Goal: Task Accomplishment & Management: Manage account settings

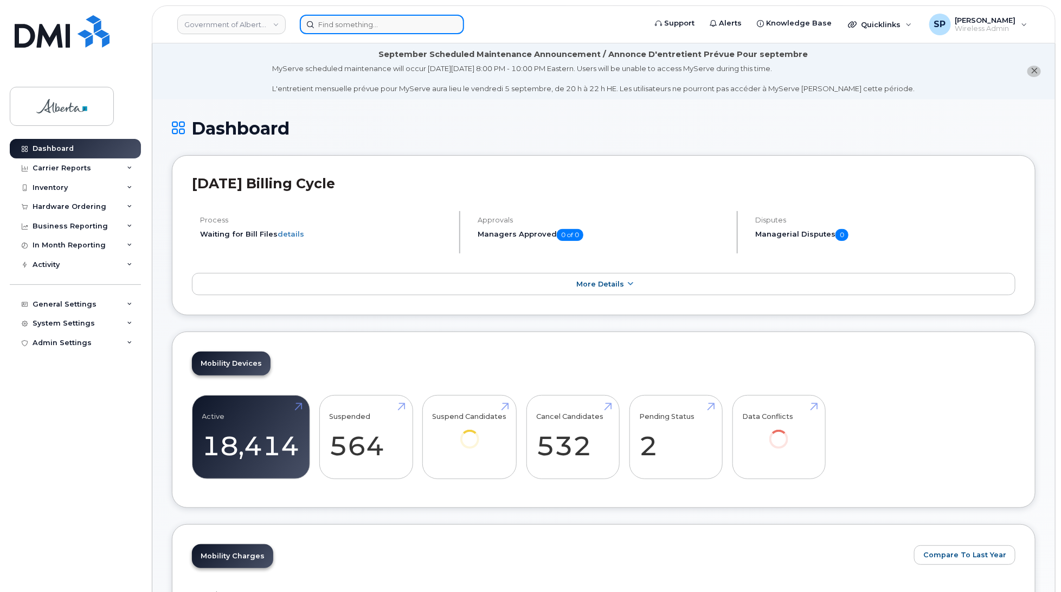
click at [385, 22] on input at bounding box center [382, 25] width 164 height 20
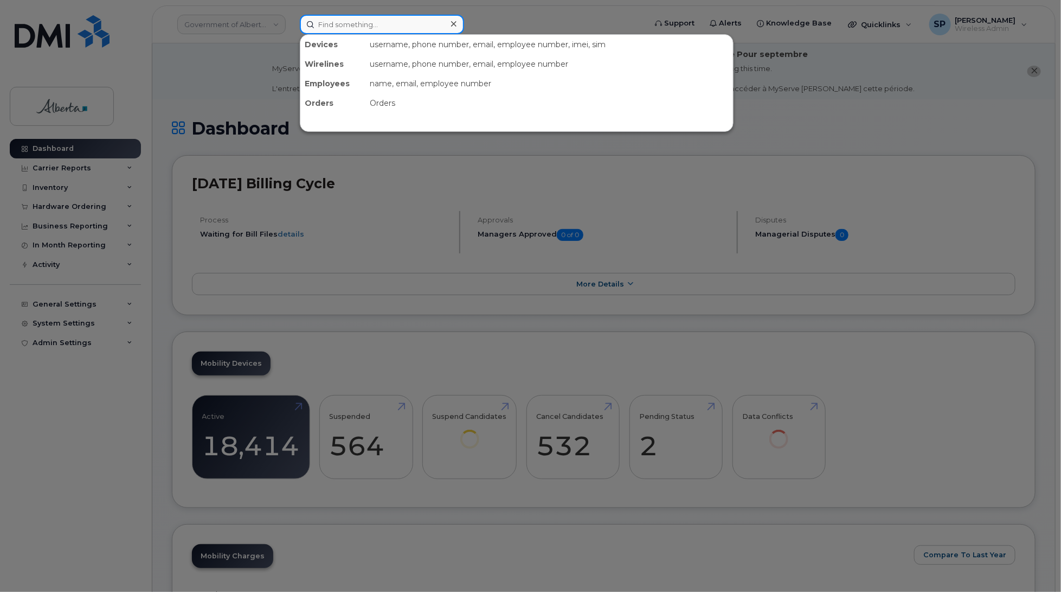
paste input "7802389651"
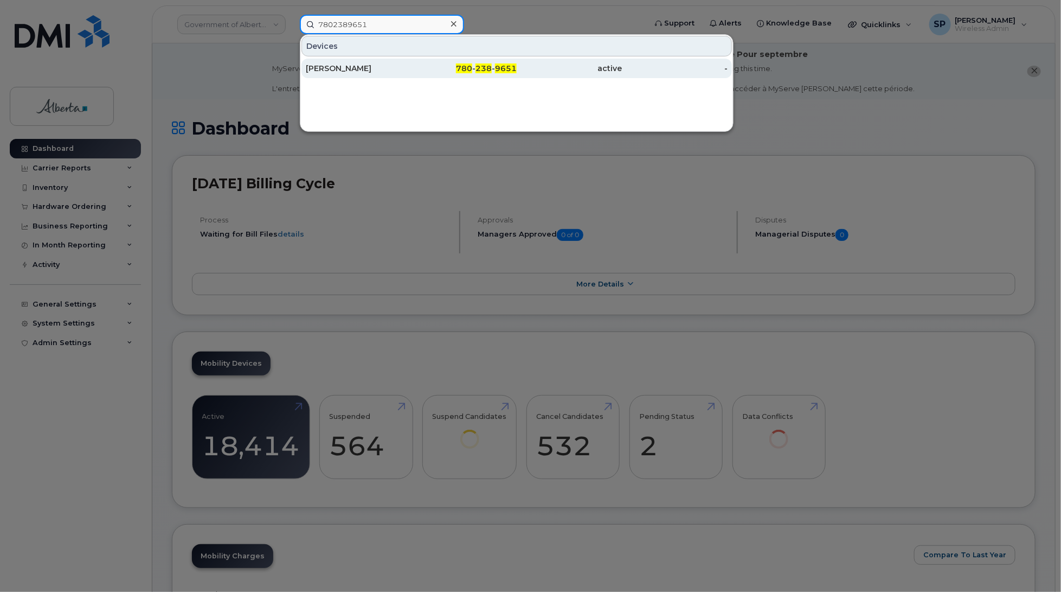
type input "7802389651"
click at [382, 73] on div "Stephen Quinton" at bounding box center [359, 68] width 106 height 11
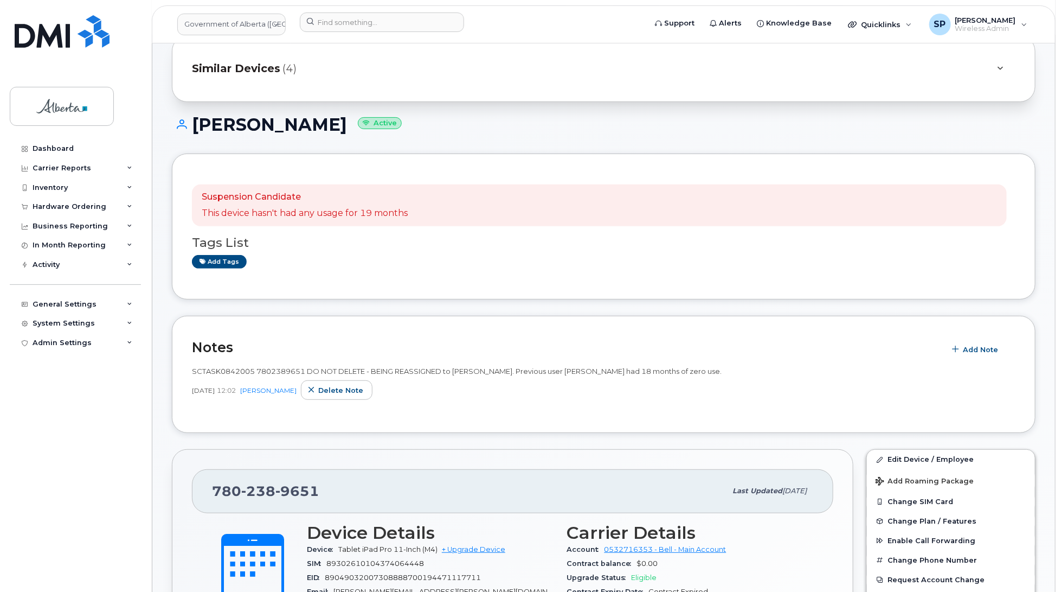
scroll to position [130, 0]
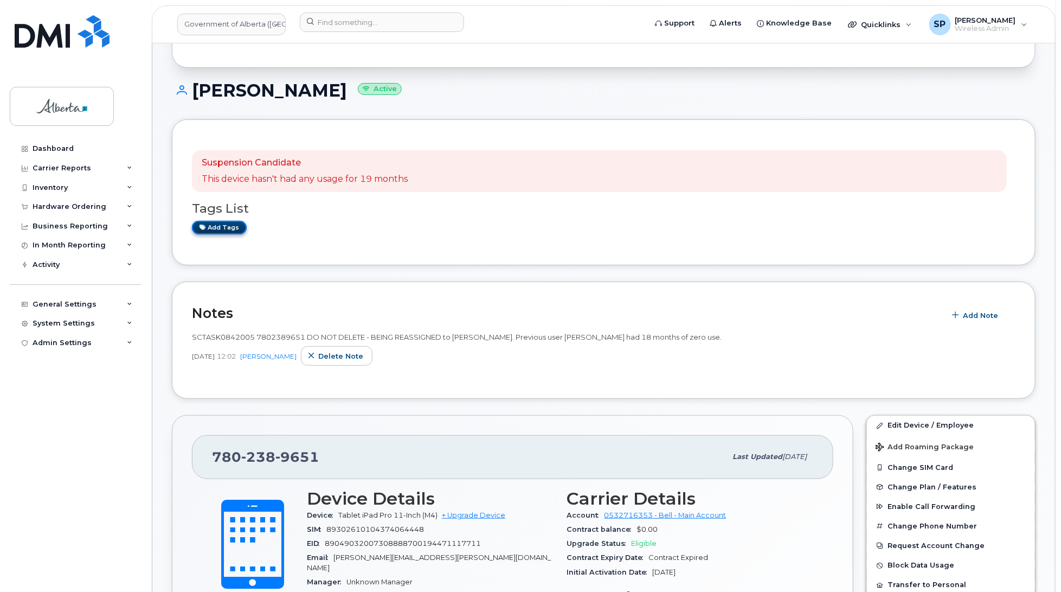
click at [218, 232] on link "Add tags" at bounding box center [219, 228] width 55 height 14
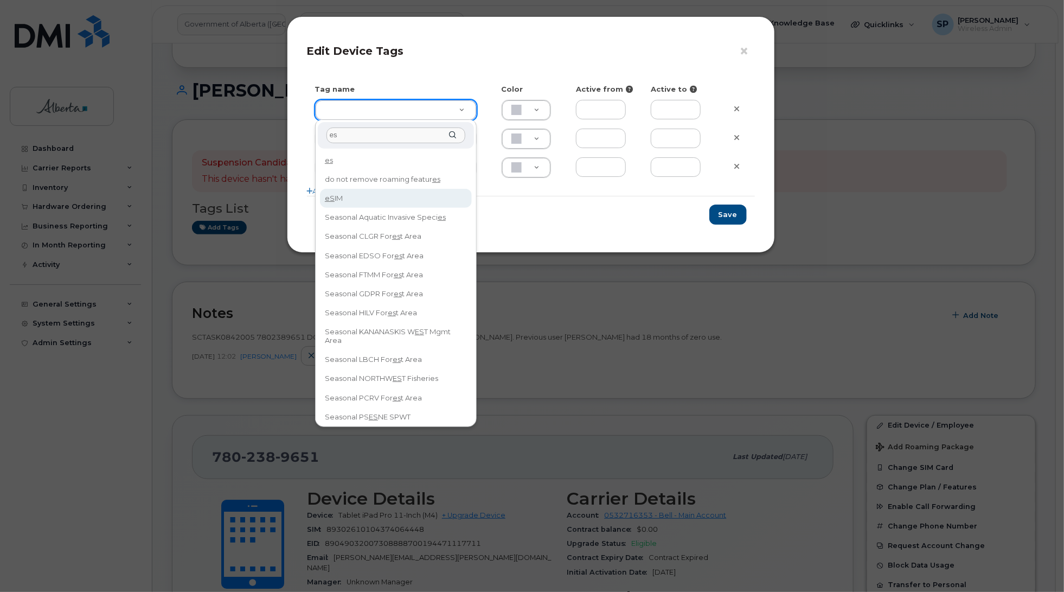
type input "es"
type input "eSIM"
type input "D6CDC1"
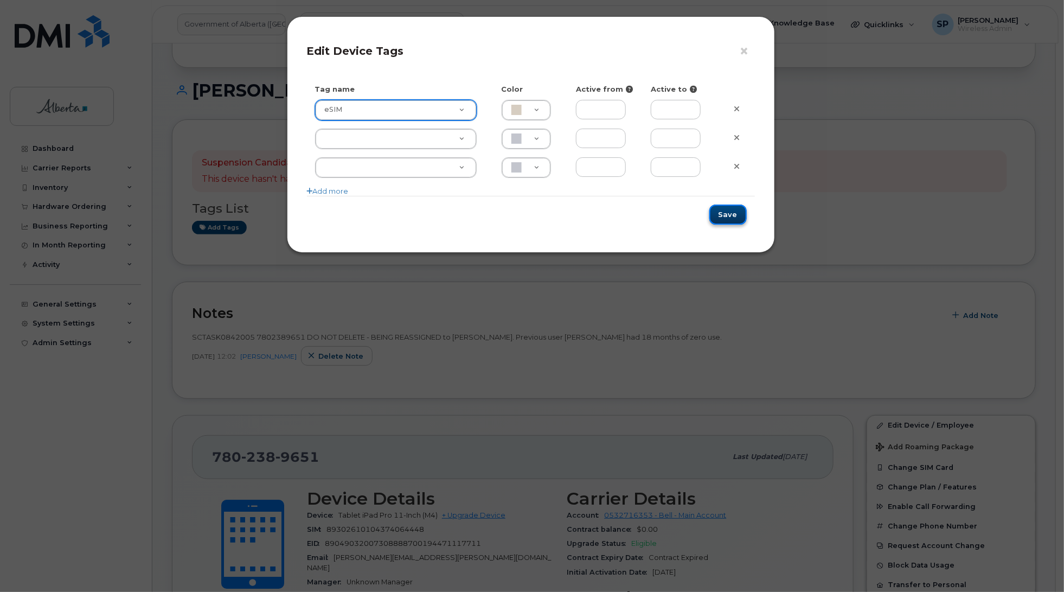
click at [733, 215] on button "Save" at bounding box center [727, 214] width 37 height 20
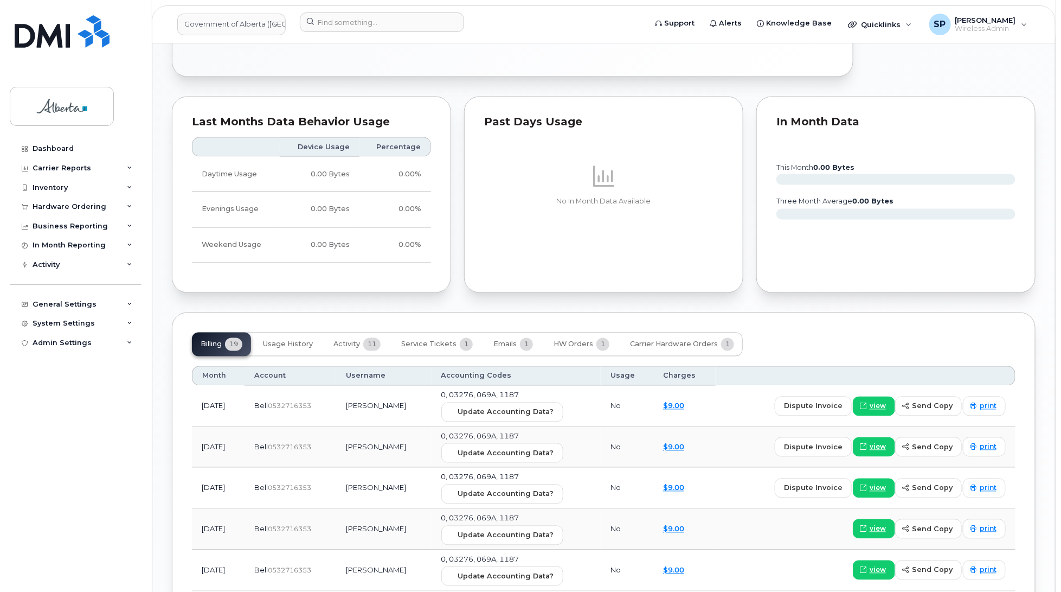
scroll to position [888, 0]
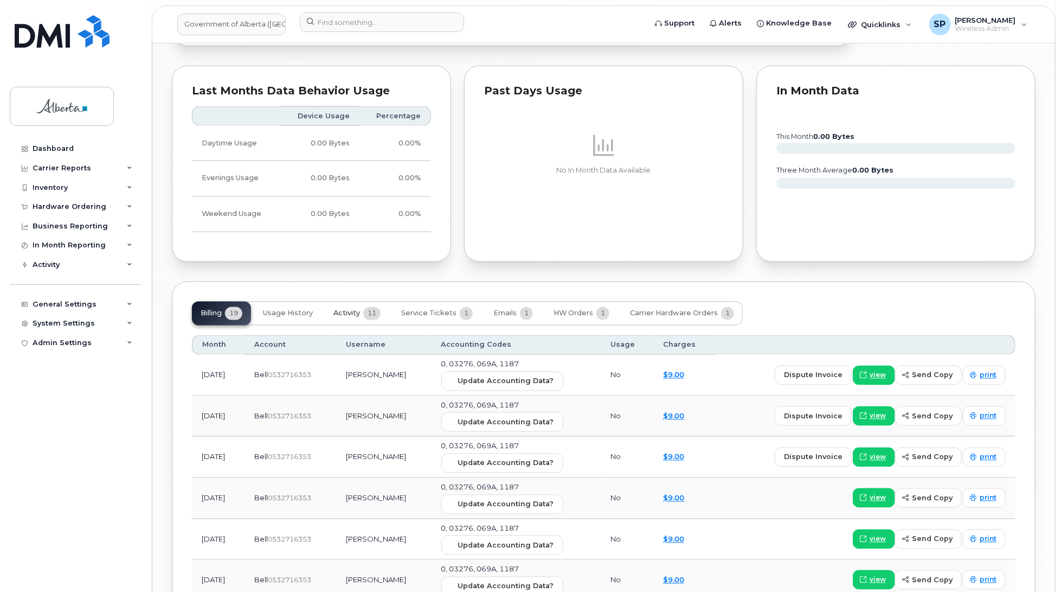
click at [355, 309] on span "Activity" at bounding box center [347, 313] width 27 height 9
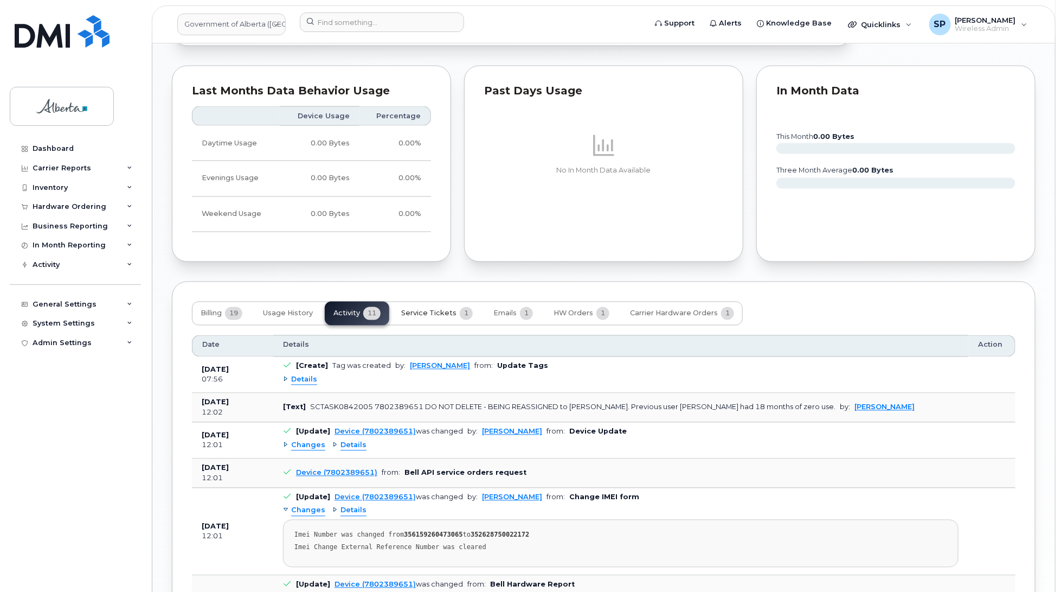
click at [443, 309] on span "Service Tickets" at bounding box center [428, 313] width 55 height 9
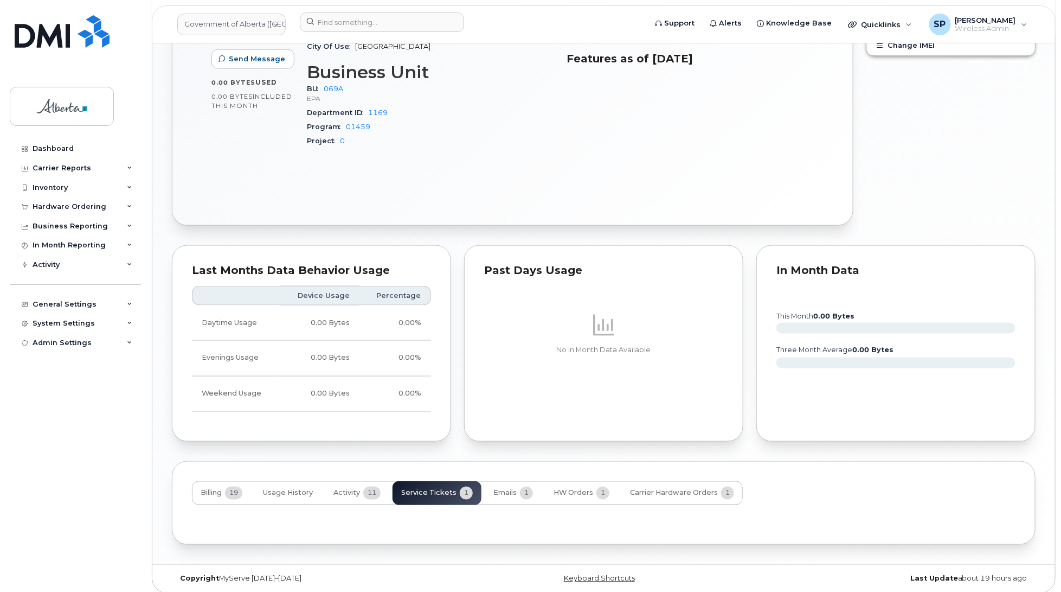
scroll to position [757, 0]
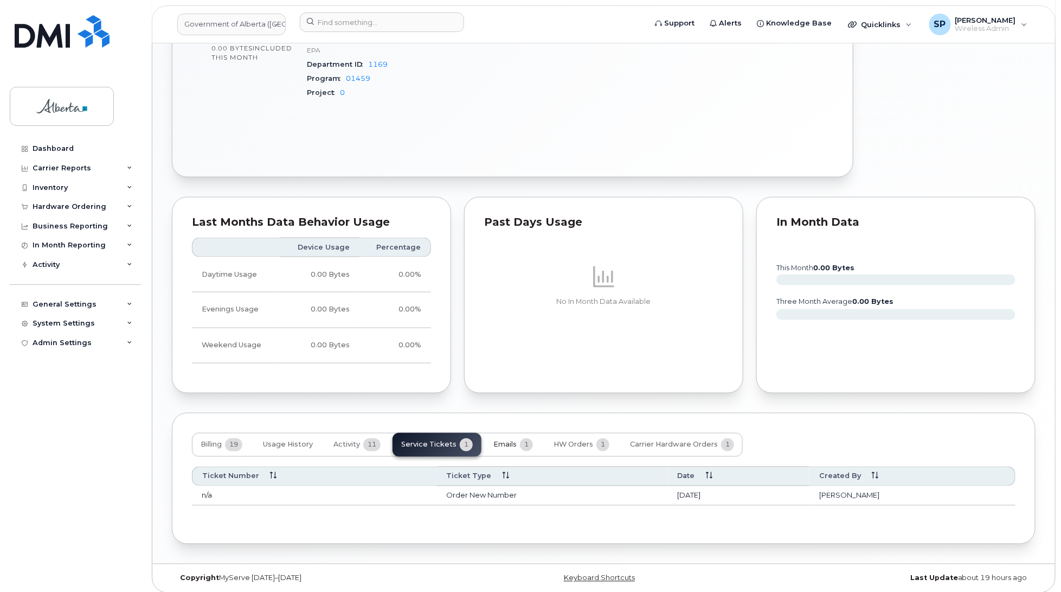
click at [513, 440] on span "Emails" at bounding box center [504, 444] width 23 height 9
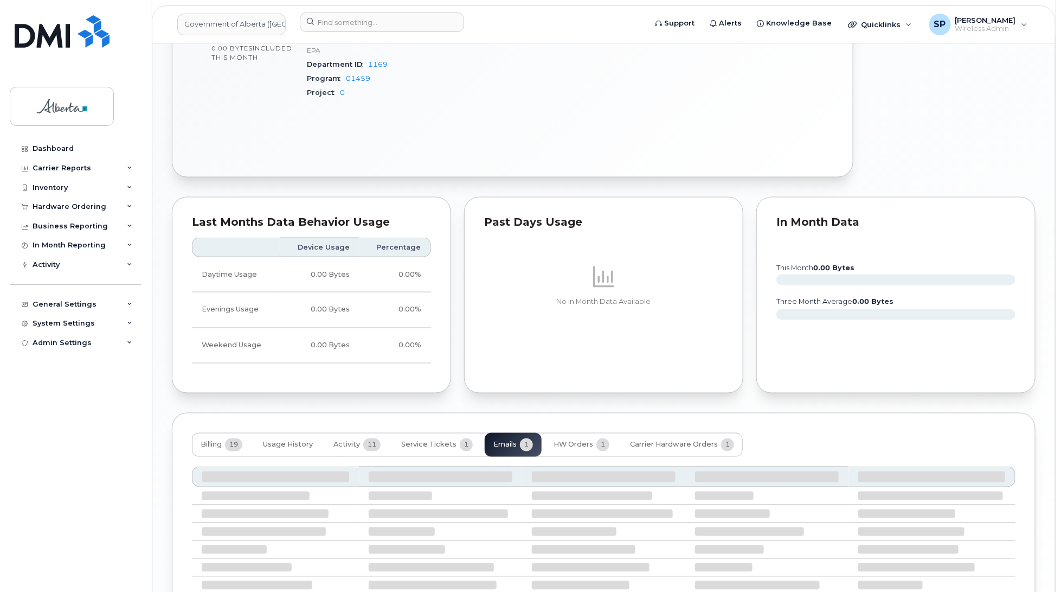
scroll to position [747, 0]
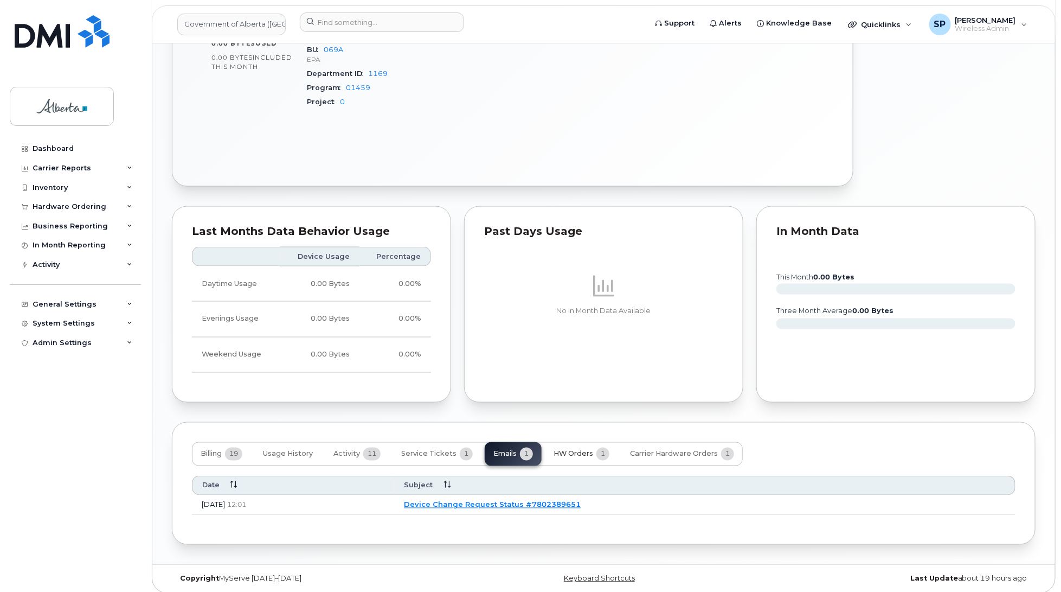
click at [569, 450] on span "HW Orders" at bounding box center [574, 454] width 40 height 9
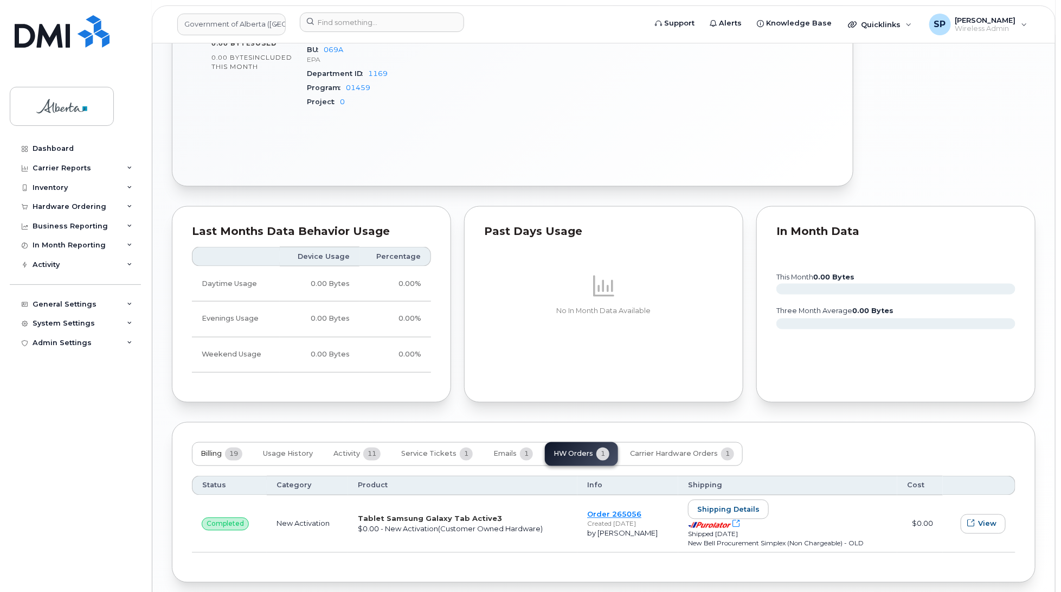
click at [225, 445] on button "Billing 19" at bounding box center [221, 454] width 59 height 24
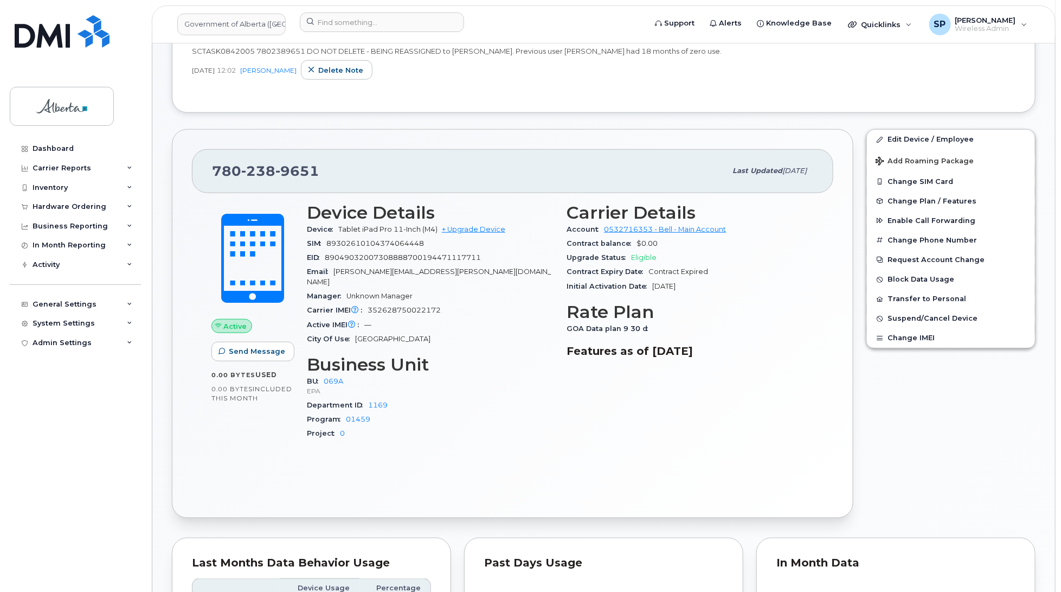
scroll to position [96, 0]
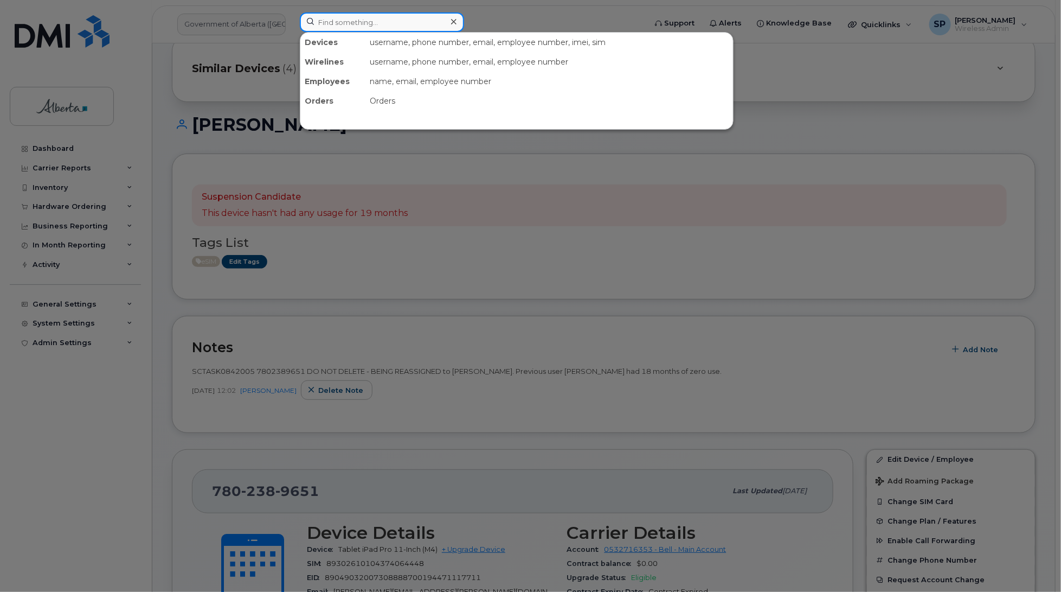
click at [427, 20] on input at bounding box center [382, 22] width 164 height 20
paste input "7809207682"
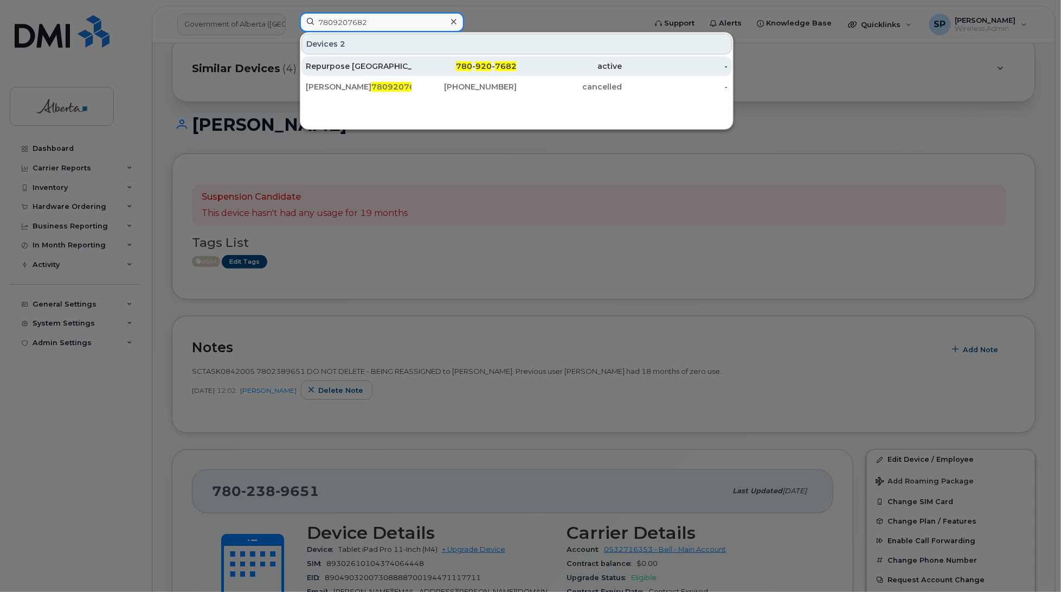
type input "7809207682"
click at [343, 68] on div "Repurpose Edmonton" at bounding box center [359, 66] width 106 height 11
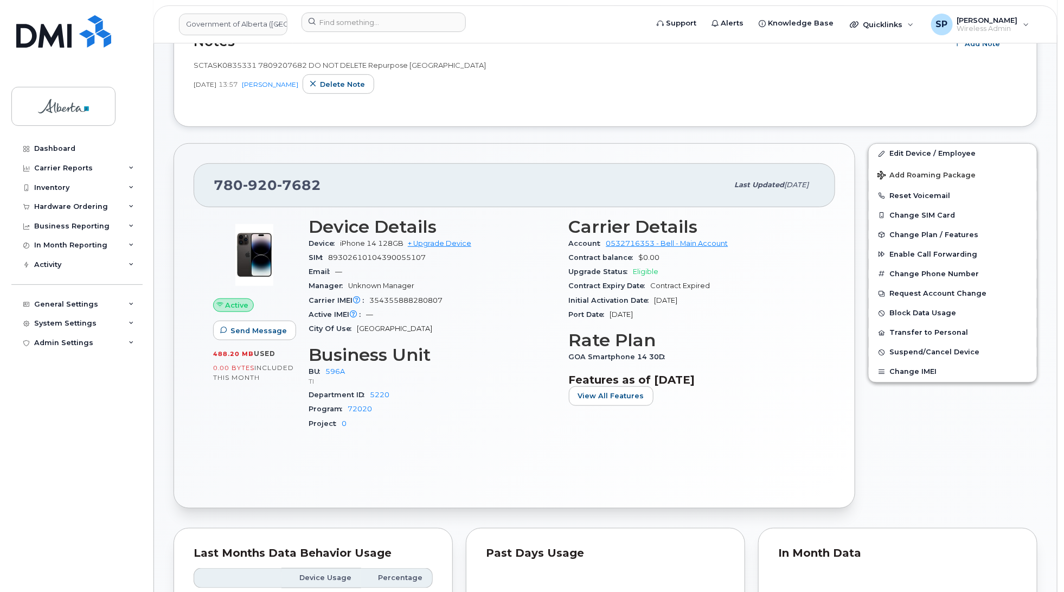
scroll to position [322, 0]
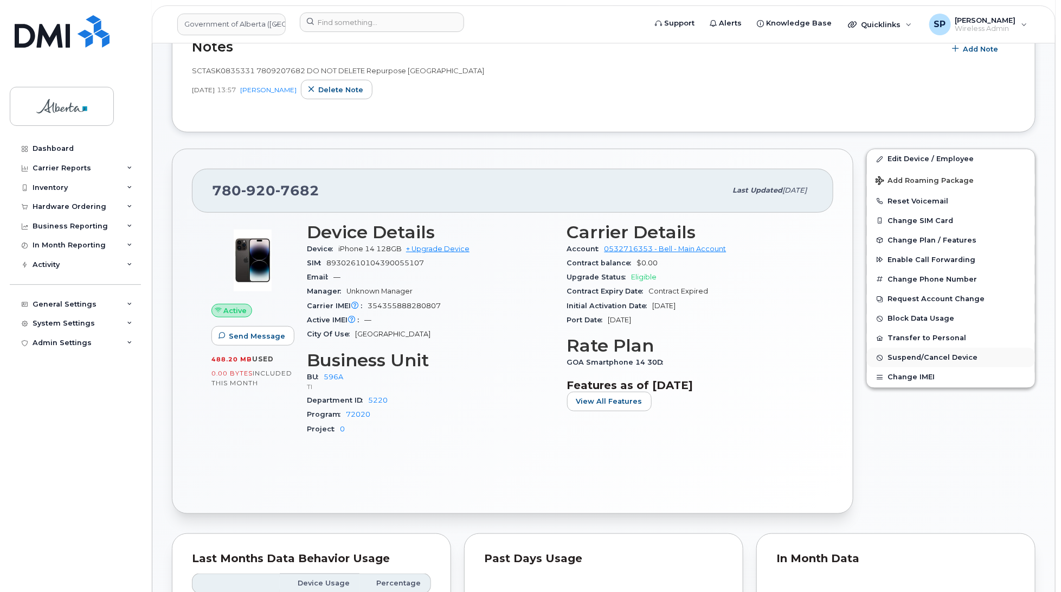
click at [928, 357] on span "Suspend/Cancel Device" at bounding box center [933, 358] width 90 height 8
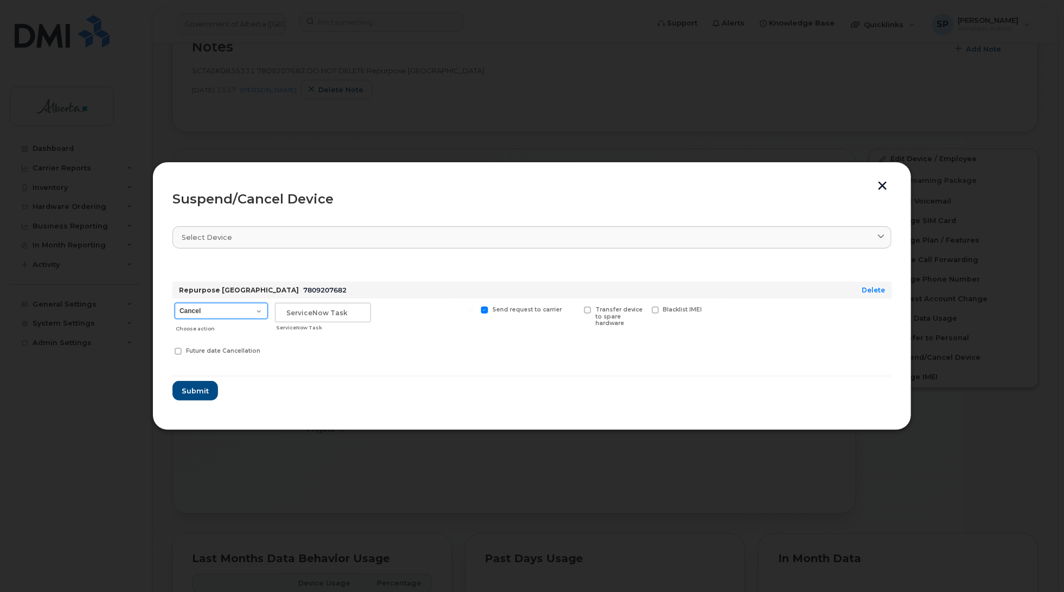
click at [204, 311] on select "Cancel Suspend - Extend Suspension Suspend - Reduced Rate Suspend - Lost Device…" at bounding box center [221, 311] width 93 height 16
select select "[object Object]"
click at [175, 303] on select "Cancel Suspend - Extend Suspension Suspend - Reduced Rate Suspend - Lost Device…" at bounding box center [221, 311] width 93 height 16
click at [346, 315] on input "text" at bounding box center [323, 313] width 96 height 20
paste input "SCTASK0835331"
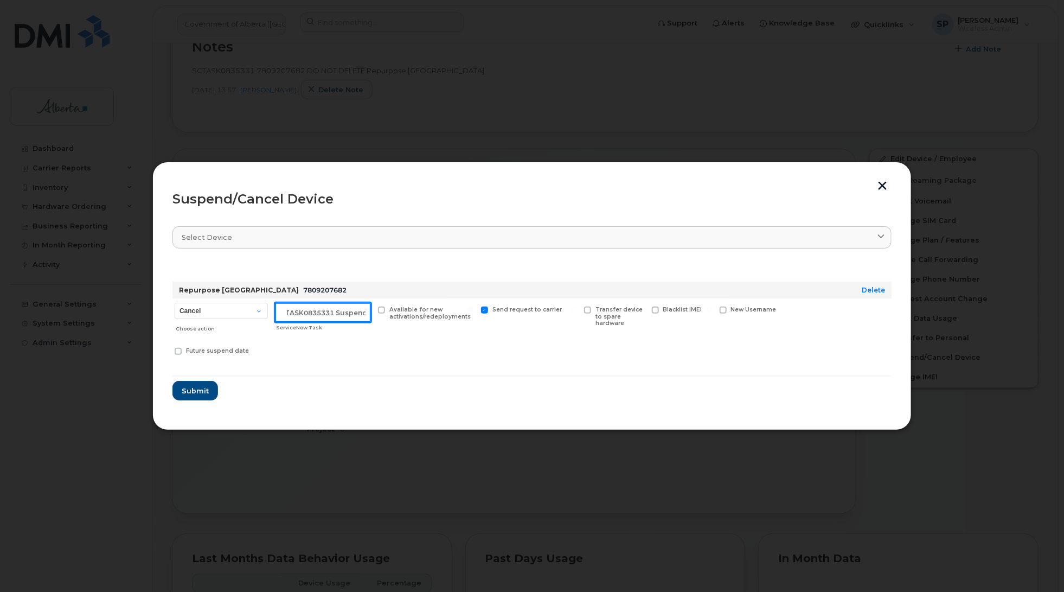
scroll to position [0, 10]
type input "SCTASK0835331 Suspend"
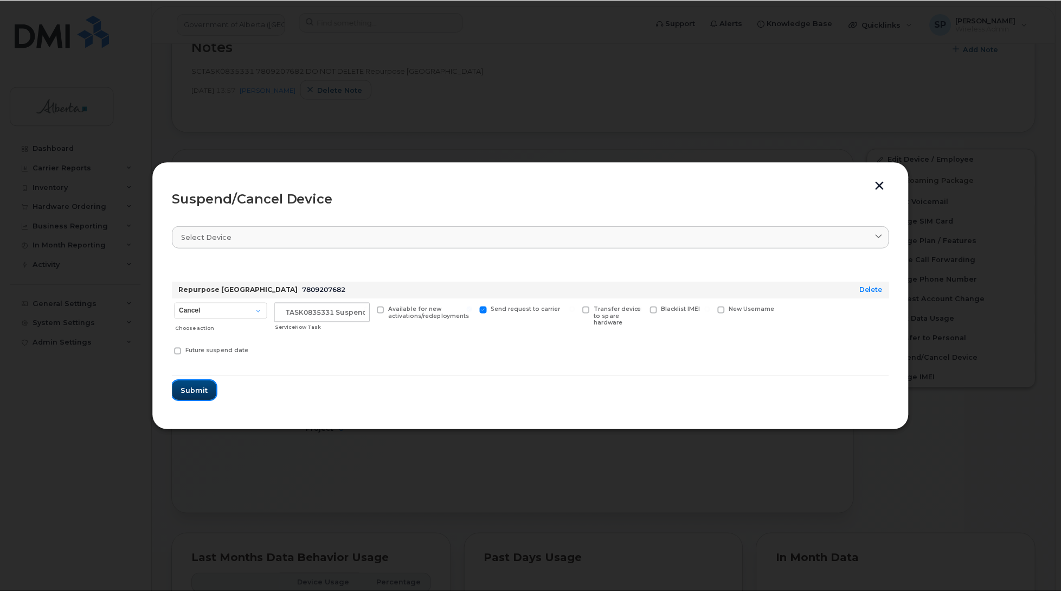
scroll to position [0, 0]
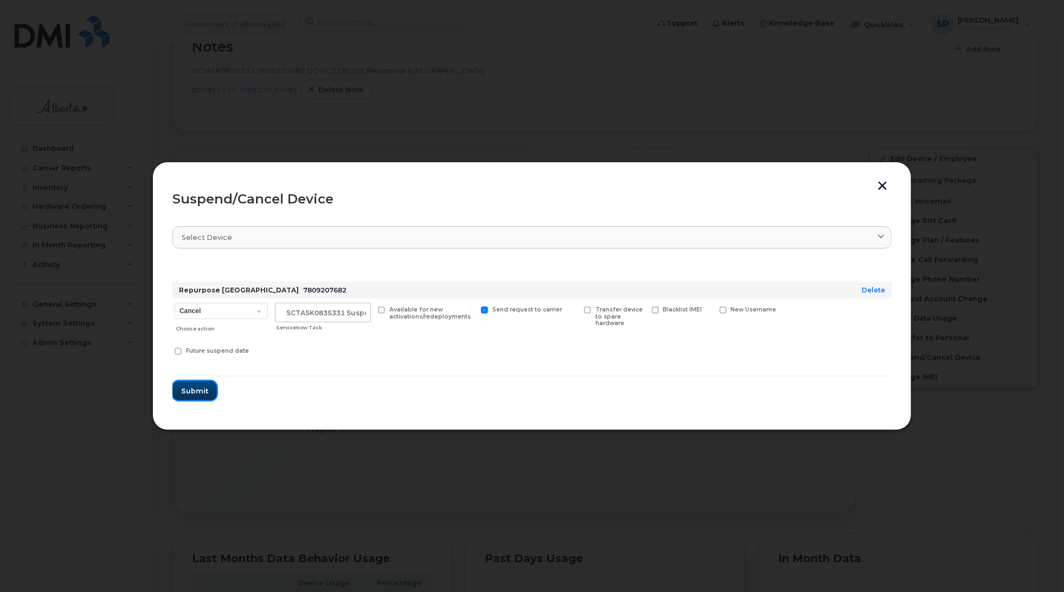
click at [196, 392] on span "Submit" at bounding box center [194, 391] width 27 height 10
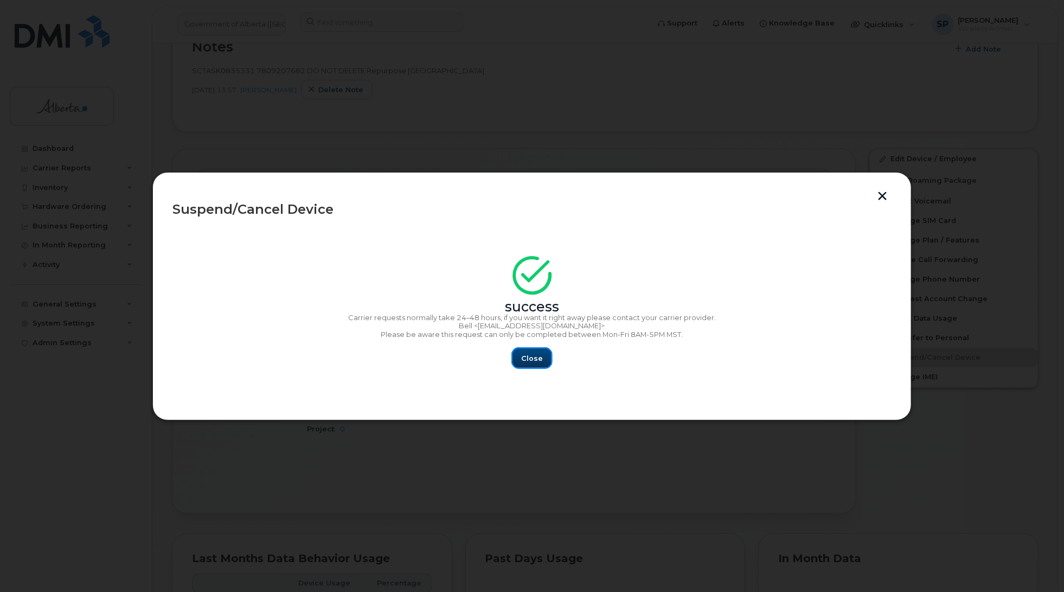
click at [544, 354] on button "Close" at bounding box center [531, 358] width 39 height 20
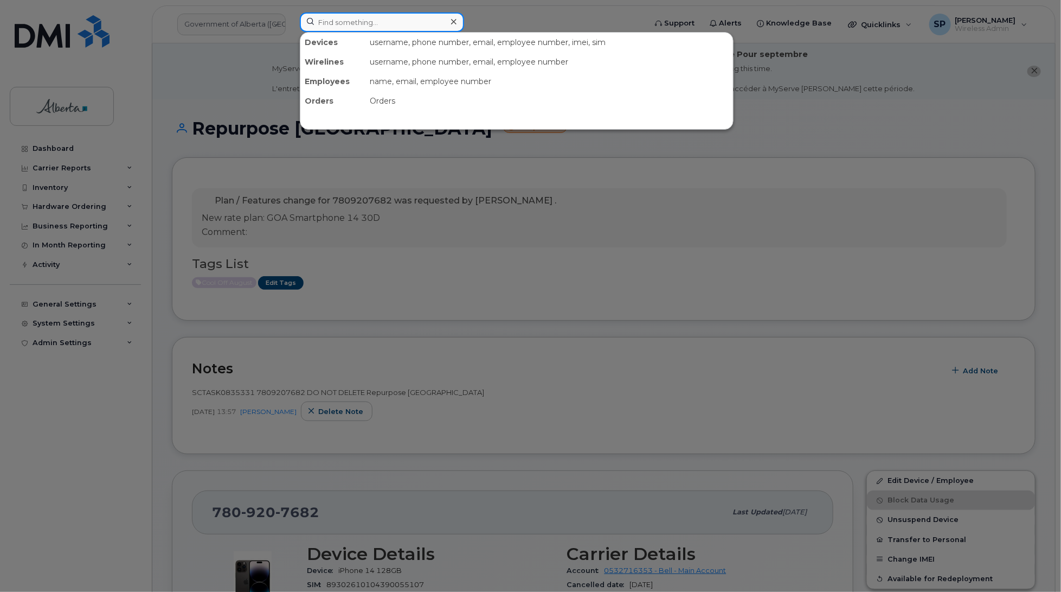
click at [415, 15] on input at bounding box center [382, 22] width 164 height 20
paste input "7809142443"
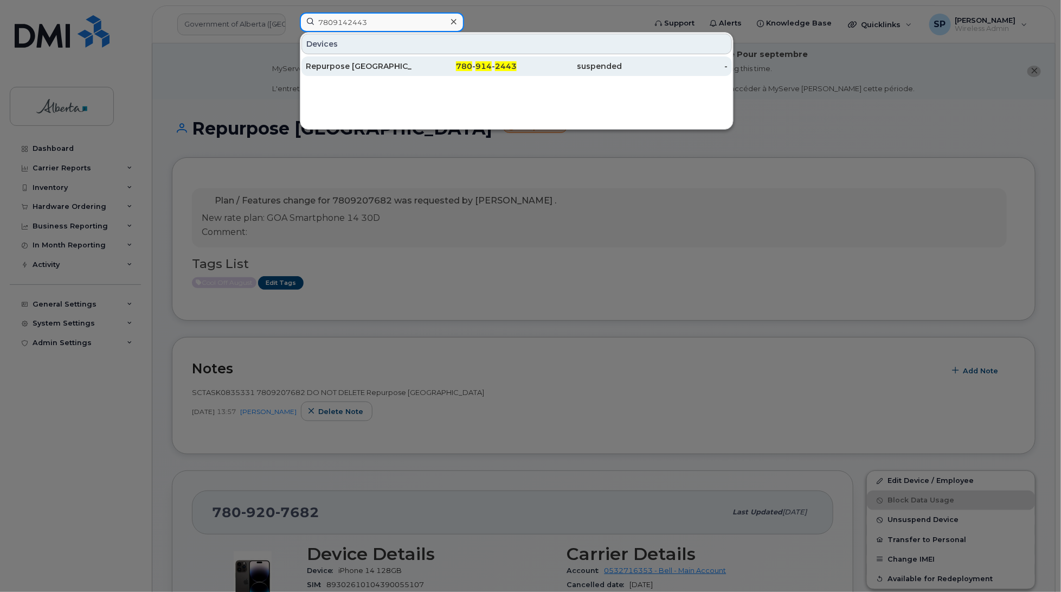
type input "7809142443"
click at [355, 65] on div "Repurpose Edmonton" at bounding box center [359, 66] width 106 height 11
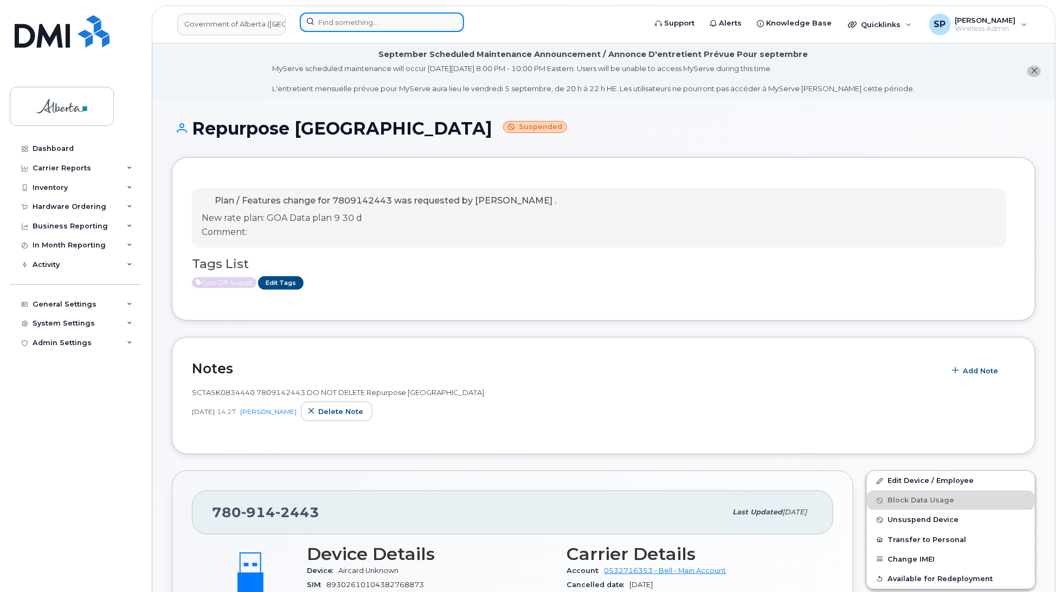
click at [385, 21] on input at bounding box center [382, 22] width 164 height 20
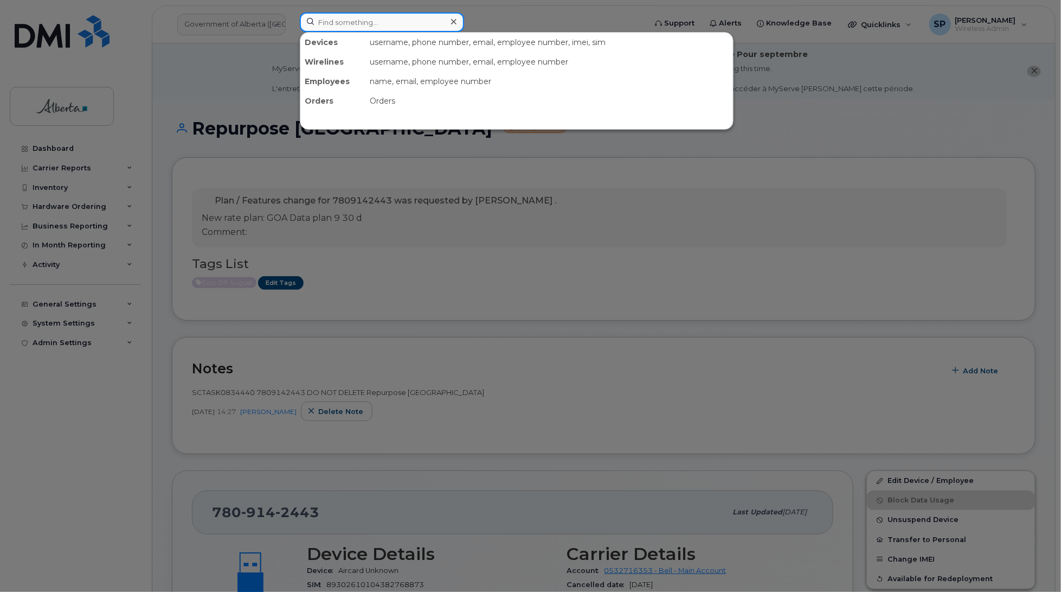
paste input "7809130331"
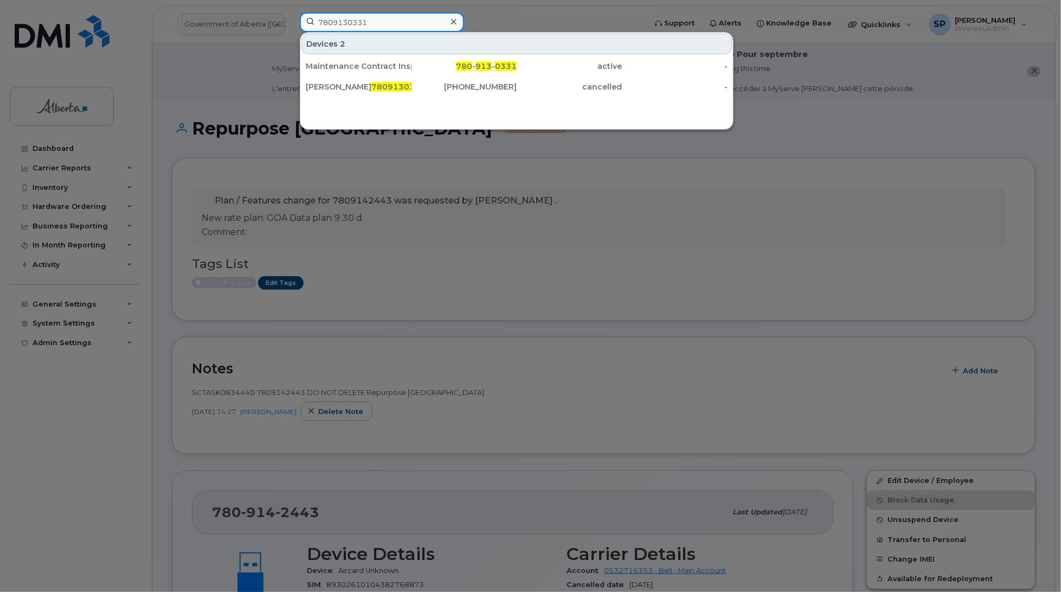
type input "7809130331"
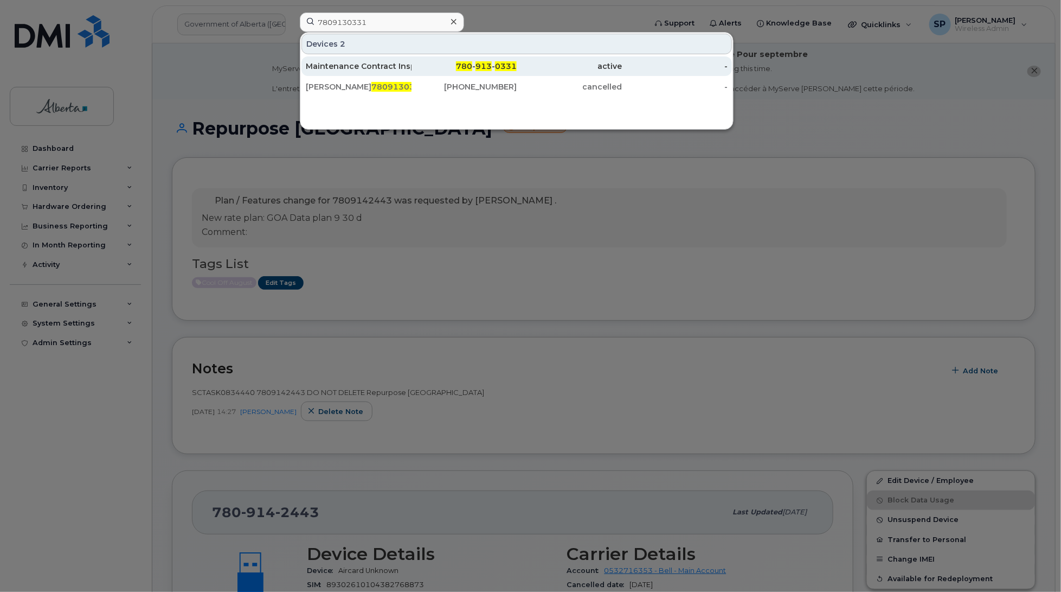
click at [373, 67] on div "Maintenance Contract Inspector Vacant" at bounding box center [359, 66] width 106 height 11
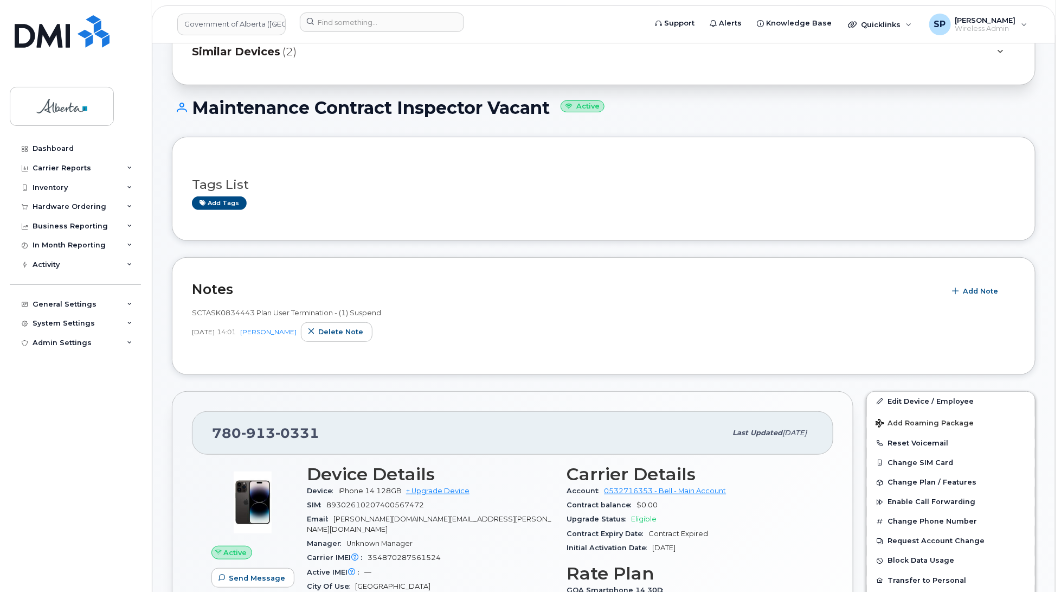
scroll to position [107, 0]
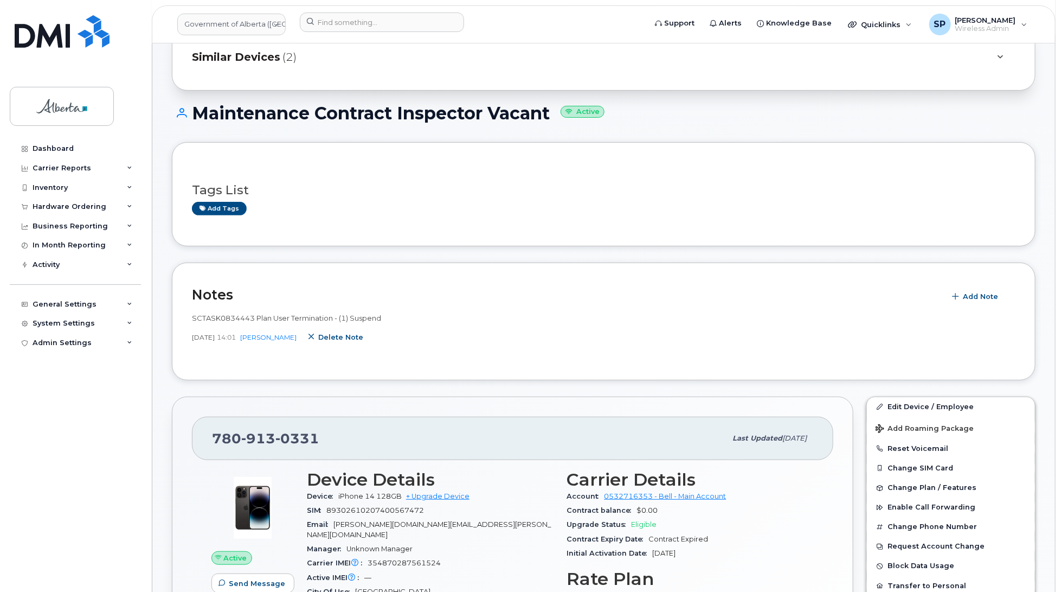
drag, startPoint x: 377, startPoint y: 339, endPoint x: 652, endPoint y: 45, distance: 402.9
click at [363, 339] on span "Delete note" at bounding box center [340, 337] width 45 height 10
click at [406, 332] on div "Aug 19, 2025 14:01 Susannah Parlee Delete note" at bounding box center [604, 338] width 824 height 20
click at [356, 341] on span "Delete note" at bounding box center [340, 337] width 45 height 10
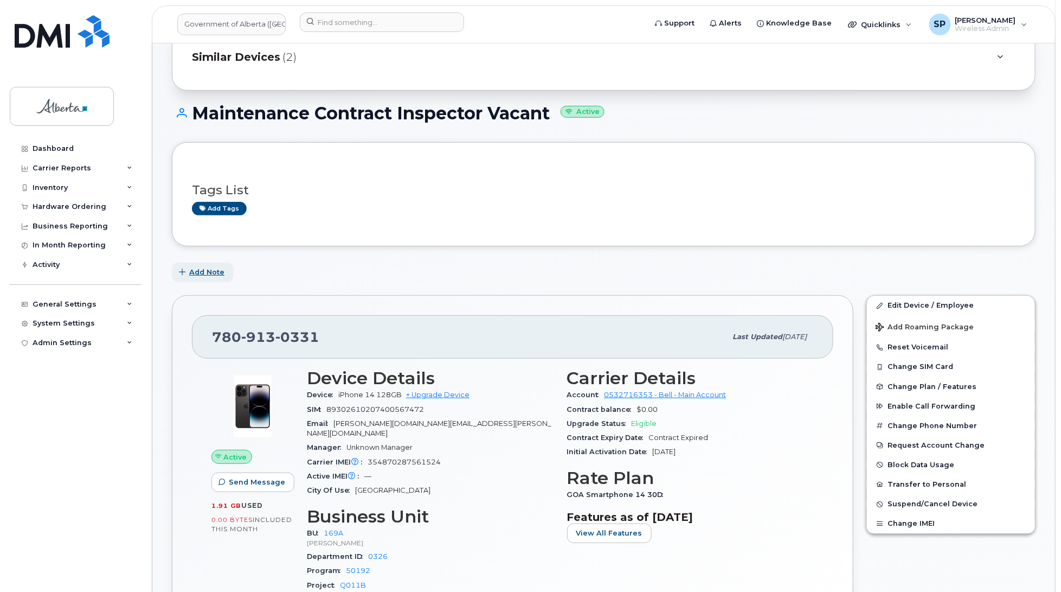
click at [211, 272] on span "Add Note" at bounding box center [206, 272] width 35 height 10
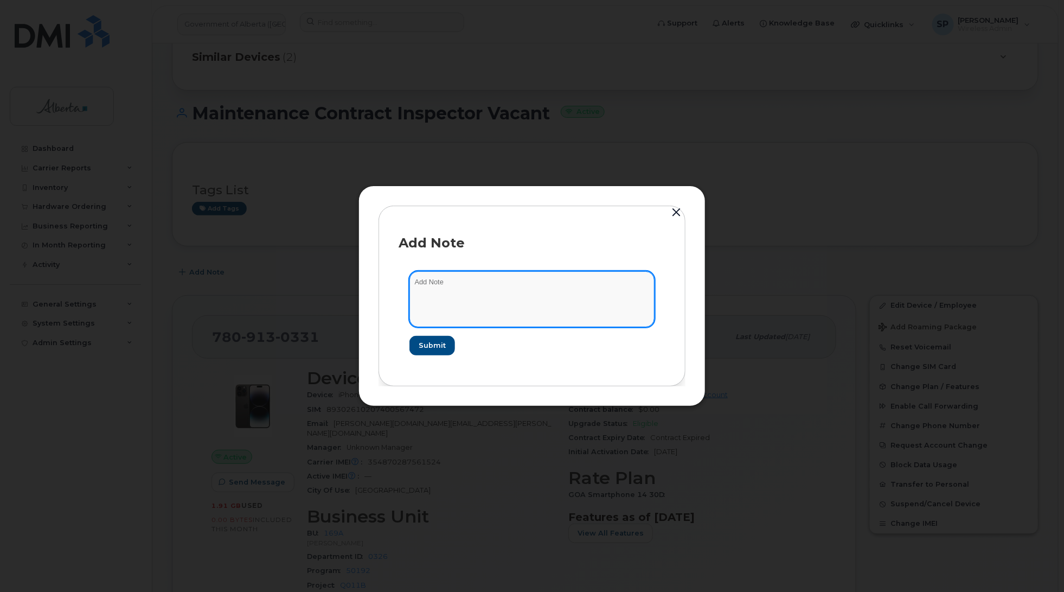
click at [509, 294] on textarea at bounding box center [531, 298] width 245 height 55
paste textarea "Plan User Termination - (1) 7809130331 Repurpose Edmonton"
click at [413, 280] on textarea "Plan User Termination - (1) 7809130331 Repurpose Edmonton" at bounding box center [531, 298] width 245 height 55
paste textarea "SCTASK0834443"
type textarea "SCTASK0834443 Plan User Termination - (1) 7809130331 Repurpose Edmonton"
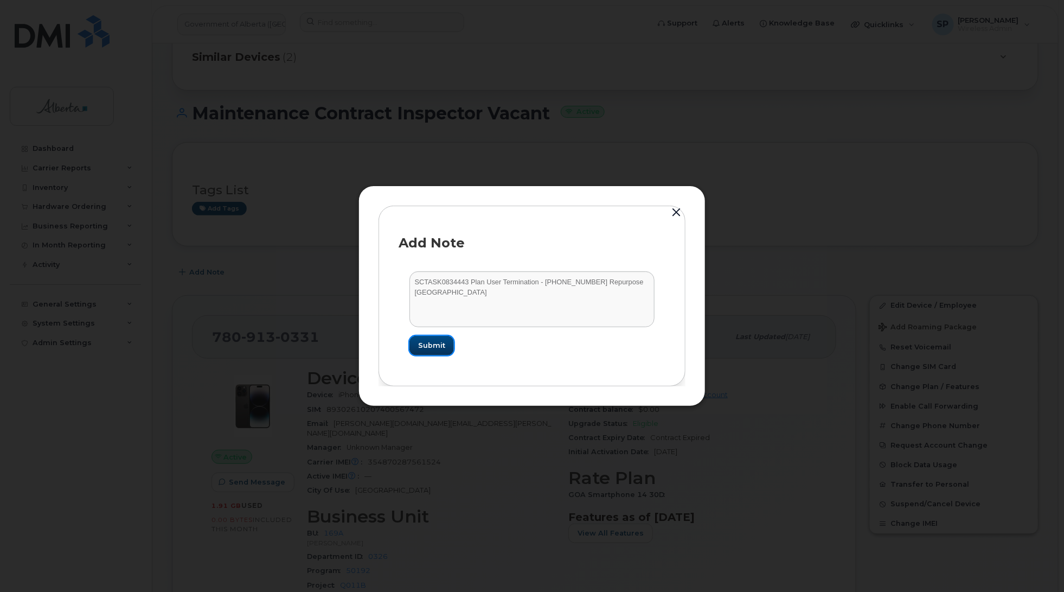
click at [435, 343] on span "Submit" at bounding box center [431, 345] width 27 height 10
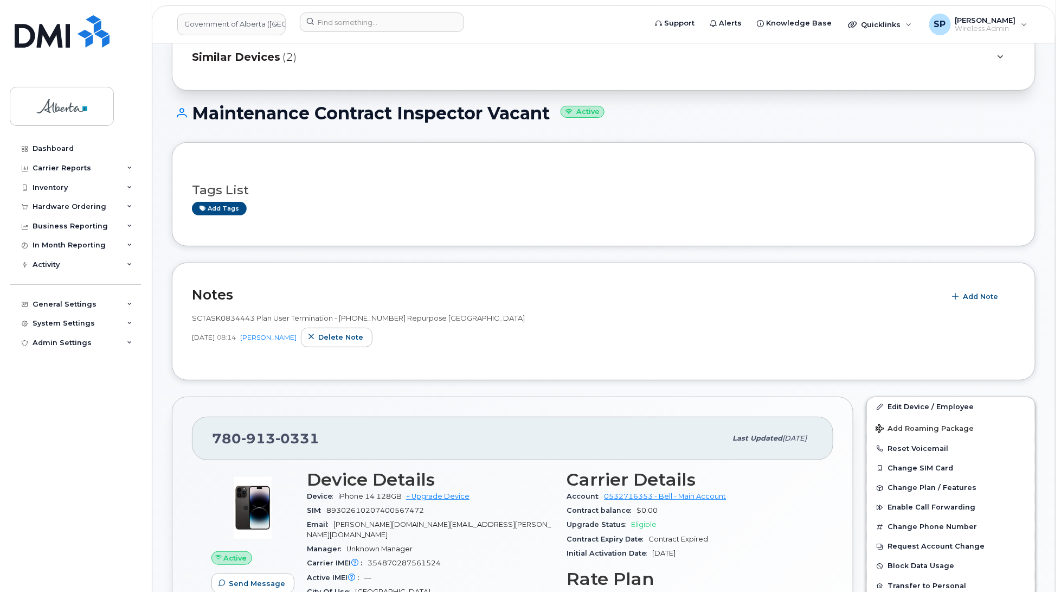
click at [489, 519] on div "Email Donna.Schmidt@gov.ab.ca" at bounding box center [430, 529] width 247 height 24
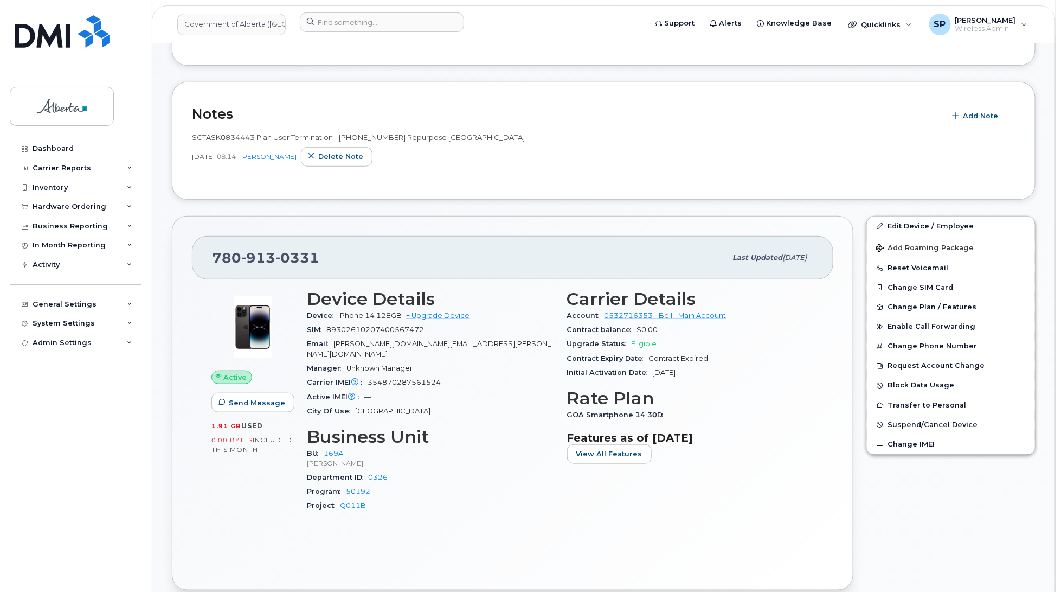
scroll to position [319, 0]
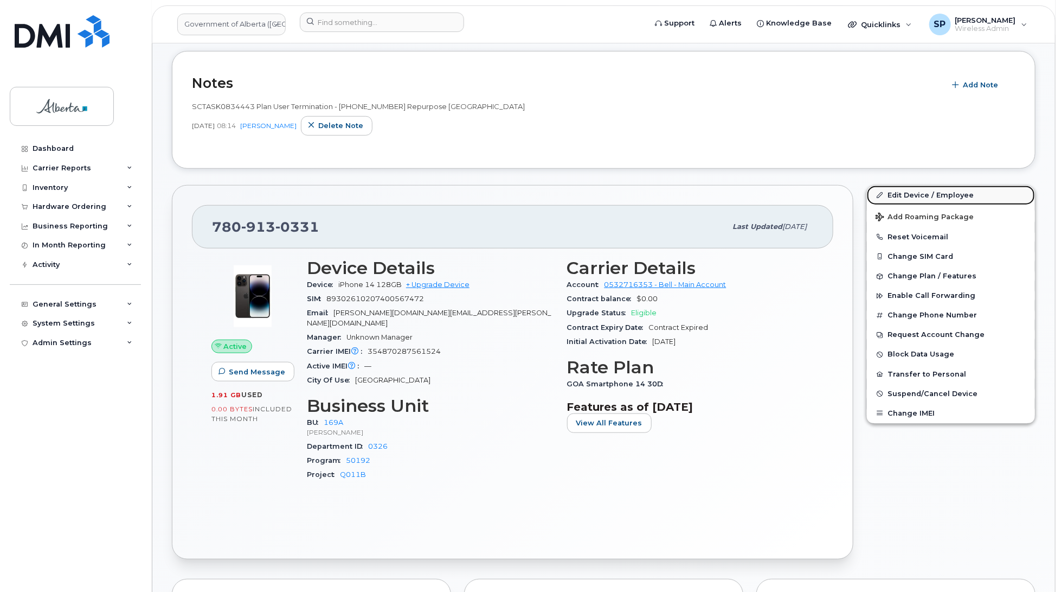
click at [926, 194] on link "Edit Device / Employee" at bounding box center [951, 195] width 168 height 20
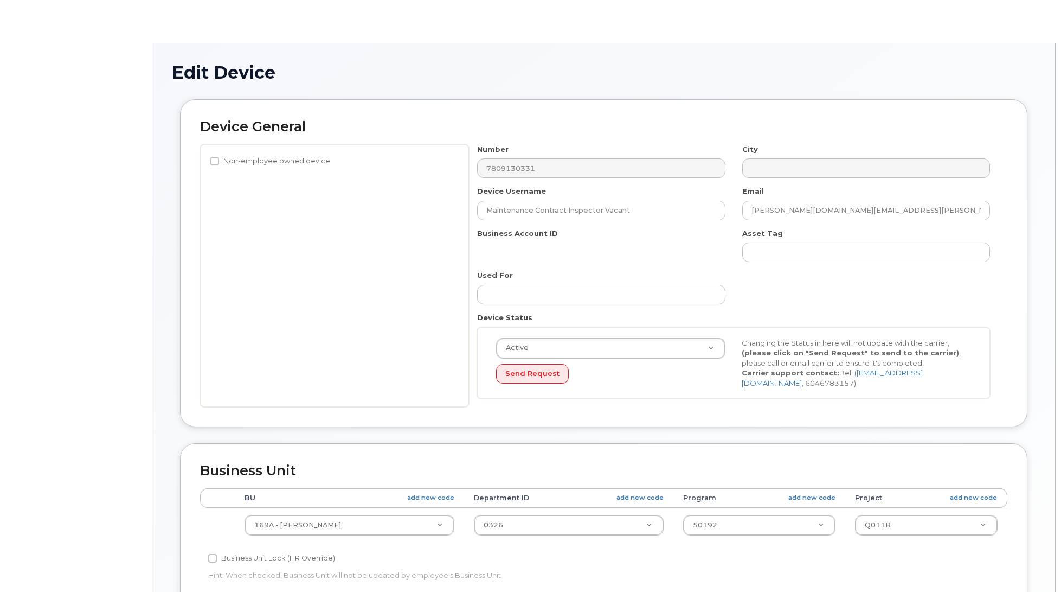
select select "4681667"
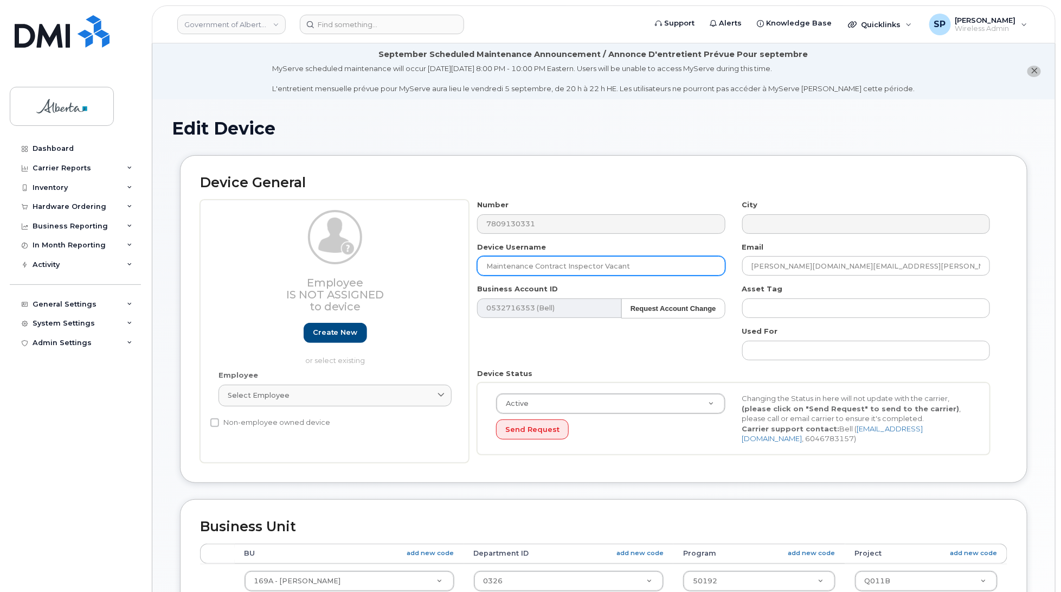
drag, startPoint x: 659, startPoint y: 260, endPoint x: 438, endPoint y: 259, distance: 221.3
click at [438, 259] on div "Employee Is not assigned to device Create new or select existing Employee Selec…" at bounding box center [603, 331] width 807 height 263
type input "Repurpose Edmonton"
drag, startPoint x: 850, startPoint y: 266, endPoint x: 642, endPoint y: 266, distance: 208.8
click at [642, 266] on div "Number 7809130331 City Device Username Repurpose Edmonton Email Donna.Schmidt@g…" at bounding box center [734, 331] width 530 height 263
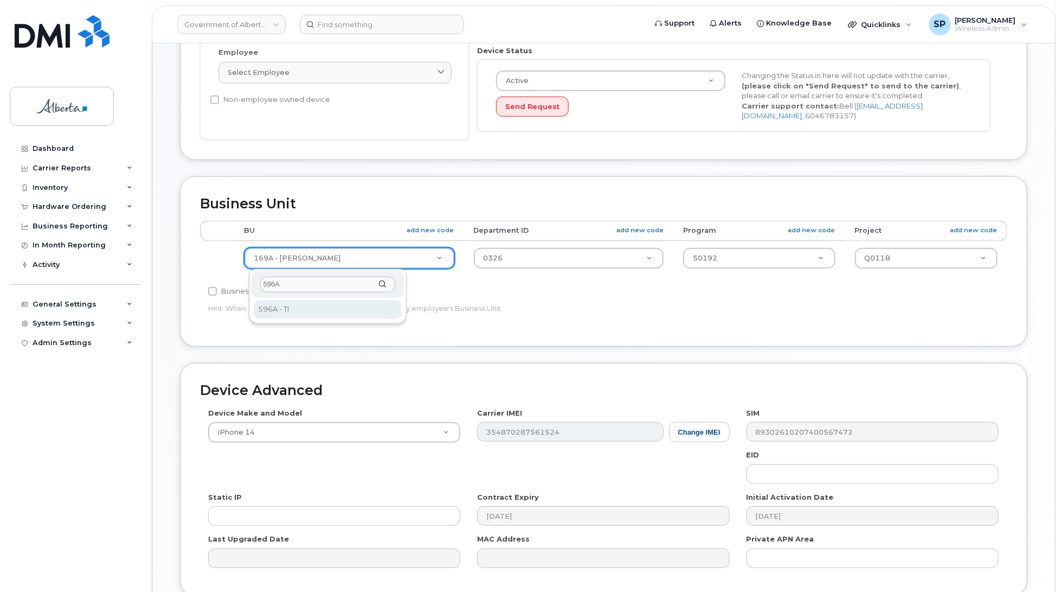
type input "596A"
select select "4797729"
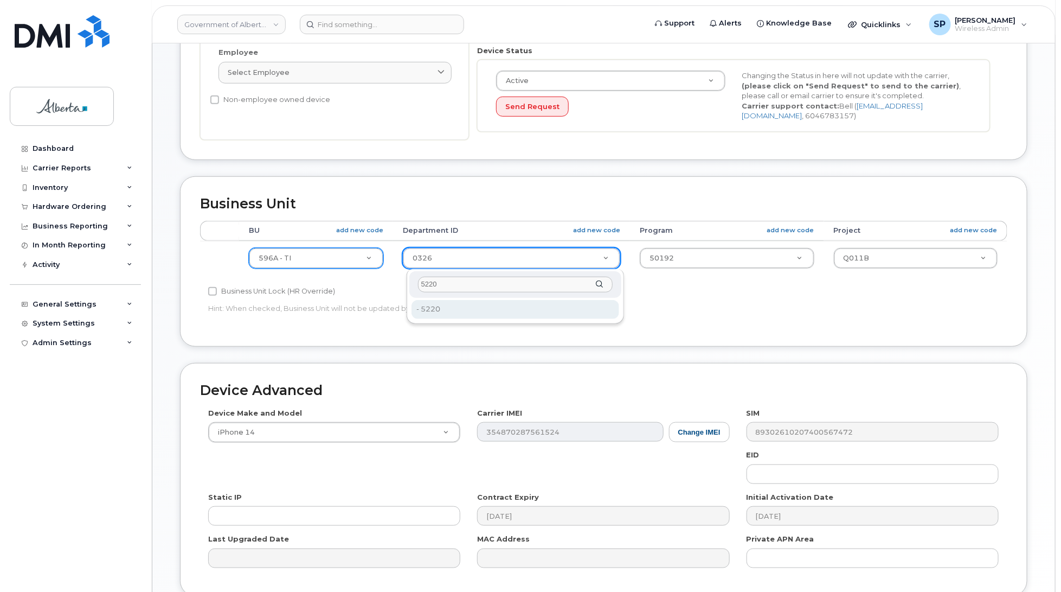
type input "5220"
type input "4802987"
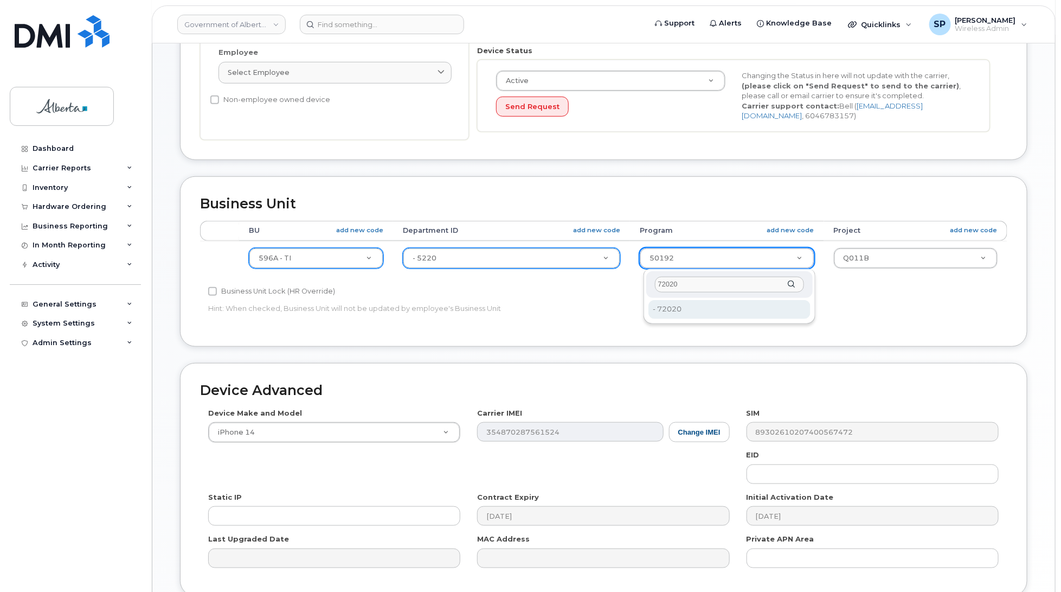
type input "72020"
type input "4803008"
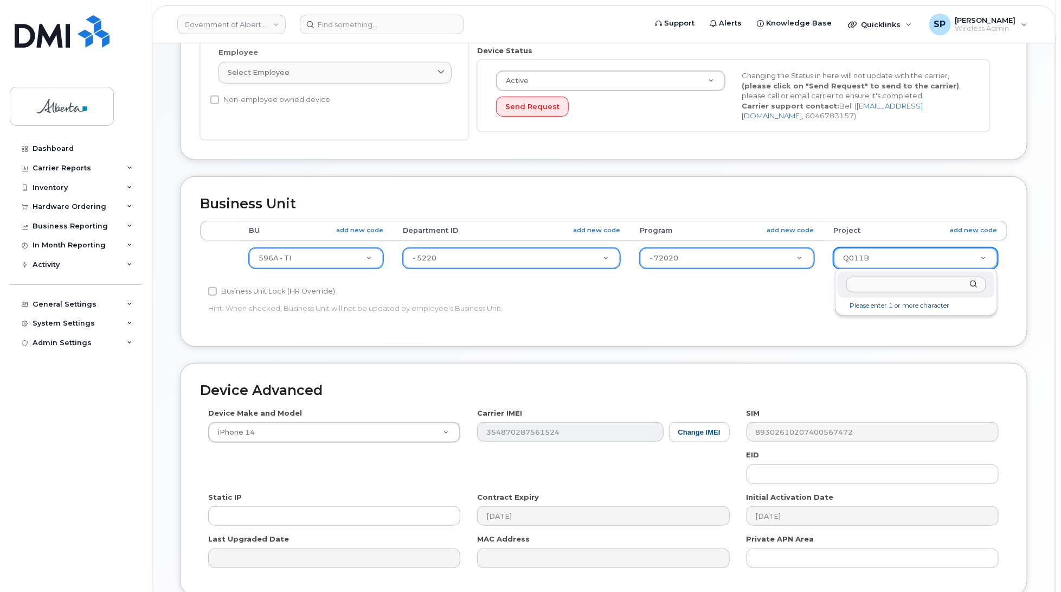
drag, startPoint x: 815, startPoint y: 259, endPoint x: 807, endPoint y: 260, distance: 8.3
type input "0"
type input "4753728"
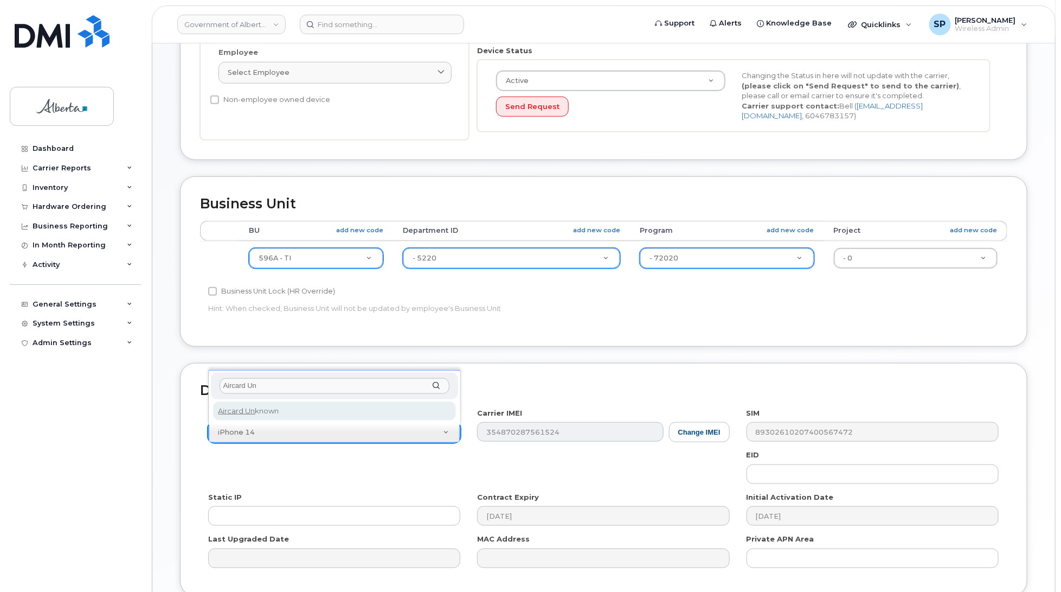
type input "Aircard Un"
select select "971"
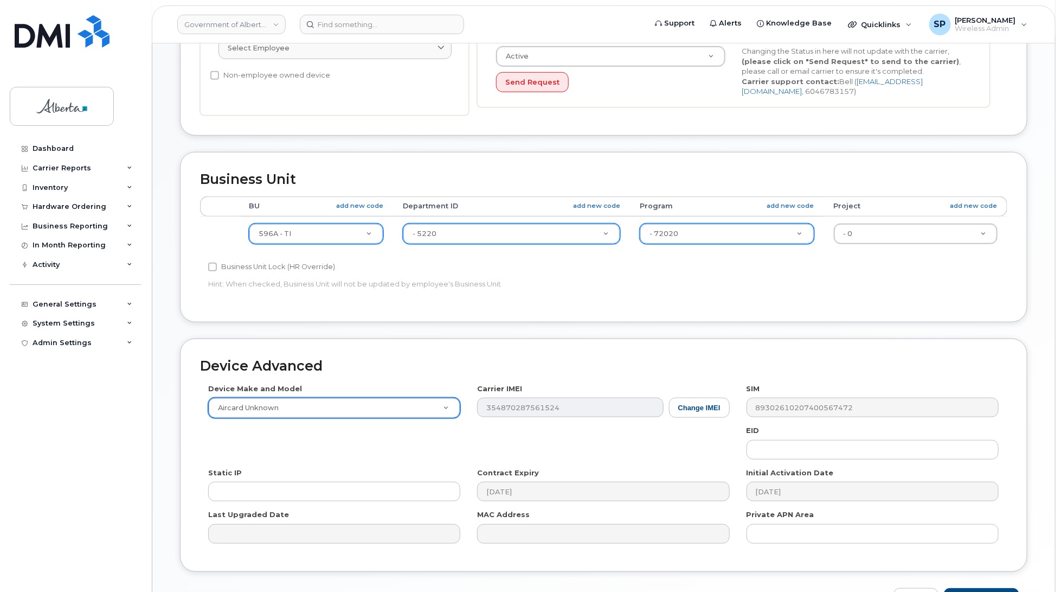
scroll to position [419, 0]
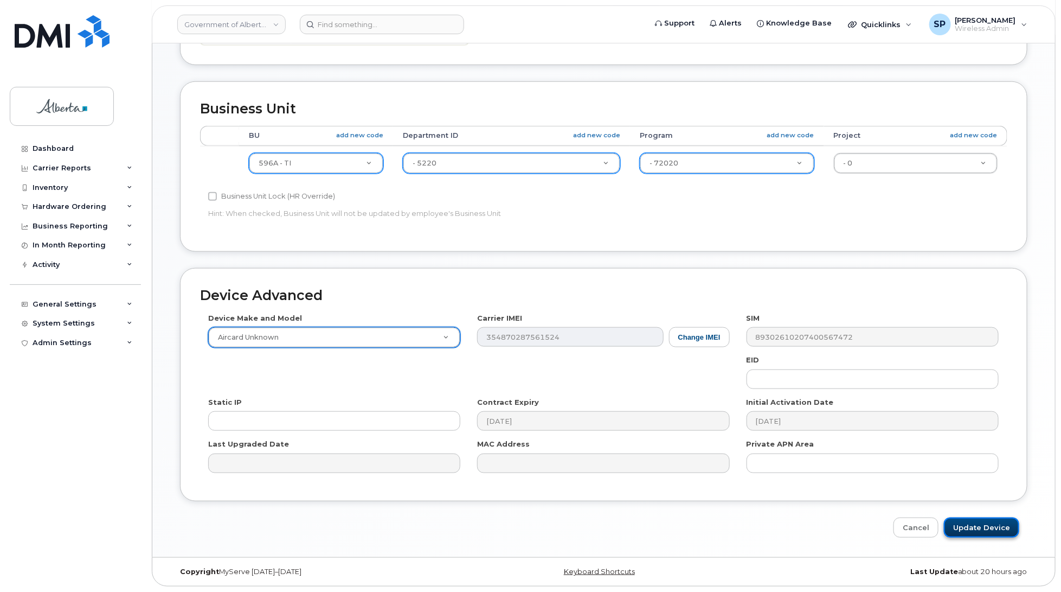
click at [996, 523] on input "Update Device" at bounding box center [981, 527] width 75 height 20
type input "Saving..."
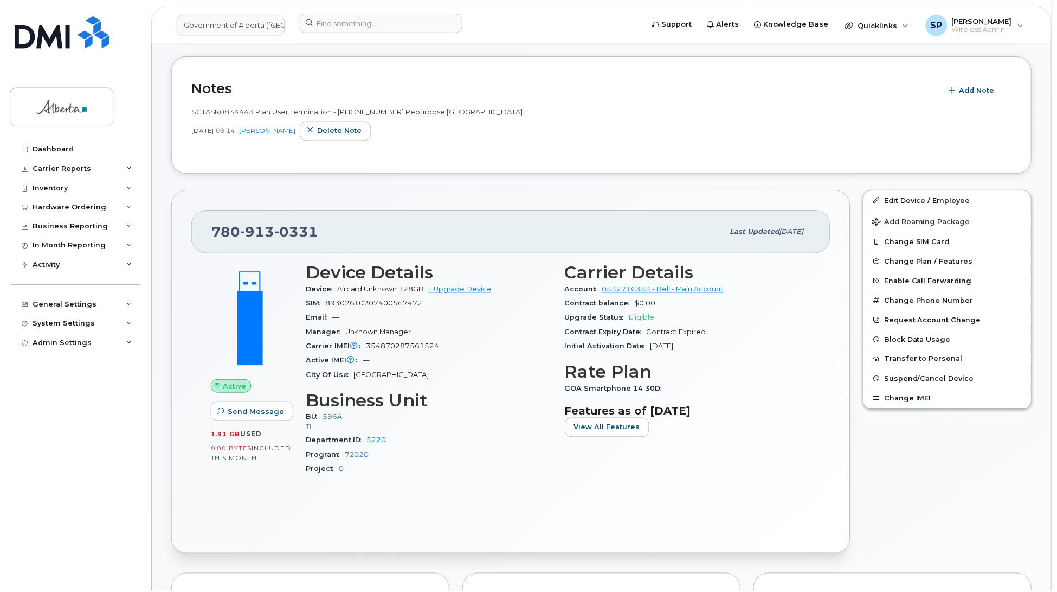
scroll to position [229, 0]
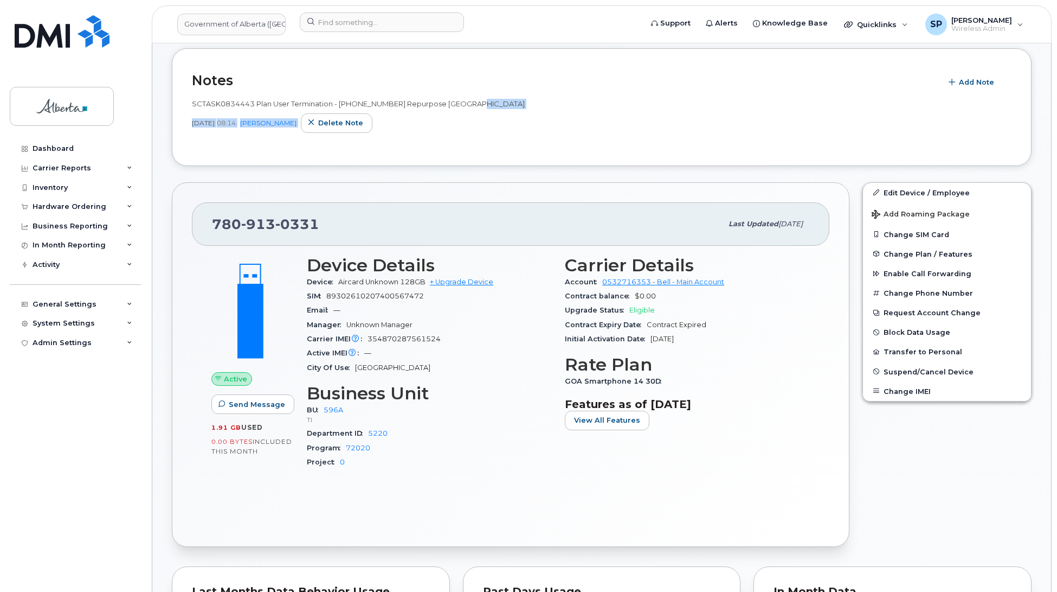
drag, startPoint x: 1056, startPoint y: 153, endPoint x: 1054, endPoint y: 103, distance: 50.5
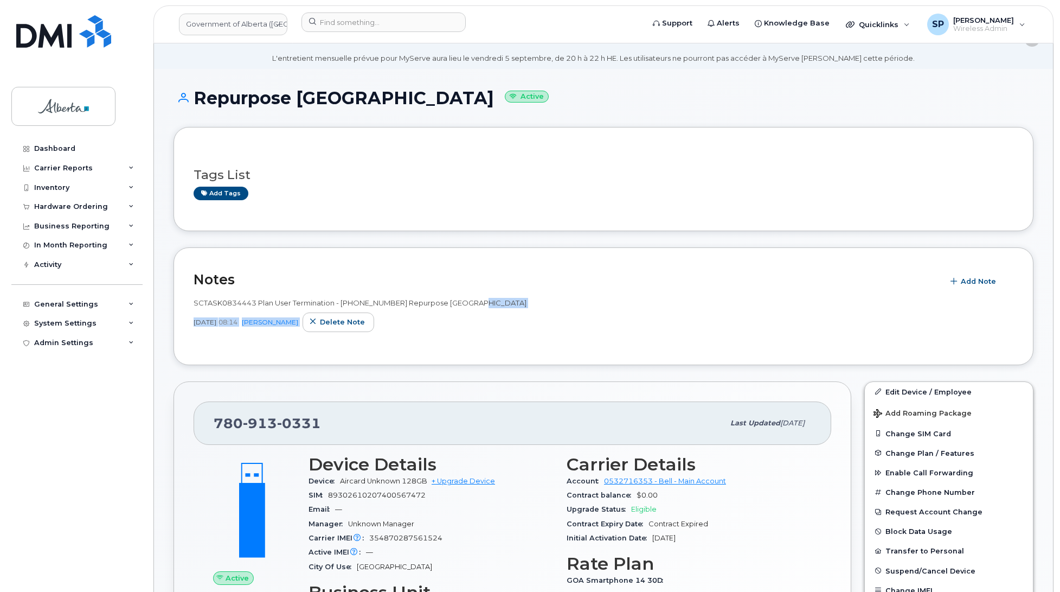
scroll to position [22, 0]
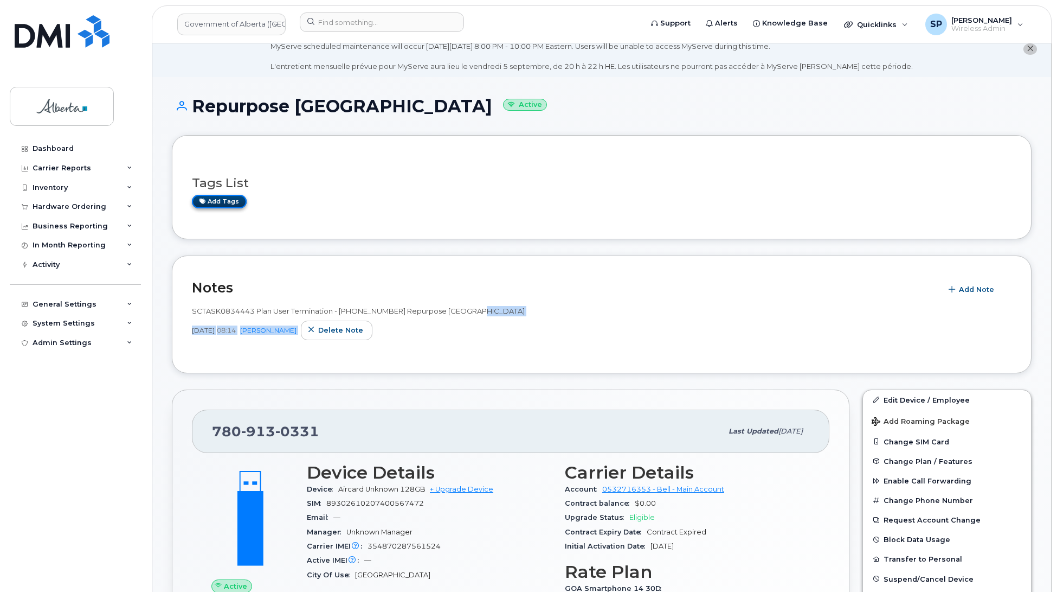
click at [230, 204] on link "Add tags" at bounding box center [219, 202] width 55 height 14
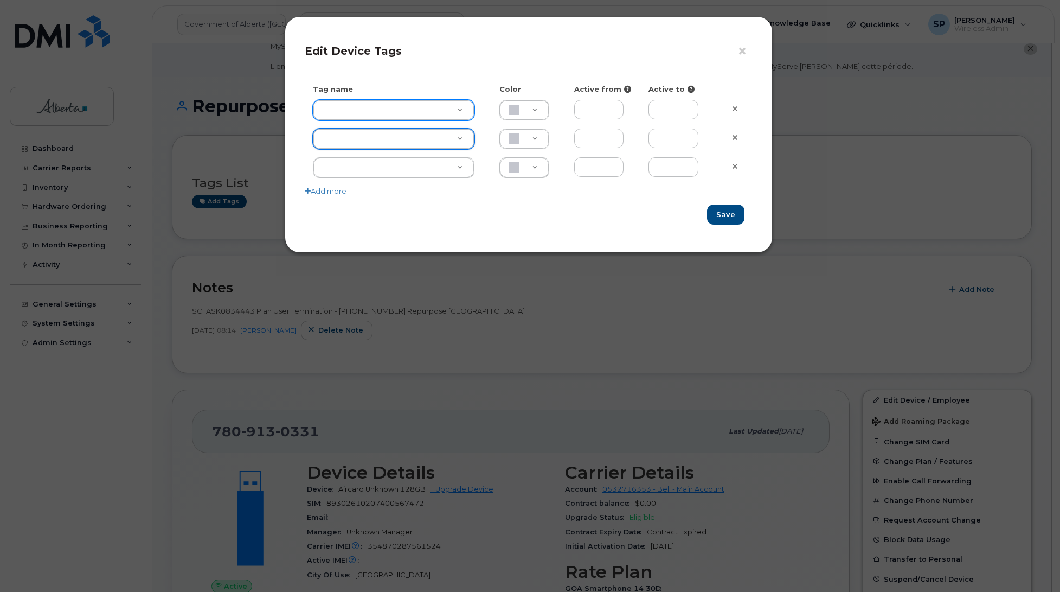
type input "C"
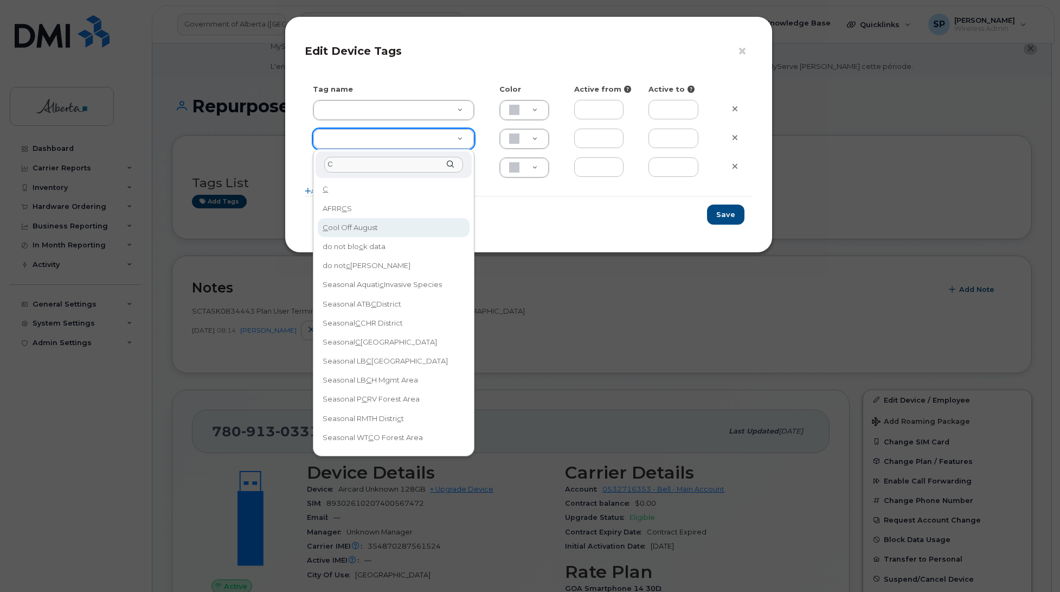
type input "Cool Off August"
type input "DFD3EE"
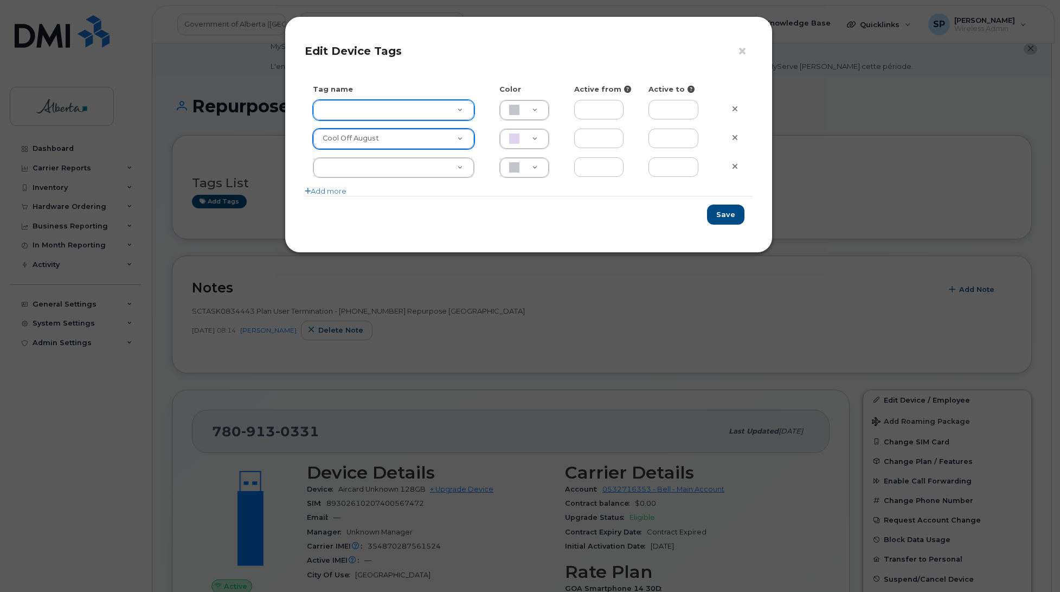
type input "C"
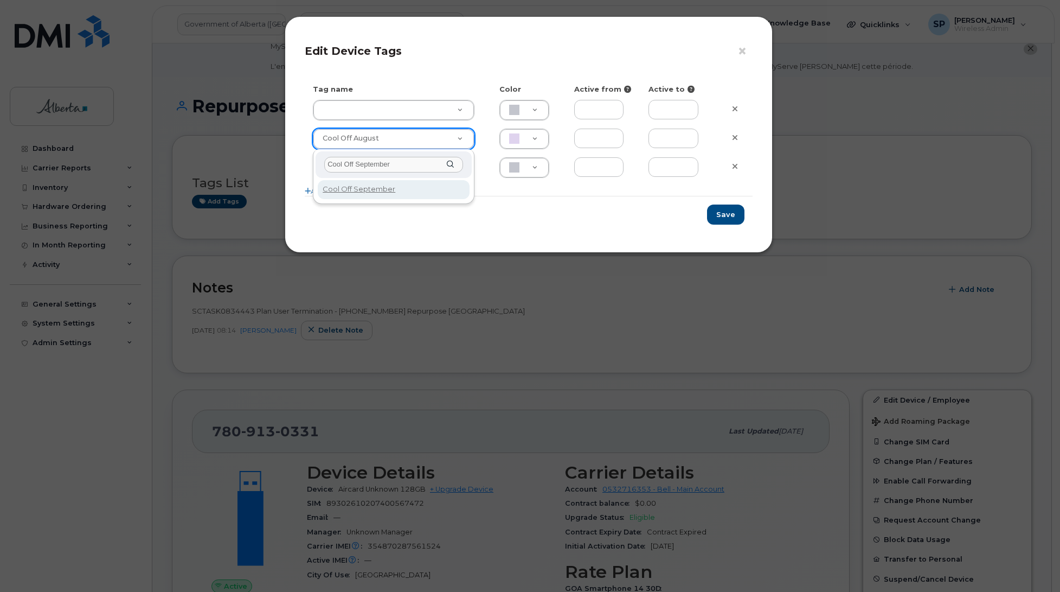
type input "Cool Off September"
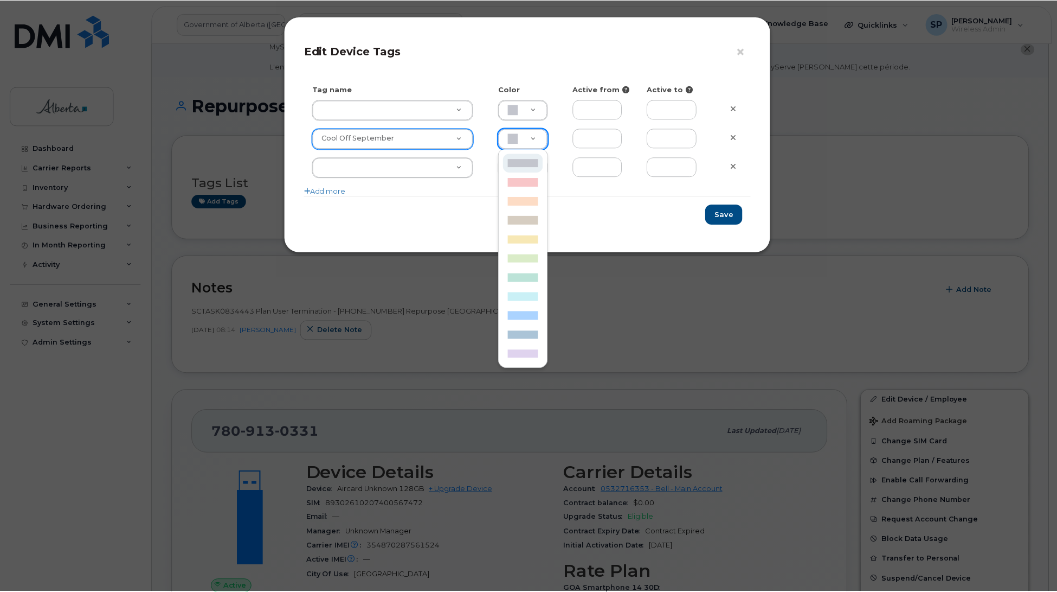
scroll to position [0, 3]
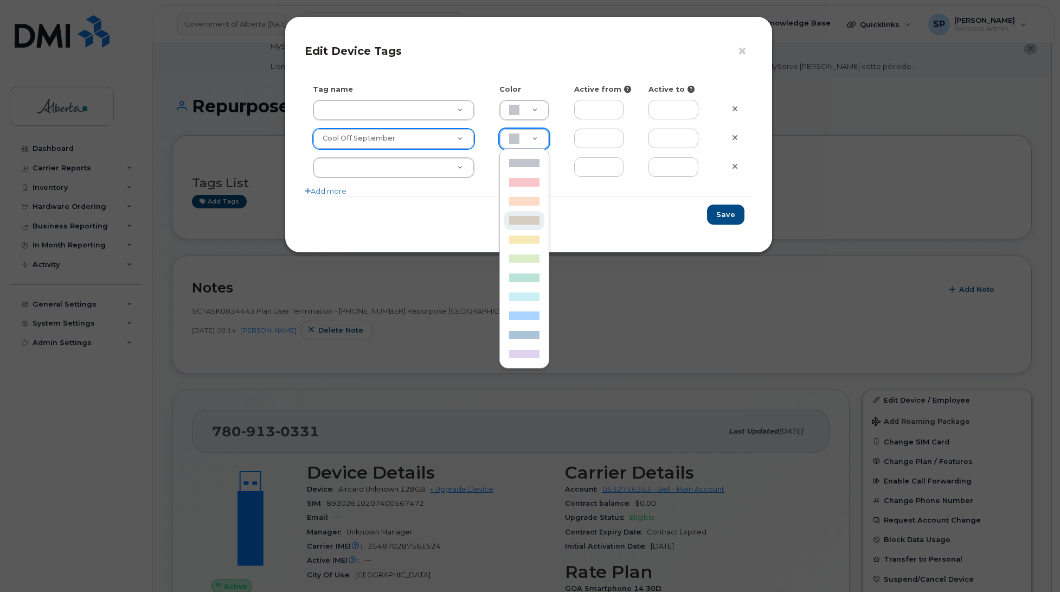
type input "D6CDC1"
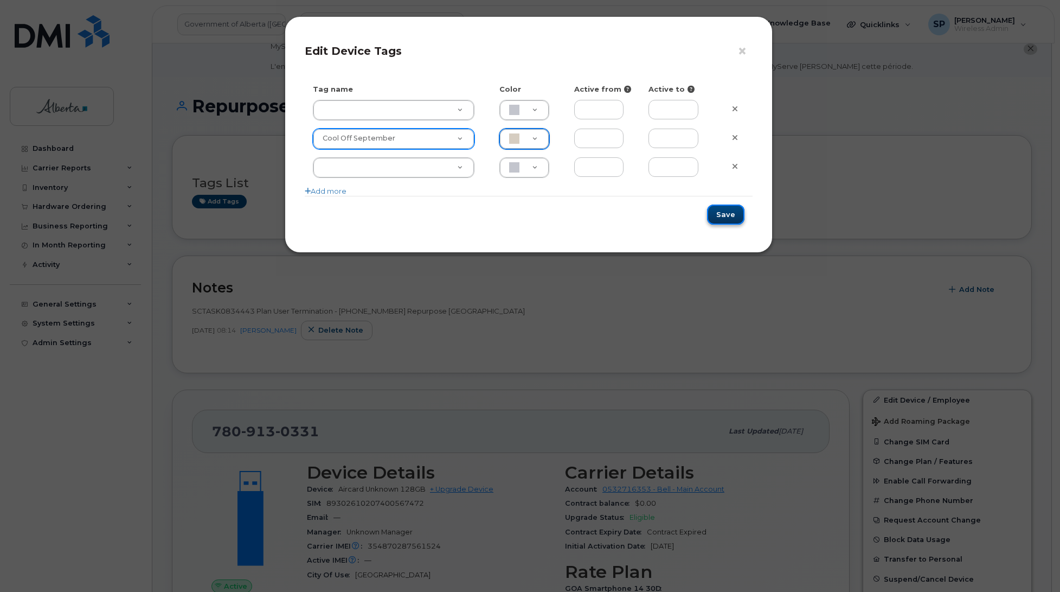
click at [730, 217] on button "Save" at bounding box center [725, 214] width 37 height 20
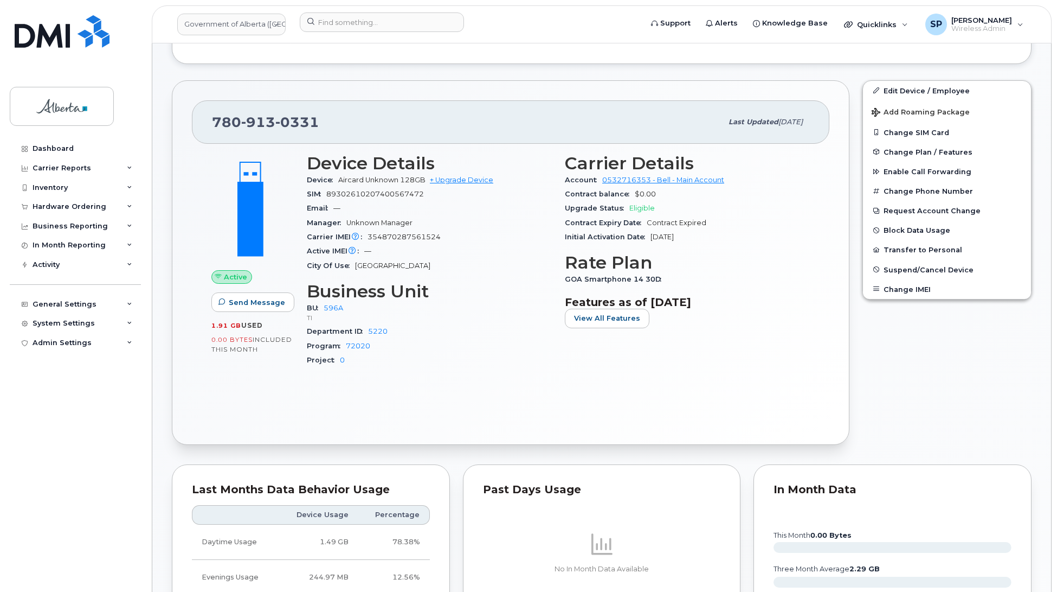
scroll to position [334, 0]
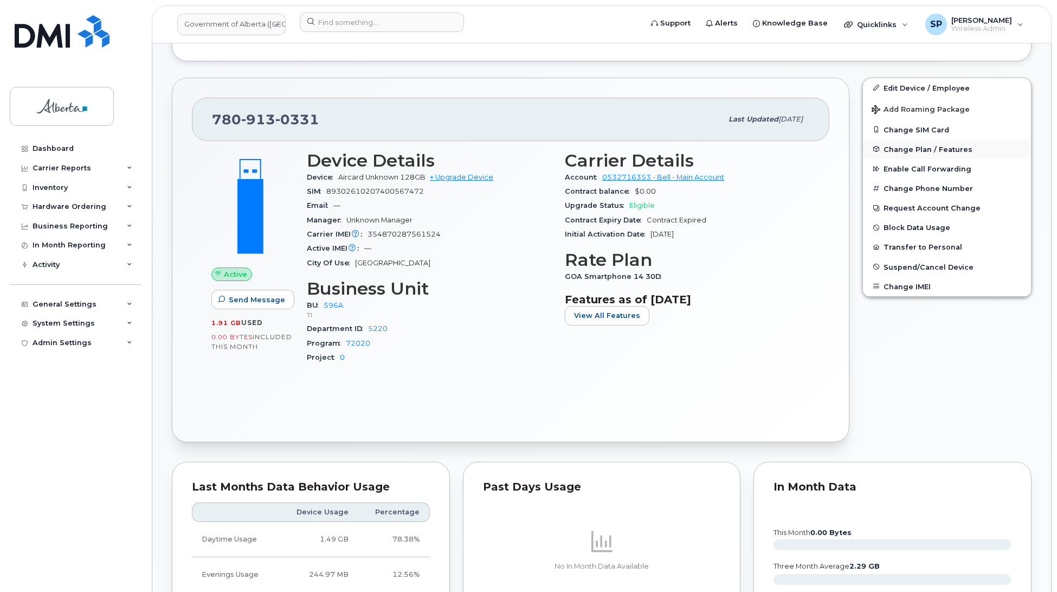
click at [905, 145] on span "Change Plan / Features" at bounding box center [928, 149] width 89 height 8
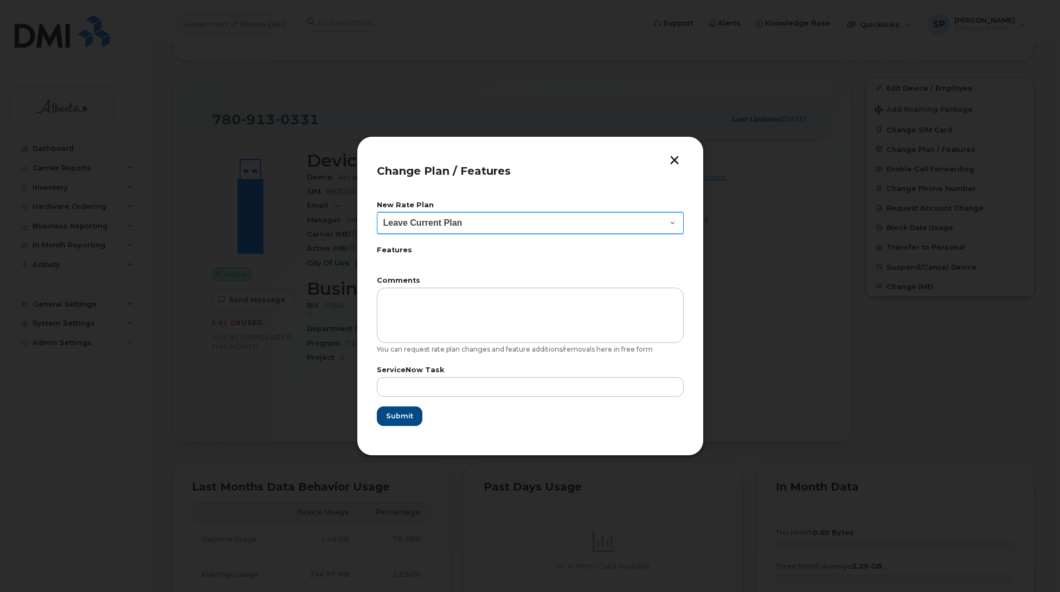
click at [459, 226] on select "Leave Current Plan GOA Data plan 9 30 d GOA–Unlimited Data Plan 9" at bounding box center [530, 223] width 307 height 22
select select "1790211"
click at [377, 212] on select "Leave Current Plan GOA Data plan 9 30 d GOA–Unlimited Data Plan 9" at bounding box center [530, 223] width 307 height 22
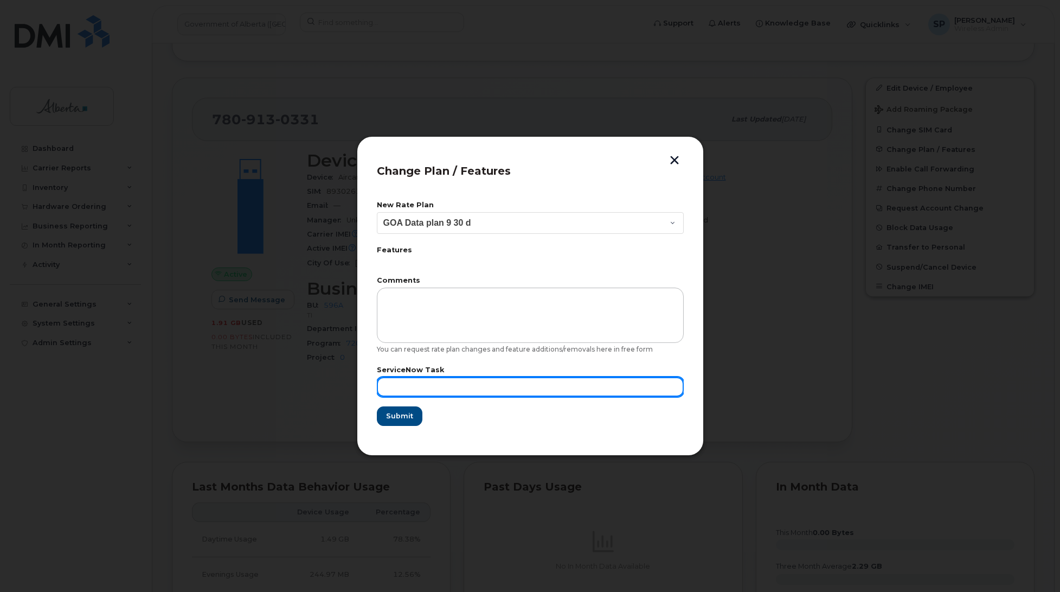
click at [457, 390] on input "text" at bounding box center [530, 387] width 307 height 20
paste input "SCTASK0834443"
type input "SCTASK0834443"
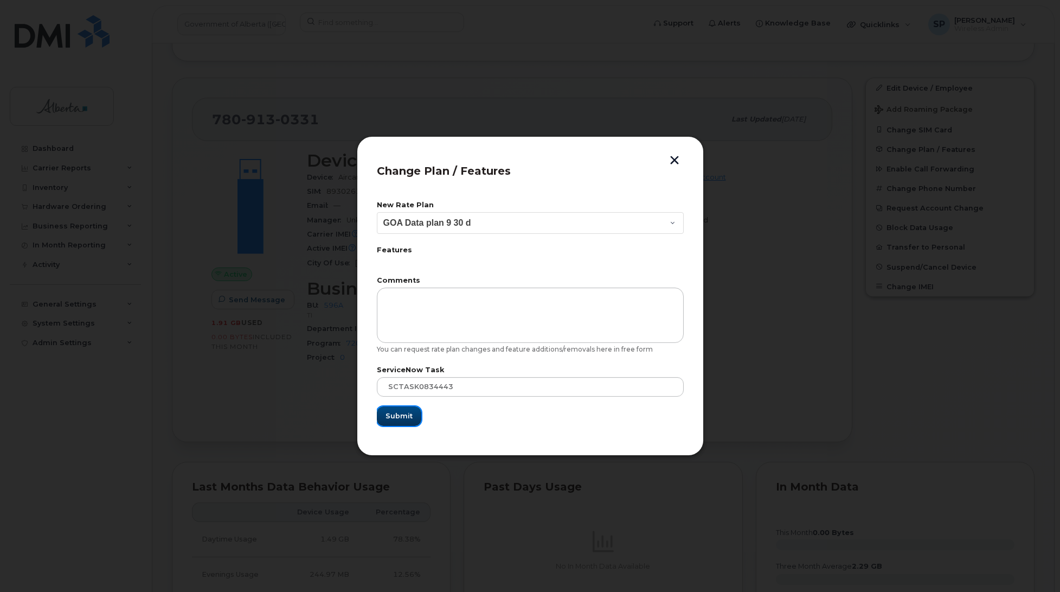
click at [413, 413] on button "Submit" at bounding box center [399, 416] width 44 height 20
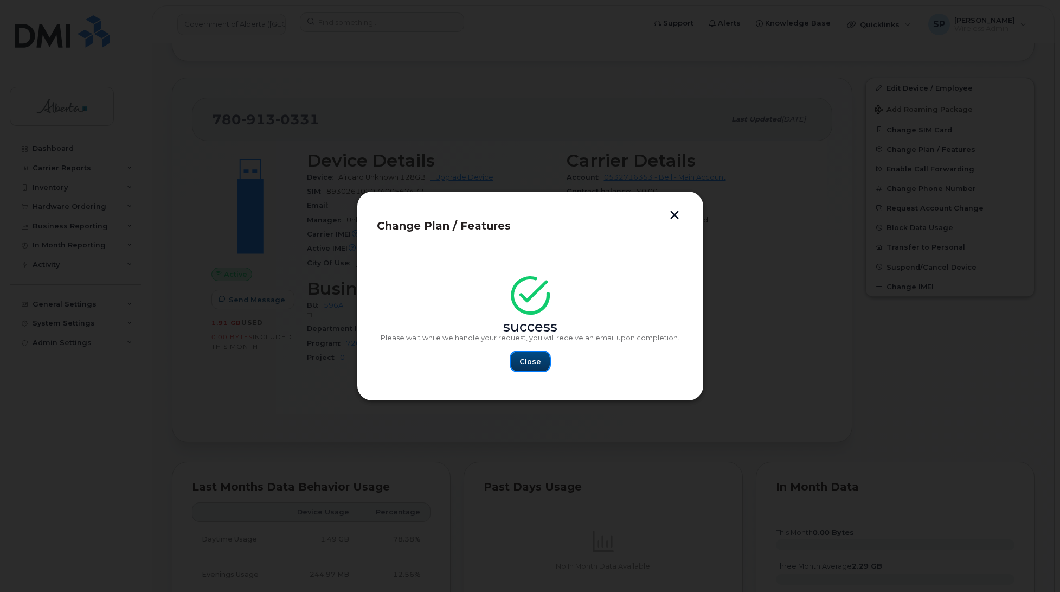
click at [528, 366] on span "Close" at bounding box center [531, 361] width 22 height 10
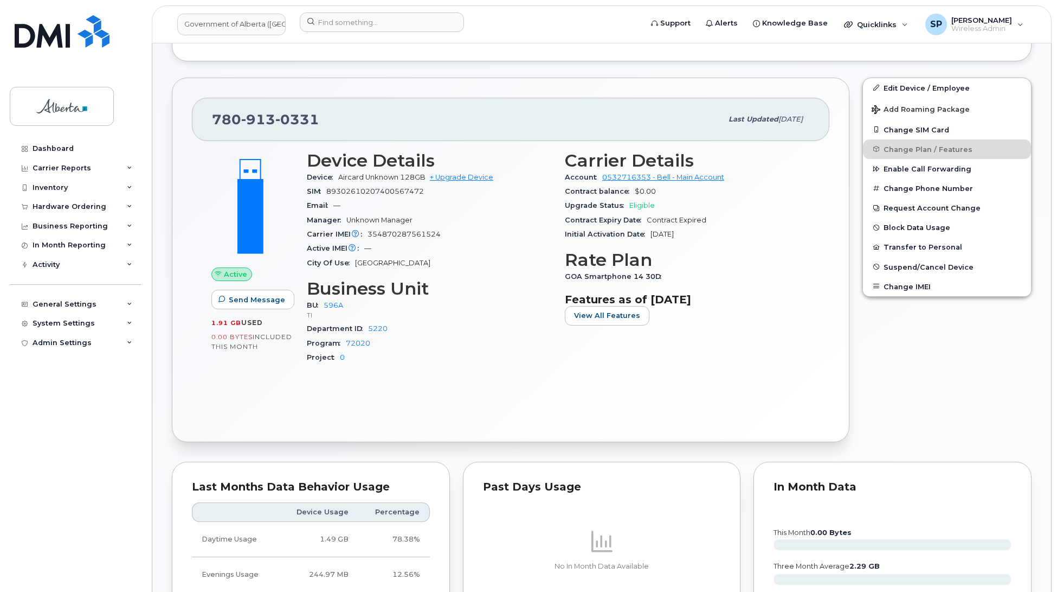
click at [88, 510] on div "Dashboard Carrier Reports Monthly Billing Data Daily Data Pooling Data Behavior…" at bounding box center [77, 357] width 134 height 437
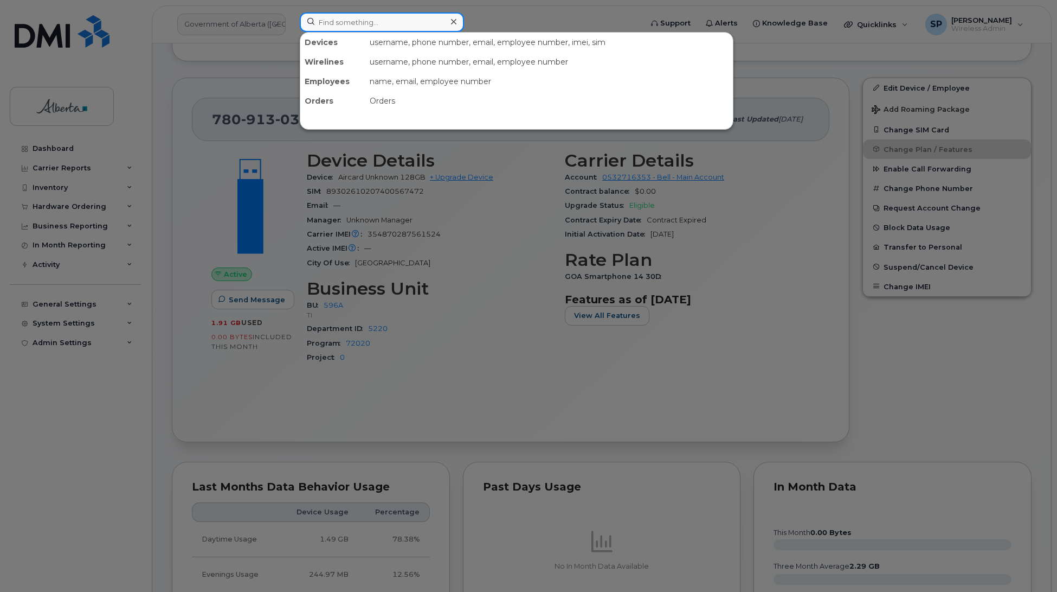
click at [351, 20] on input at bounding box center [382, 22] width 164 height 20
paste input "7802885378"
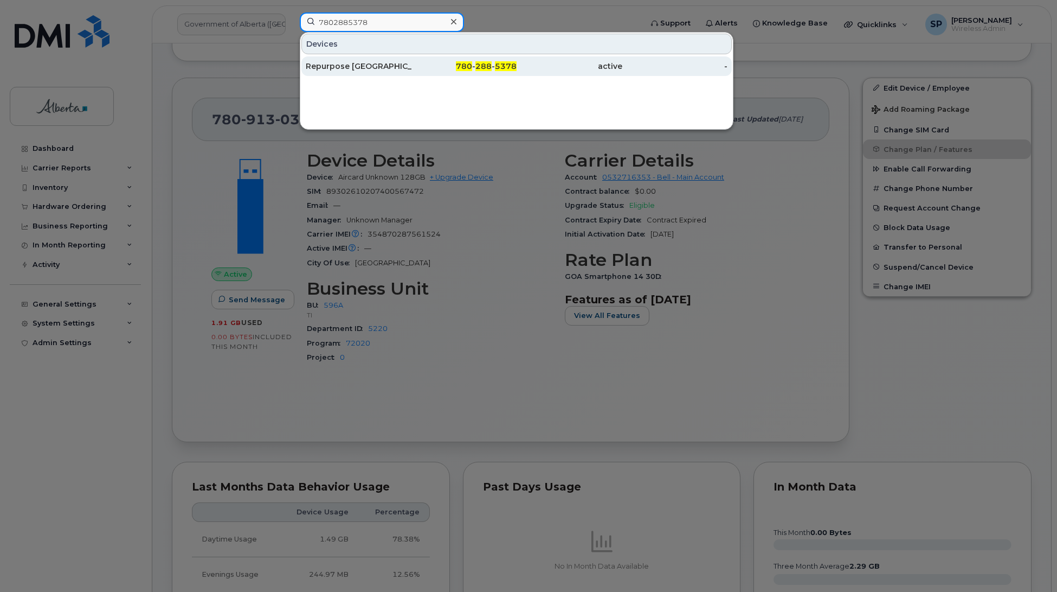
type input "7802885378"
click at [361, 67] on div "Repurpose [GEOGRAPHIC_DATA]" at bounding box center [359, 66] width 106 height 11
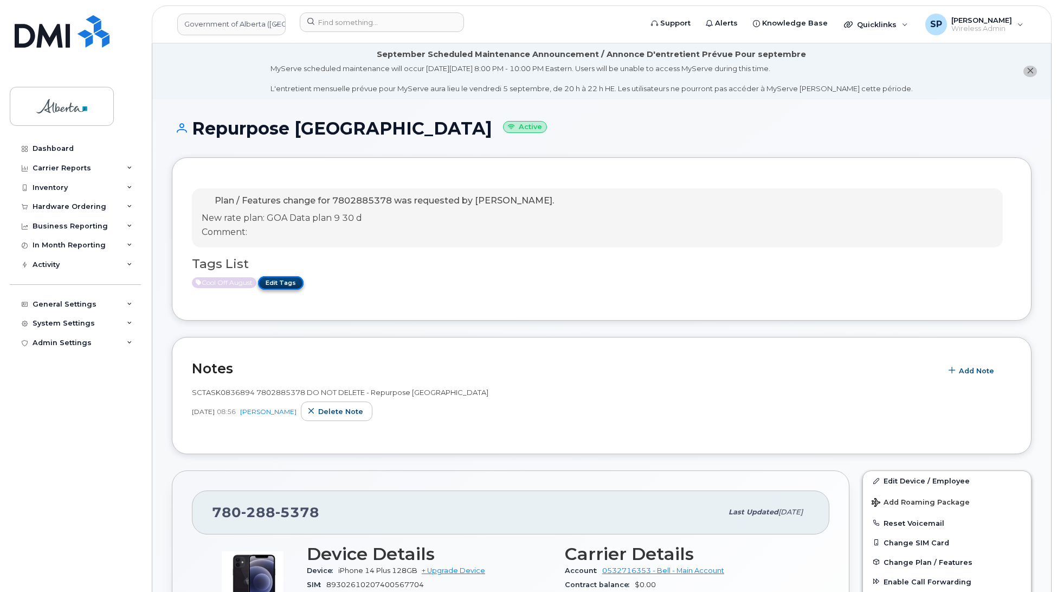
click at [286, 282] on link "Edit Tags" at bounding box center [281, 283] width 46 height 14
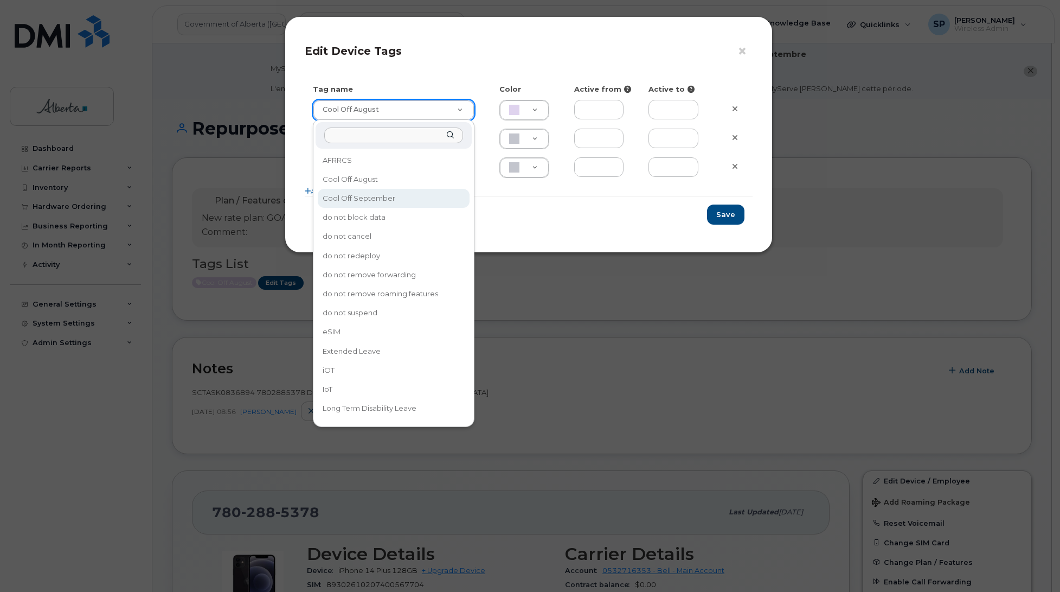
type input "Cool Off September"
type input "D6CDC1"
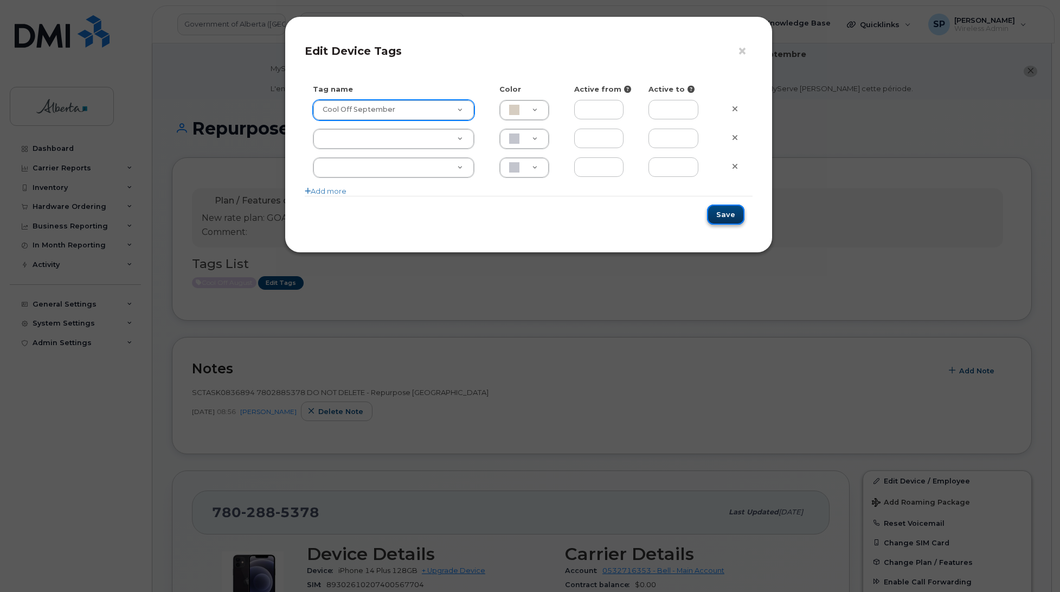
click at [733, 213] on button "Save" at bounding box center [725, 214] width 37 height 20
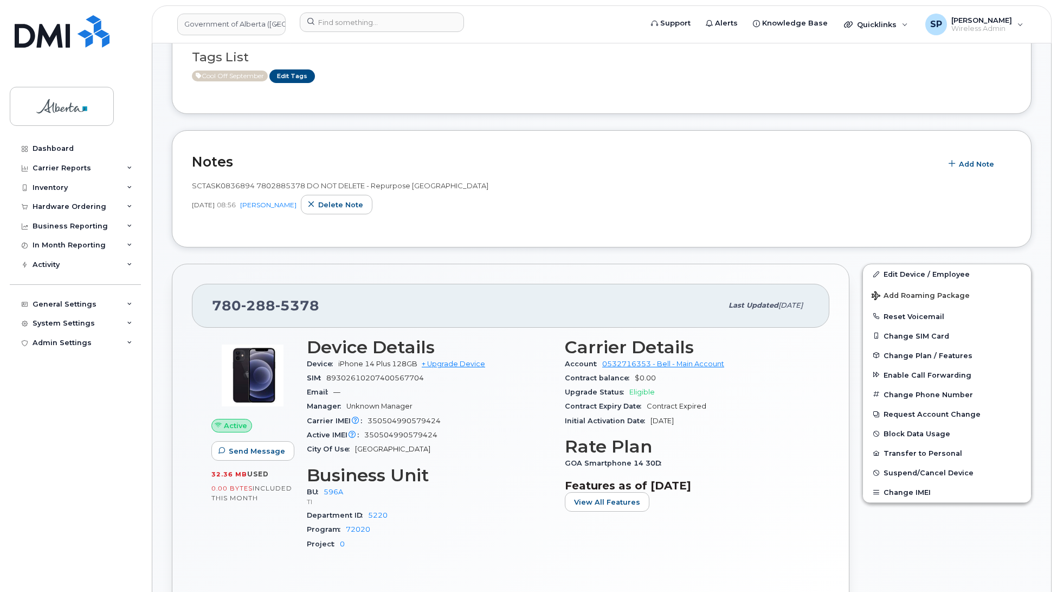
scroll to position [201, 0]
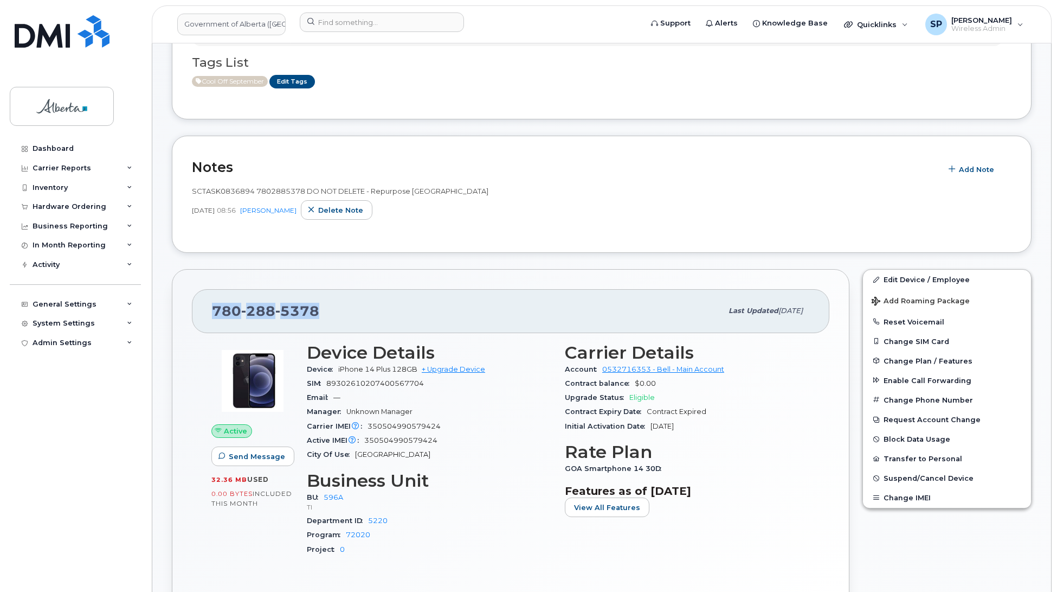
drag, startPoint x: 324, startPoint y: 310, endPoint x: 213, endPoint y: 302, distance: 111.4
click at [213, 302] on div "780 288 5378" at bounding box center [467, 310] width 510 height 23
copy span "780 288 5378"
click at [909, 279] on link "Edit Device / Employee" at bounding box center [947, 280] width 168 height 20
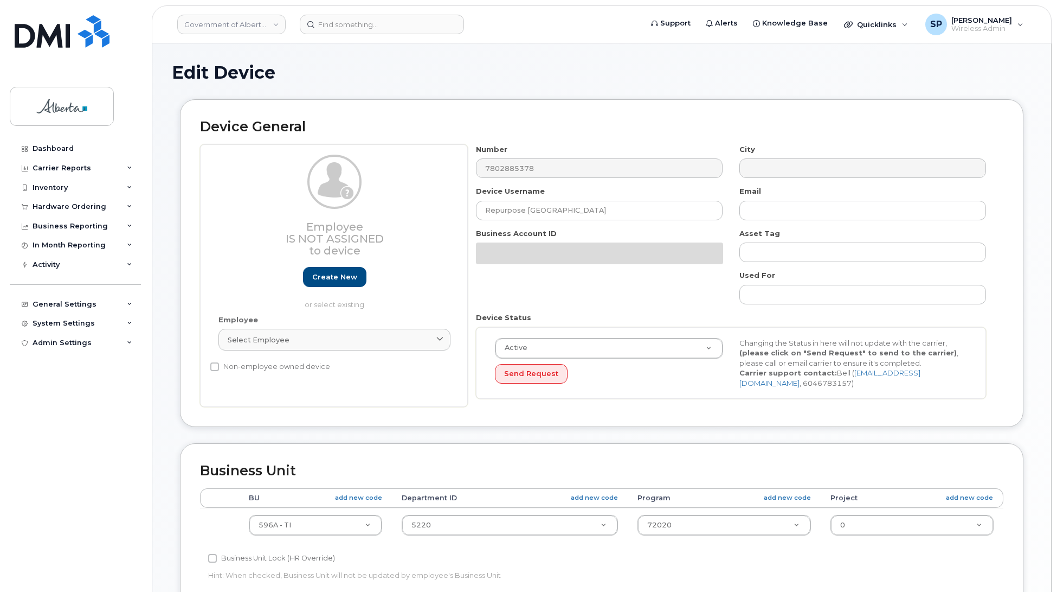
select select "4797729"
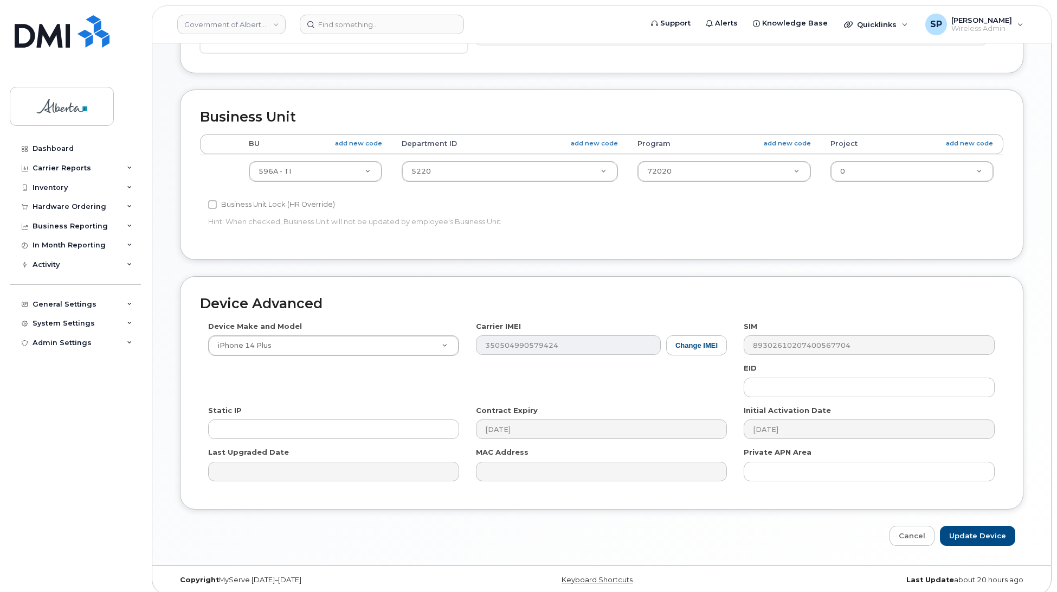
scroll to position [419, 0]
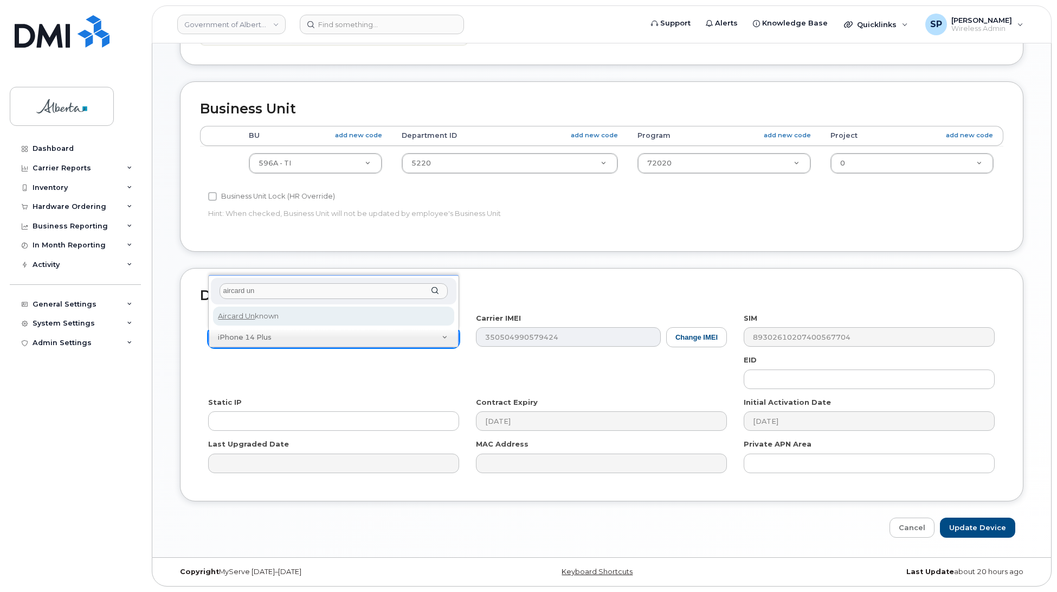
type input "aircard un"
select select "971"
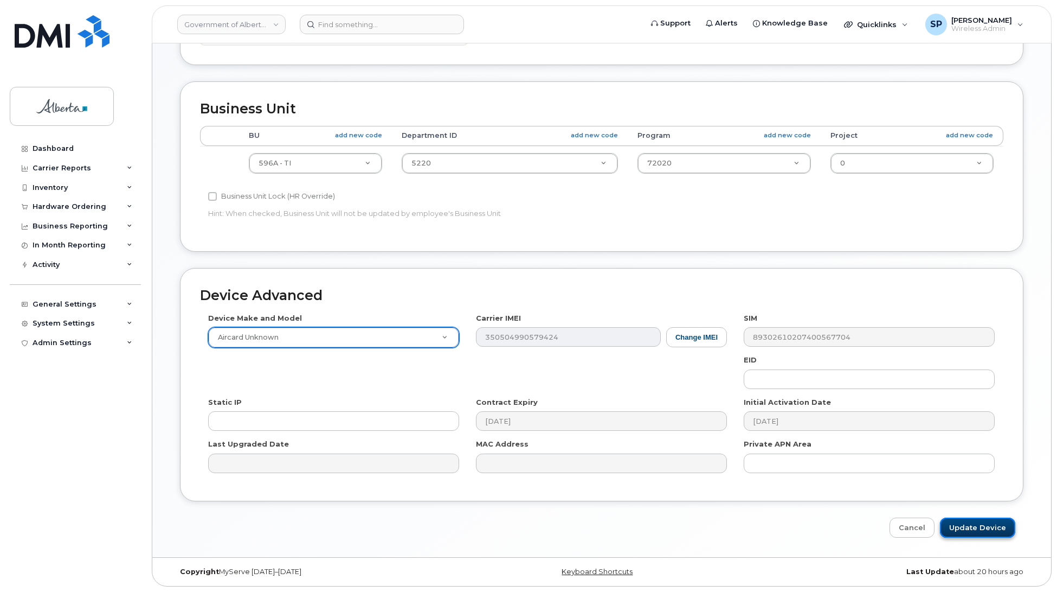
click at [970, 526] on input "Update Device" at bounding box center [977, 527] width 75 height 20
type input "Saving..."
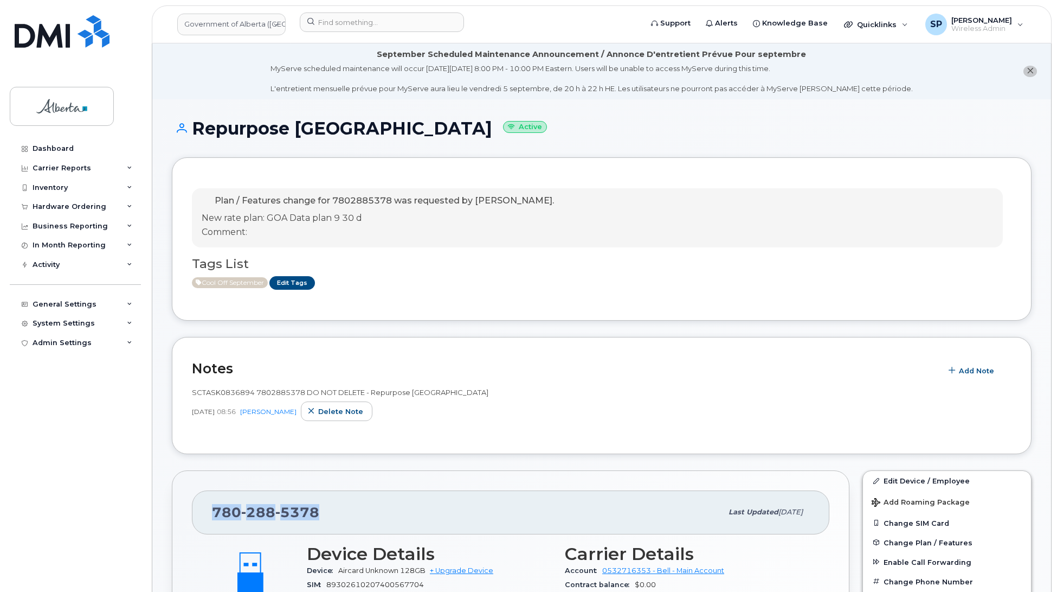
drag, startPoint x: 321, startPoint y: 516, endPoint x: 187, endPoint y: 514, distance: 134.0
copy span "[PHONE_NUMBER]"
click at [369, 24] on input at bounding box center [382, 22] width 164 height 20
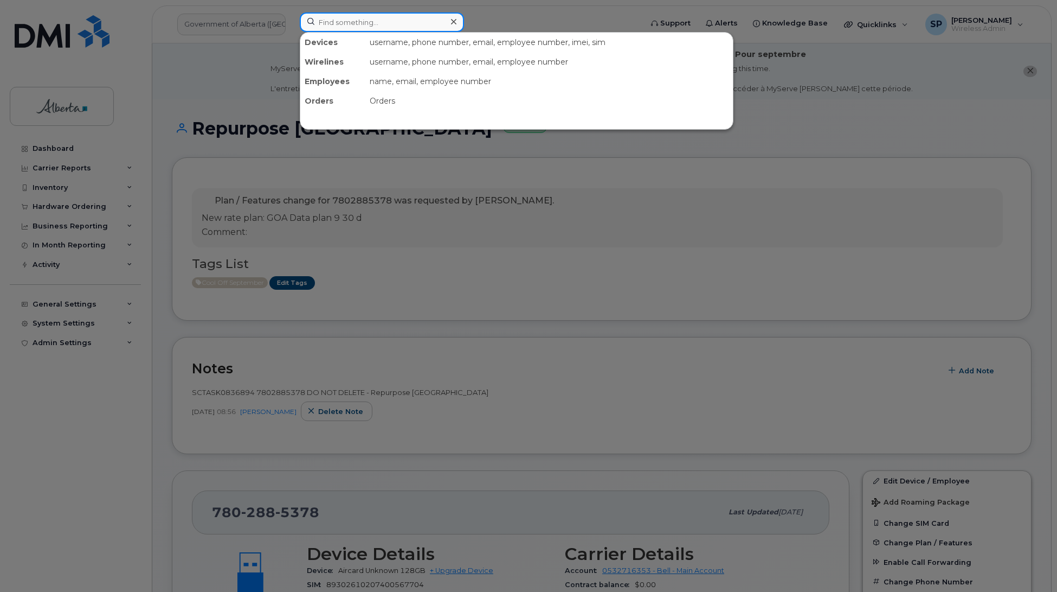
paste input "7802714195"
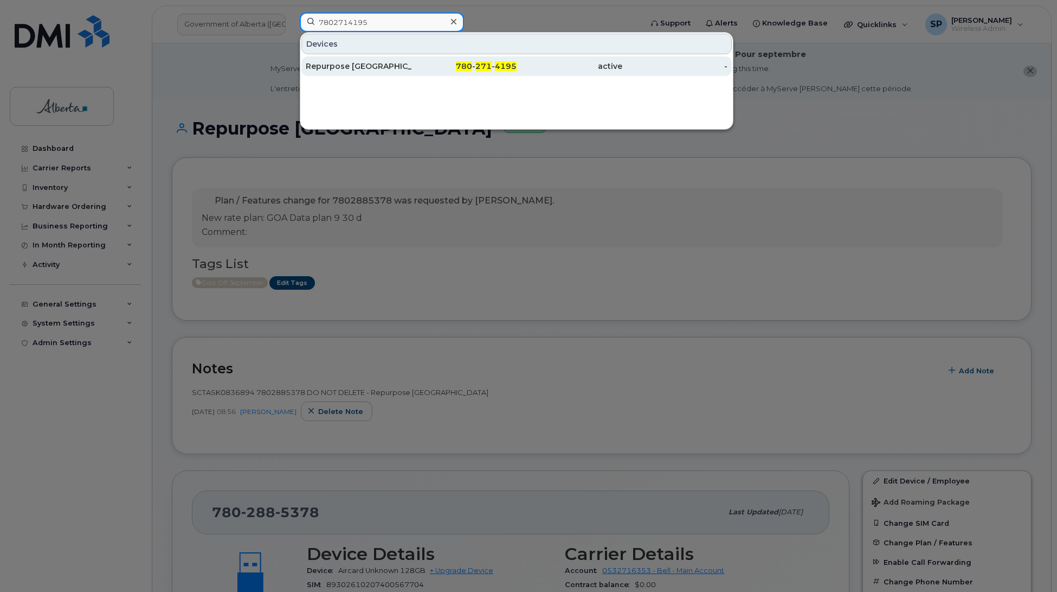
type input "7802714195"
click at [356, 66] on div "Repurpose [GEOGRAPHIC_DATA]" at bounding box center [359, 66] width 106 height 11
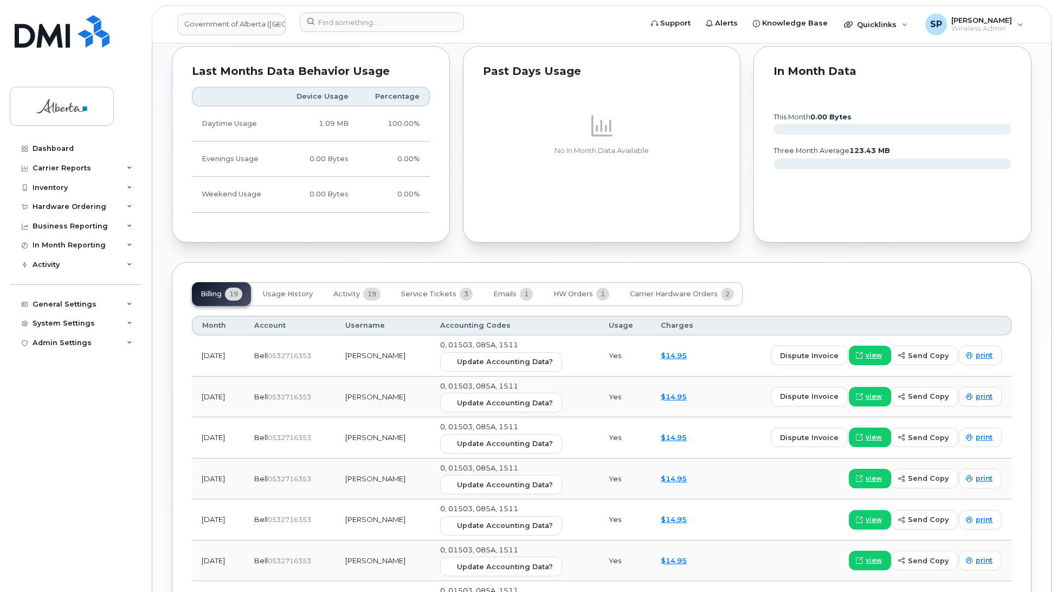
scroll to position [752, 0]
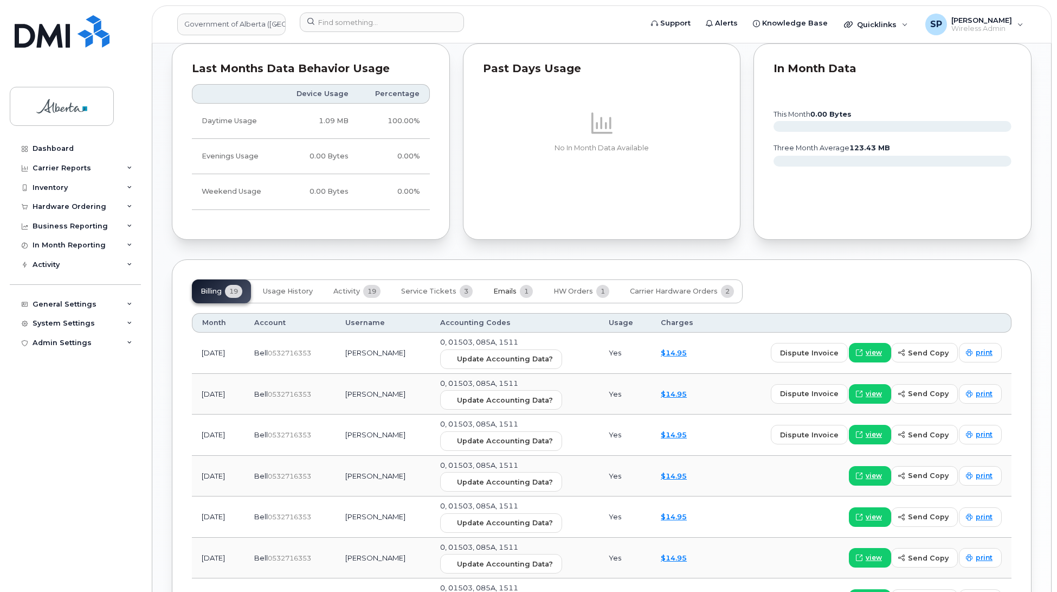
click at [508, 293] on span "Emails" at bounding box center [504, 291] width 23 height 9
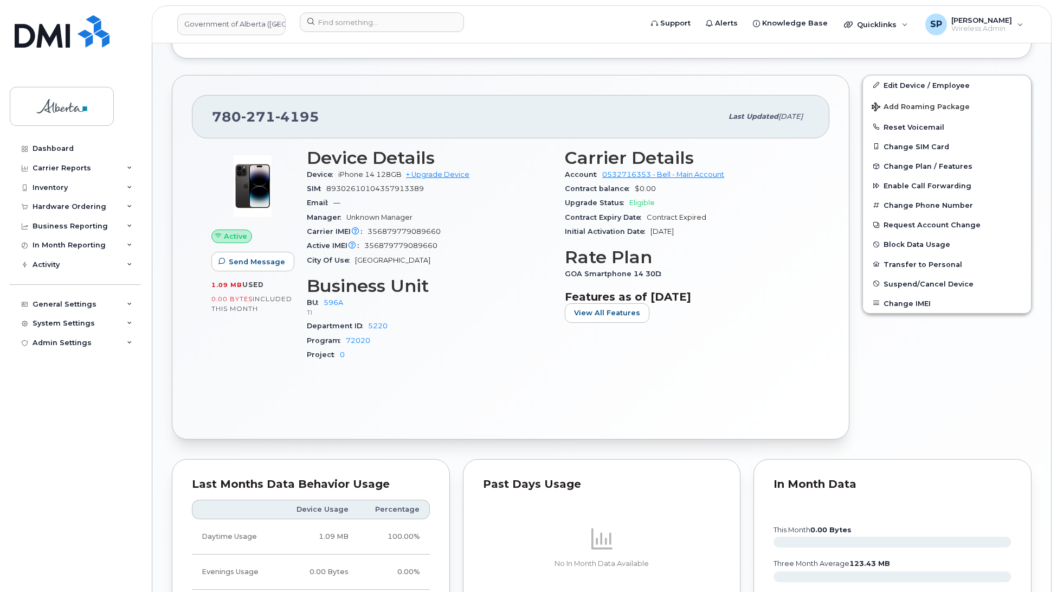
scroll to position [330, 0]
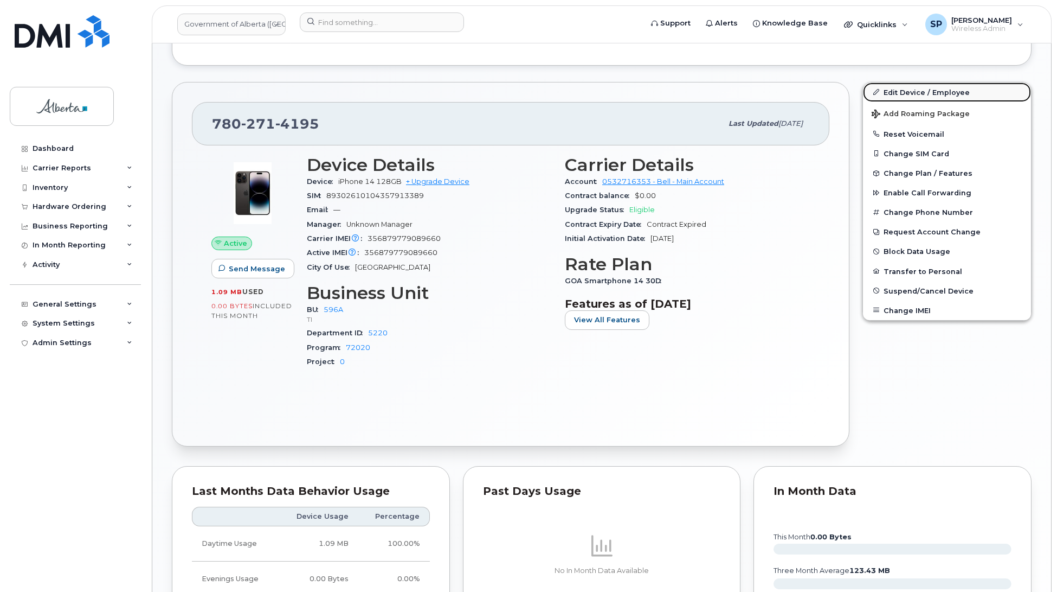
click at [901, 92] on link "Edit Device / Employee" at bounding box center [947, 92] width 168 height 20
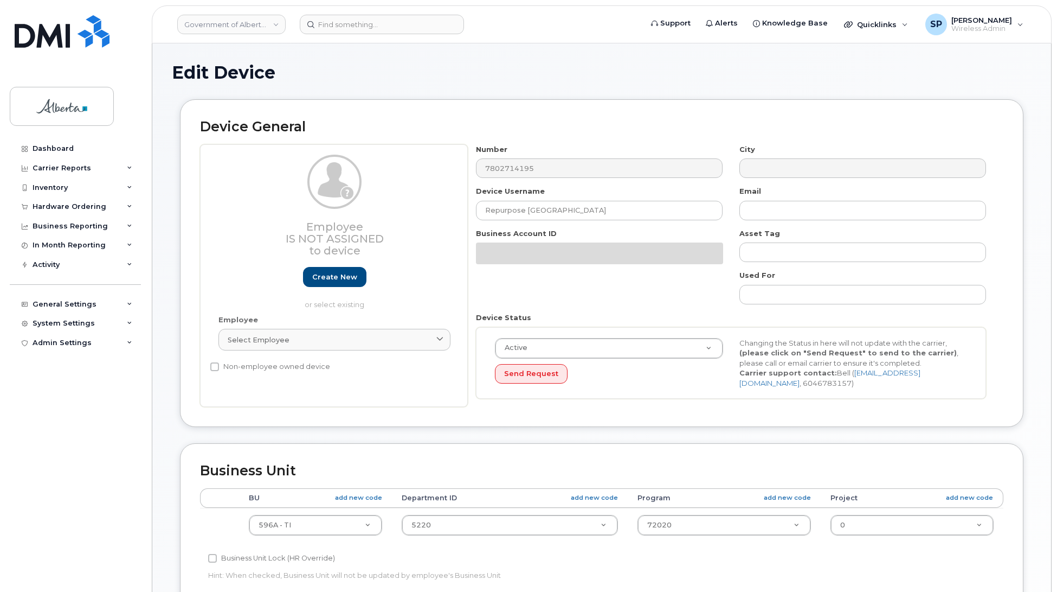
select select "4797729"
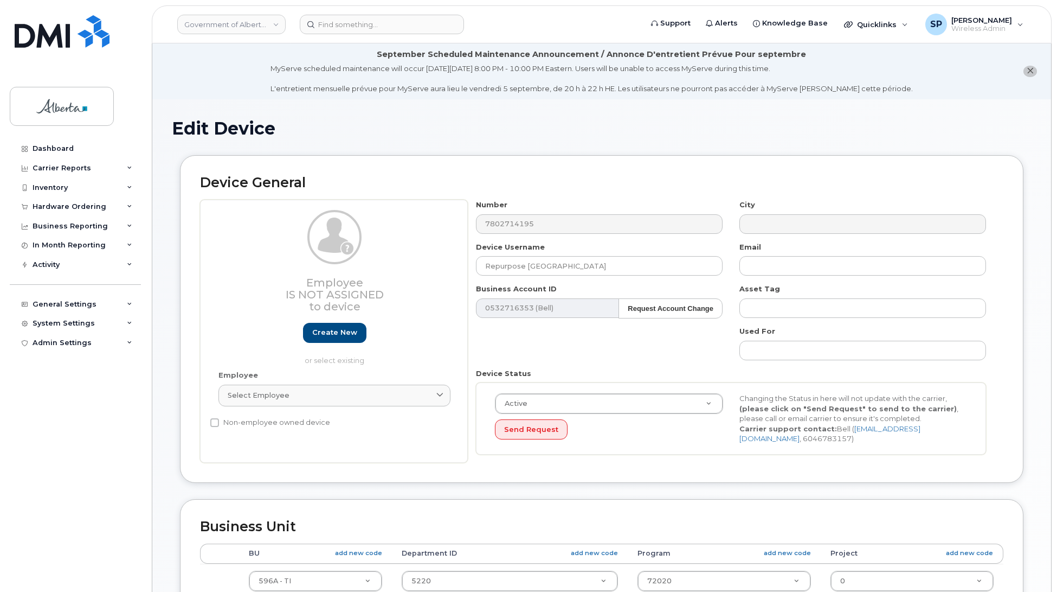
scroll to position [406, 0]
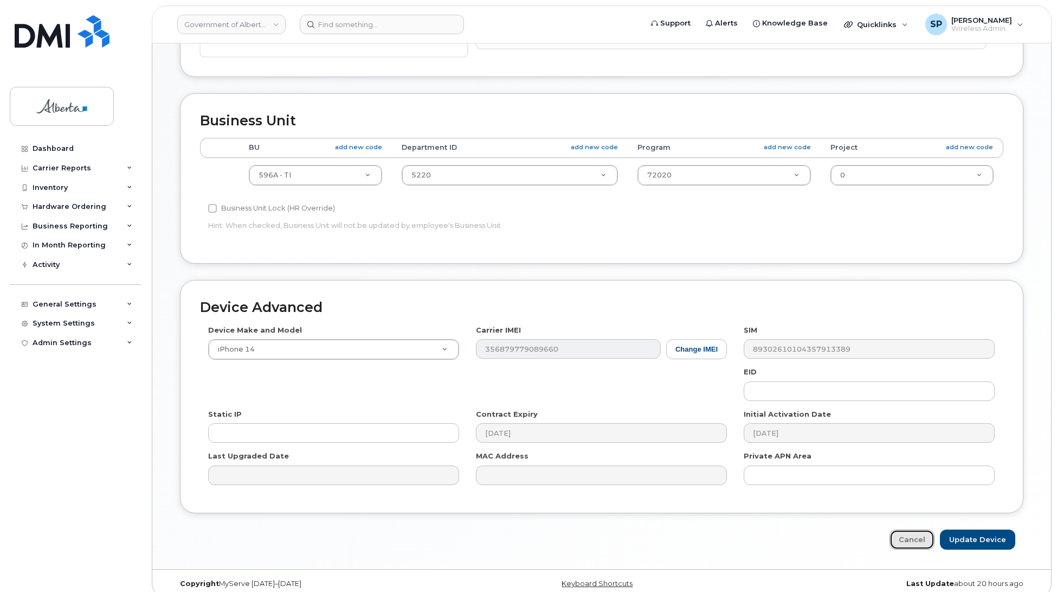
click at [906, 544] on link "Cancel" at bounding box center [912, 539] width 45 height 20
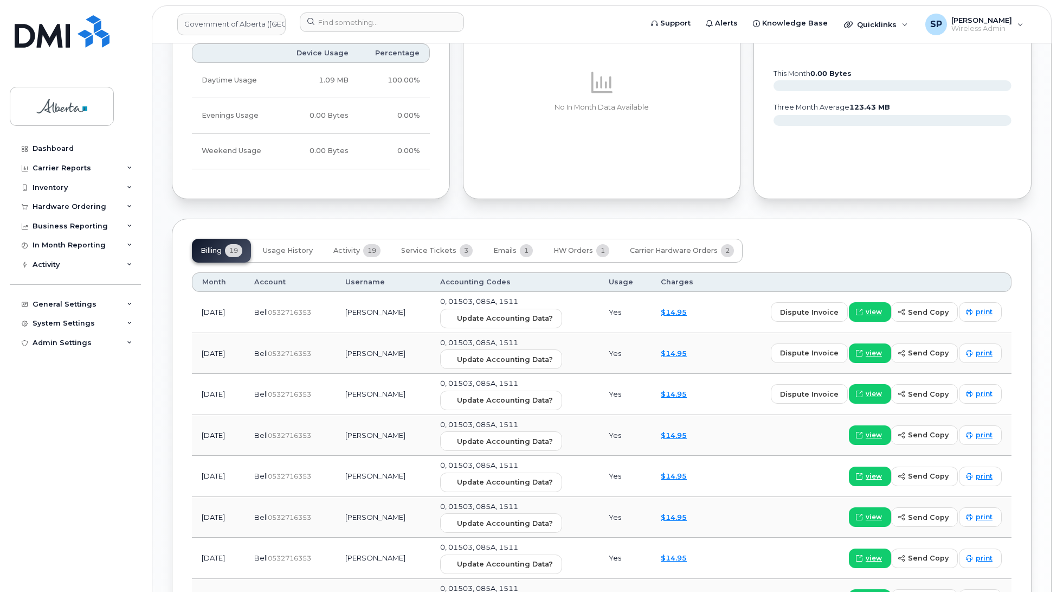
scroll to position [794, 0]
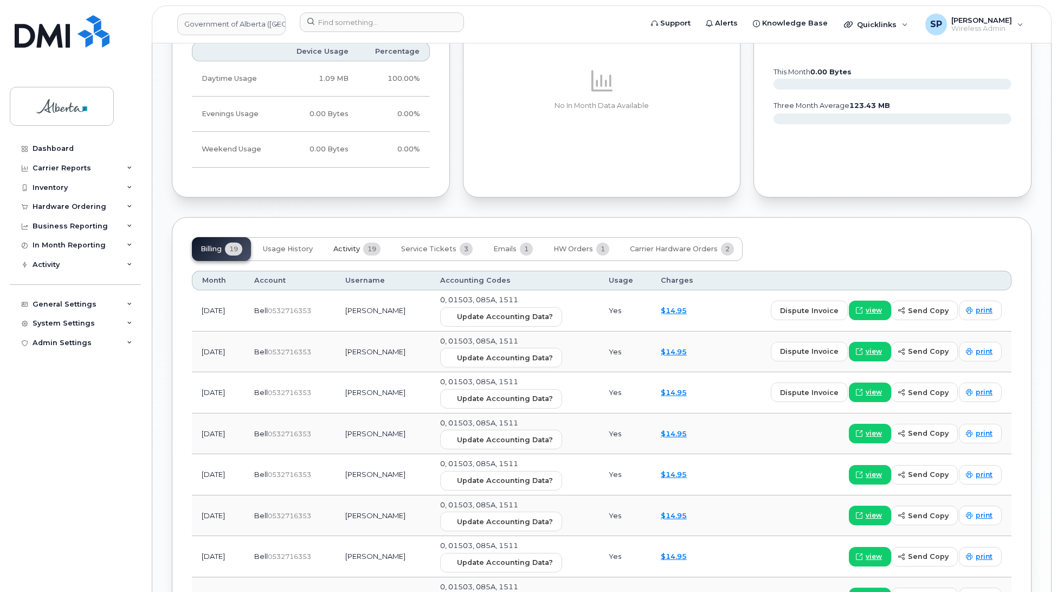
click at [343, 251] on span "Activity" at bounding box center [347, 249] width 27 height 9
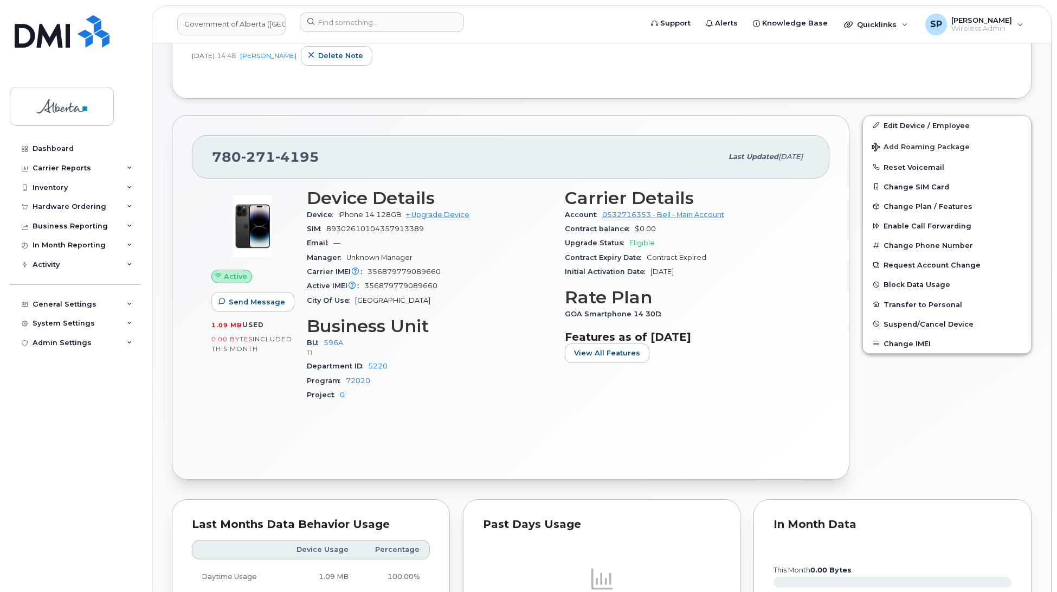
scroll to position [256, 0]
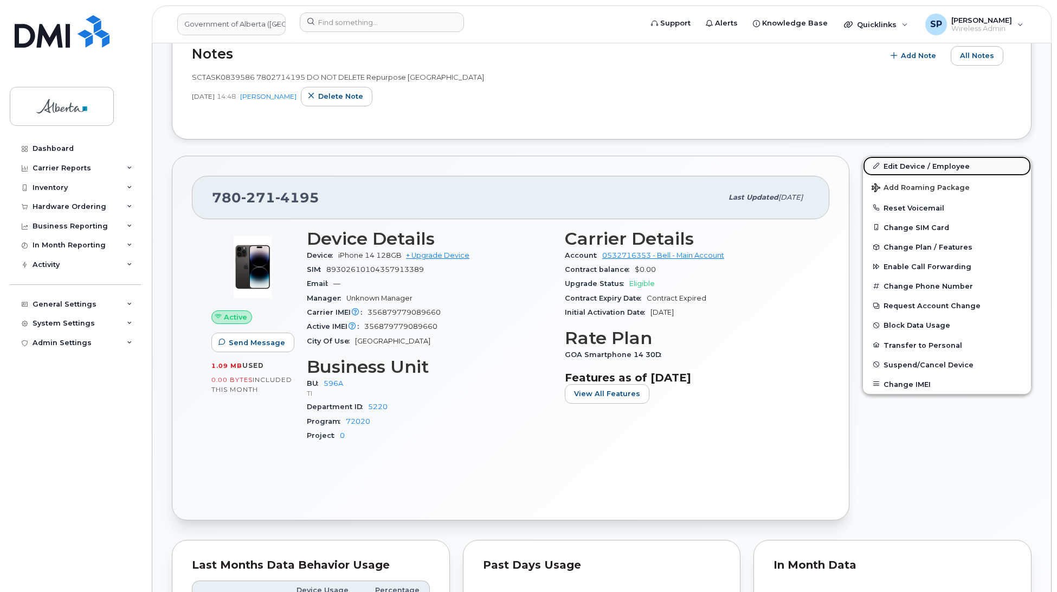
click at [896, 162] on link "Edit Device / Employee" at bounding box center [947, 166] width 168 height 20
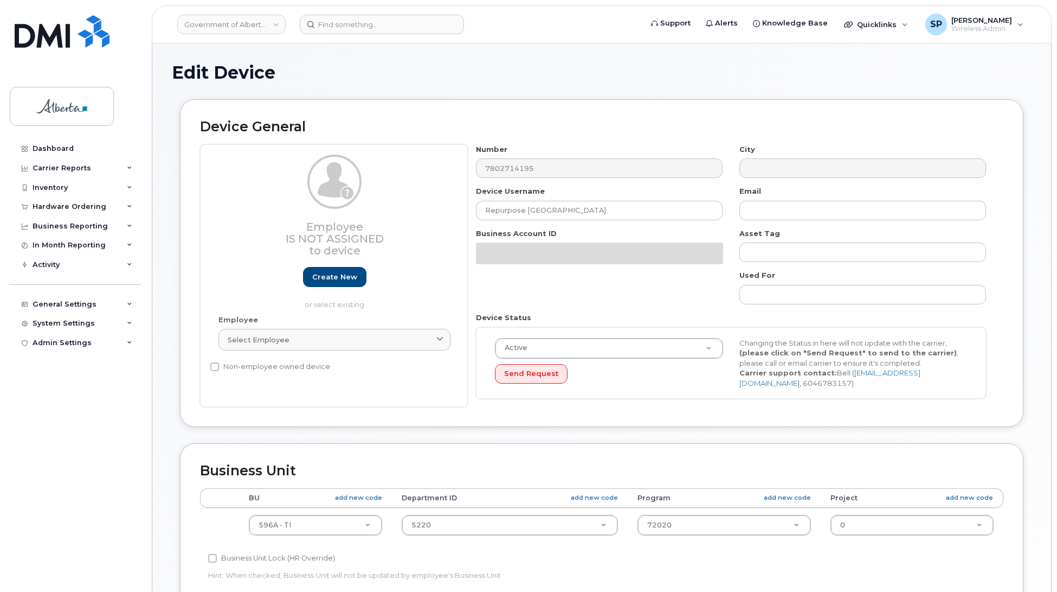
select select "4797729"
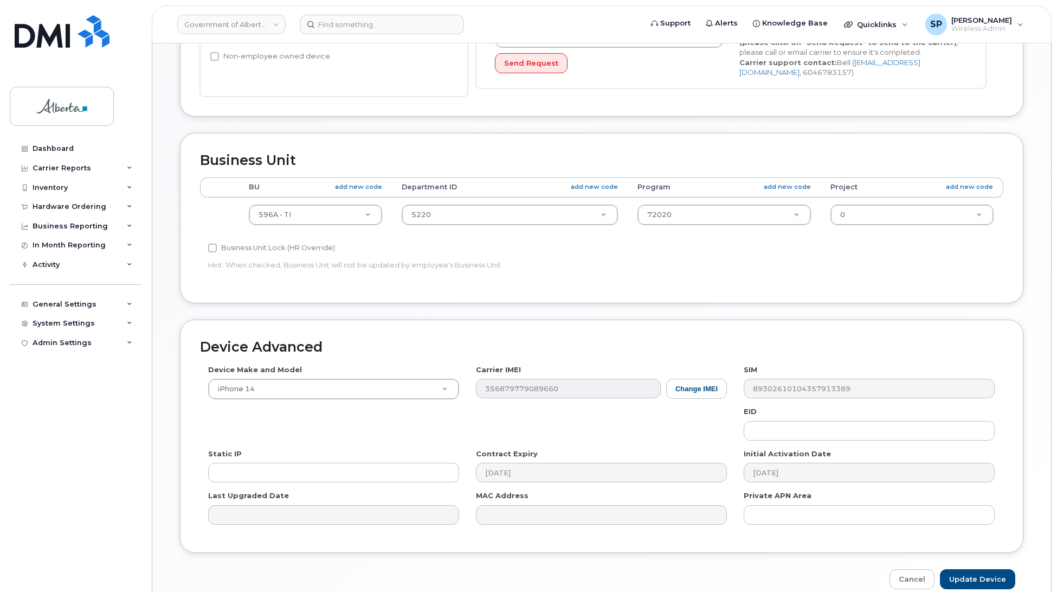
scroll to position [367, 0]
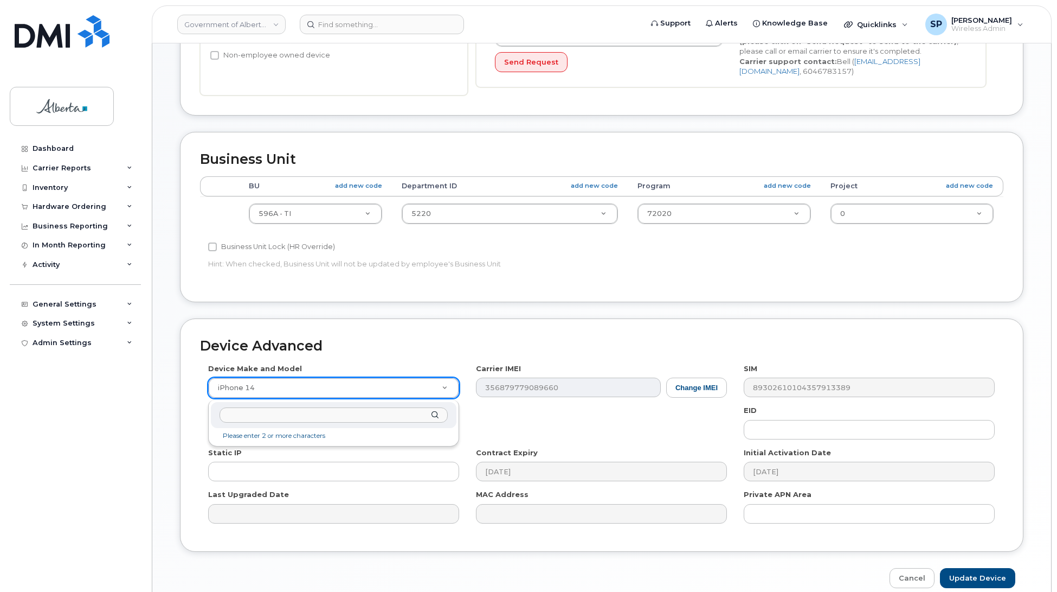
drag, startPoint x: 360, startPoint y: 388, endPoint x: 367, endPoint y: 388, distance: 7.6
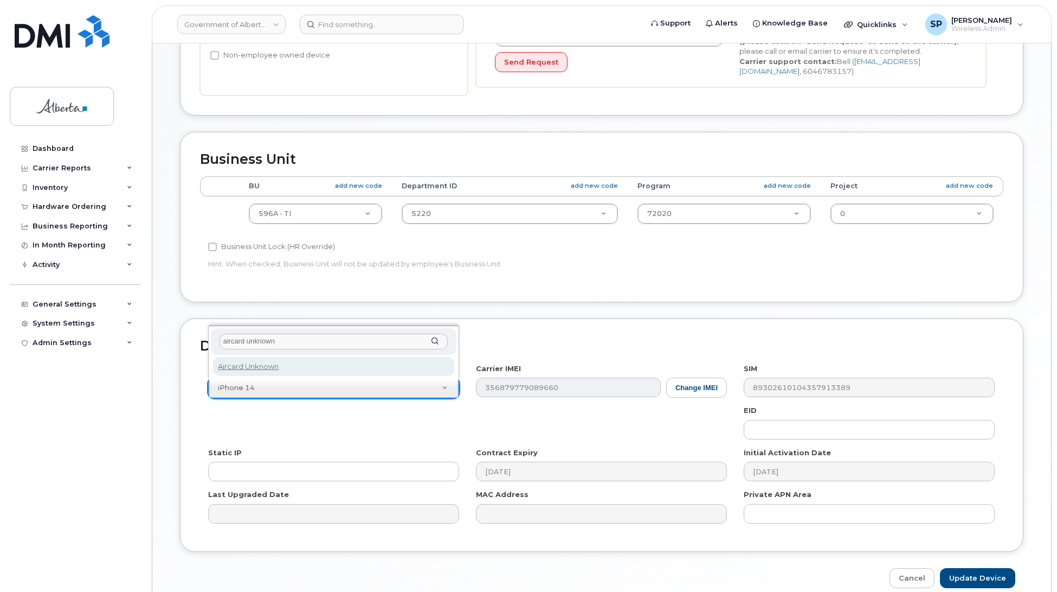
type input "aircard unknown"
drag, startPoint x: 237, startPoint y: 365, endPoint x: 575, endPoint y: 375, distance: 338.0
select select "971"
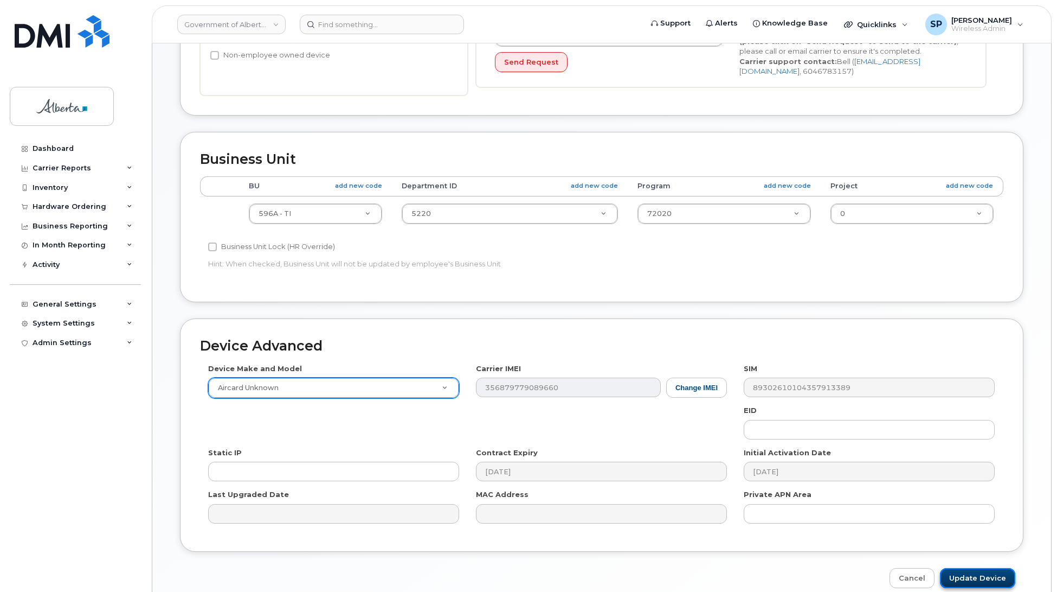
click at [966, 575] on input "Update Device" at bounding box center [977, 578] width 75 height 20
type input "Saving..."
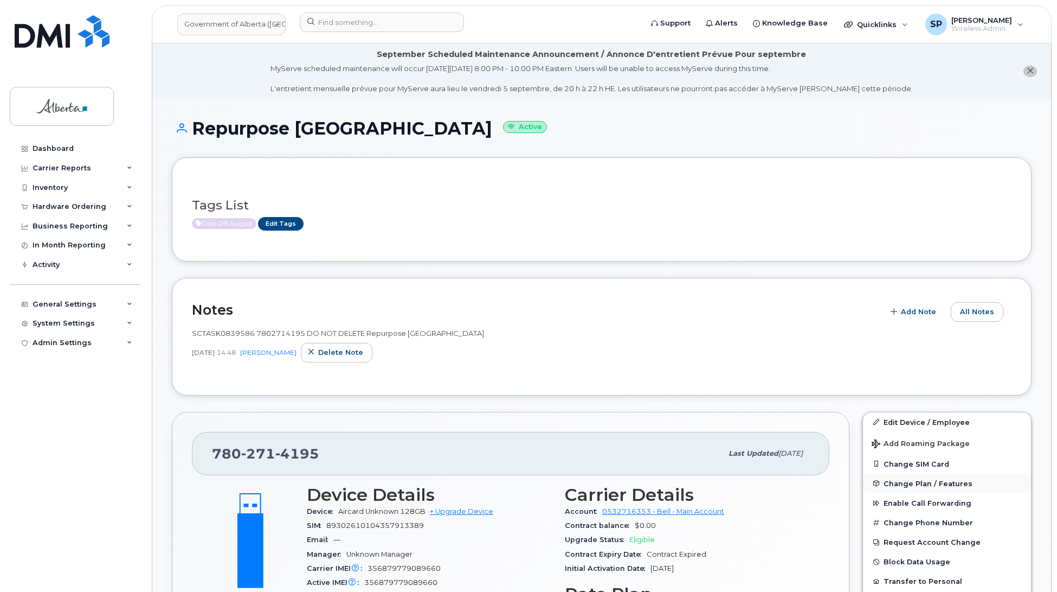
click at [918, 481] on span "Change Plan / Features" at bounding box center [928, 483] width 89 height 8
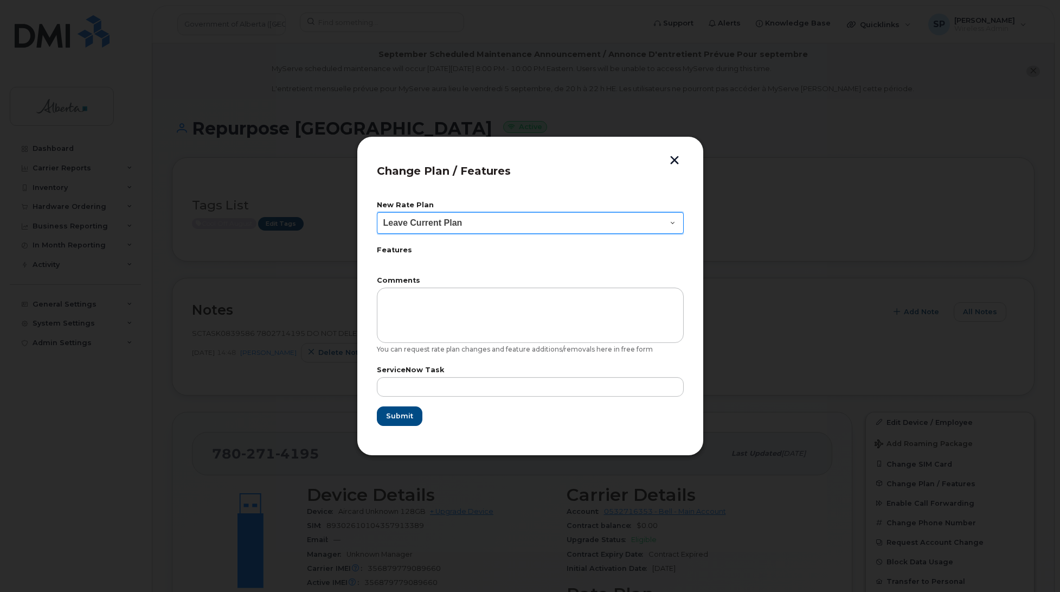
click at [475, 228] on select "Leave Current Plan GOA Data plan 9 30 d GOA–Unlimited Data Plan 9" at bounding box center [530, 223] width 307 height 22
select select "1790211"
click at [377, 212] on select "Leave Current Plan GOA Data plan 9 30 d GOA–Unlimited Data Plan 9" at bounding box center [530, 223] width 307 height 22
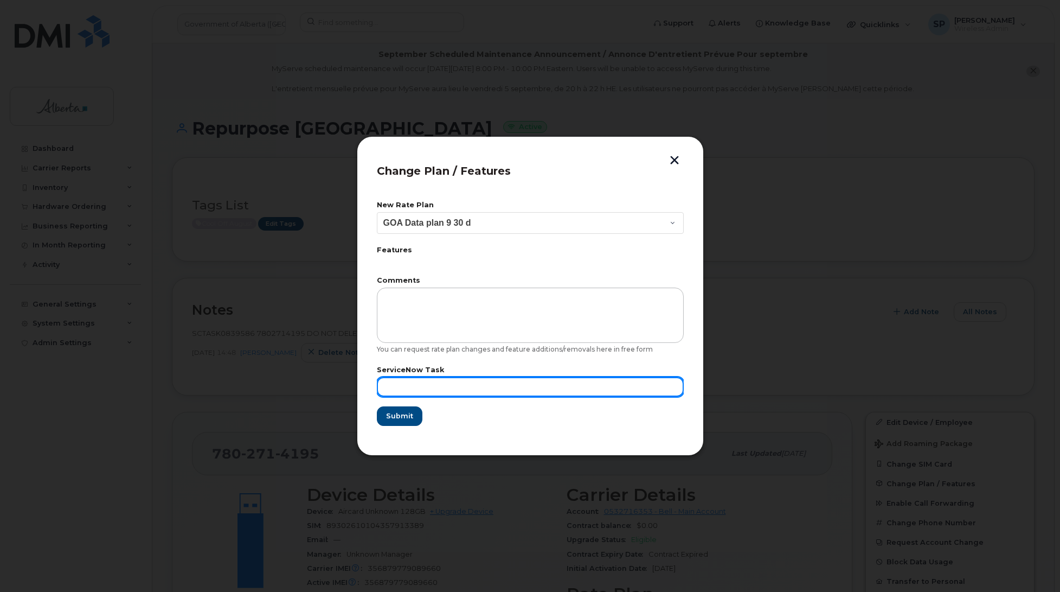
click at [396, 383] on input "text" at bounding box center [530, 387] width 307 height 20
paste input "SCTASK0839586"
type input "SCTASK0839586"
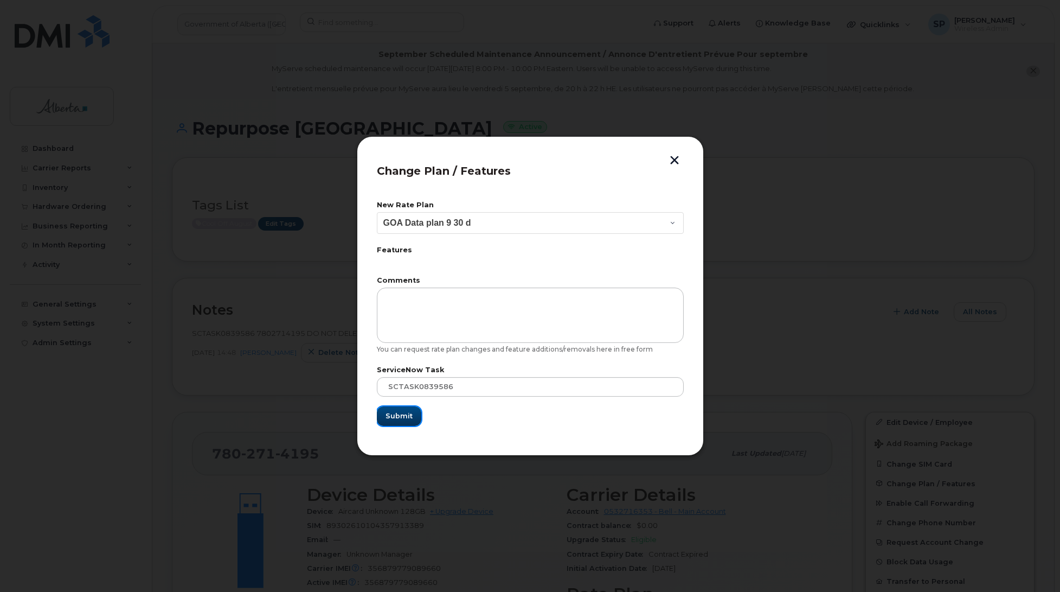
click at [408, 416] on span "Submit" at bounding box center [399, 416] width 27 height 10
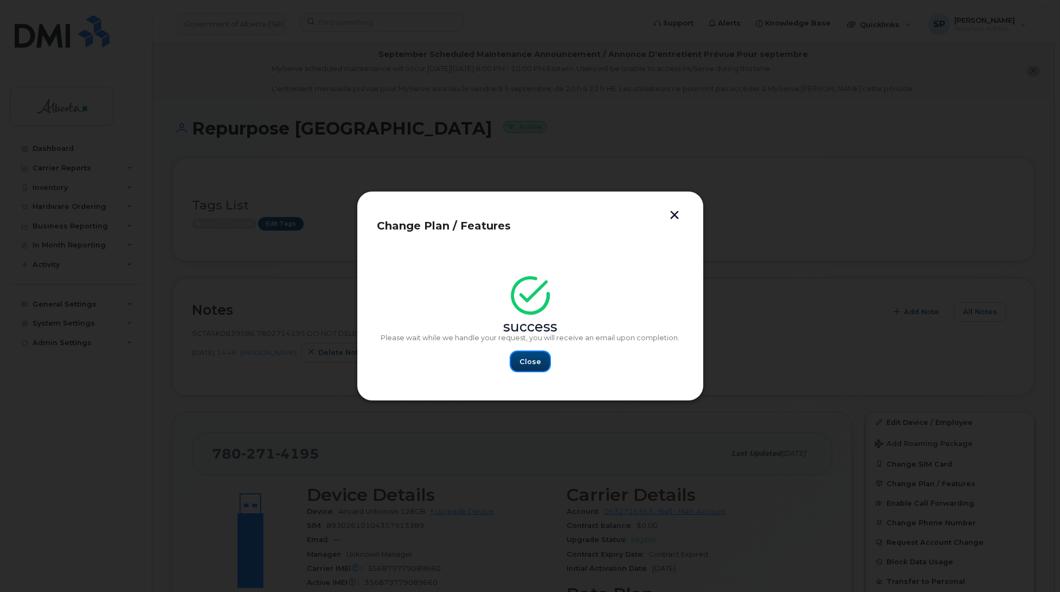
click at [535, 362] on span "Close" at bounding box center [531, 361] width 22 height 10
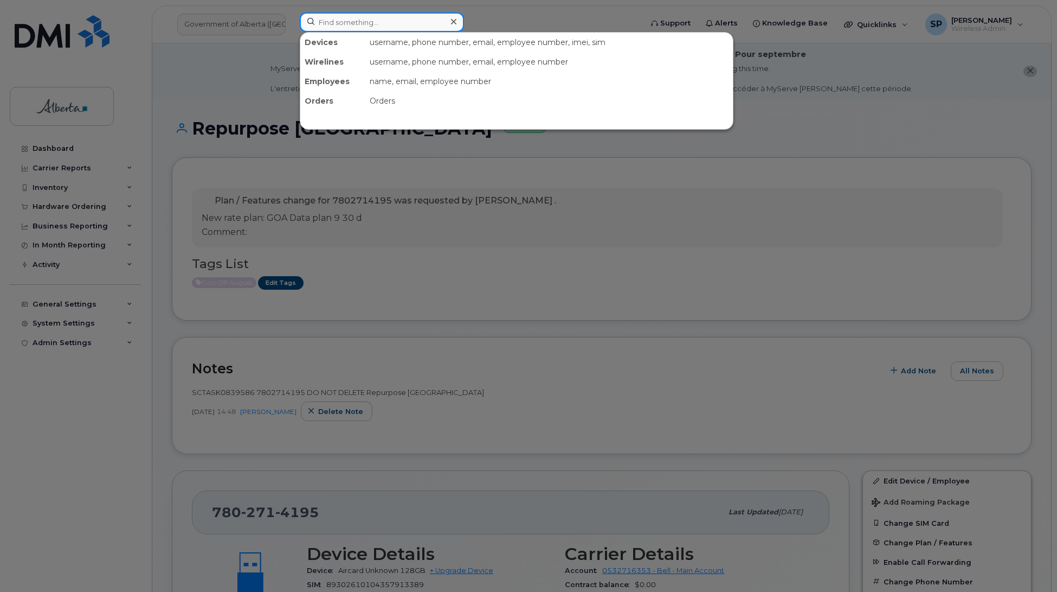
click at [375, 19] on input at bounding box center [382, 22] width 164 height 20
paste input "5877836805"
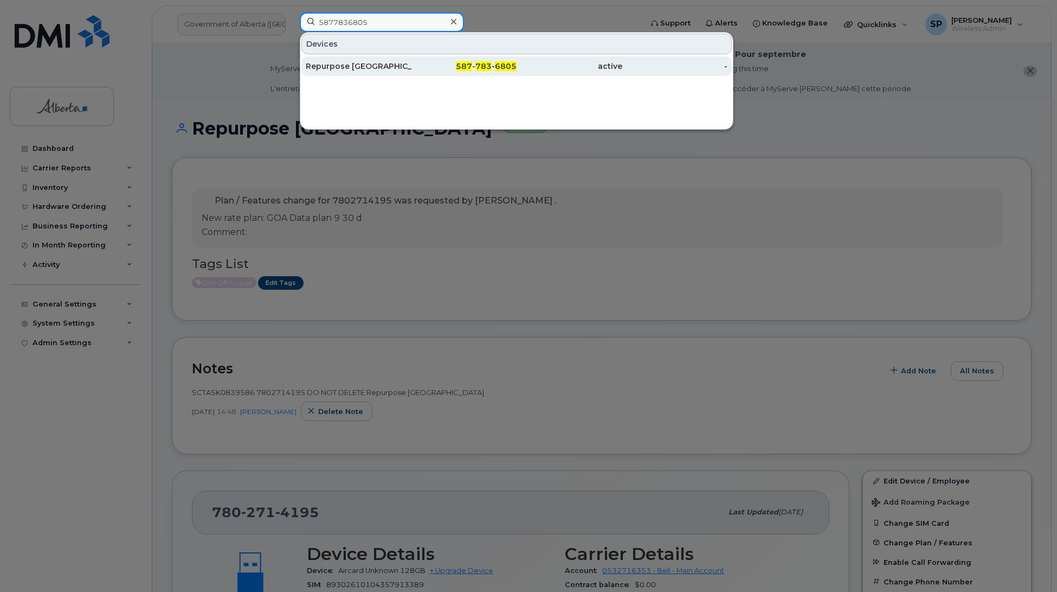
type input "5877836805"
click at [378, 67] on div "Repurpose [GEOGRAPHIC_DATA]" at bounding box center [359, 66] width 106 height 11
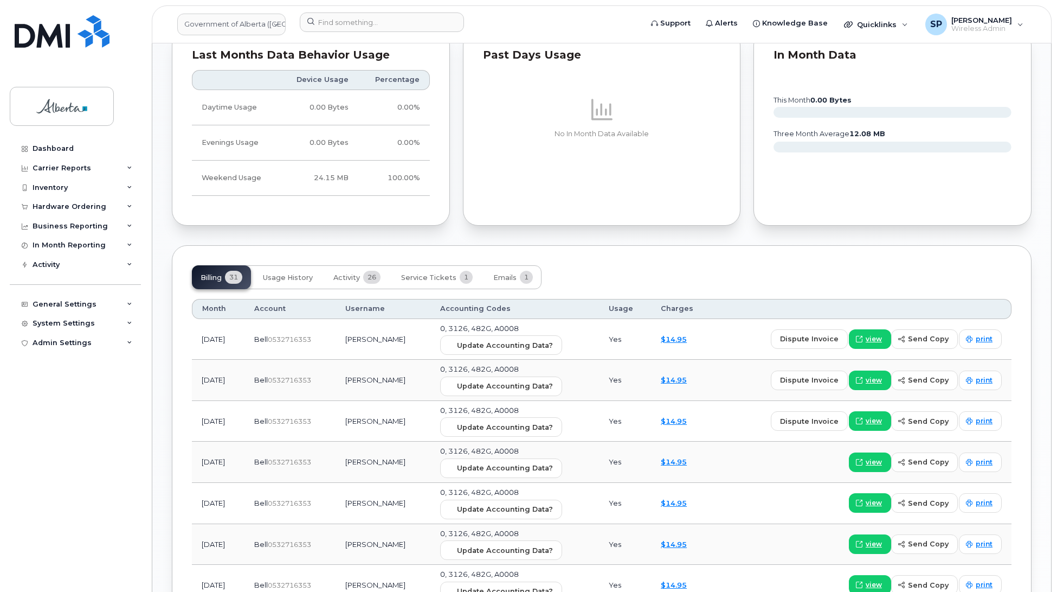
scroll to position [838, 0]
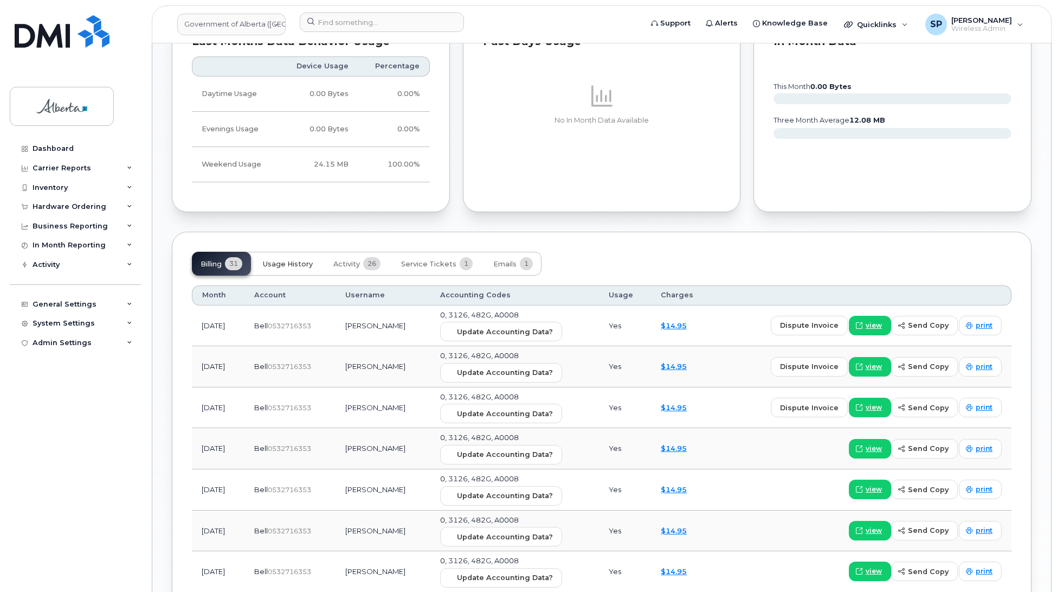
click at [298, 264] on span "Usage History" at bounding box center [288, 264] width 50 height 9
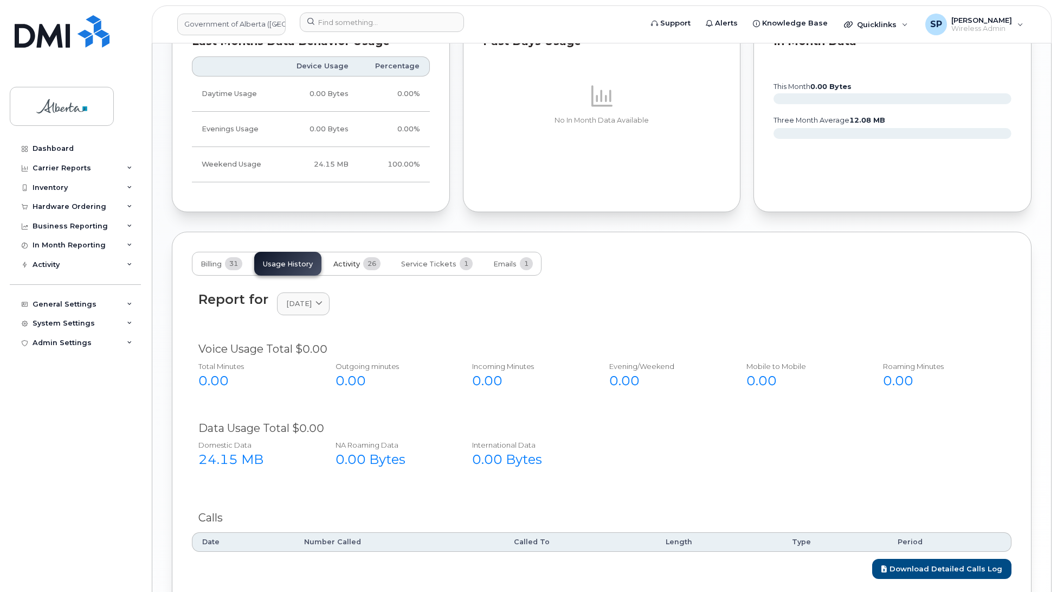
click at [337, 267] on span "Activity" at bounding box center [347, 264] width 27 height 9
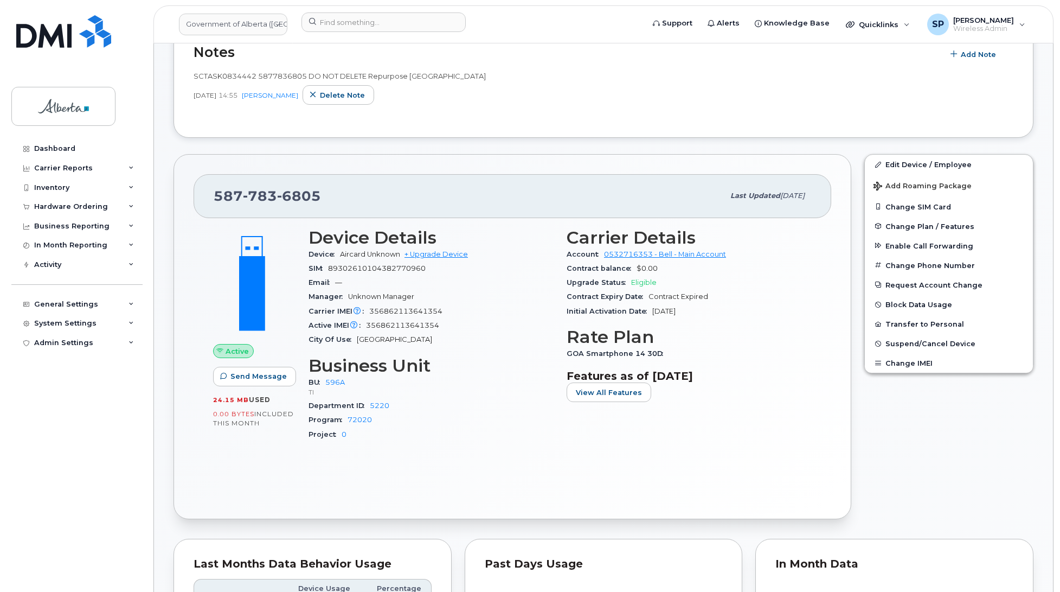
scroll to position [264, 0]
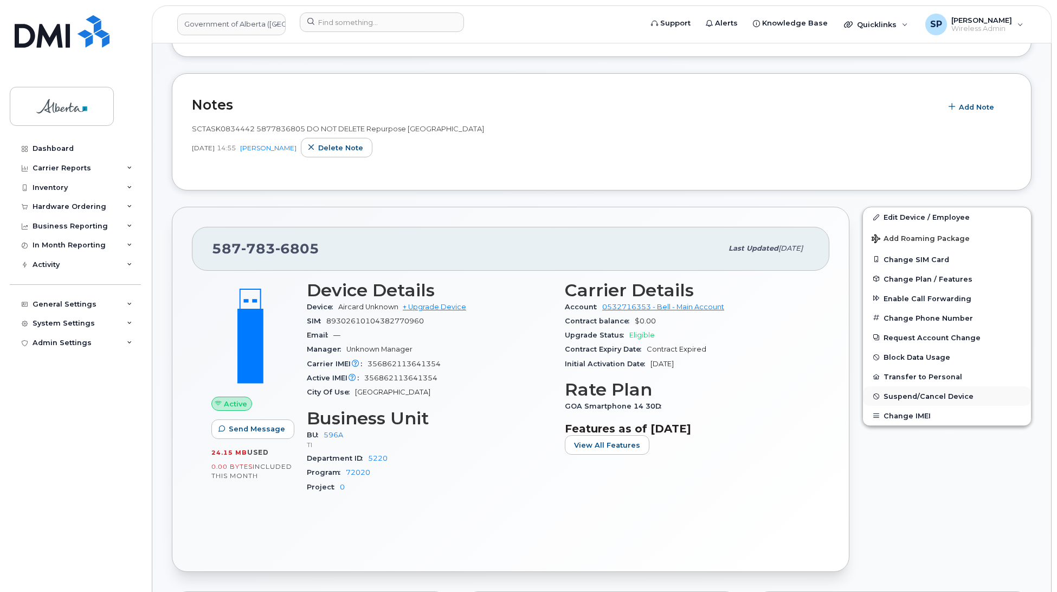
click at [915, 396] on span "Suspend/Cancel Device" at bounding box center [929, 396] width 90 height 8
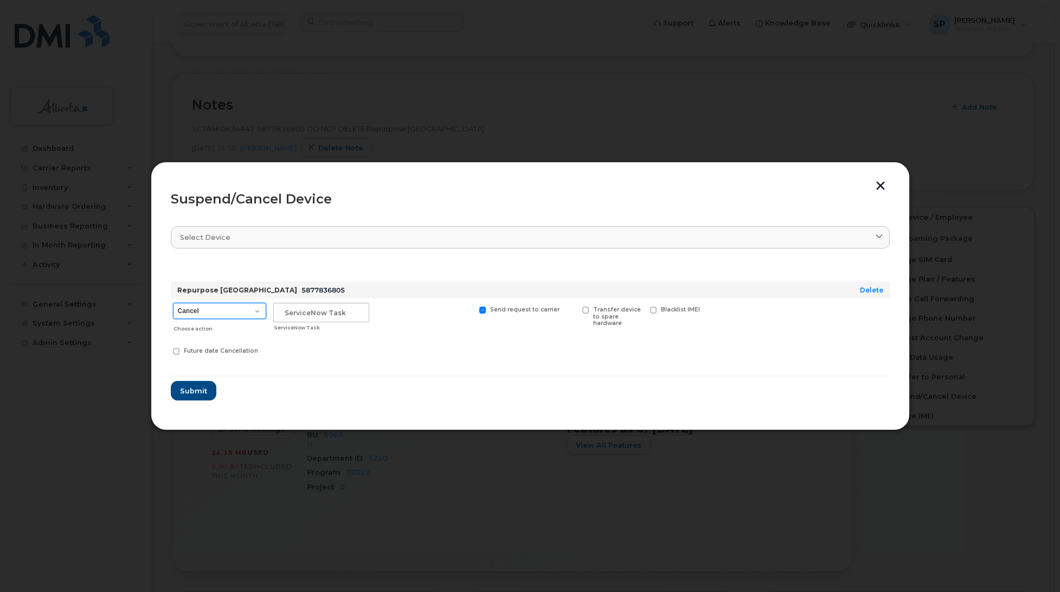
click at [207, 306] on select "Cancel Suspend - Extend Suspension Suspend - Reduced Rate Suspend - Lost Device…" at bounding box center [219, 311] width 93 height 16
select select "[object Object]"
click at [173, 303] on select "Cancel Suspend - Extend Suspension Suspend - Reduced Rate Suspend - Lost Device…" at bounding box center [219, 311] width 93 height 16
click at [299, 307] on input "text" at bounding box center [321, 313] width 96 height 20
paste input "SCTASK0836190"
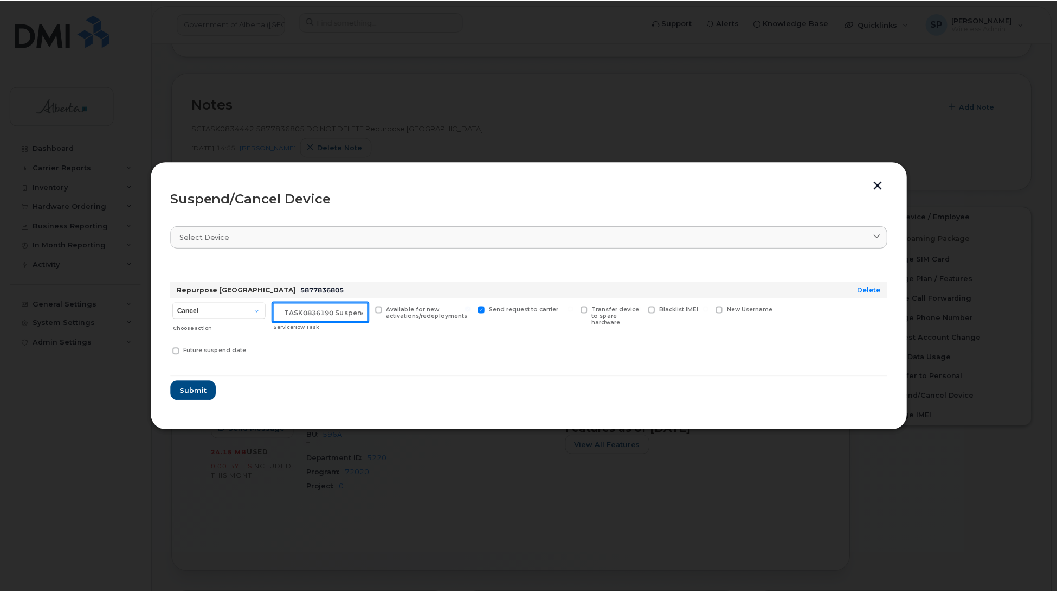
scroll to position [0, 0]
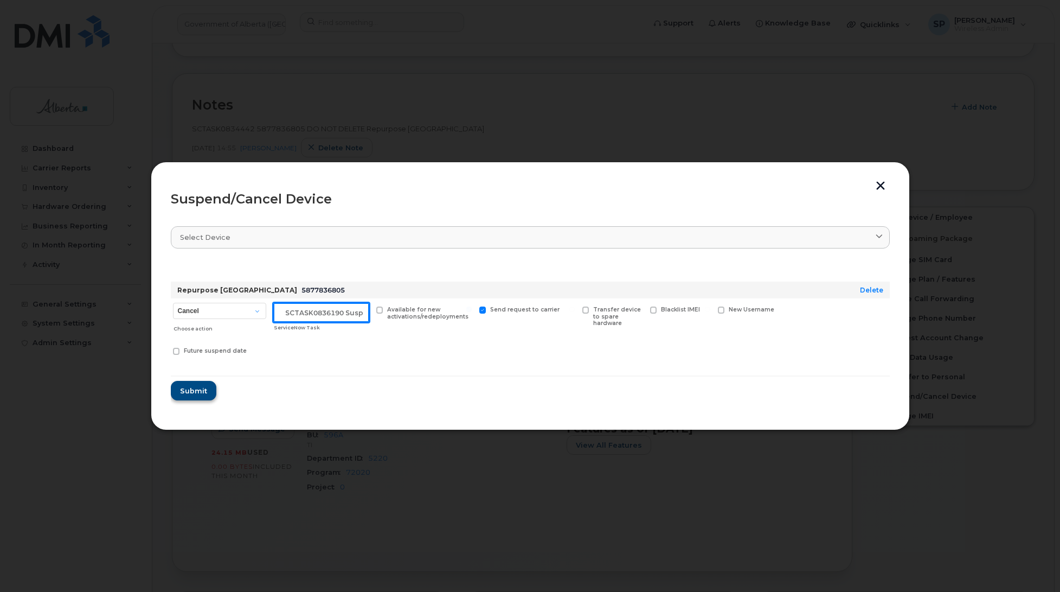
type input "SCTASK0836190 Suspend"
click at [191, 392] on span "Submit" at bounding box center [193, 391] width 27 height 10
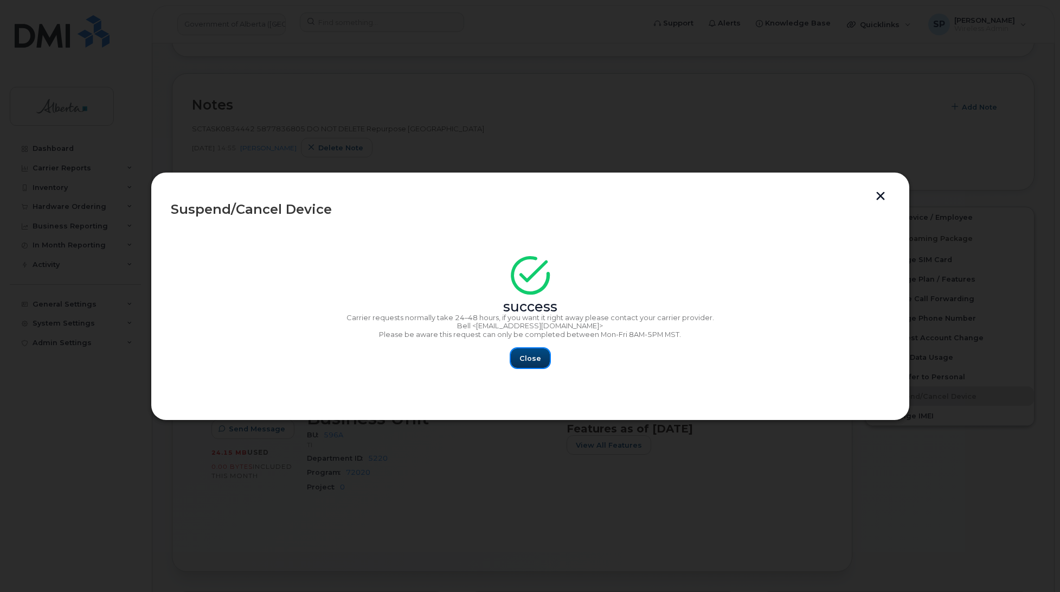
click at [535, 358] on span "Close" at bounding box center [531, 358] width 22 height 10
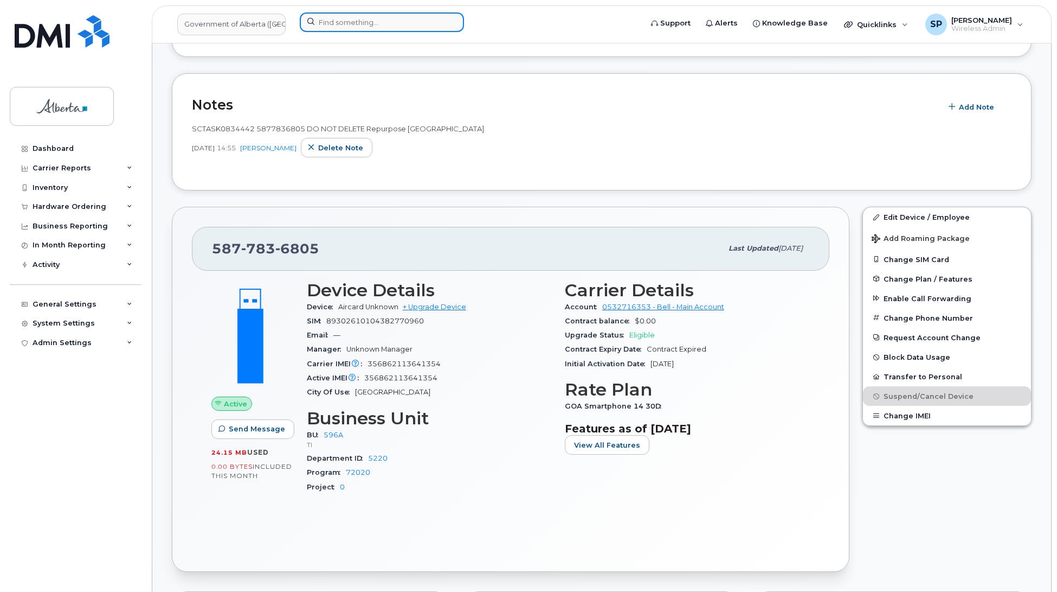
click at [356, 25] on input at bounding box center [382, 22] width 164 height 20
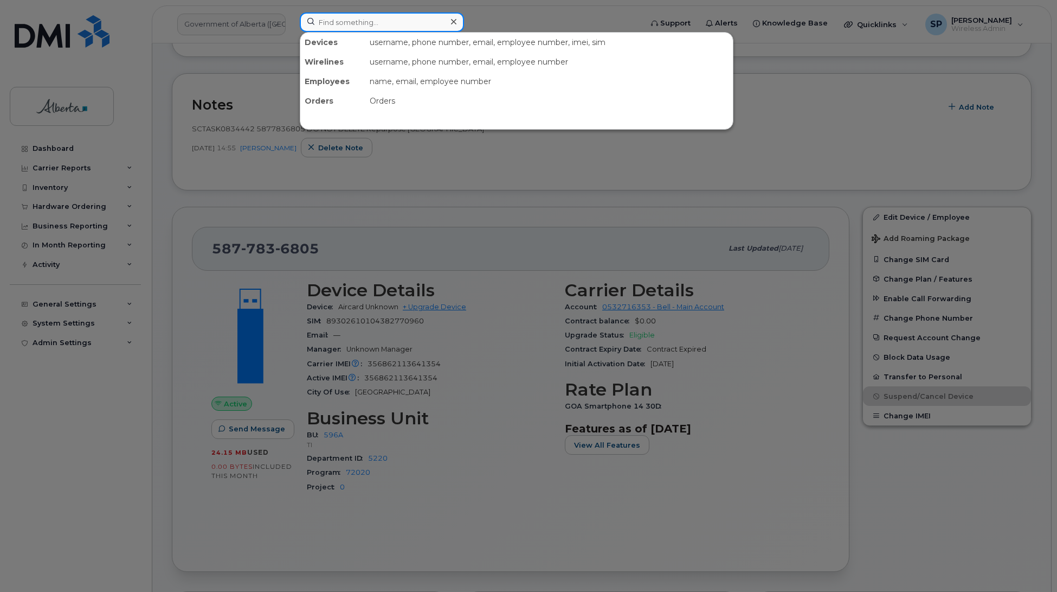
paste input "5873388760"
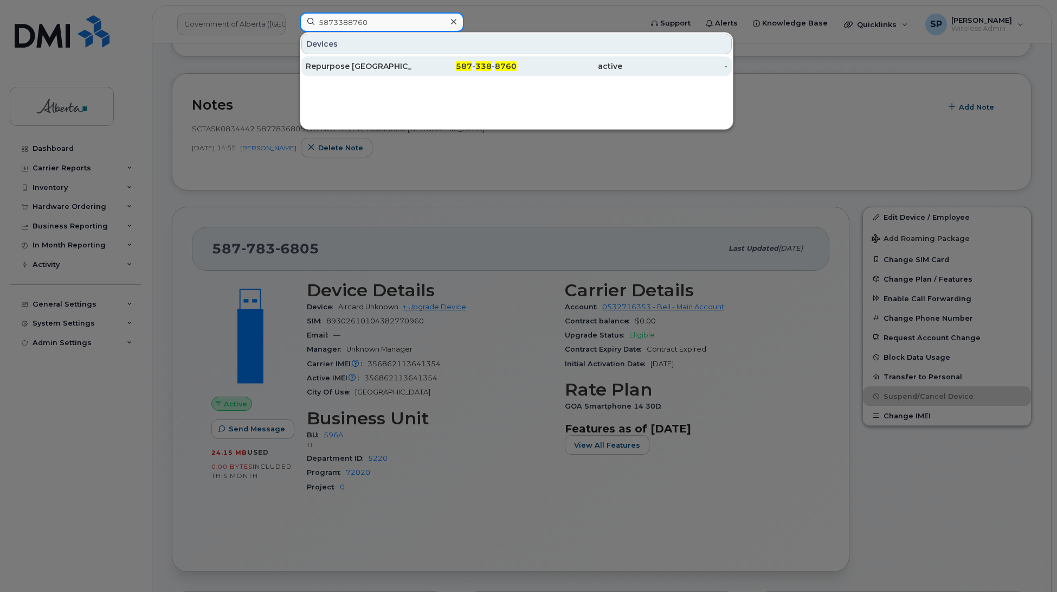
type input "5873388760"
click at [350, 68] on div "Repurpose Edmonton" at bounding box center [359, 66] width 106 height 11
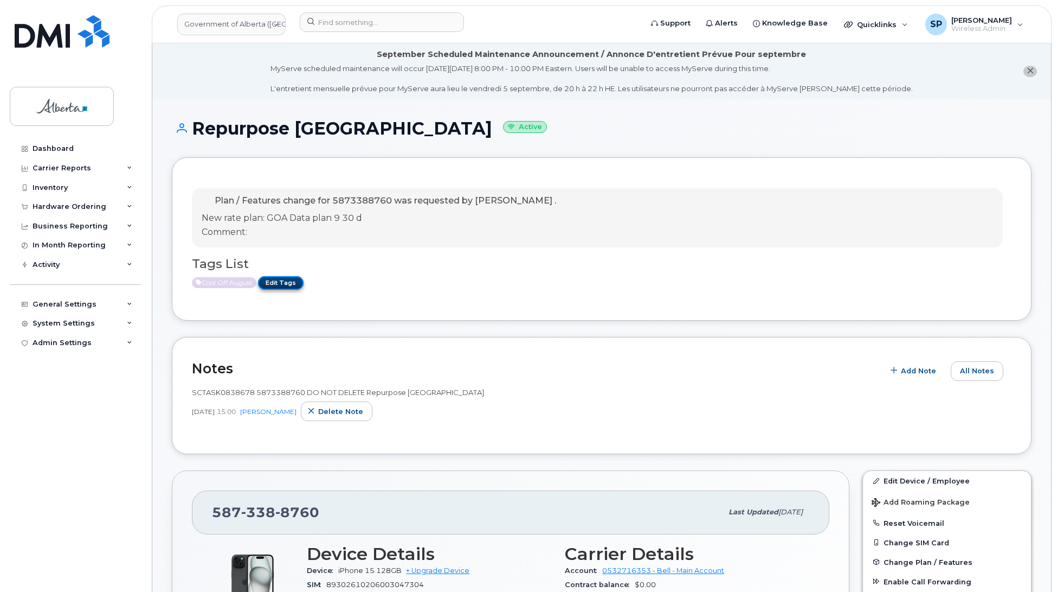
click at [286, 280] on link "Edit Tags" at bounding box center [281, 283] width 46 height 14
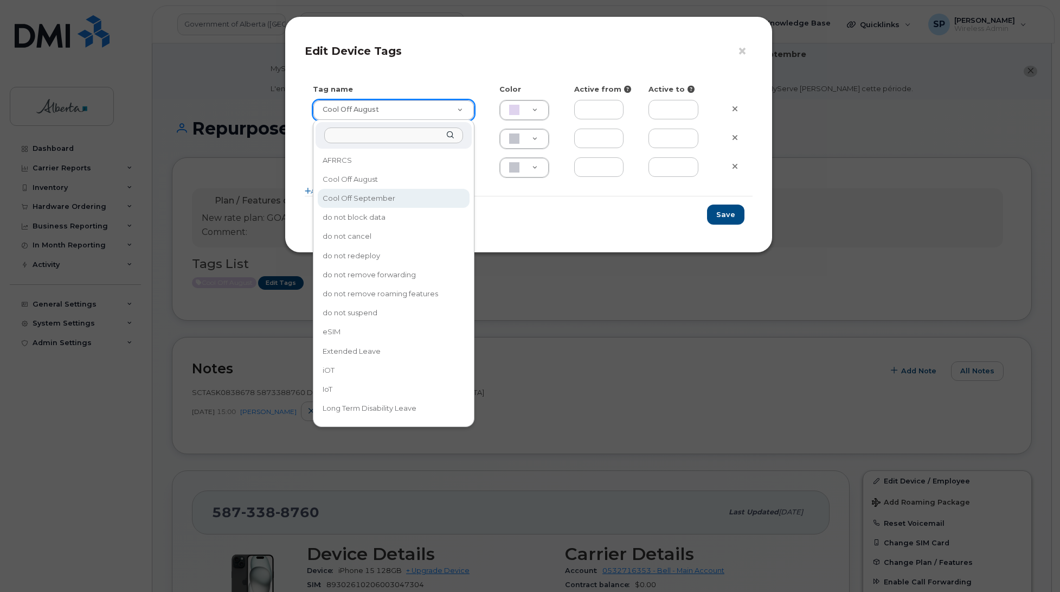
type input "Cool Off September"
type input "D6CDC1"
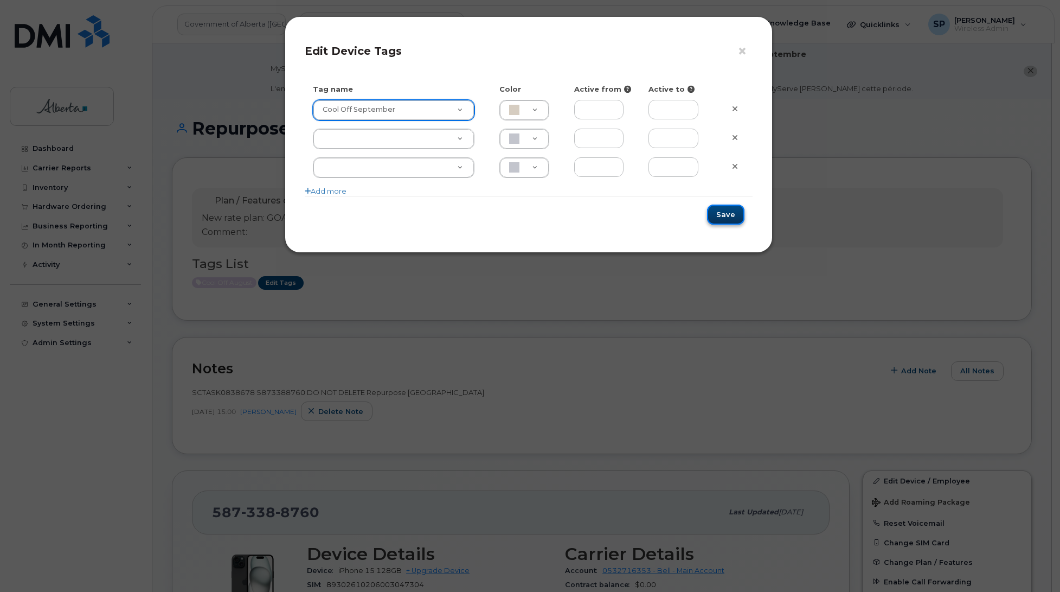
click at [716, 213] on button "Save" at bounding box center [725, 214] width 37 height 20
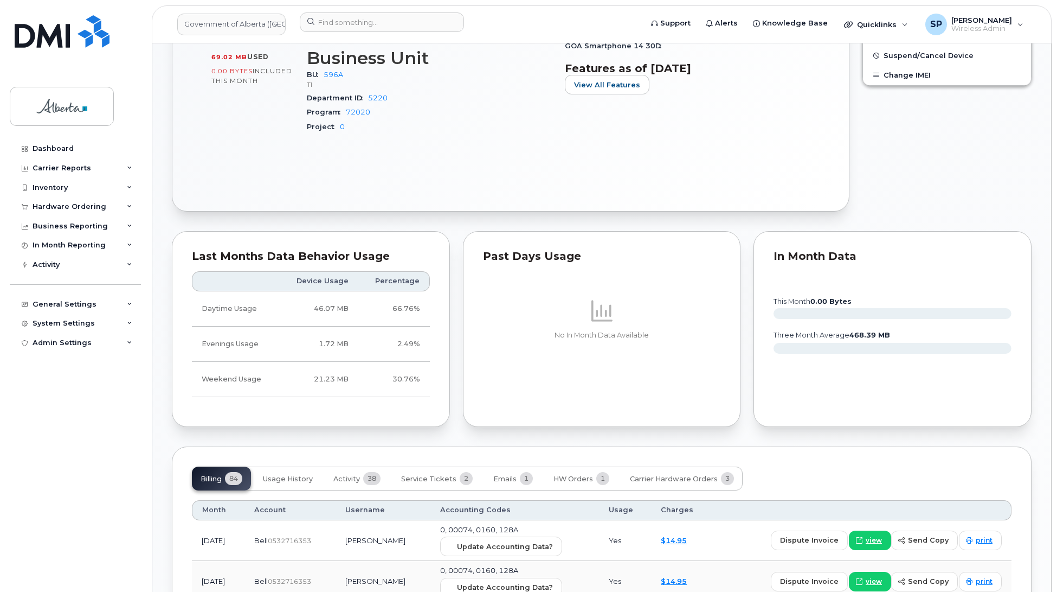
scroll to position [762, 0]
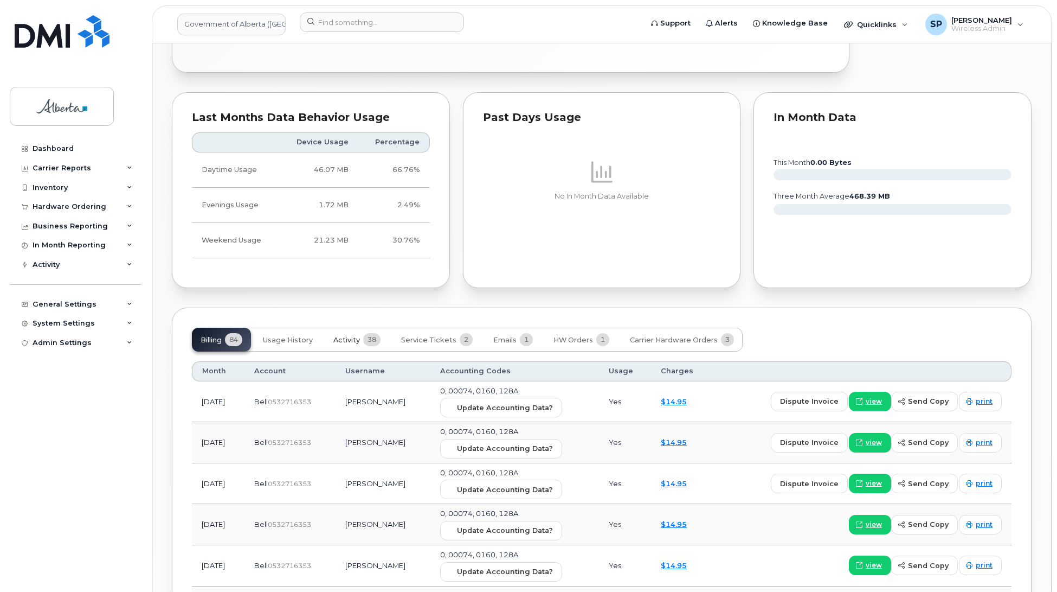
click at [344, 341] on span "Activity" at bounding box center [347, 340] width 27 height 9
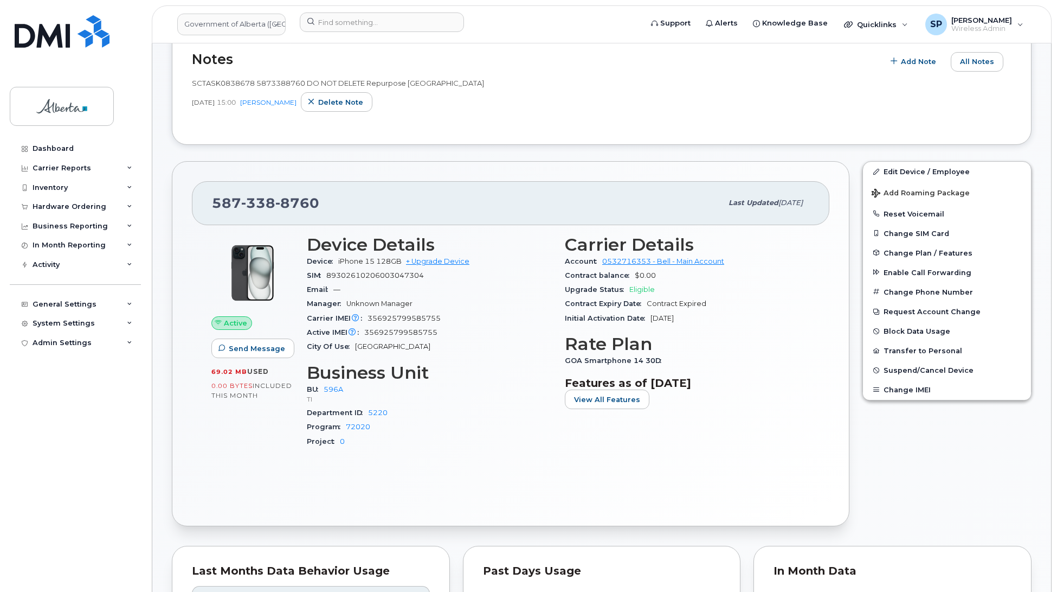
scroll to position [287, 0]
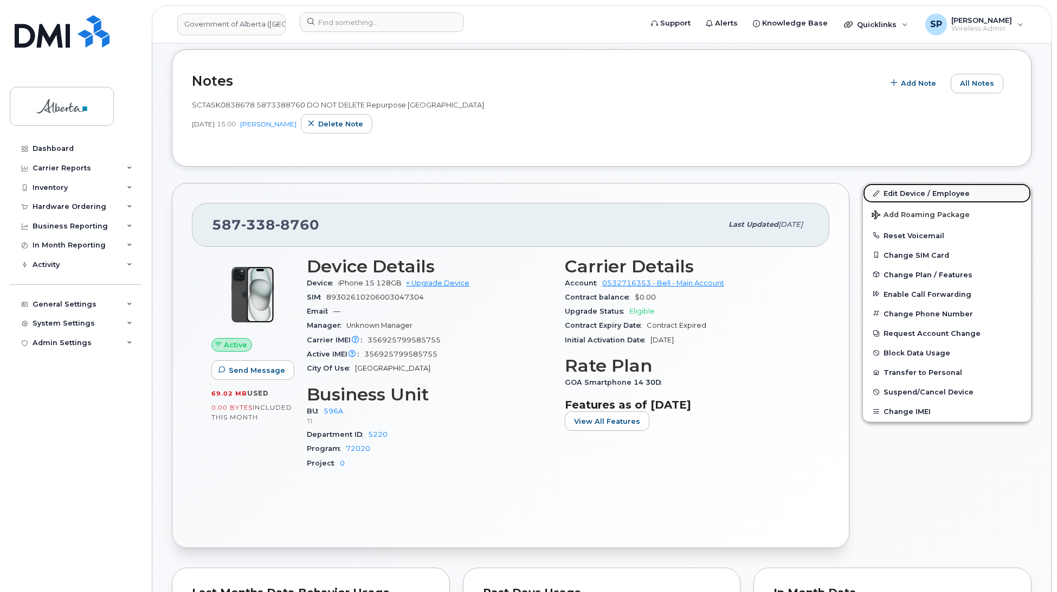
click at [893, 191] on link "Edit Device / Employee" at bounding box center [947, 193] width 168 height 20
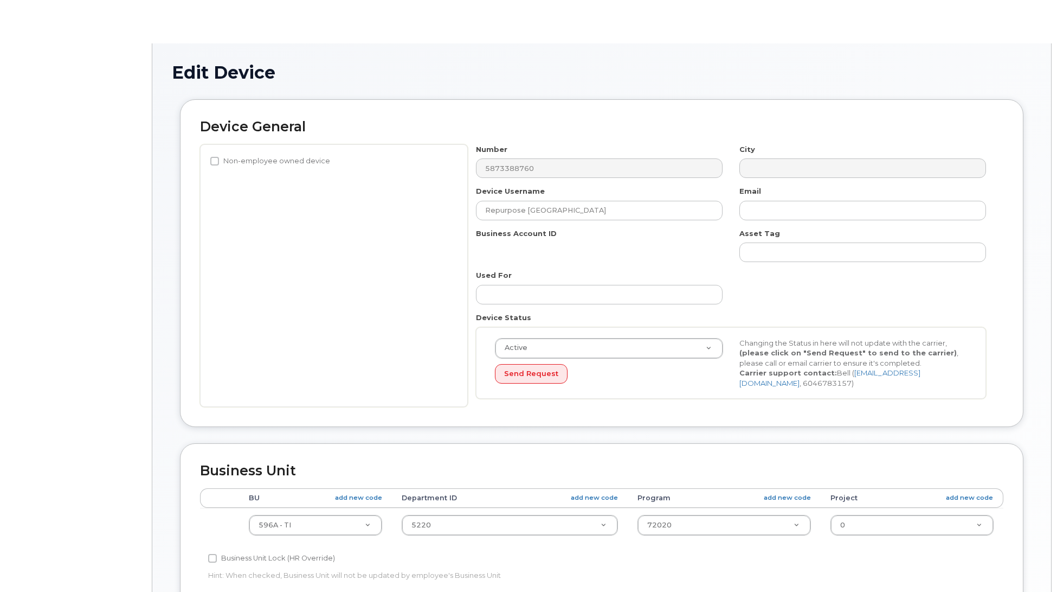
select select "4797729"
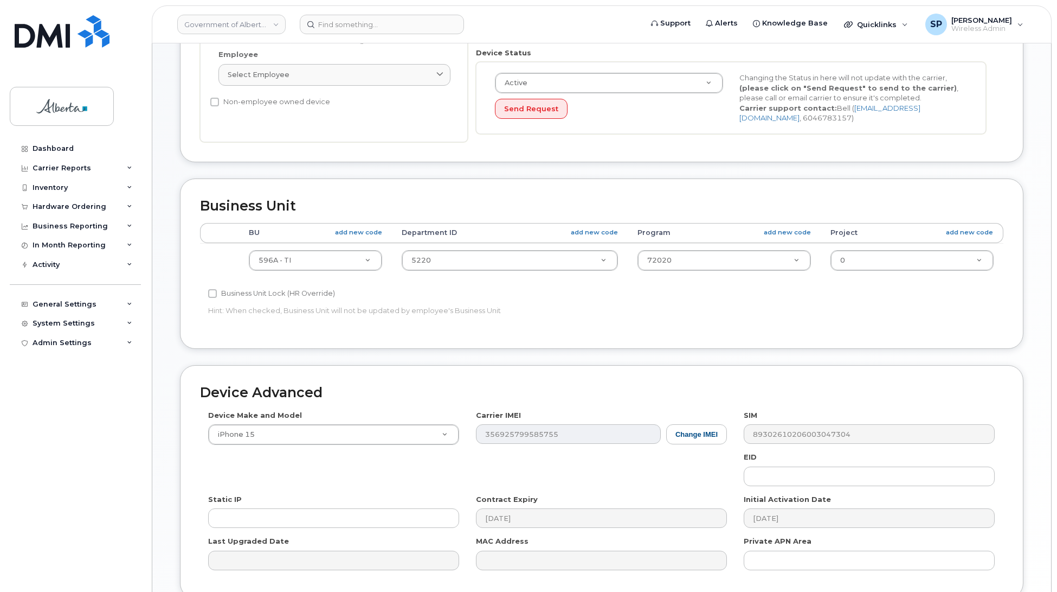
scroll to position [335, 0]
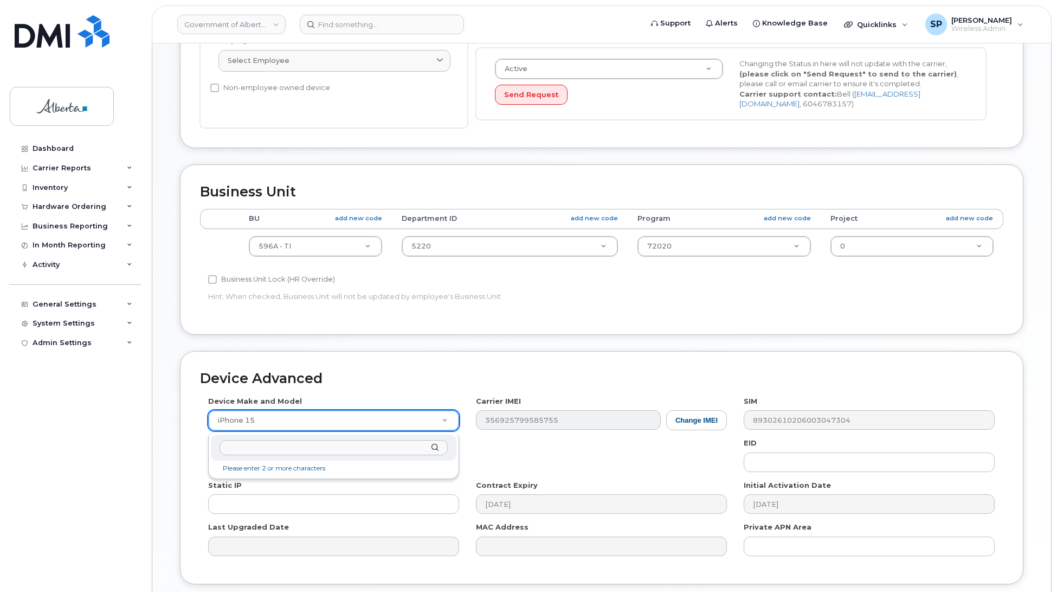
type input "i"
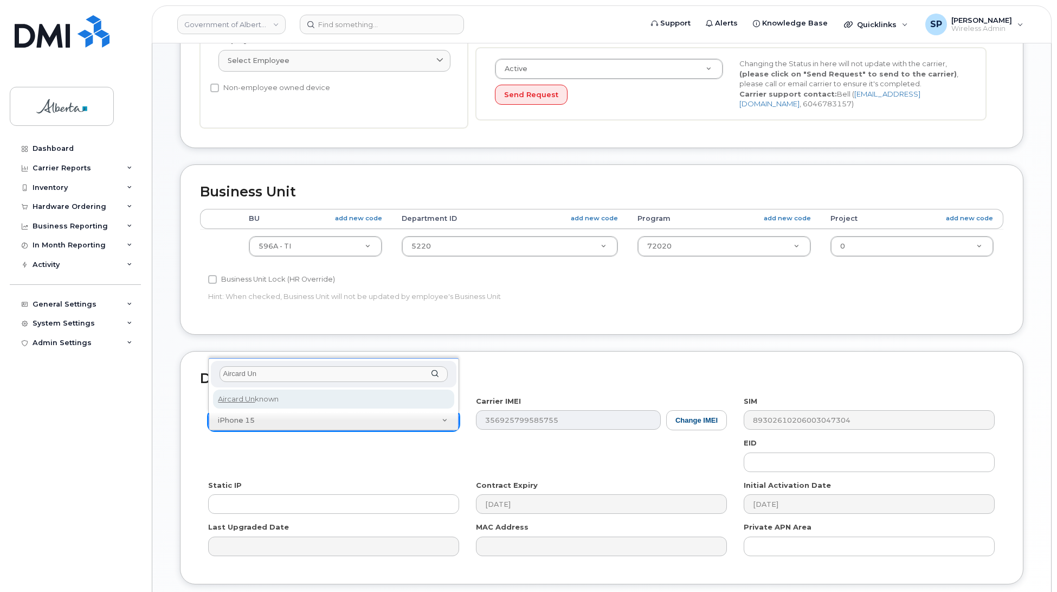
type input "Aircard Un"
select select "971"
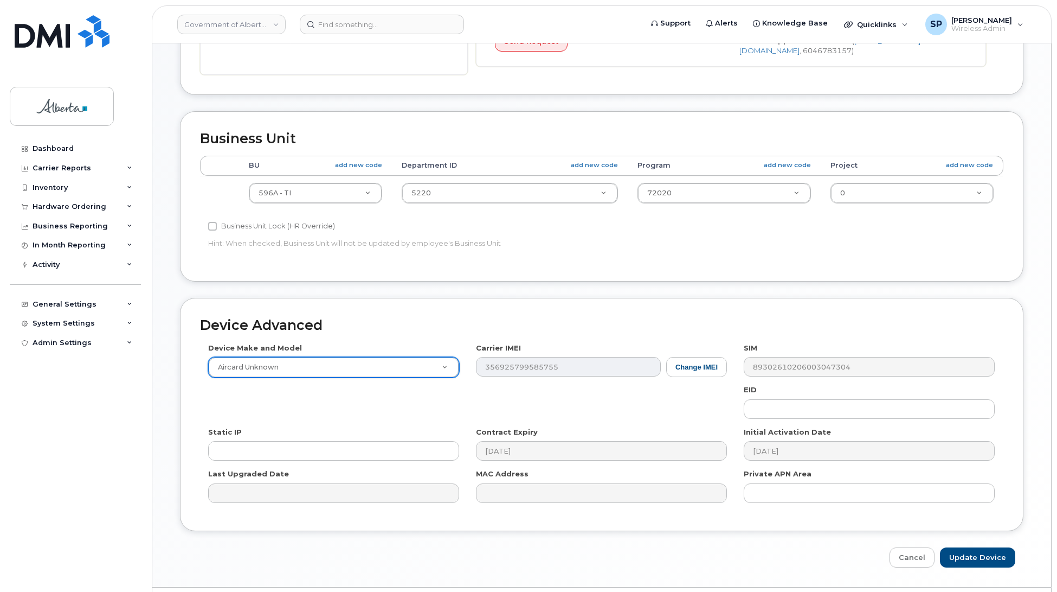
scroll to position [419, 0]
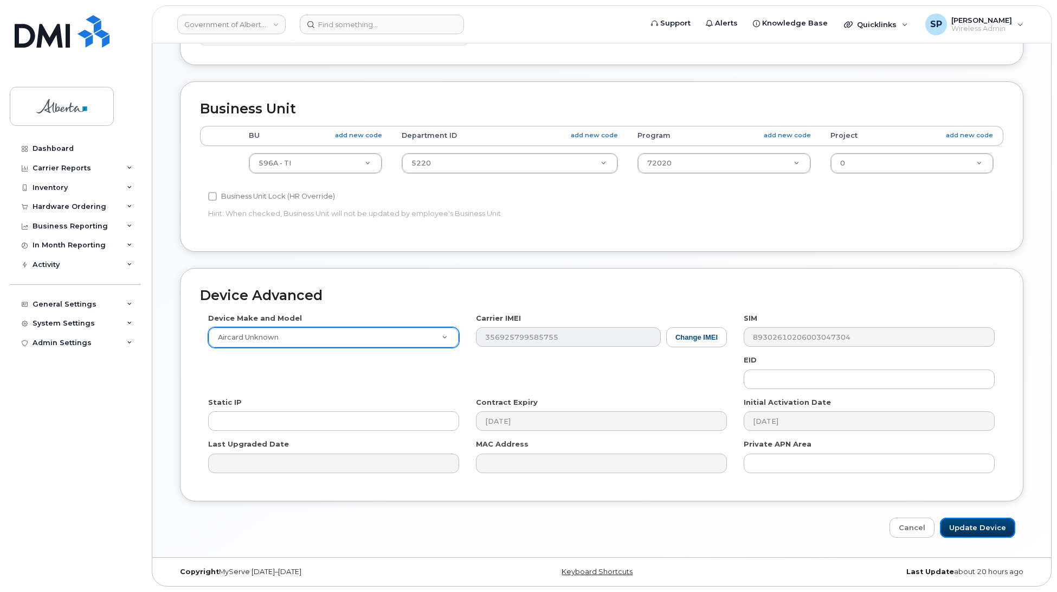
drag, startPoint x: 972, startPoint y: 529, endPoint x: 819, endPoint y: 531, distance: 152.9
click at [819, 531] on div "Cancel Update Device" at bounding box center [602, 527] width 844 height 20
click at [686, 340] on button "Change IMEI" at bounding box center [696, 337] width 61 height 20
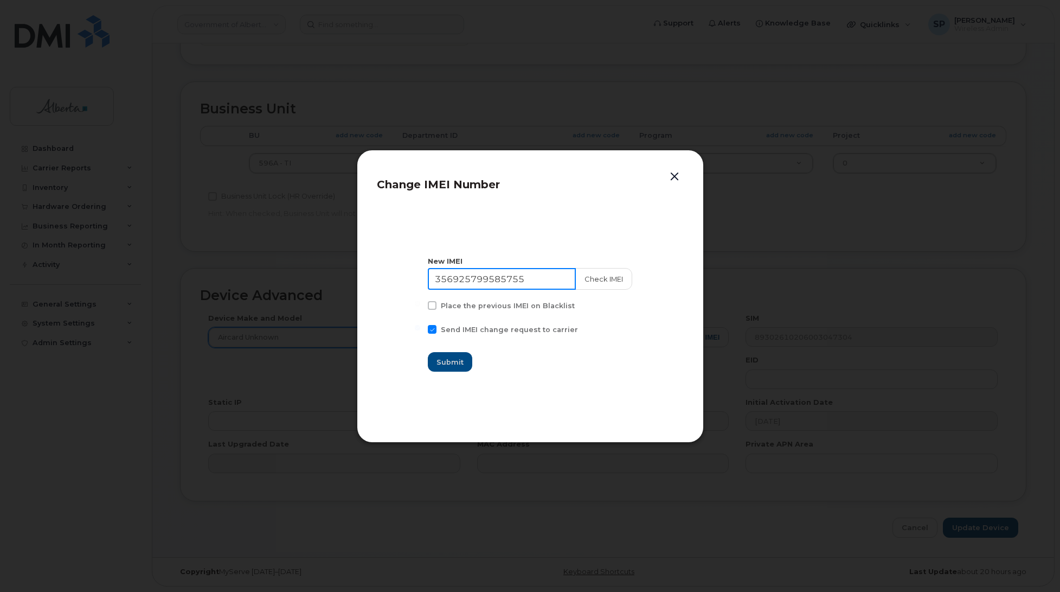
drag, startPoint x: 535, startPoint y: 279, endPoint x: 377, endPoint y: 289, distance: 158.6
click at [377, 289] on section "New IMEI 356925799585755 Check IMEI Place the previous IMEI on Blacklist Send I…" at bounding box center [530, 314] width 307 height 217
type input "111111111111111"
click at [469, 355] on button "Submit" at bounding box center [450, 362] width 44 height 20
type input "111111111111111"
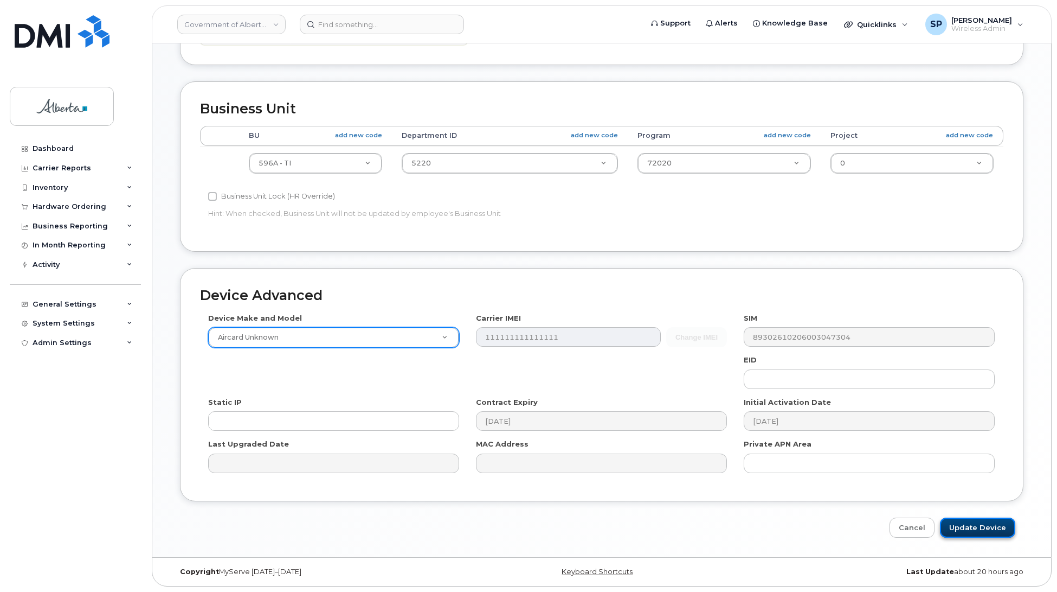
click at [973, 532] on input "Update Device" at bounding box center [977, 527] width 75 height 20
type input "Saving..."
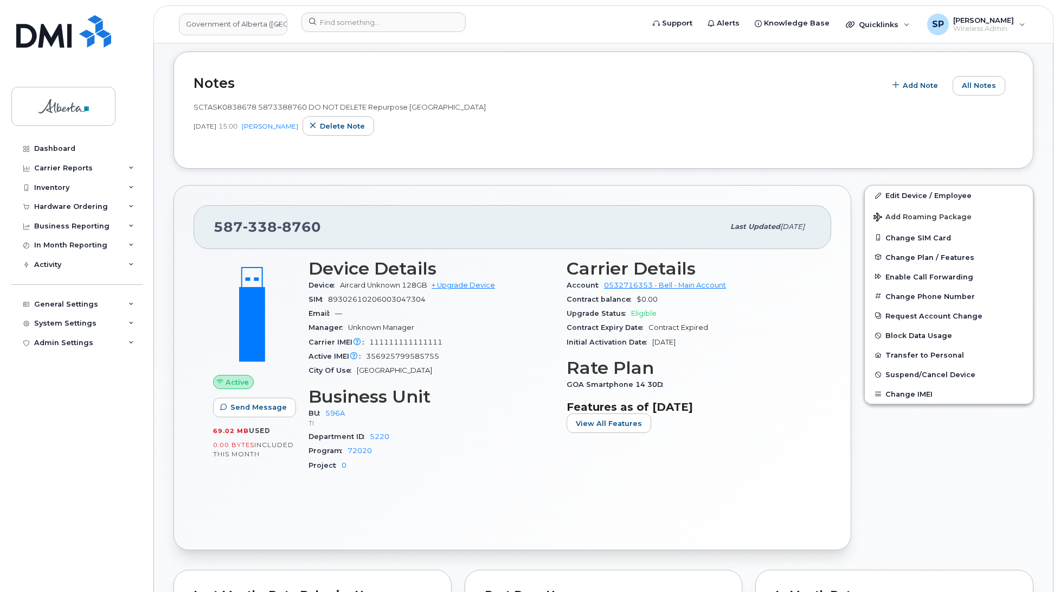
scroll to position [306, 0]
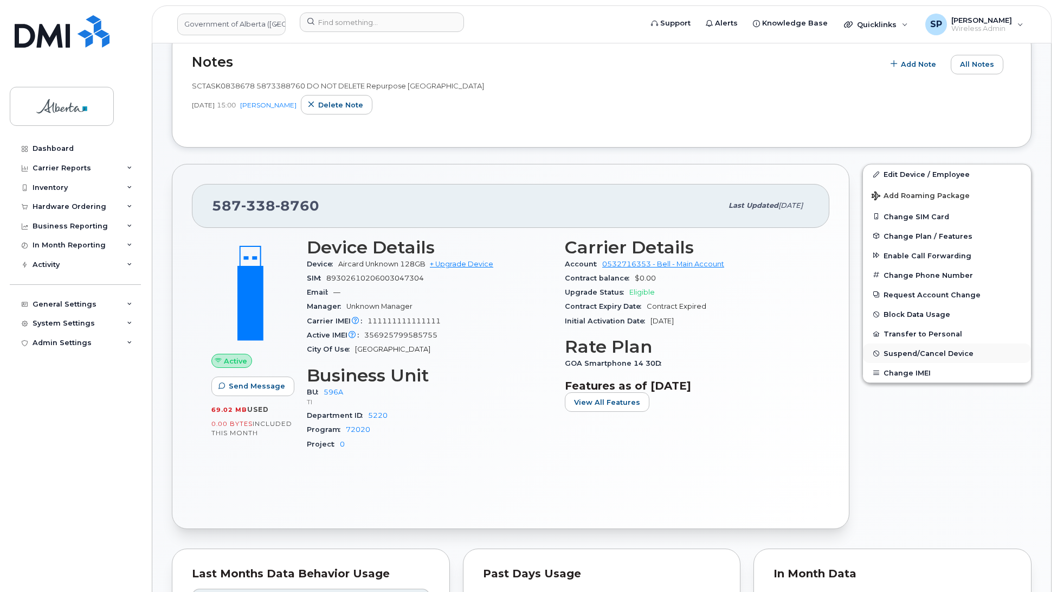
click at [899, 351] on span "Suspend/Cancel Device" at bounding box center [929, 353] width 90 height 8
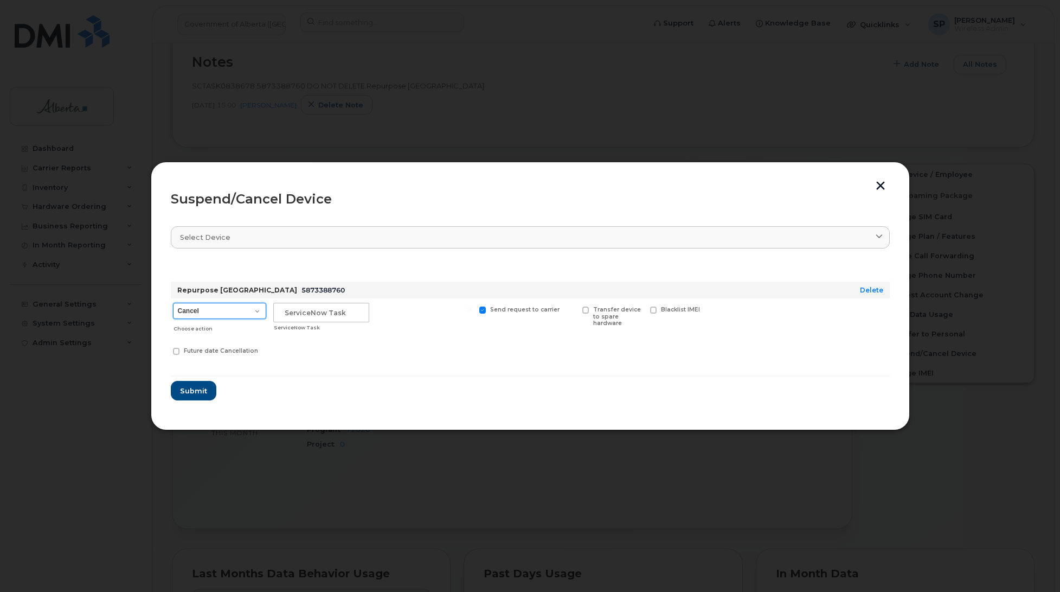
click at [213, 310] on select "Cancel Suspend - Extend Suspension Suspend - Reduced Rate Suspend - Lost Device…" at bounding box center [219, 311] width 93 height 16
select select "[object Object]"
click at [173, 303] on select "Cancel Suspend - Extend Suspension Suspend - Reduced Rate Suspend - Lost Device…" at bounding box center [219, 311] width 93 height 16
click at [326, 312] on input "text" at bounding box center [321, 313] width 96 height 20
paste input "SCTASK0838678"
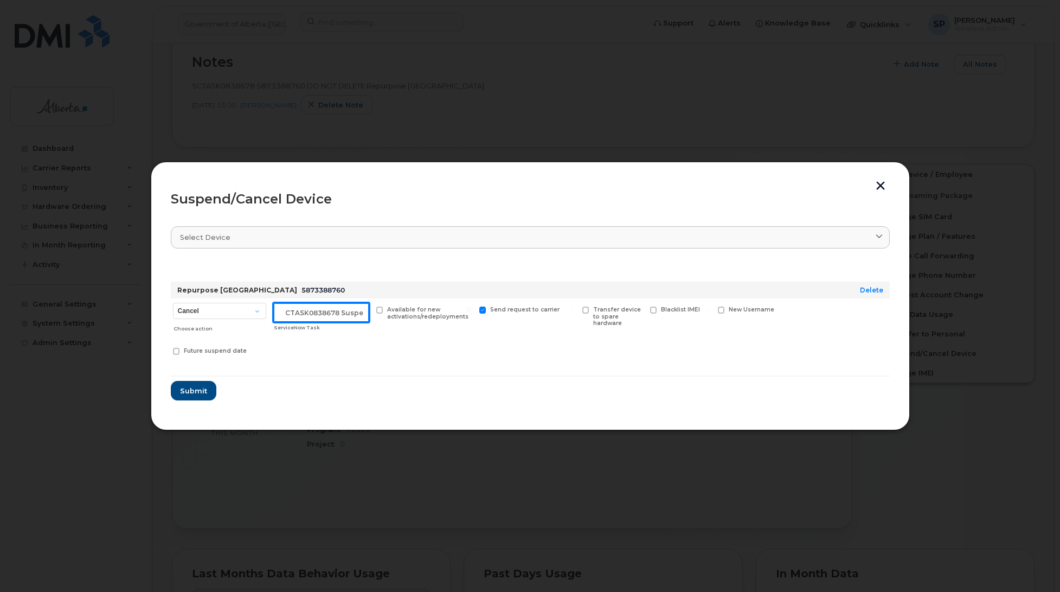
scroll to position [0, 9]
type input "SCTASK0838678 Suspend"
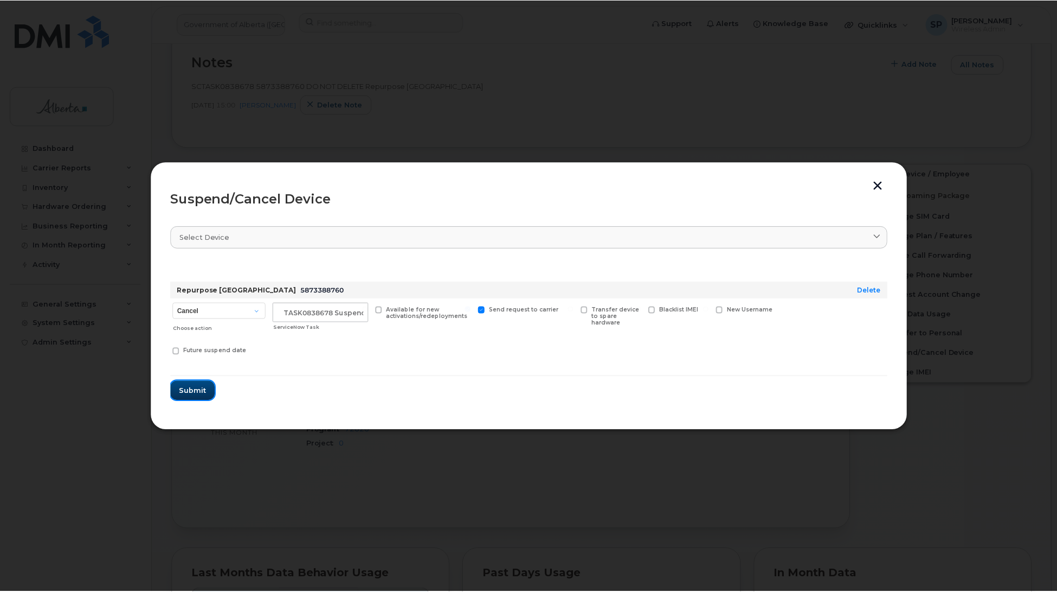
scroll to position [0, 0]
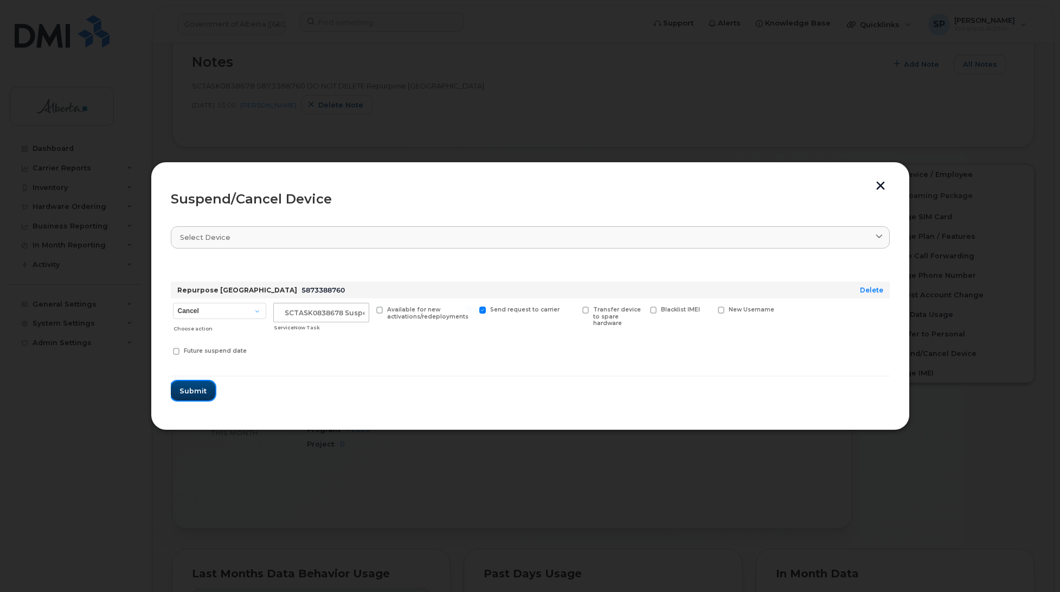
click at [196, 388] on span "Submit" at bounding box center [193, 391] width 27 height 10
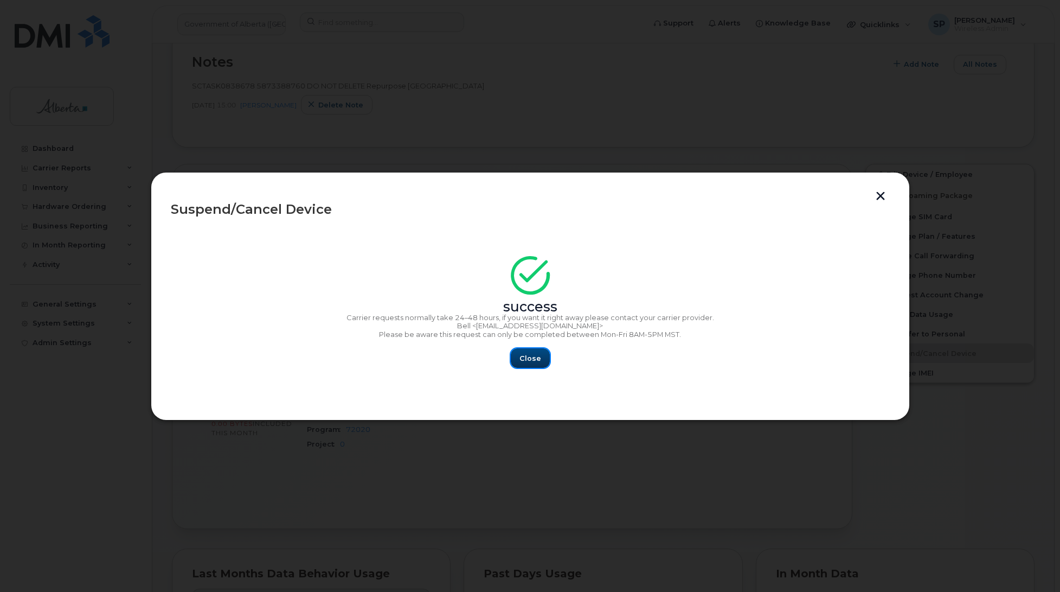
click at [525, 361] on span "Close" at bounding box center [531, 358] width 22 height 10
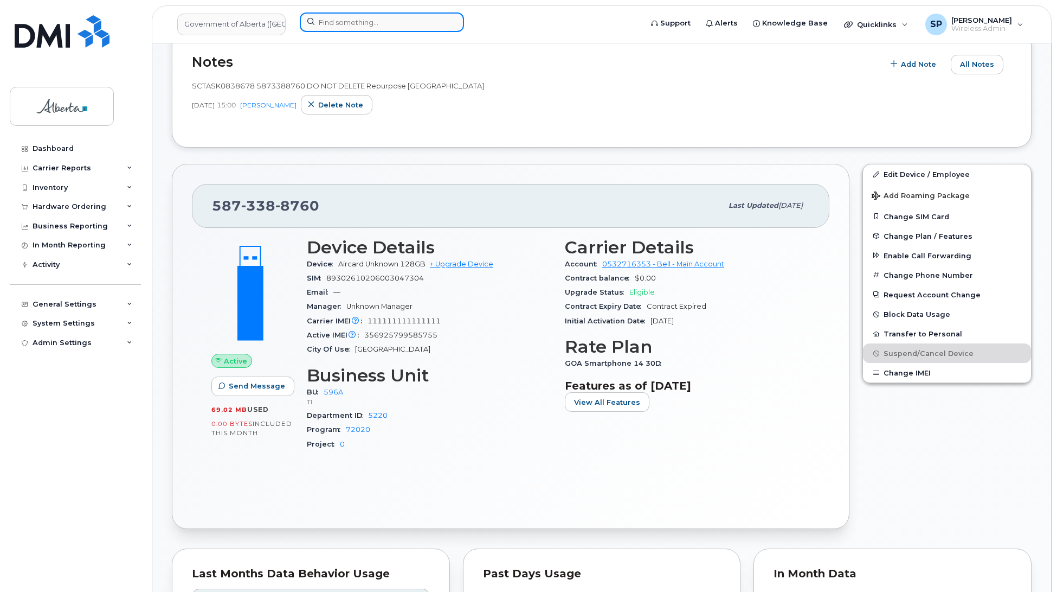
click at [369, 20] on input at bounding box center [382, 22] width 164 height 20
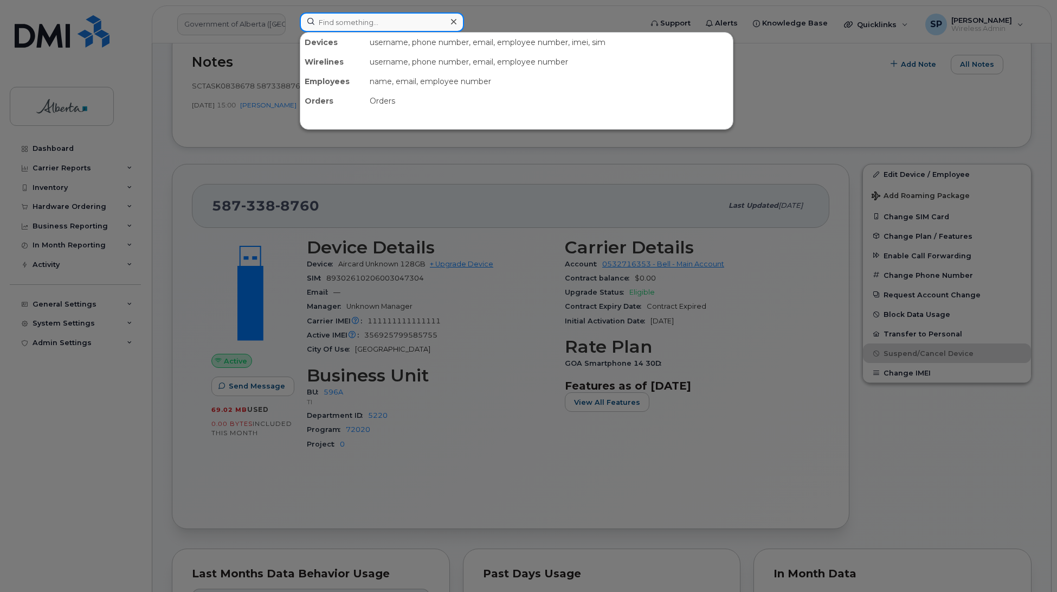
paste input "4034633041"
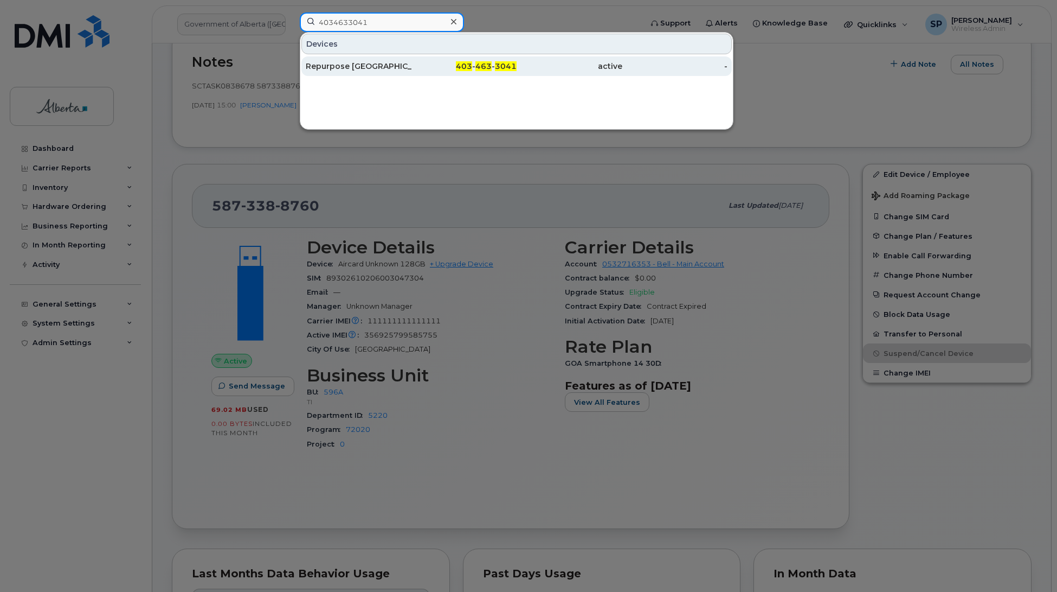
type input "4034633041"
click at [345, 67] on div "Repurpose [GEOGRAPHIC_DATA]" at bounding box center [359, 66] width 106 height 11
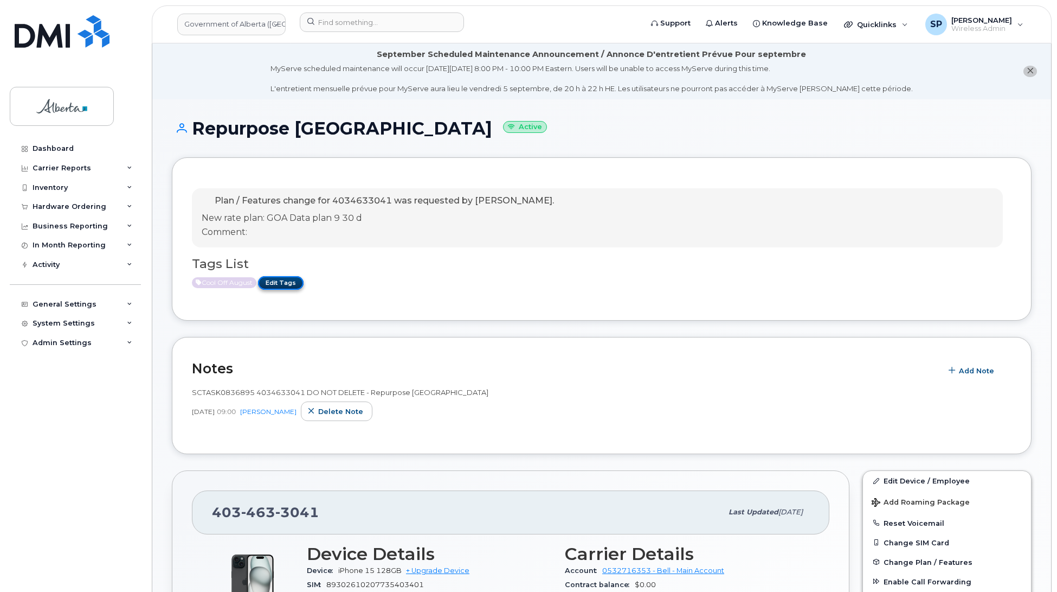
click at [289, 283] on link "Edit Tags" at bounding box center [281, 283] width 46 height 14
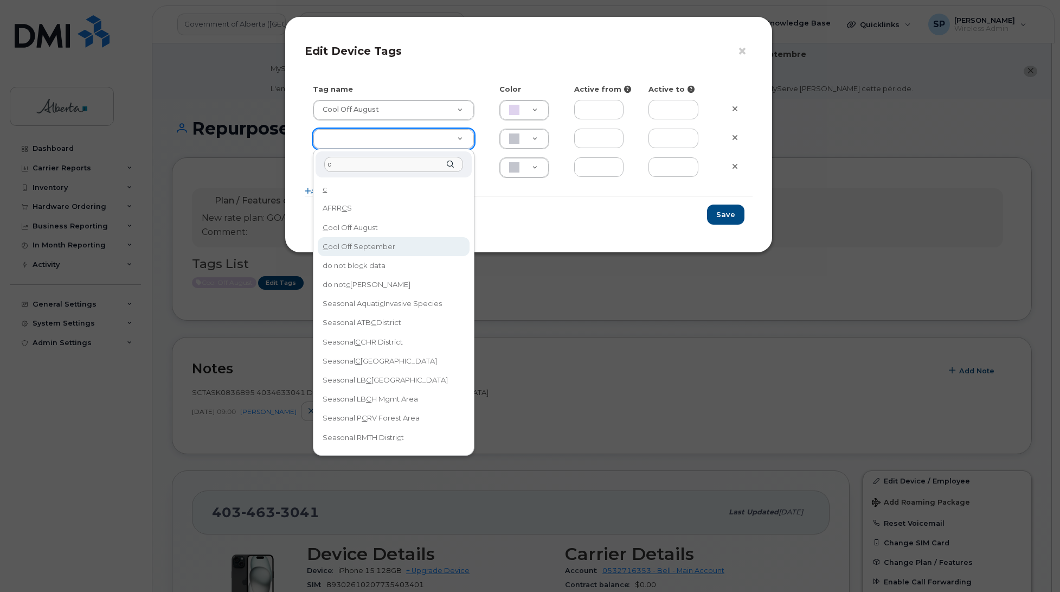
type input "c"
type input "Cool Off September"
type input "D6CDC1"
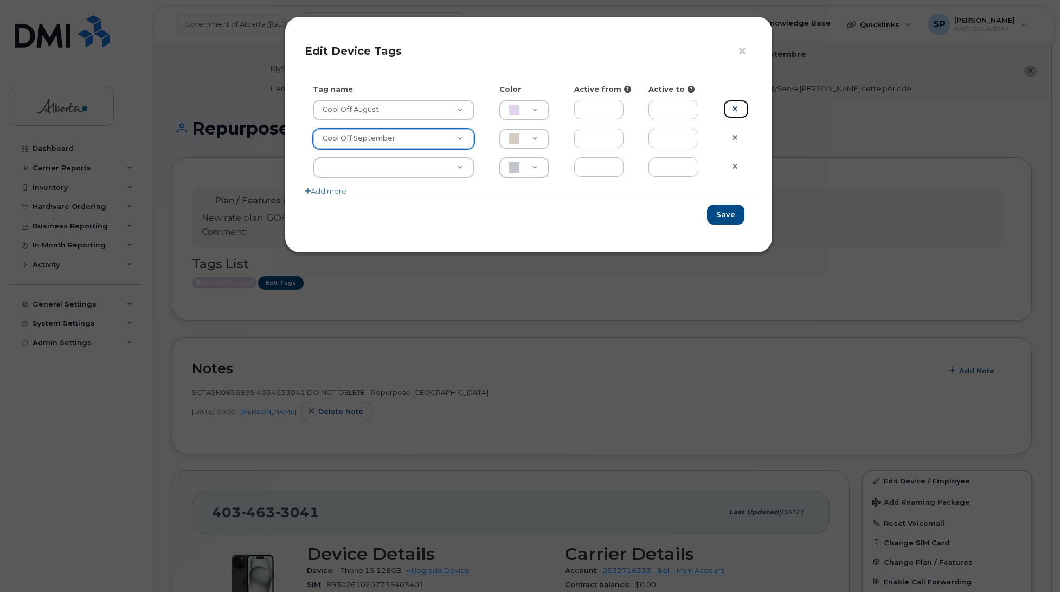
click at [738, 107] on icon at bounding box center [735, 109] width 6 height 8
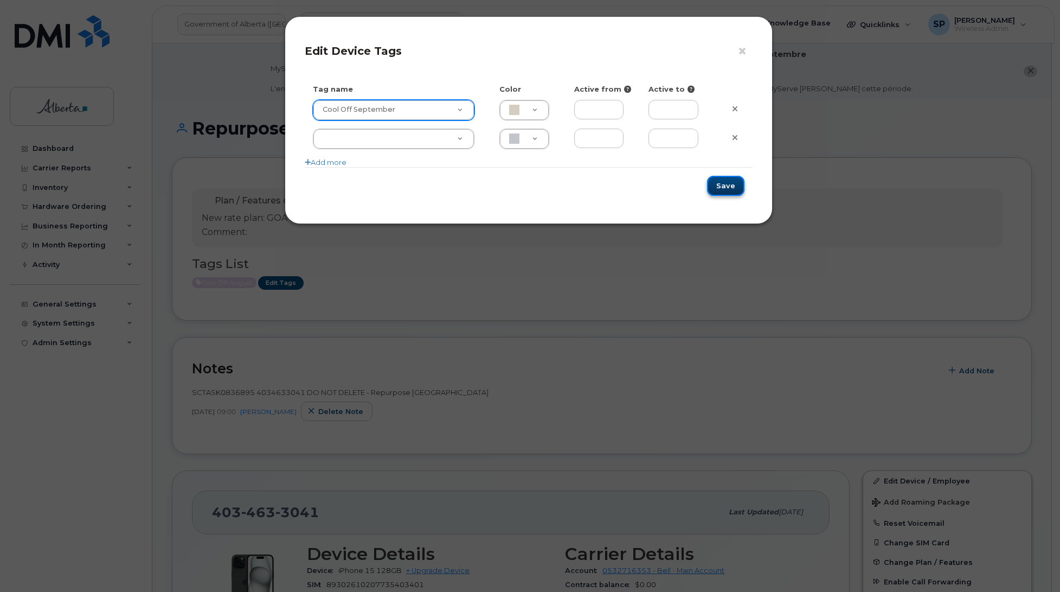
click at [731, 190] on button "Save" at bounding box center [725, 186] width 37 height 20
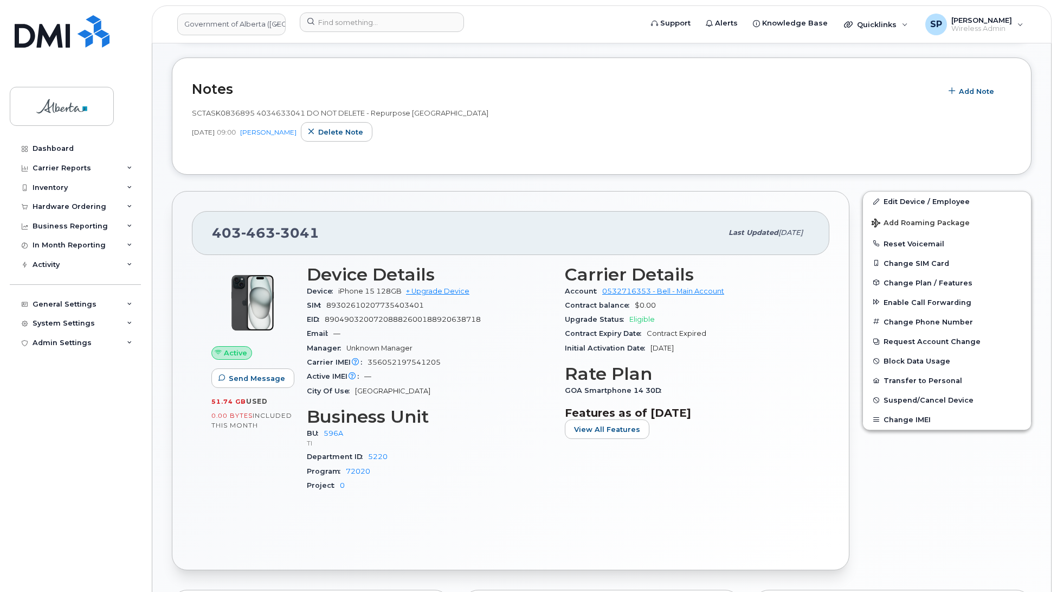
scroll to position [283, 0]
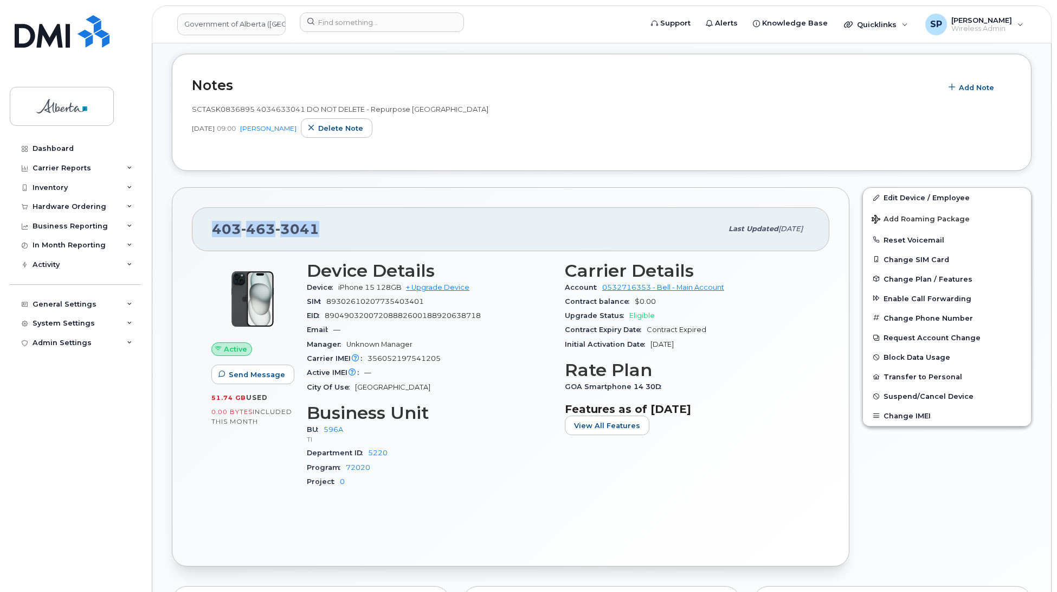
drag, startPoint x: 318, startPoint y: 227, endPoint x: 202, endPoint y: 235, distance: 115.8
click at [202, 235] on div "403 463 3041 Last updated Aug 26, 2025" at bounding box center [511, 228] width 638 height 43
copy span "403 463 3041"
click at [446, 377] on div "Active IMEI Active IMEI is refreshed daily with a delay of up to 48 hours follo…" at bounding box center [429, 373] width 245 height 14
click at [901, 194] on link "Edit Device / Employee" at bounding box center [947, 198] width 168 height 20
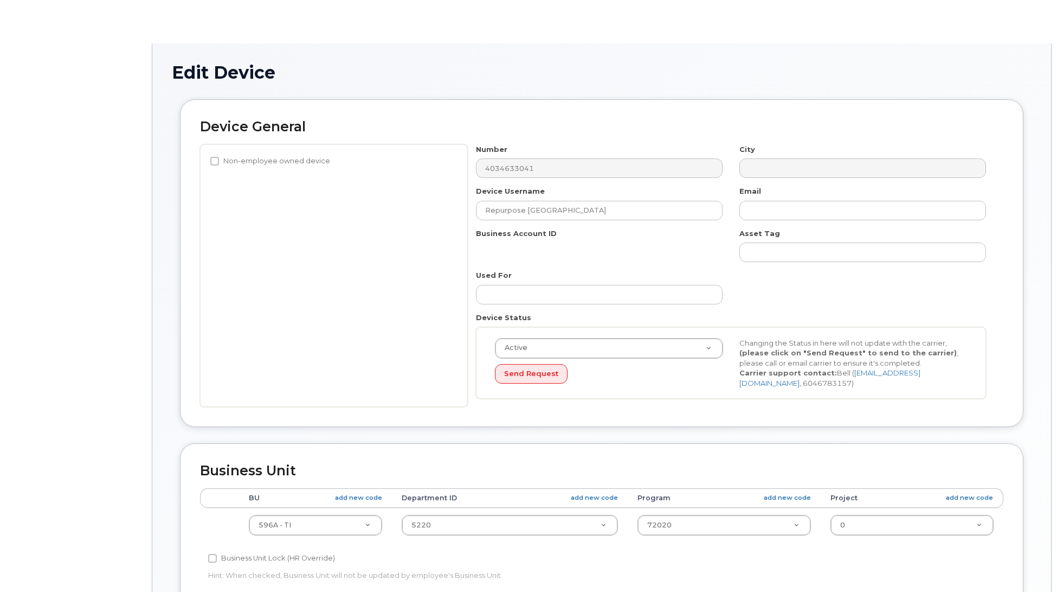
select select "4797729"
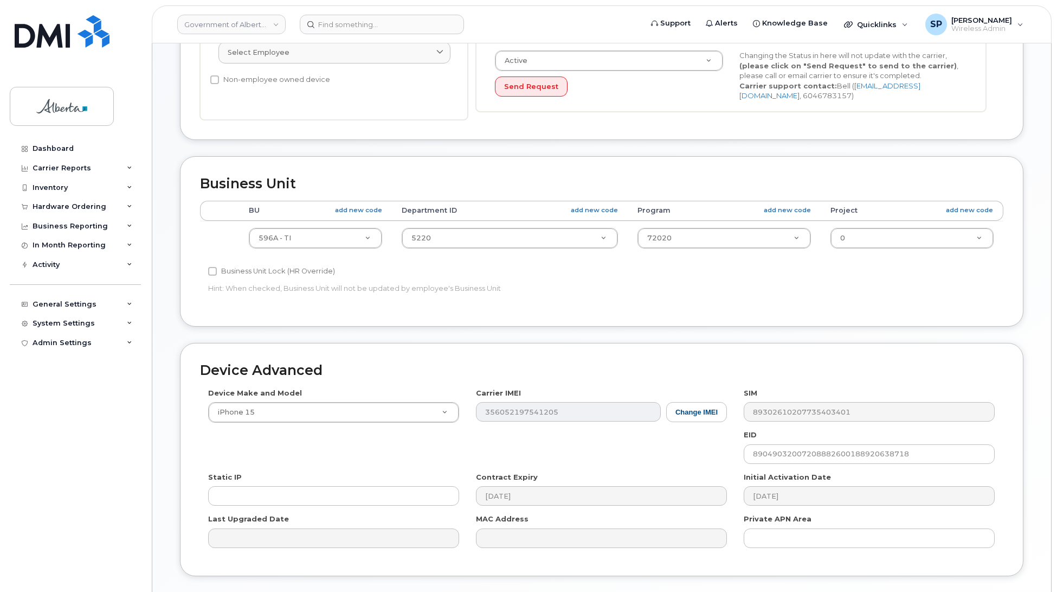
scroll to position [347, 0]
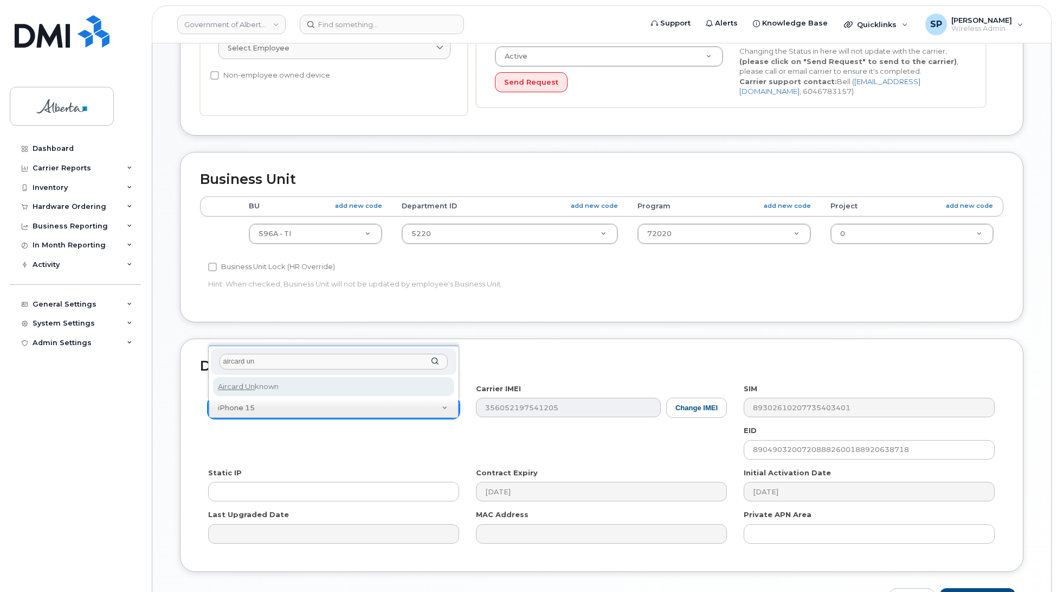
type input "aircard un"
select select "971"
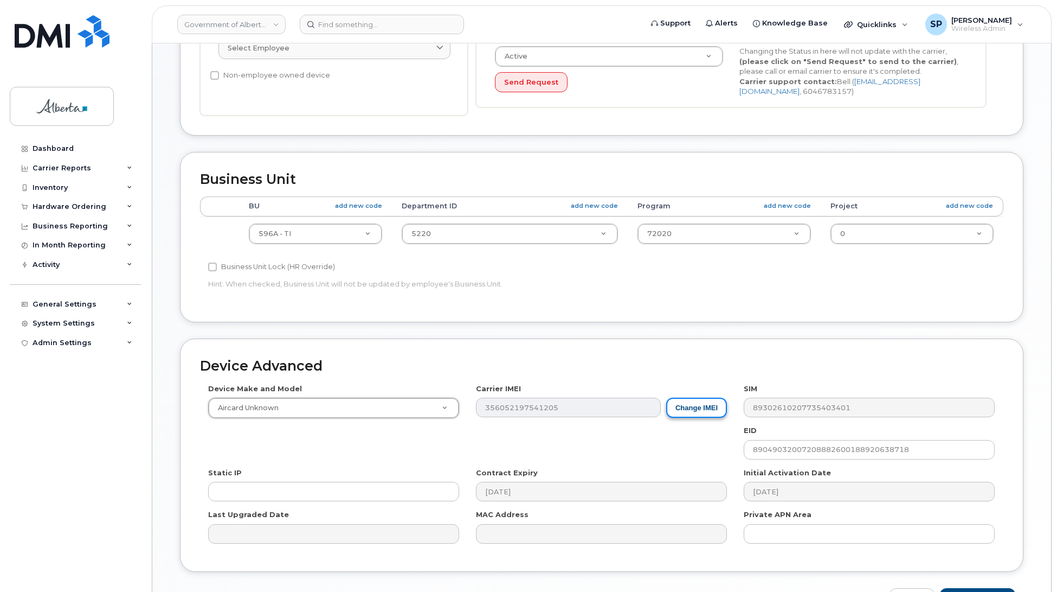
click at [709, 412] on button "Change IMEI" at bounding box center [696, 408] width 61 height 20
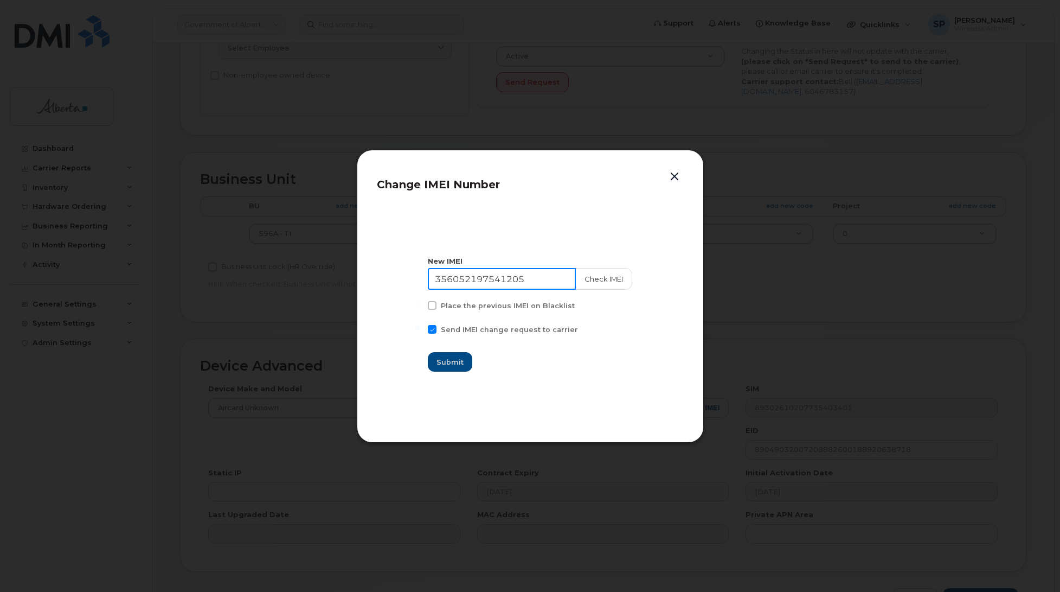
drag, startPoint x: 535, startPoint y: 279, endPoint x: 362, endPoint y: 294, distance: 173.7
click at [362, 294] on div "Change IMEI Number New IMEI 356052197541205 Check IMEI Place the previous IMEI …" at bounding box center [530, 296] width 347 height 293
type input "111111111111111"
click at [451, 364] on span "Submit" at bounding box center [450, 362] width 27 height 10
type input "111111111111111"
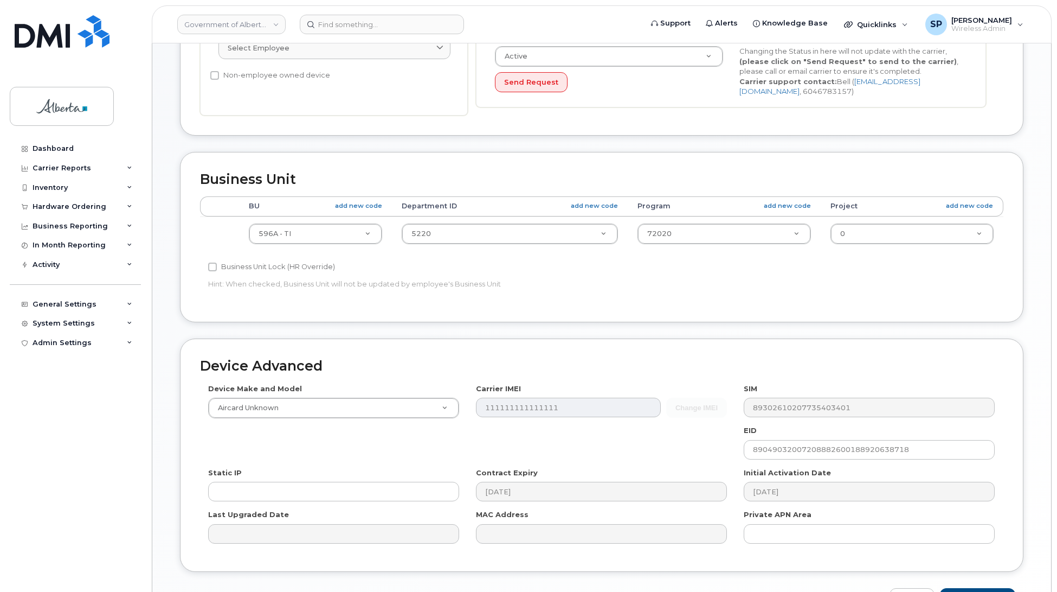
click at [43, 369] on div "Dashboard Carrier Reports Monthly Billing Data Daily Data Pooling Data Behavior…" at bounding box center [77, 357] width 134 height 437
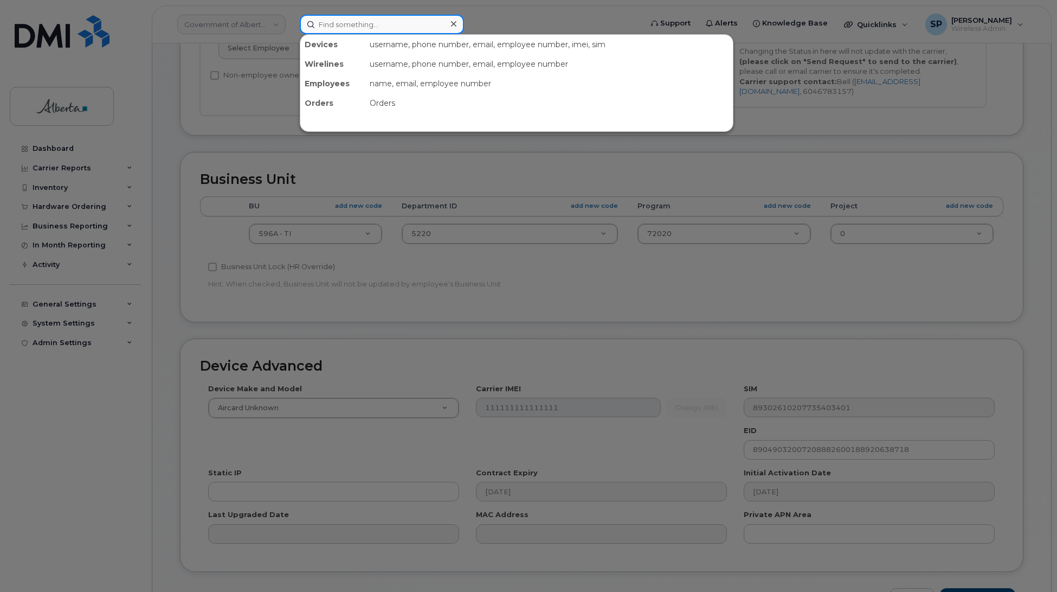
click at [347, 27] on input at bounding box center [382, 25] width 164 height 20
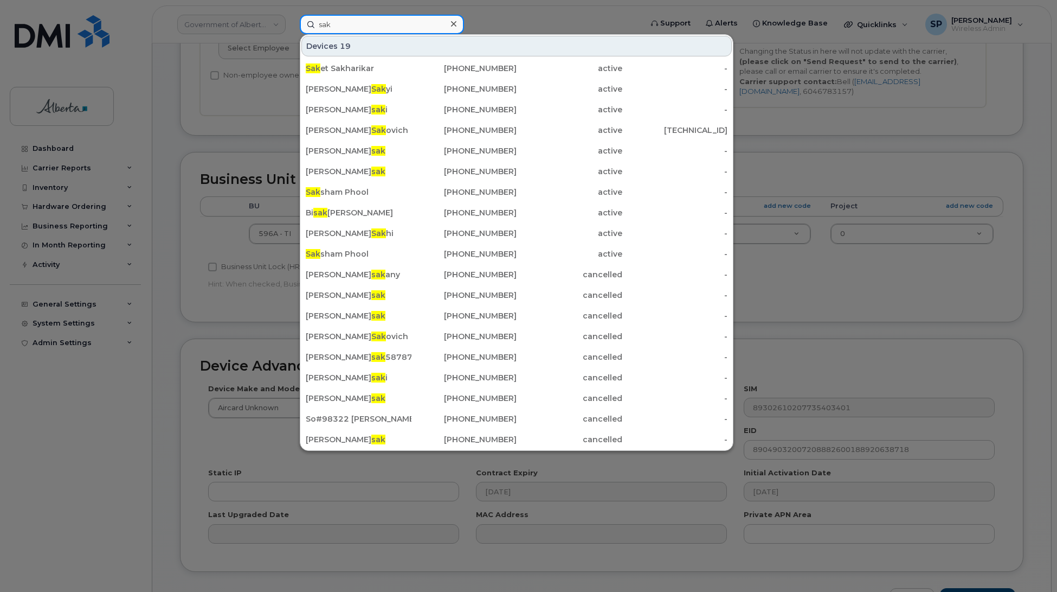
drag, startPoint x: 347, startPoint y: 27, endPoint x: 310, endPoint y: 20, distance: 37.6
click at [310, 20] on input "sak" at bounding box center [382, 25] width 164 height 20
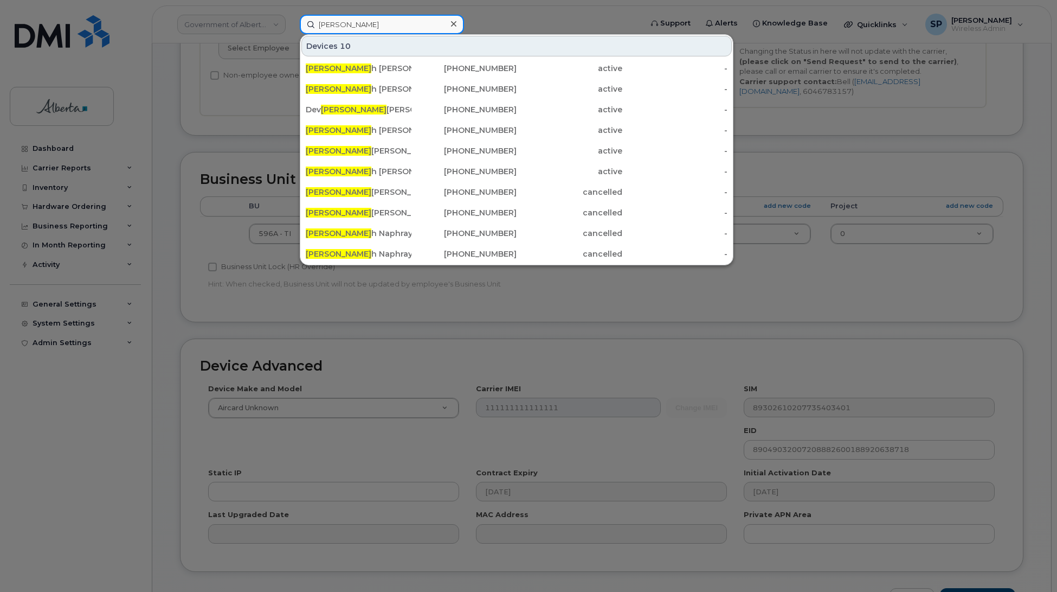
type input "ashis"
click at [453, 24] on icon at bounding box center [453, 23] width 5 height 5
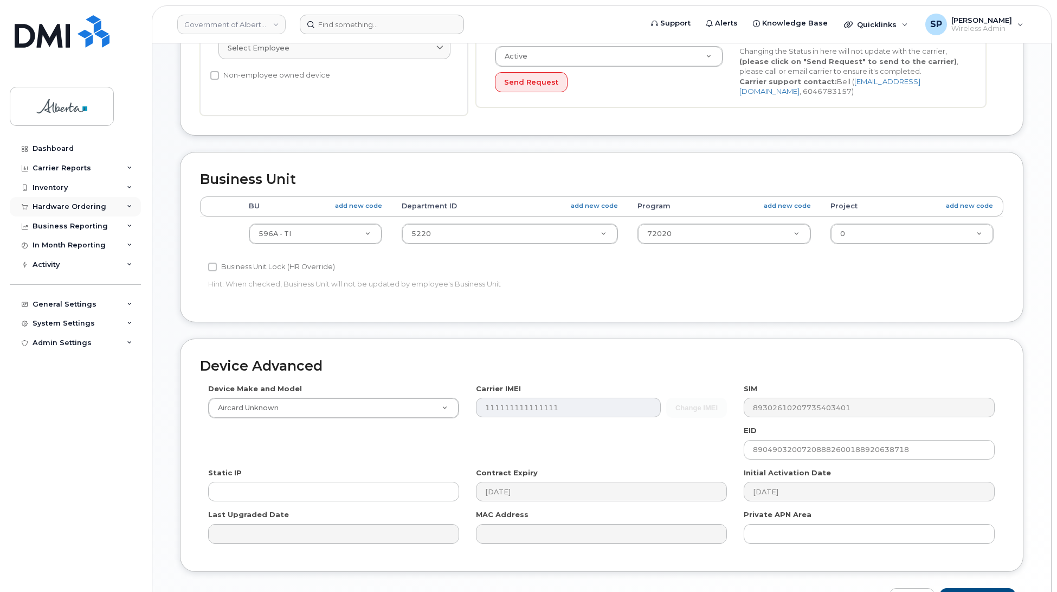
click at [52, 210] on div "Hardware Ordering" at bounding box center [70, 206] width 74 height 9
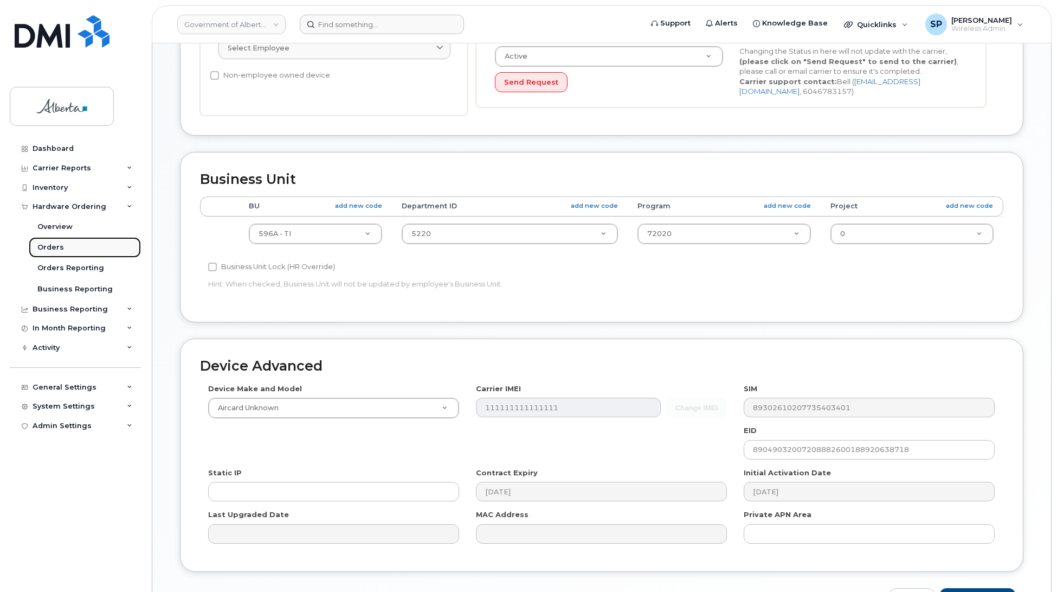
click at [53, 249] on div "Orders" at bounding box center [50, 247] width 27 height 10
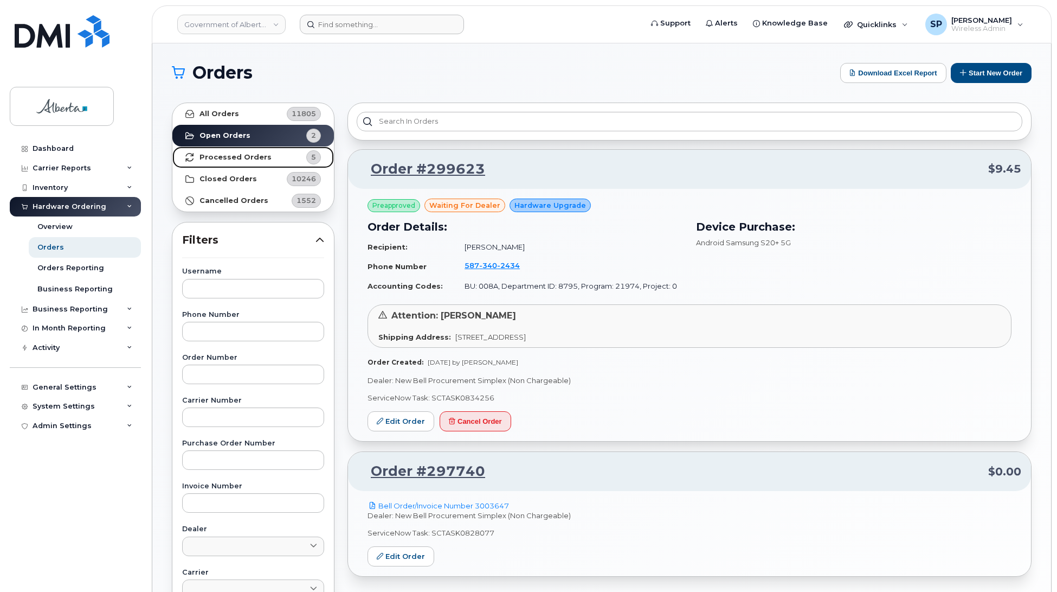
click at [216, 157] on strong "Processed Orders" at bounding box center [236, 157] width 72 height 9
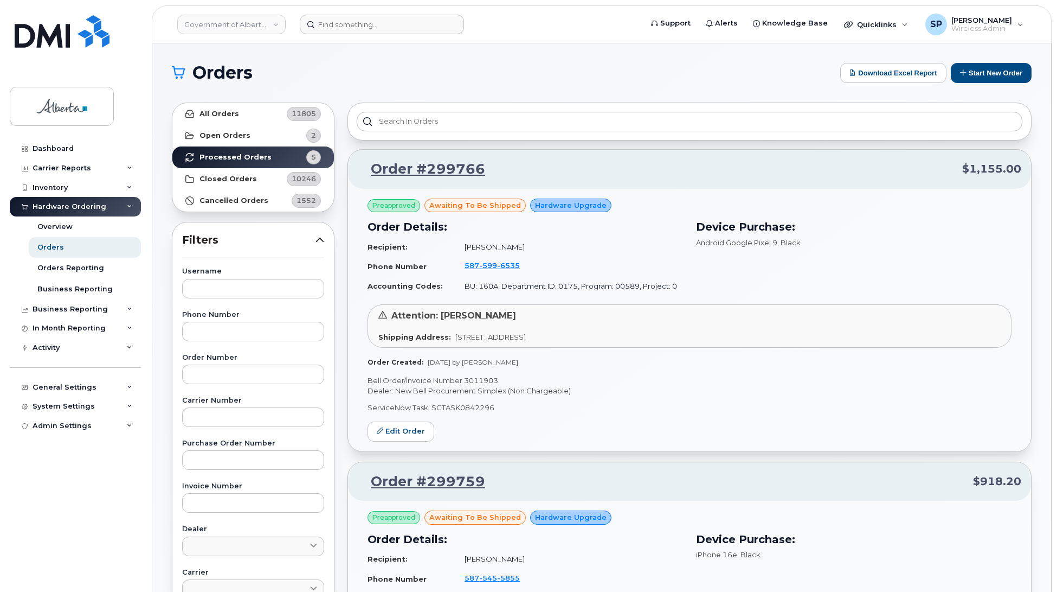
click at [74, 492] on div "Dashboard Carrier Reports Monthly Billing Data Daily Data Pooling Data Behavior…" at bounding box center [77, 357] width 134 height 437
click at [407, 17] on input at bounding box center [382, 25] width 164 height 20
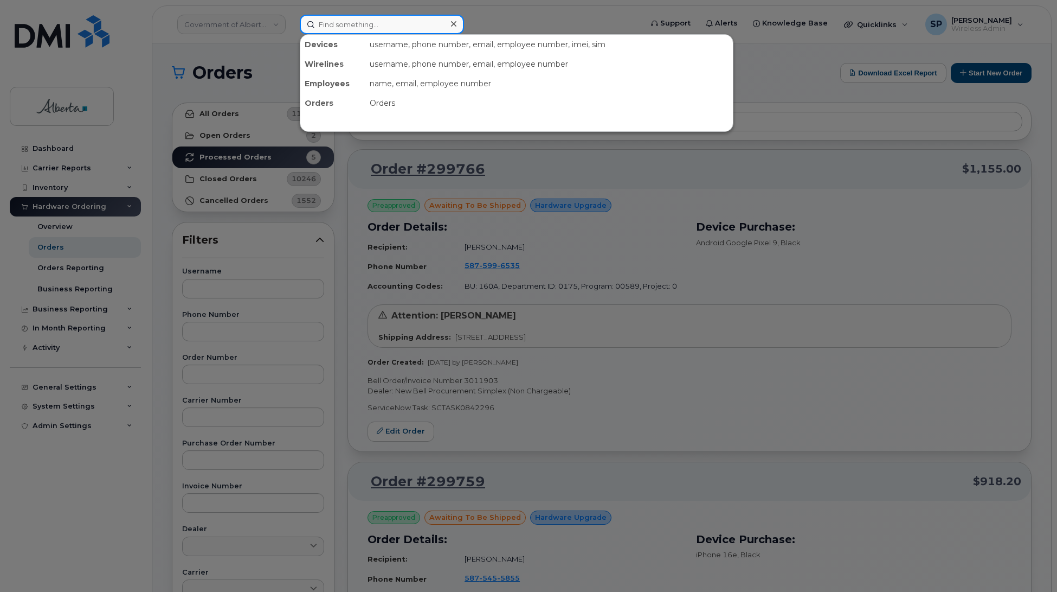
paste input "5873856594"
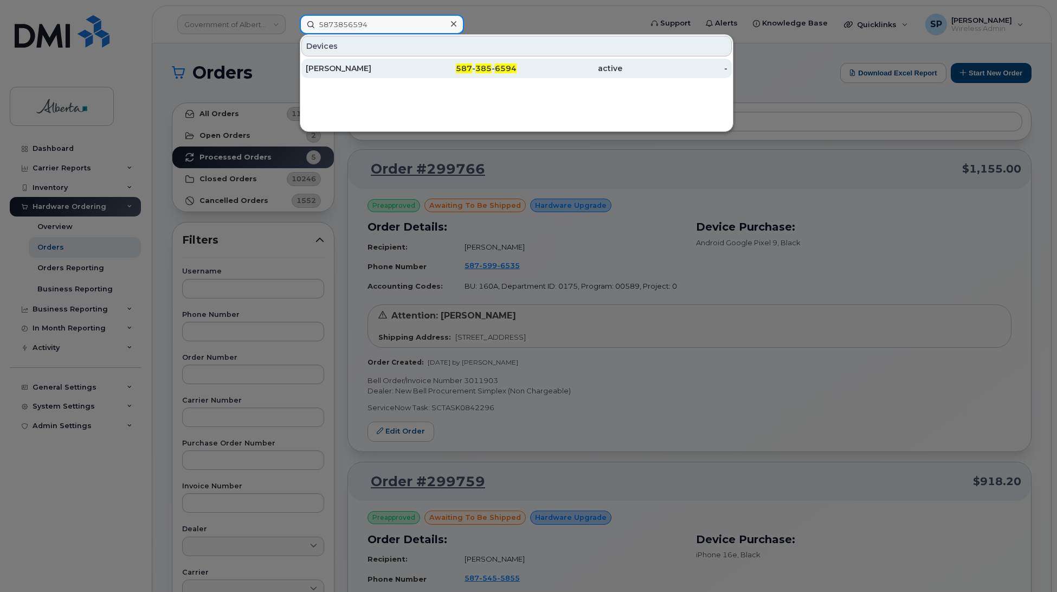
type input "5873856594"
click at [336, 68] on div "Jillian Hamilton" at bounding box center [359, 68] width 106 height 11
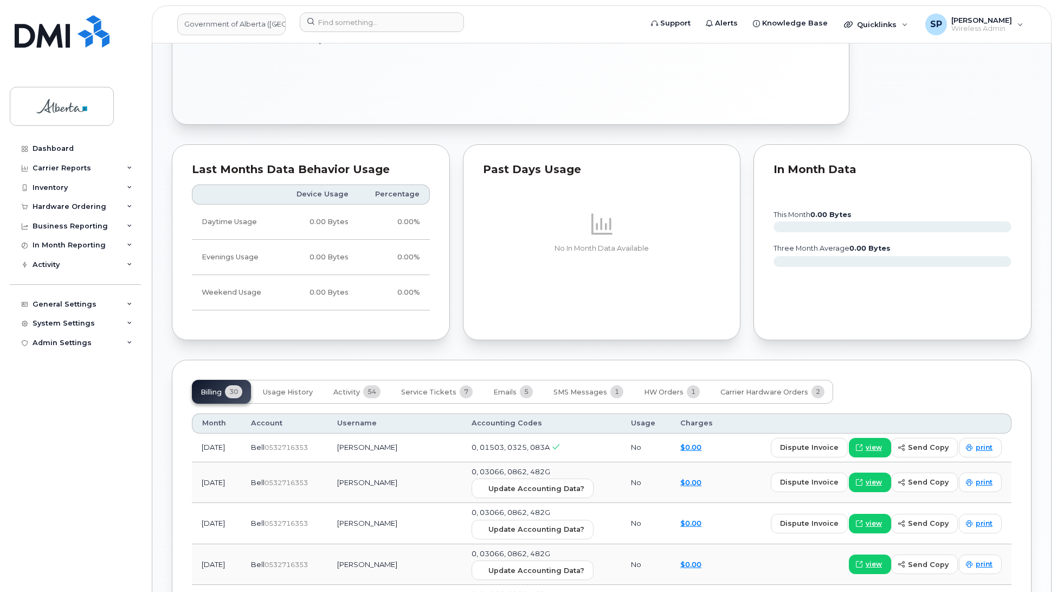
scroll to position [720, 0]
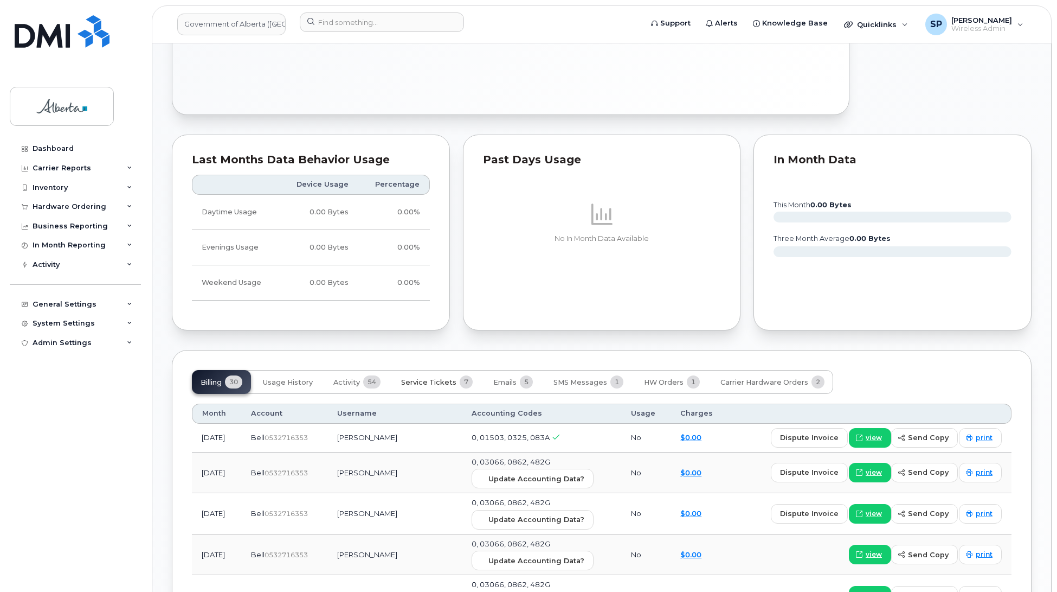
click at [430, 378] on span "Service Tickets" at bounding box center [428, 382] width 55 height 9
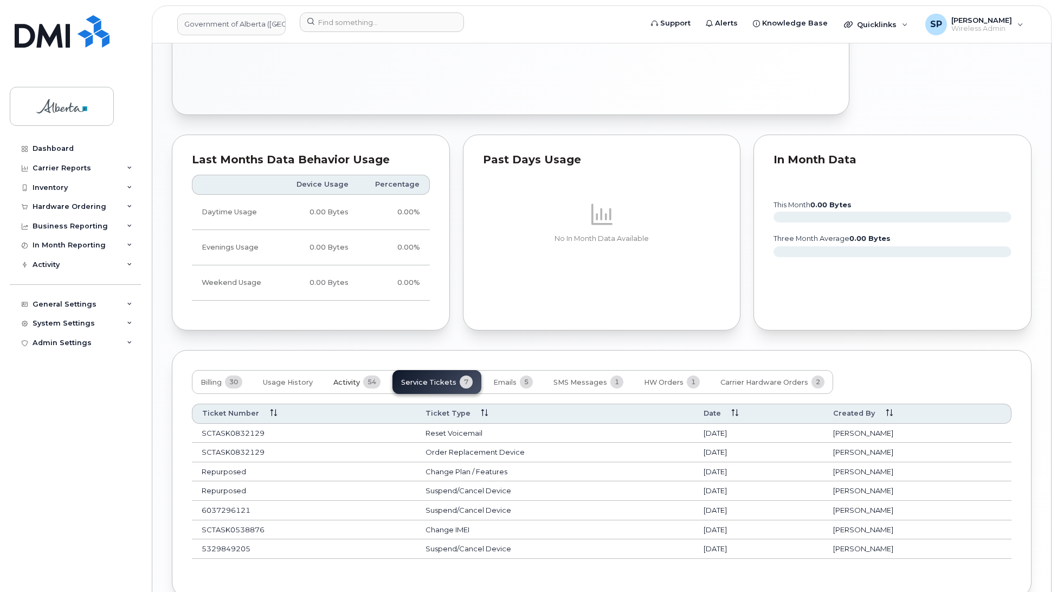
click at [342, 378] on span "Activity" at bounding box center [347, 382] width 27 height 9
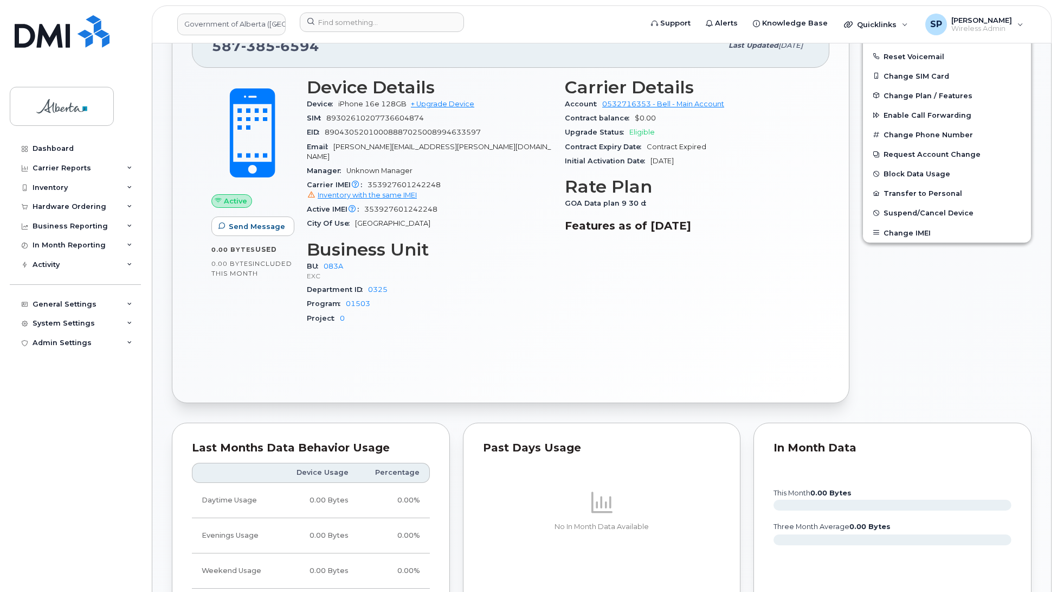
scroll to position [369, 0]
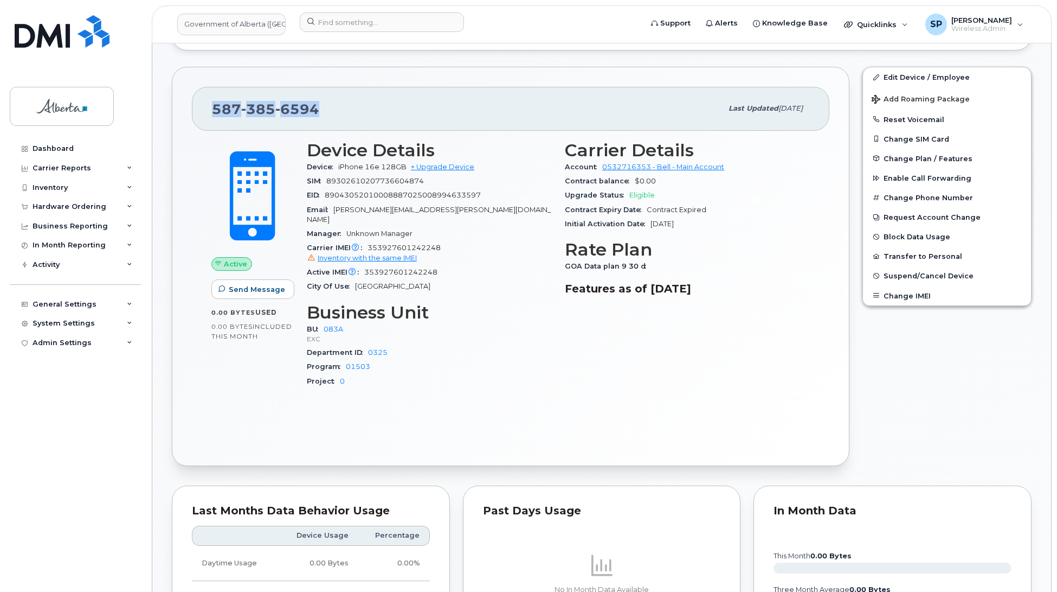
drag, startPoint x: 315, startPoint y: 106, endPoint x: 210, endPoint y: 110, distance: 105.3
click at [210, 110] on div "587 385 6594 Last updated Sep 03, 2025" at bounding box center [511, 108] width 638 height 43
copy span "587 385 6594"
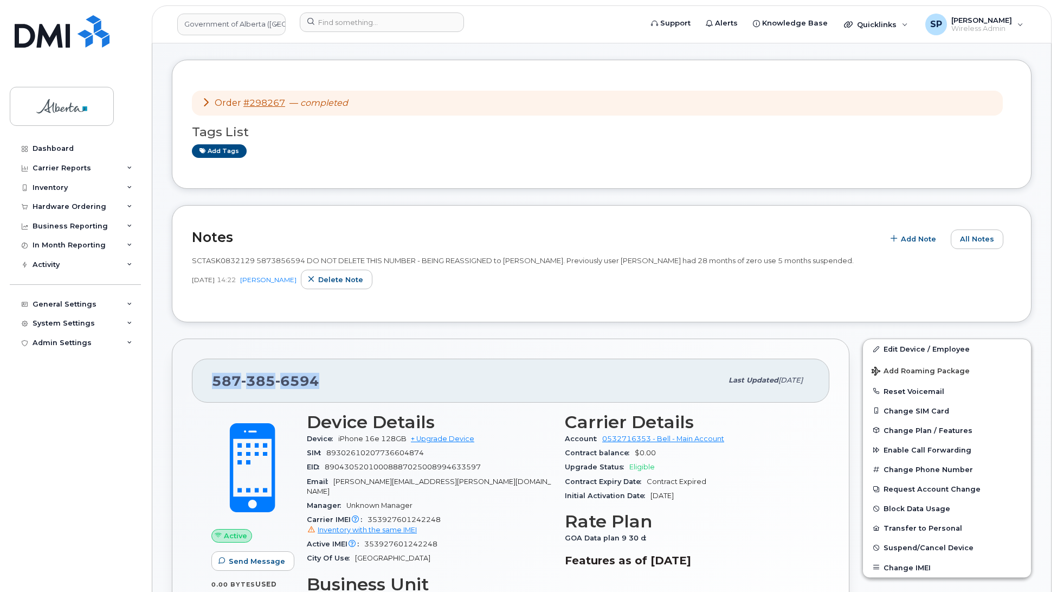
scroll to position [0, 0]
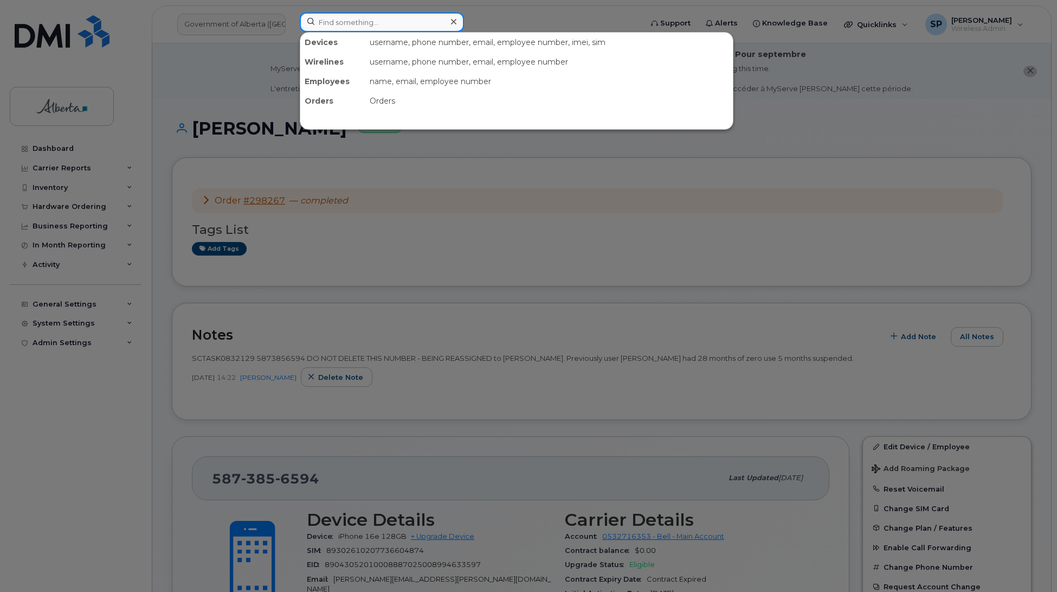
click at [357, 23] on input at bounding box center [382, 22] width 164 height 20
paste input "5873857259"
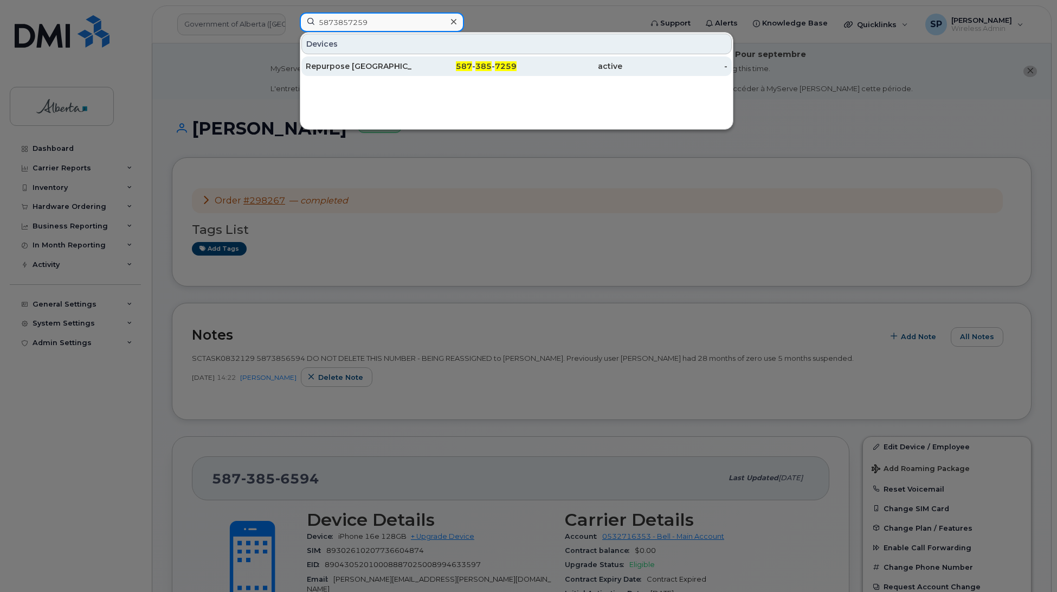
type input "5873857259"
click at [362, 69] on div "Repurpose [GEOGRAPHIC_DATA]" at bounding box center [359, 66] width 106 height 11
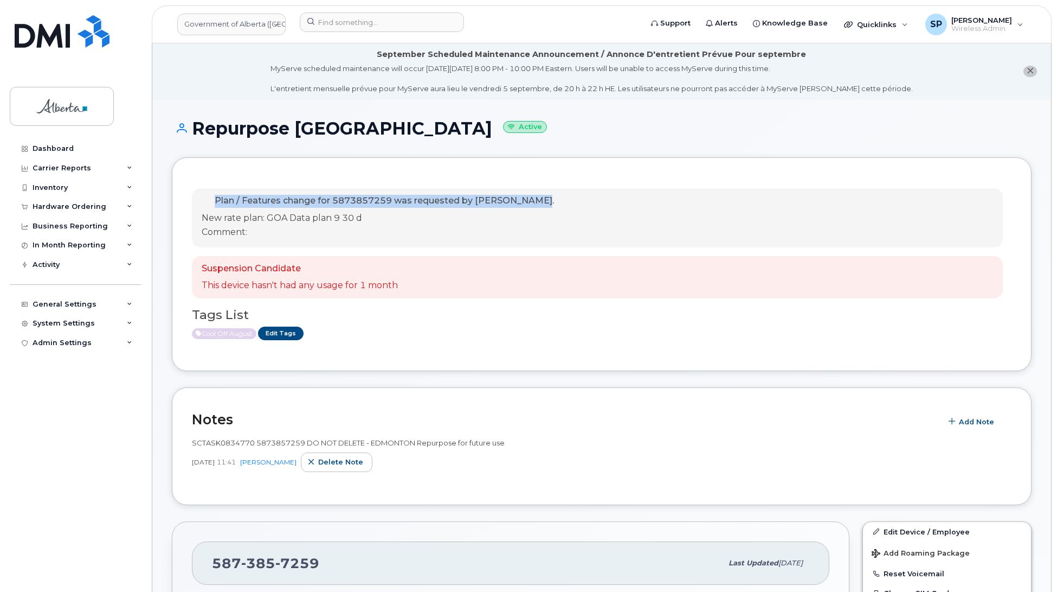
drag, startPoint x: 1056, startPoint y: 139, endPoint x: 1056, endPoint y: 163, distance: 23.9
click at [616, 339] on div "Cool Off August Edit Tags" at bounding box center [597, 333] width 811 height 14
click at [285, 334] on link "Edit Tags" at bounding box center [281, 333] width 46 height 14
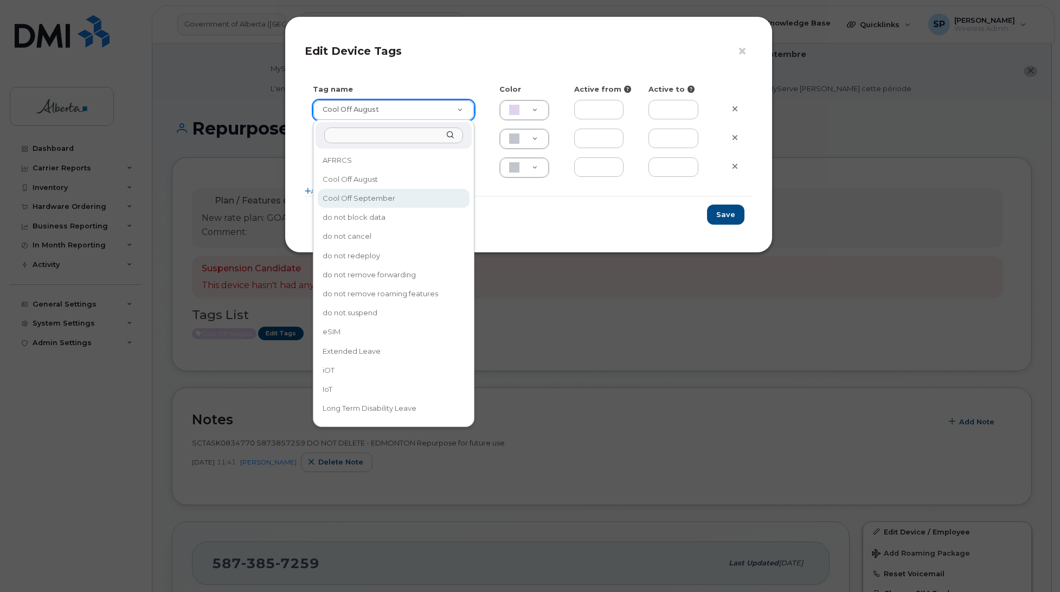
type input "Cool Off September"
type input "D6CDC1"
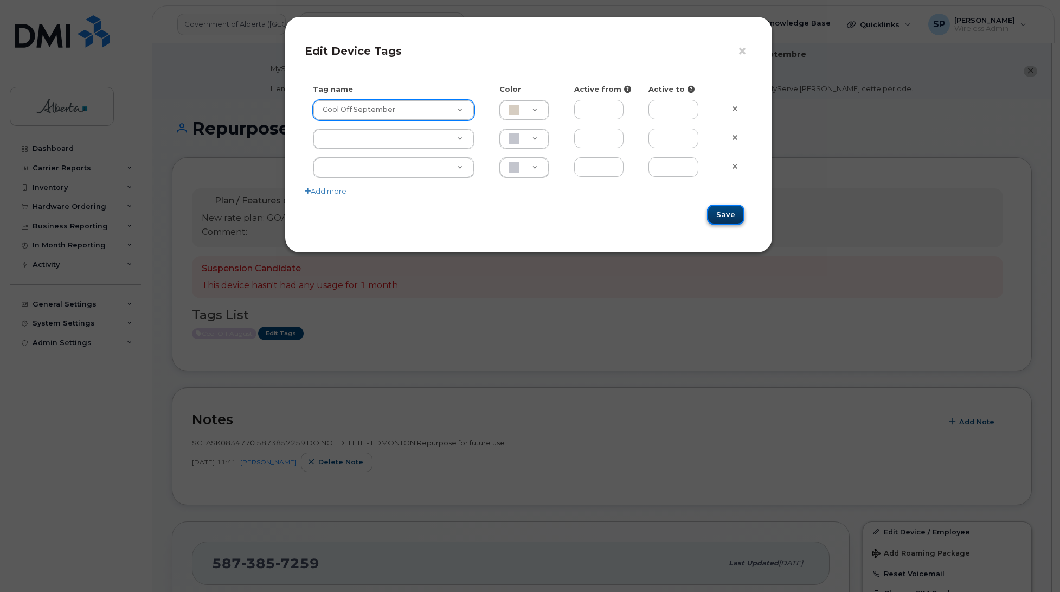
click at [733, 215] on button "Save" at bounding box center [725, 214] width 37 height 20
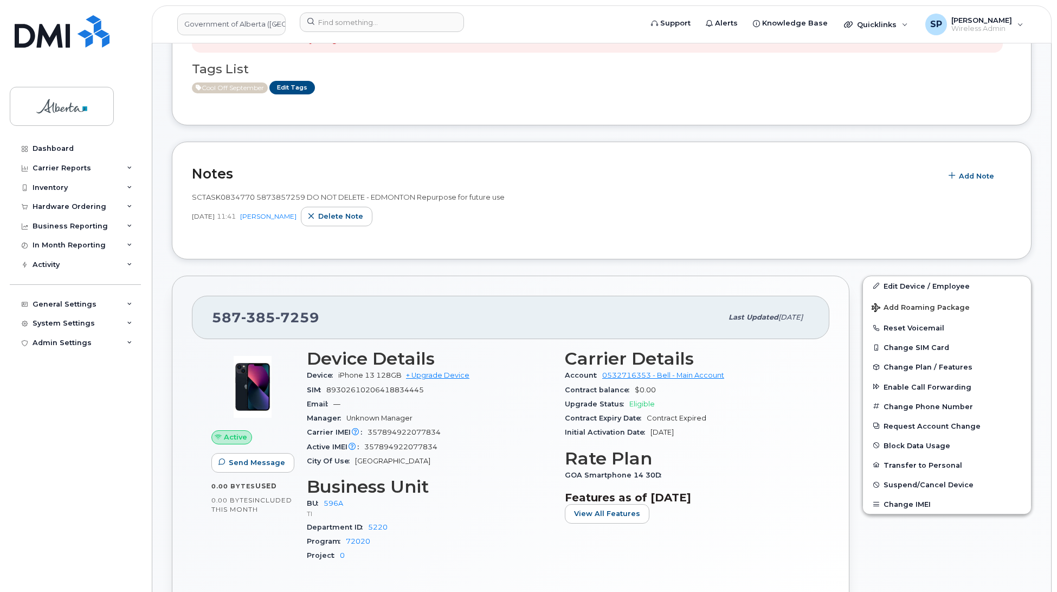
scroll to position [270, 0]
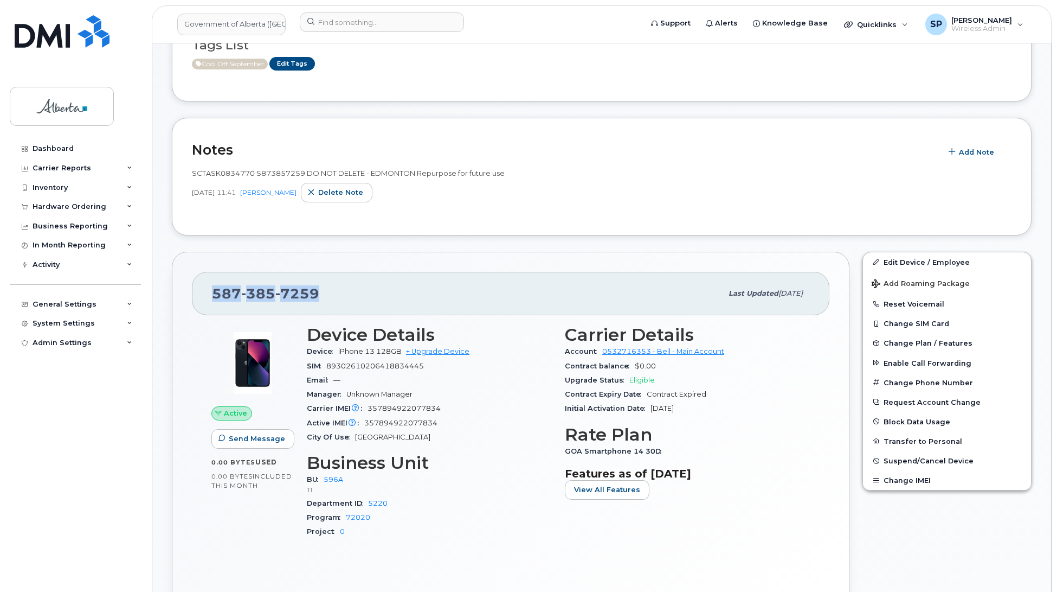
drag, startPoint x: 318, startPoint y: 296, endPoint x: 187, endPoint y: 301, distance: 130.8
click at [187, 301] on div "587 385 7259 Last updated Aug 28, 2025 Active Send Message 0.00 Bytes  used 0.0…" at bounding box center [511, 434] width 678 height 365
copy span "587 385 7259"
click at [486, 204] on div "SCTASK0834770 5873857259 DO NOT DELETE - EDMONTON Repurpose for future use Aug …" at bounding box center [602, 189] width 820 height 54
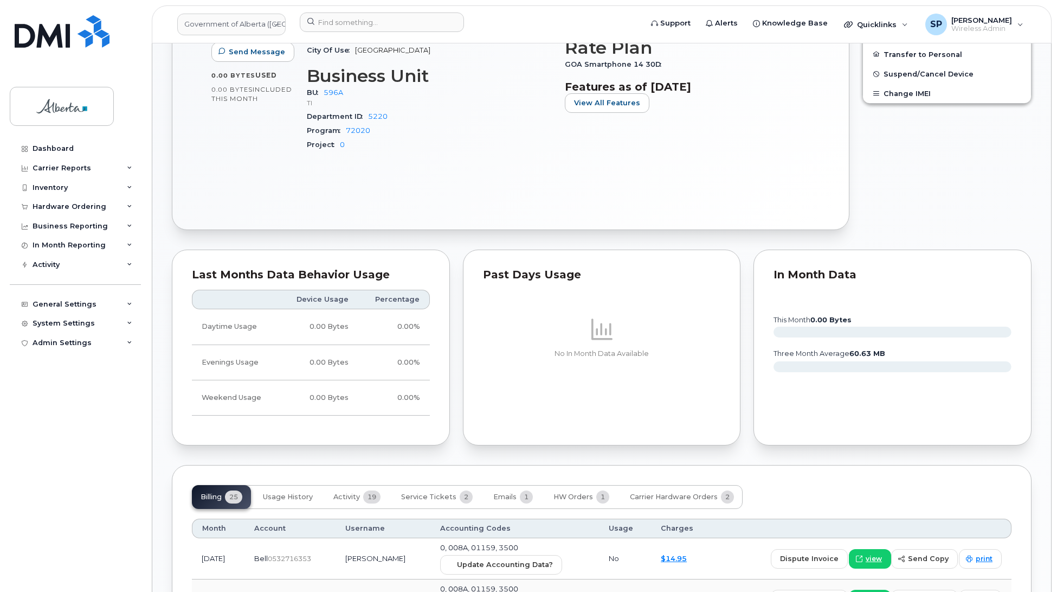
scroll to position [812, 0]
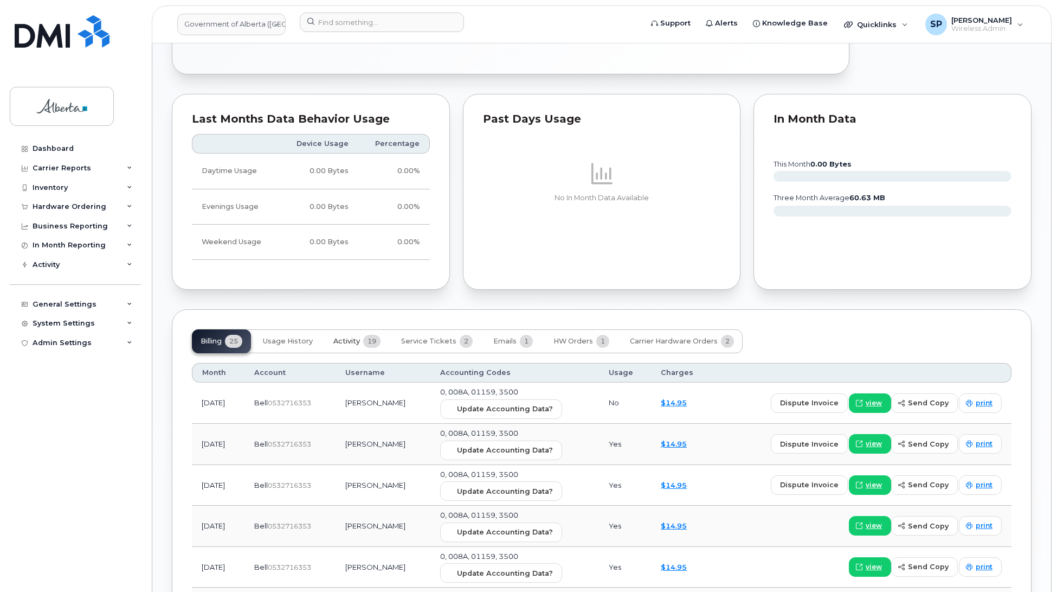
click at [343, 348] on button "Activity 19" at bounding box center [357, 341] width 65 height 24
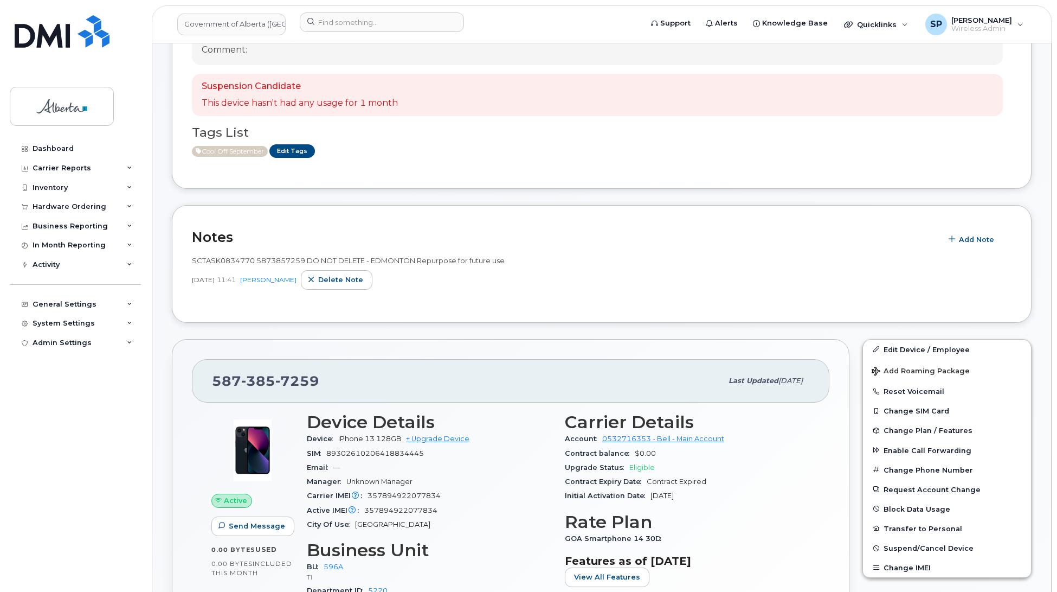
scroll to position [171, 0]
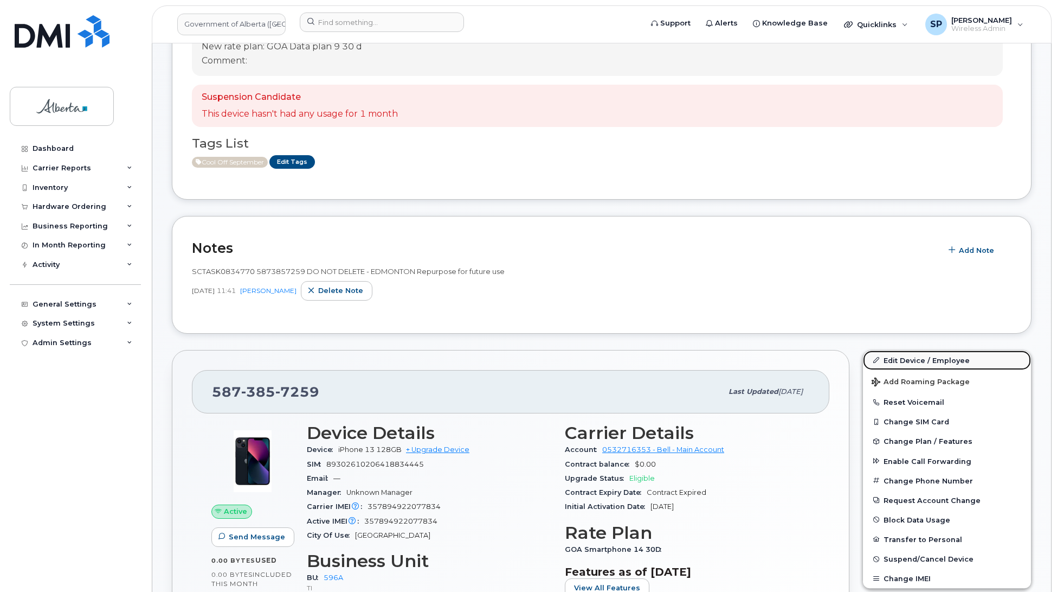
click at [926, 360] on link "Edit Device / Employee" at bounding box center [947, 360] width 168 height 20
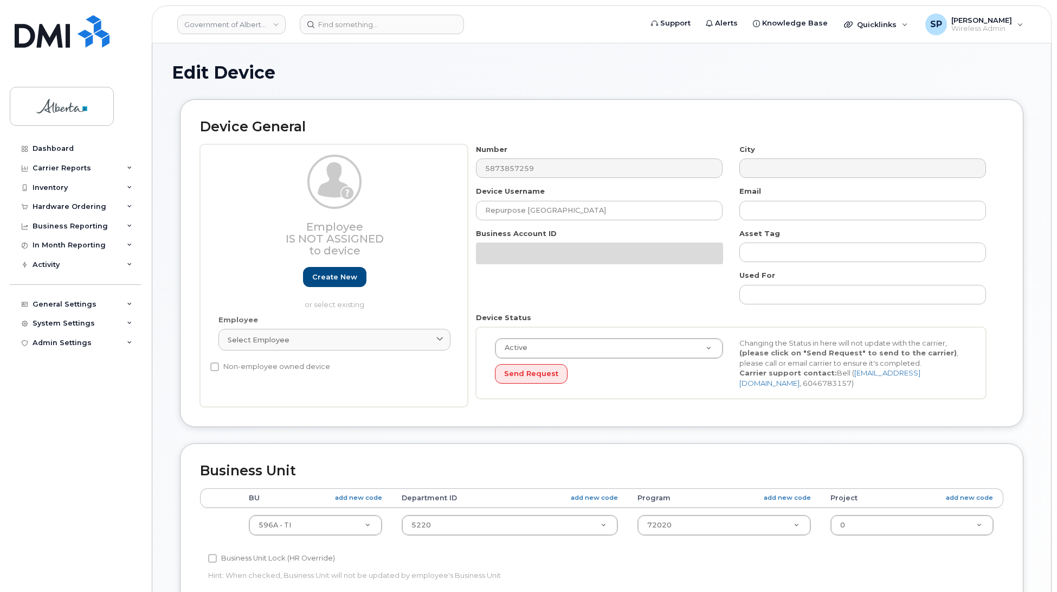
select select "4797729"
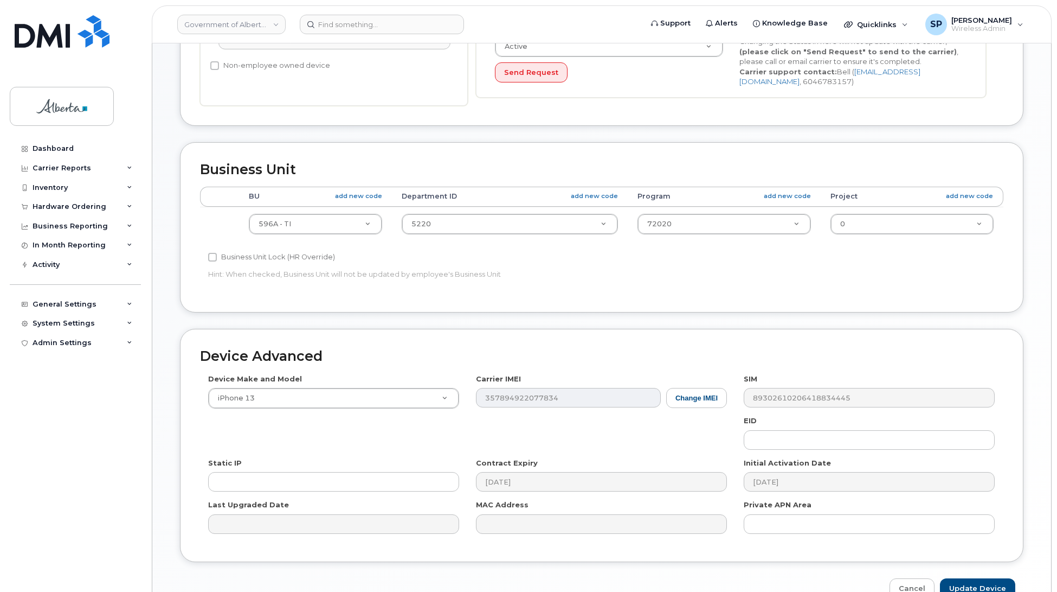
scroll to position [414, 0]
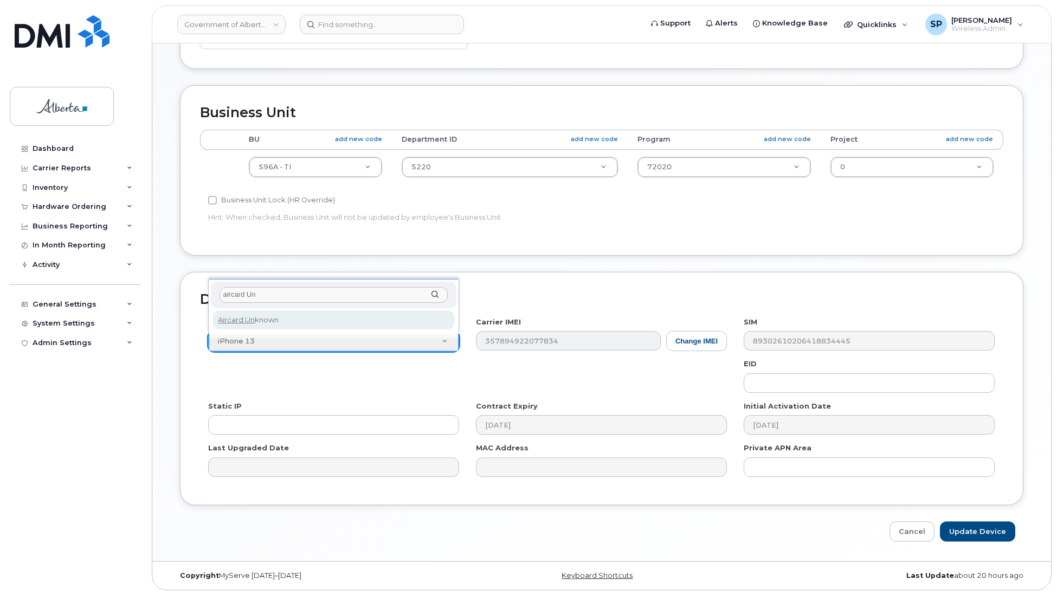
type input "aircard Un"
select select "971"
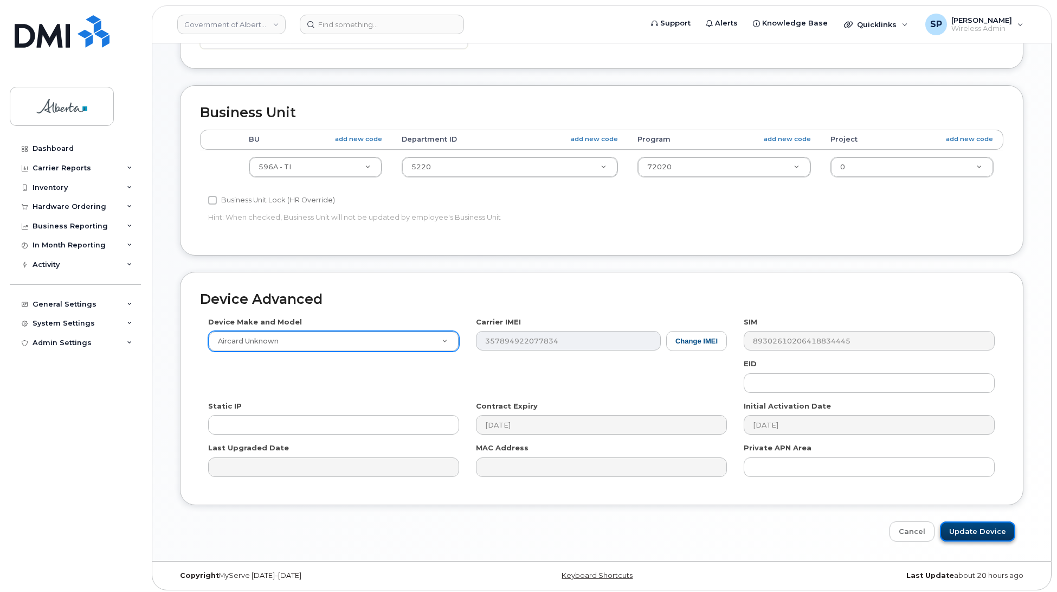
click at [961, 540] on input "Update Device" at bounding box center [977, 531] width 75 height 20
type input "Saving..."
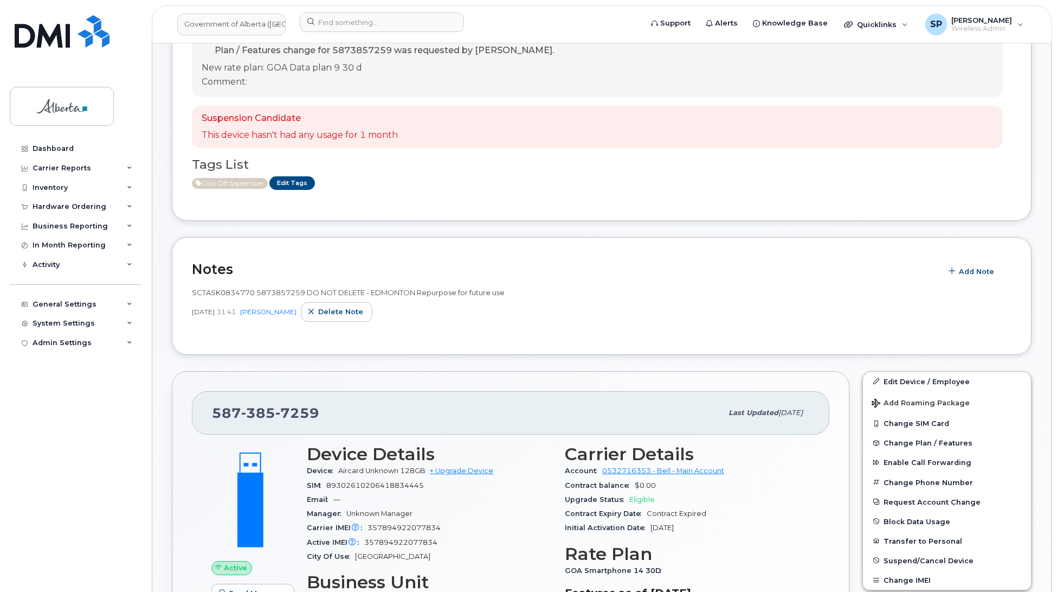
scroll to position [156, 0]
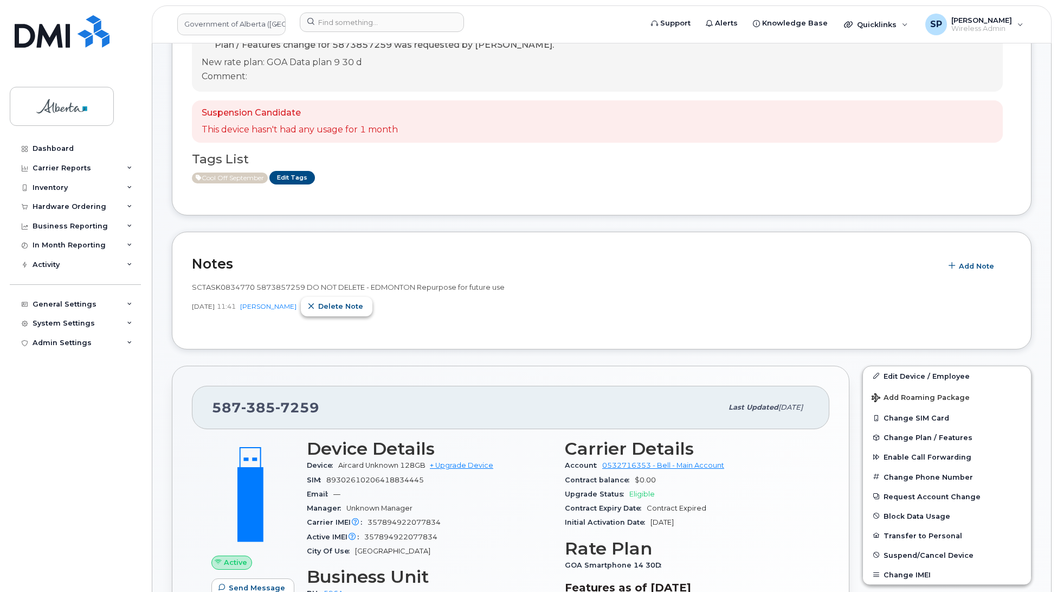
click at [354, 308] on span "Delete note" at bounding box center [340, 306] width 45 height 10
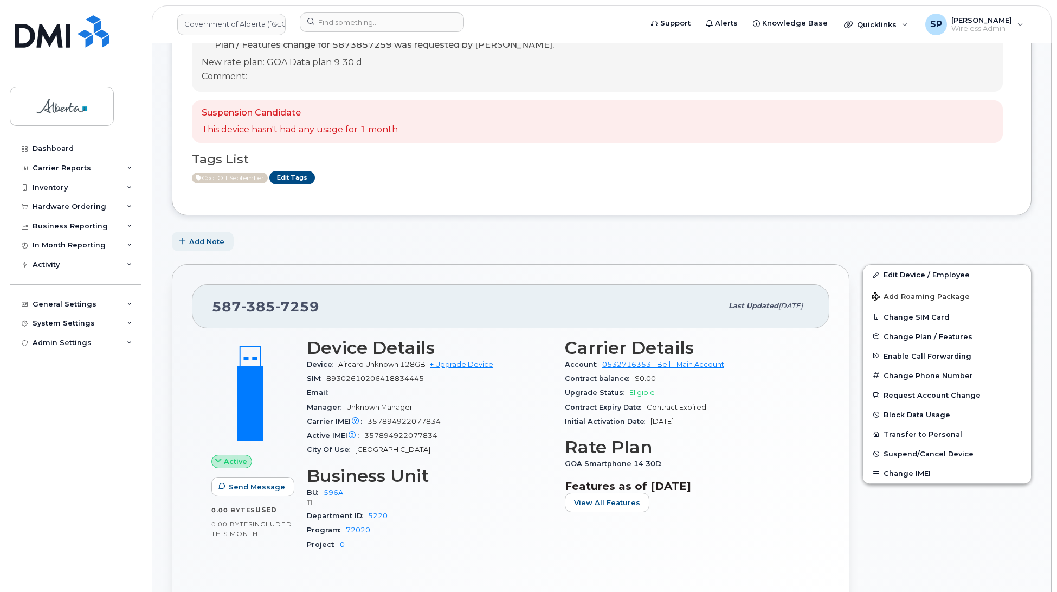
click at [204, 245] on span "Add Note" at bounding box center [206, 241] width 35 height 10
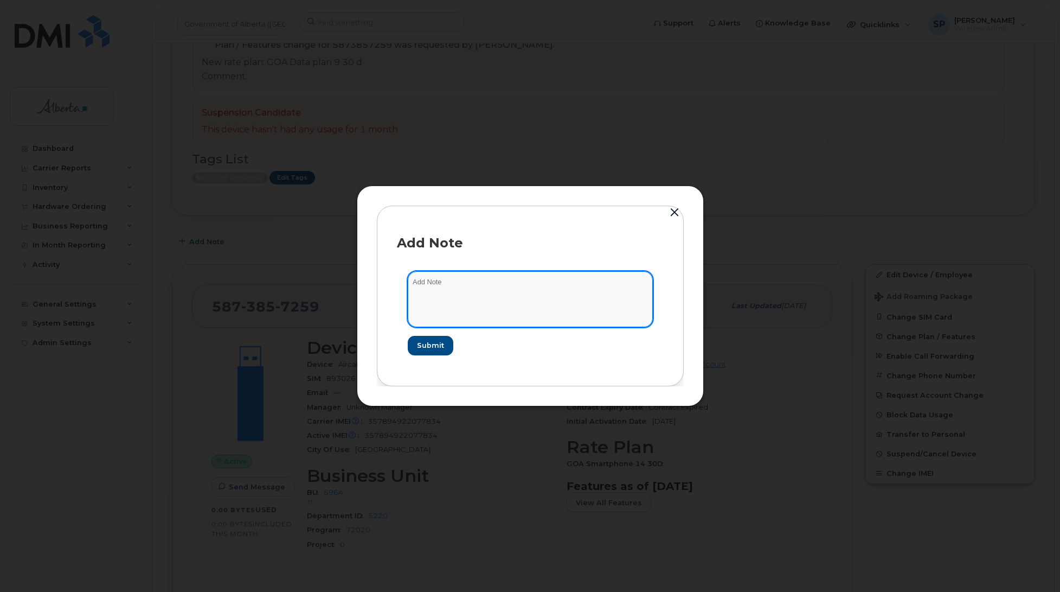
click at [465, 277] on textarea at bounding box center [530, 298] width 245 height 55
paste textarea "Plan Cancel - [PHONE_NUMBER] [GEOGRAPHIC_DATA] Repurpose"
click at [415, 280] on textarea "Plan Cancel - [PHONE_NUMBER] [GEOGRAPHIC_DATA] Repurpose" at bounding box center [530, 298] width 245 height 55
paste textarea "SCTASK0834770"
type textarea "SCTASK0834770 Plan Cancel - [PHONE_NUMBER] Edmonton Repurpose"
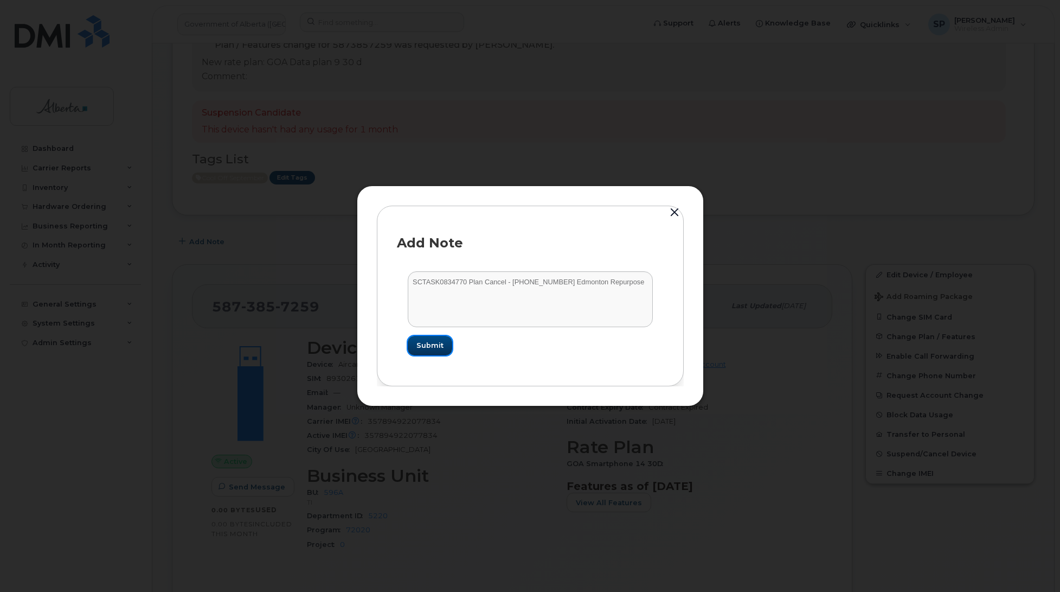
click at [434, 343] on span "Submit" at bounding box center [429, 345] width 27 height 10
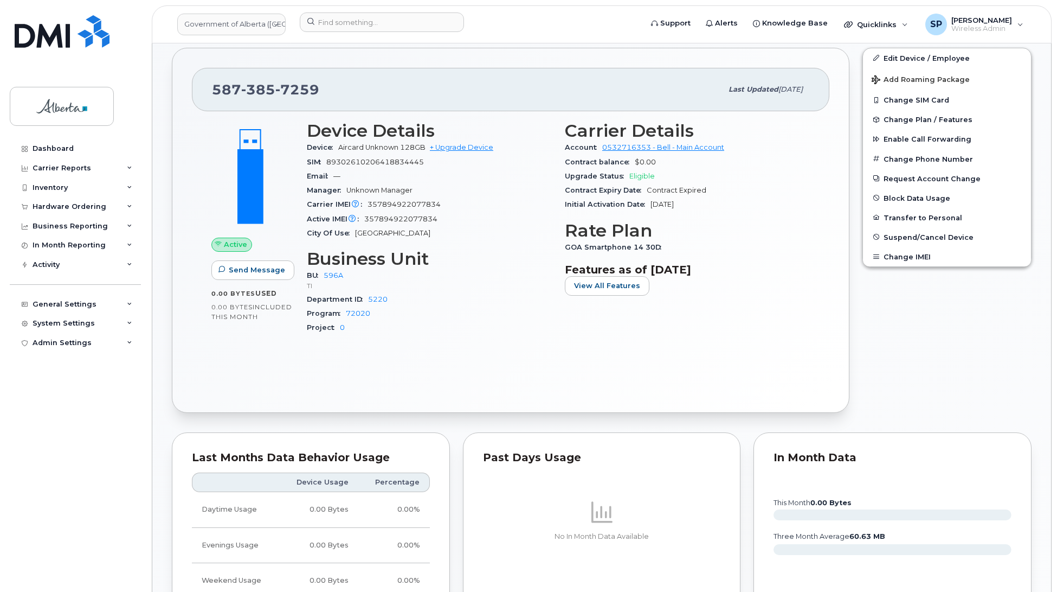
scroll to position [389, 0]
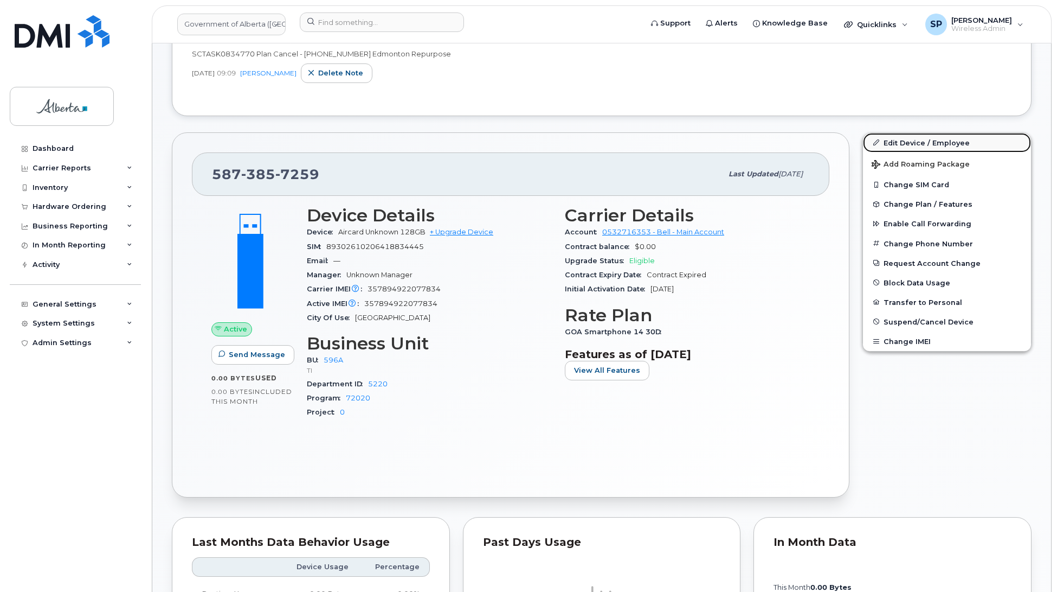
click at [903, 142] on link "Edit Device / Employee" at bounding box center [947, 143] width 168 height 20
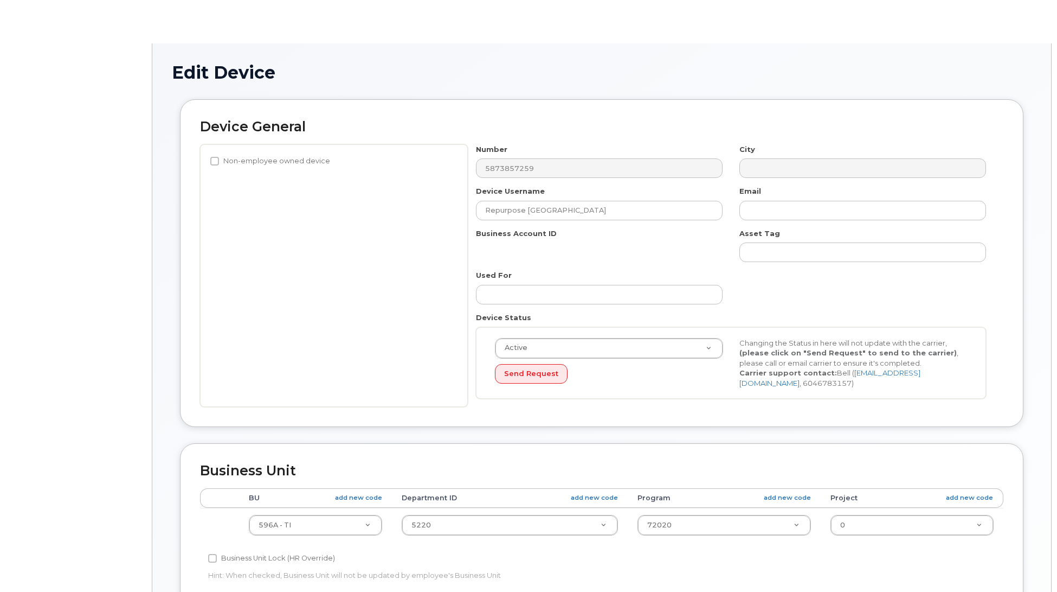
select select "4797729"
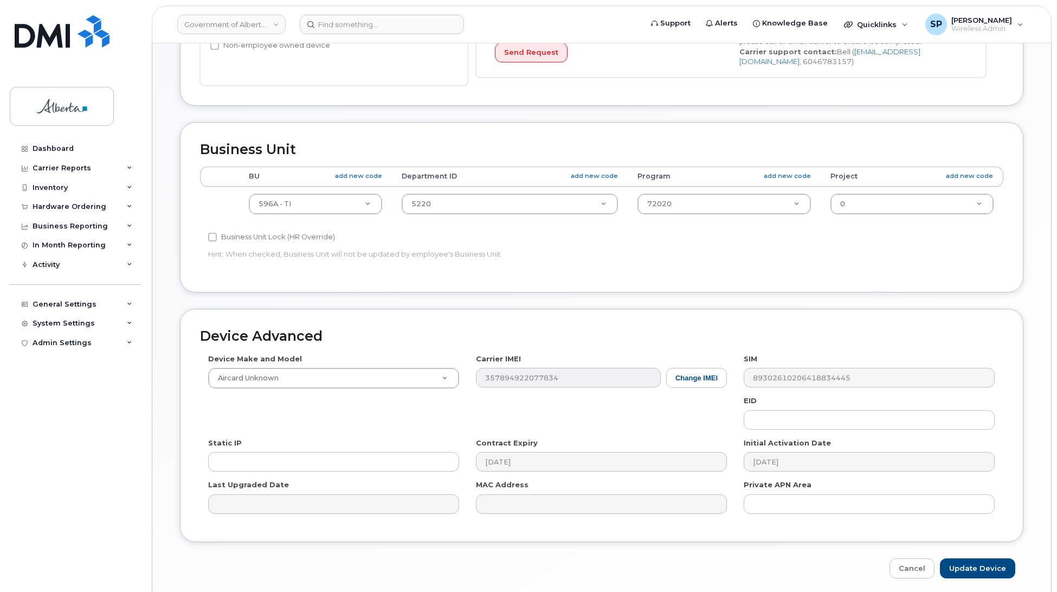
scroll to position [383, 0]
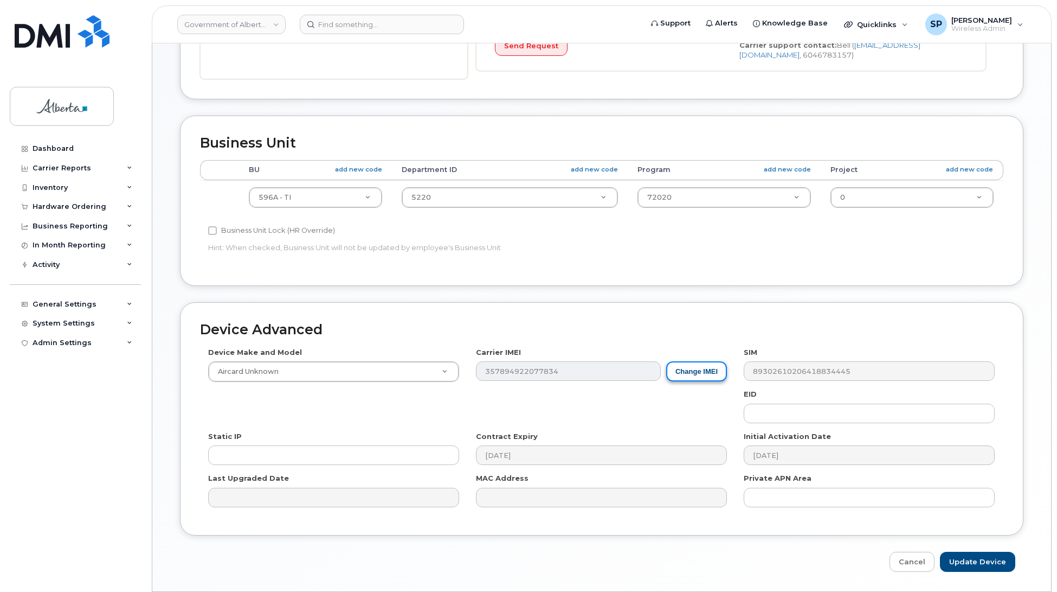
click at [686, 370] on button "Change IMEI" at bounding box center [696, 371] width 61 height 20
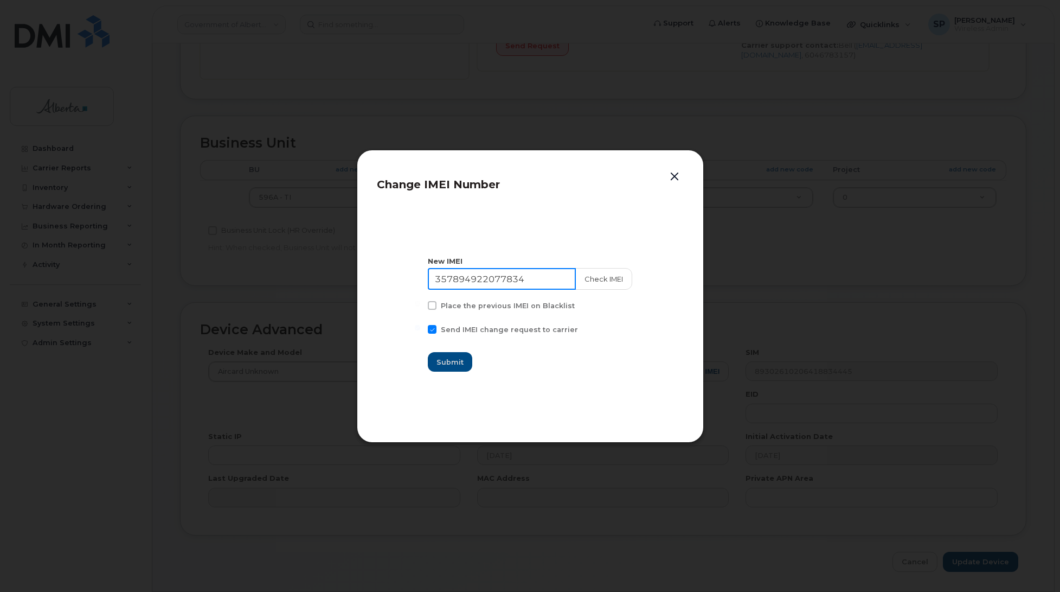
drag, startPoint x: 537, startPoint y: 275, endPoint x: 399, endPoint y: 280, distance: 138.4
click at [399, 280] on section "New IMEI 357894922077834 Check IMEI Place the previous IMEI on Blacklist Send I…" at bounding box center [530, 314] width 307 height 217
type input "111111111111111"
click at [457, 366] on span "Submit" at bounding box center [450, 362] width 27 height 10
type input "111111111111111"
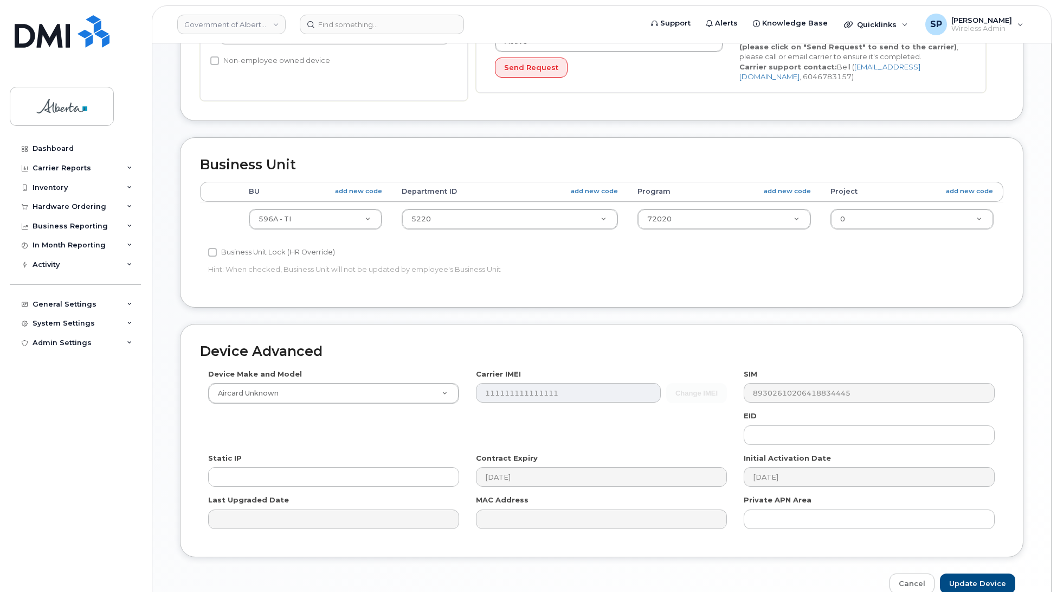
scroll to position [419, 0]
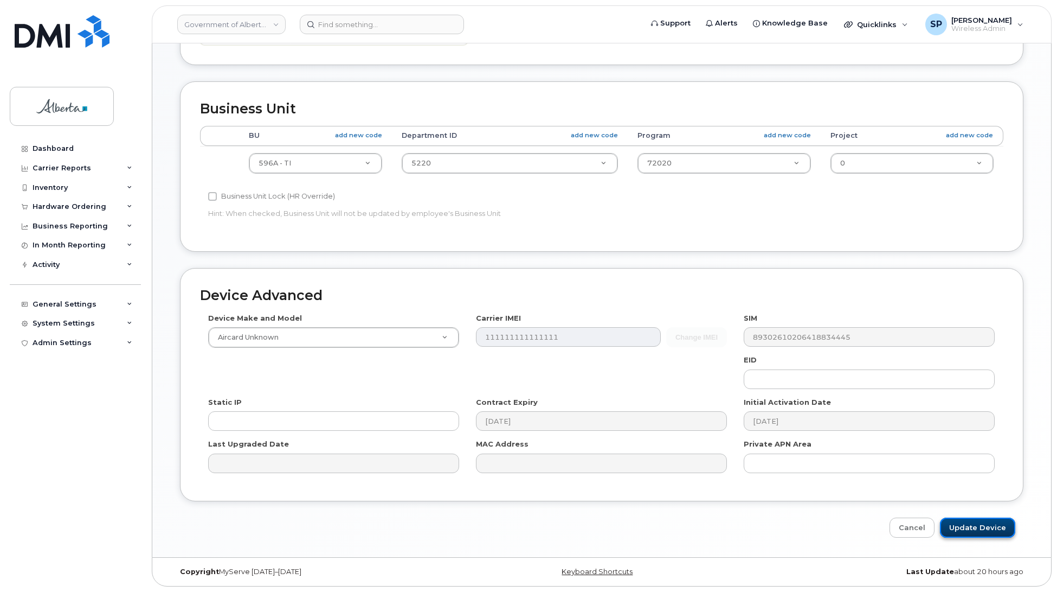
click at [993, 521] on input "Update Device" at bounding box center [977, 527] width 75 height 20
type input "Saving..."
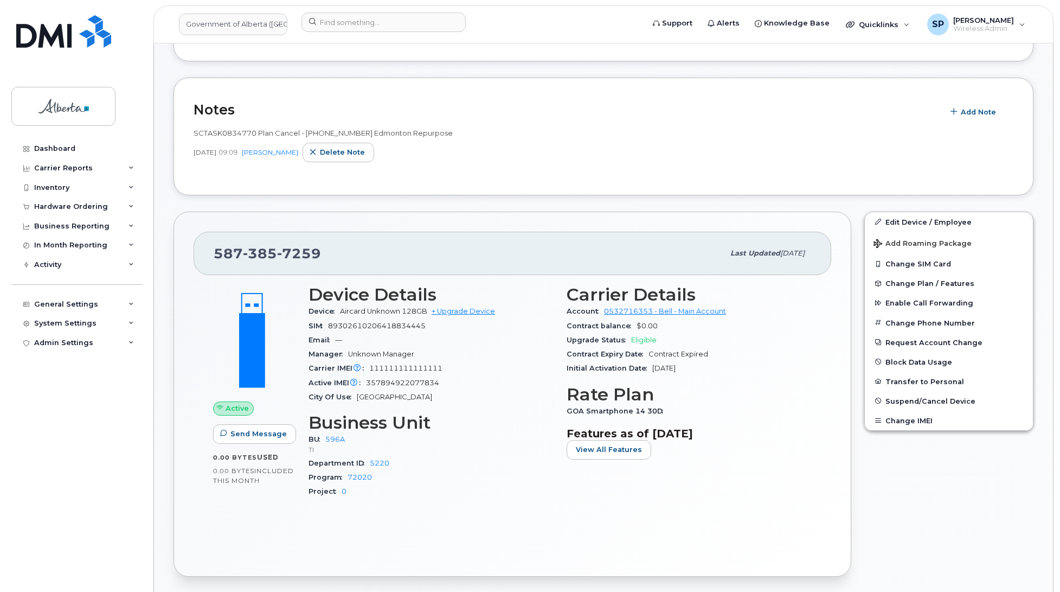
scroll to position [349, 0]
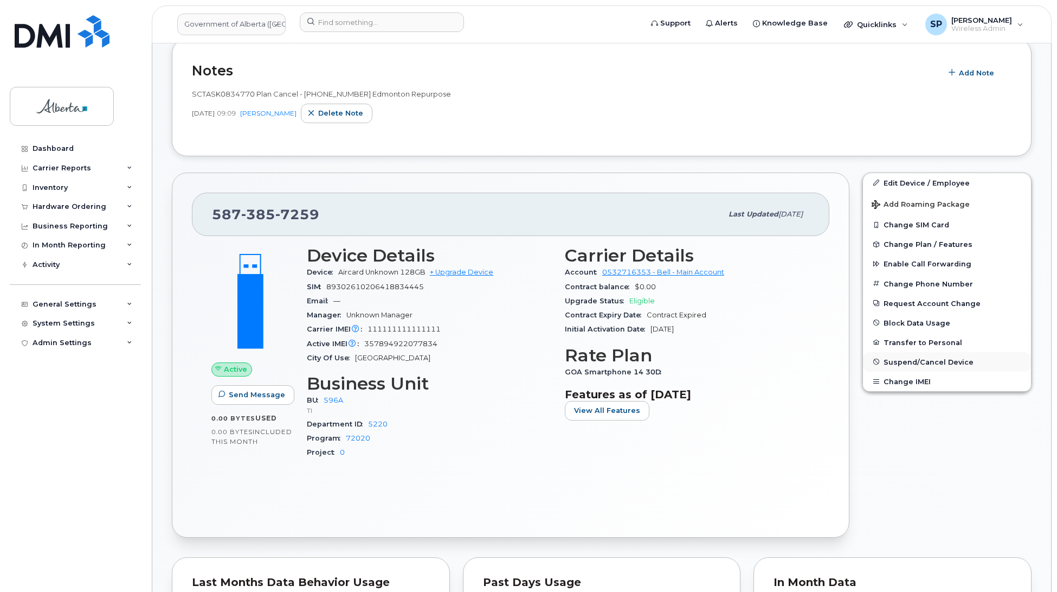
click at [915, 361] on span "Suspend/Cancel Device" at bounding box center [929, 361] width 90 height 8
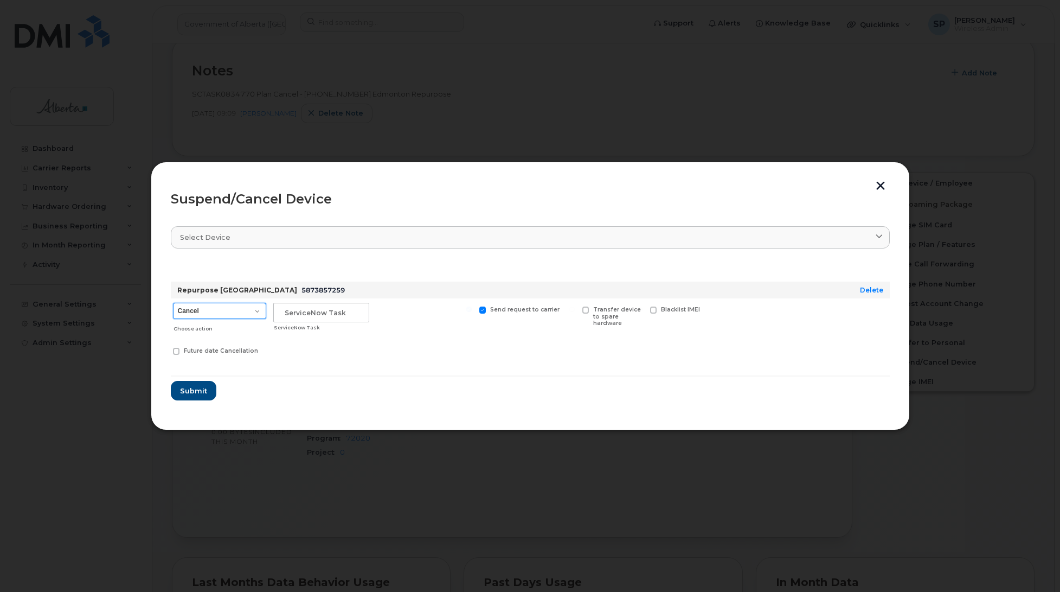
click at [208, 313] on select "Cancel Suspend - Extend Suspension Suspend - Reduced Rate Suspend - Lost Device…" at bounding box center [219, 311] width 93 height 16
select select "[object Object]"
click at [173, 303] on select "Cancel Suspend - Extend Suspension Suspend - Reduced Rate Suspend - Lost Device…" at bounding box center [219, 311] width 93 height 16
click at [312, 313] on input "text" at bounding box center [321, 313] width 96 height 20
paste input "SCTASK0834770"
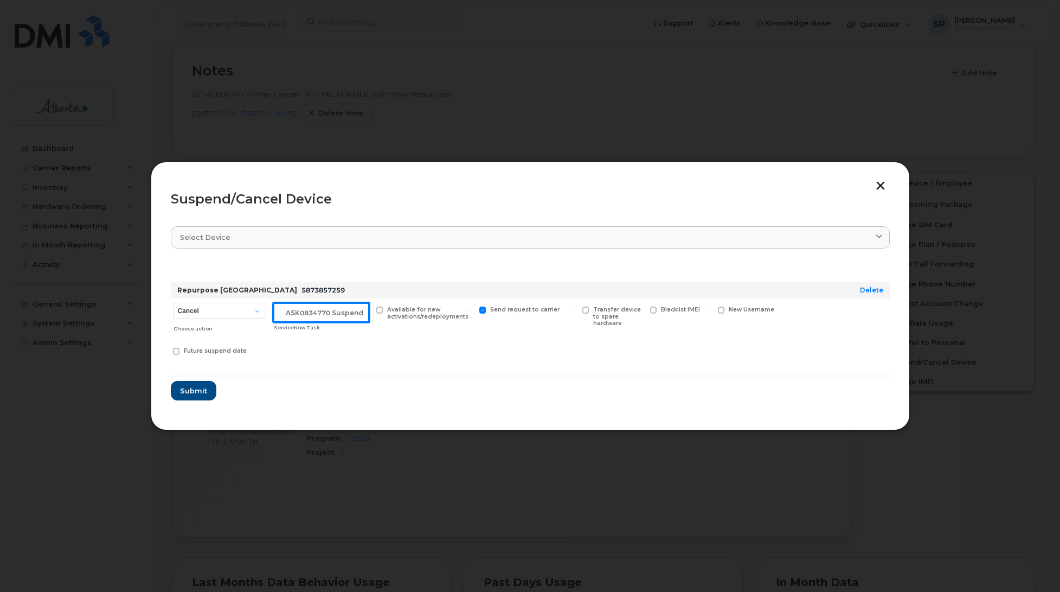
scroll to position [0, 18]
type input "SCTASK0834770 Suspended"
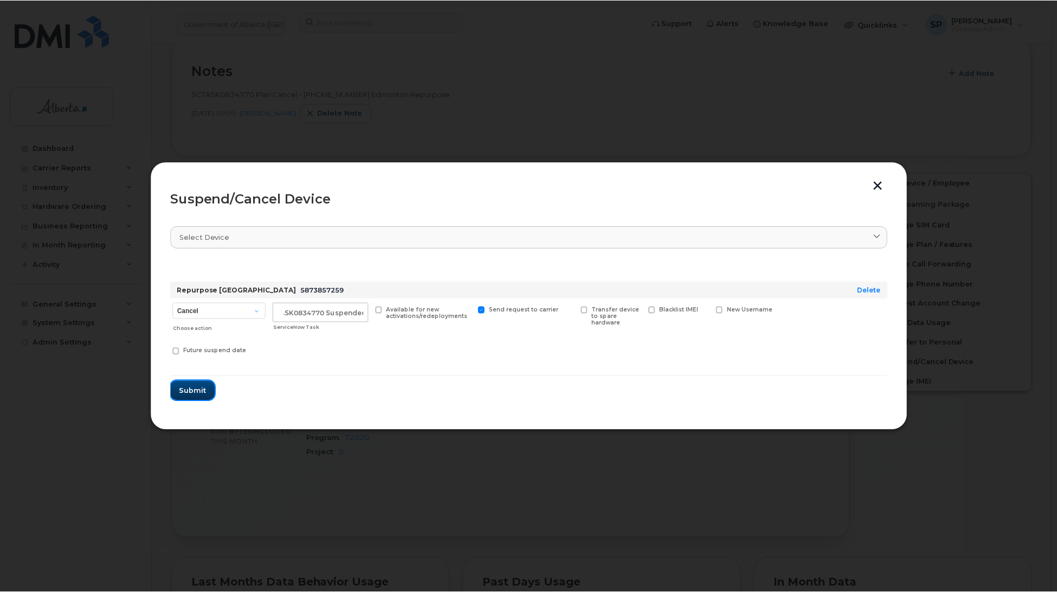
scroll to position [0, 0]
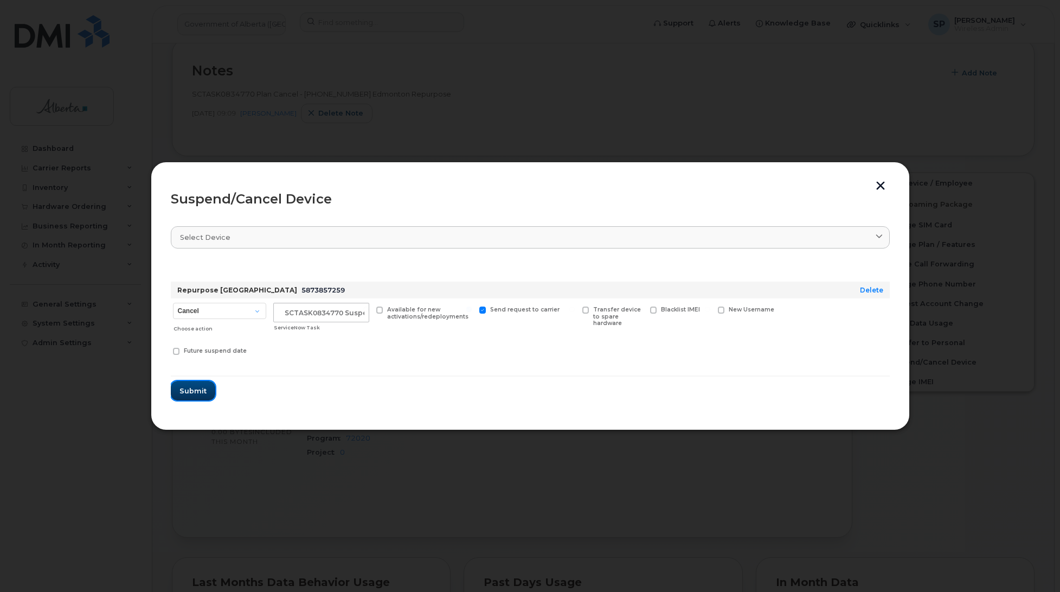
click at [189, 389] on span "Submit" at bounding box center [193, 391] width 27 height 10
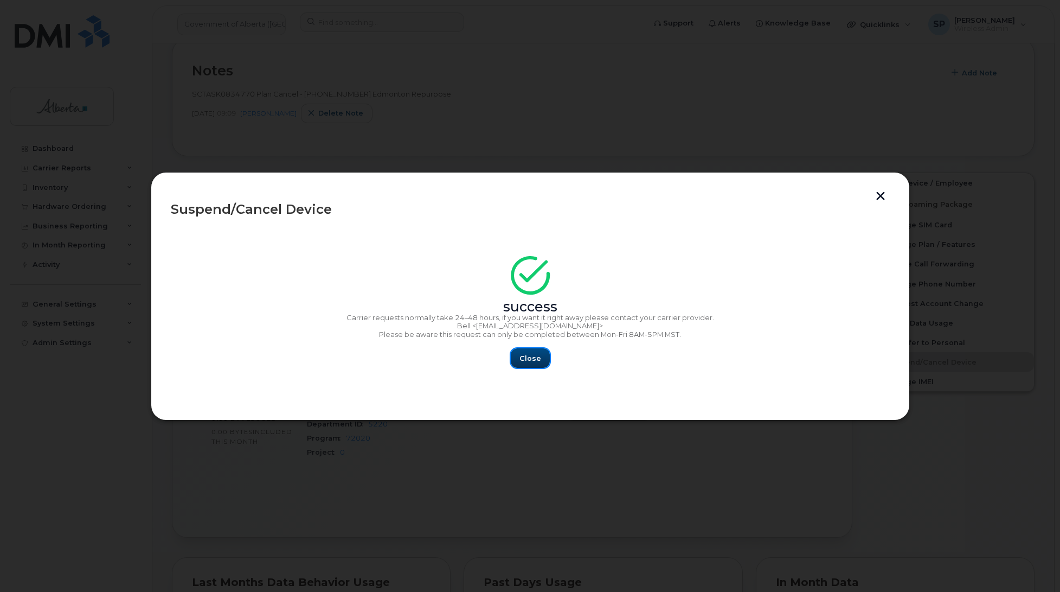
click at [536, 356] on span "Close" at bounding box center [531, 358] width 22 height 10
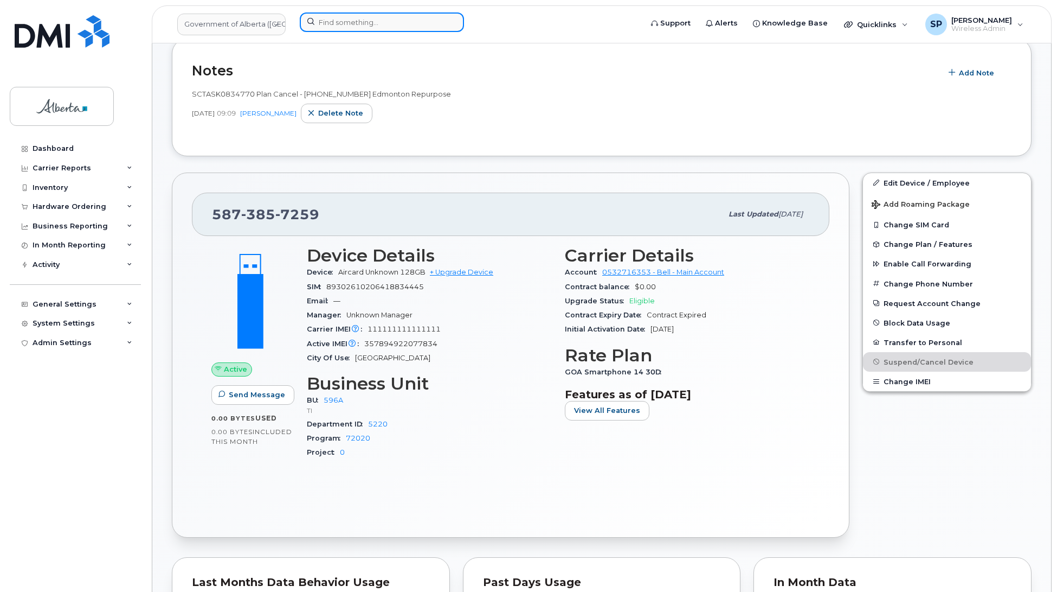
click at [387, 22] on input at bounding box center [382, 22] width 164 height 20
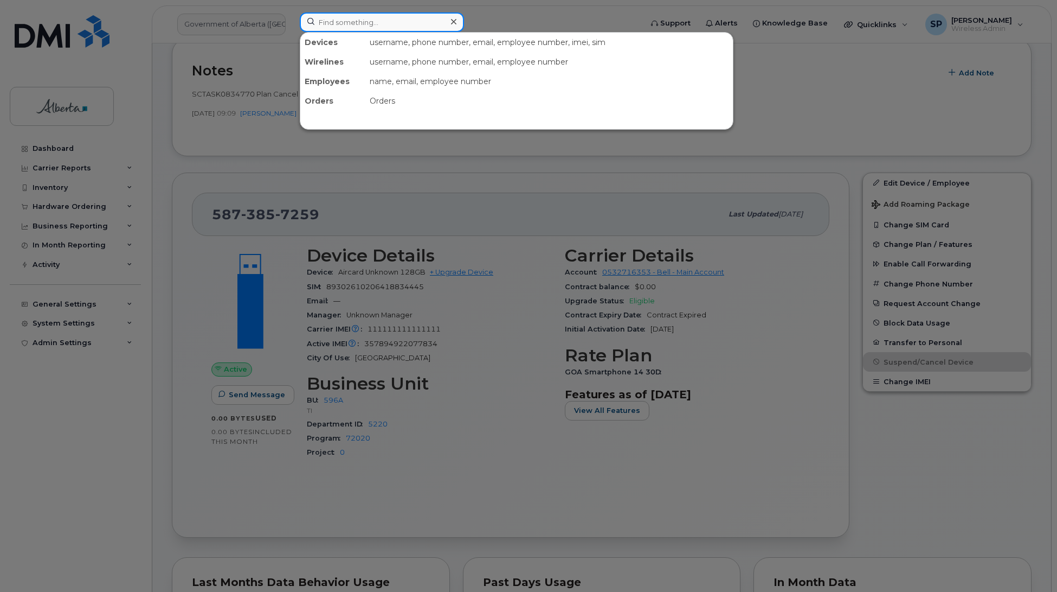
paste input "7808860974"
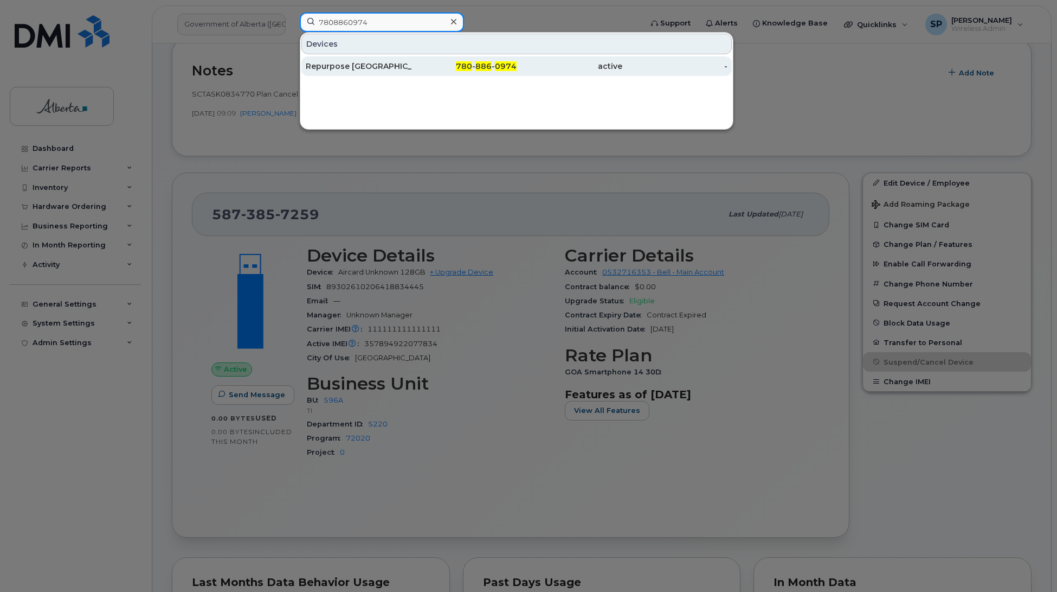
type input "7808860974"
click at [362, 68] on div "Repurpose [GEOGRAPHIC_DATA]" at bounding box center [359, 66] width 106 height 11
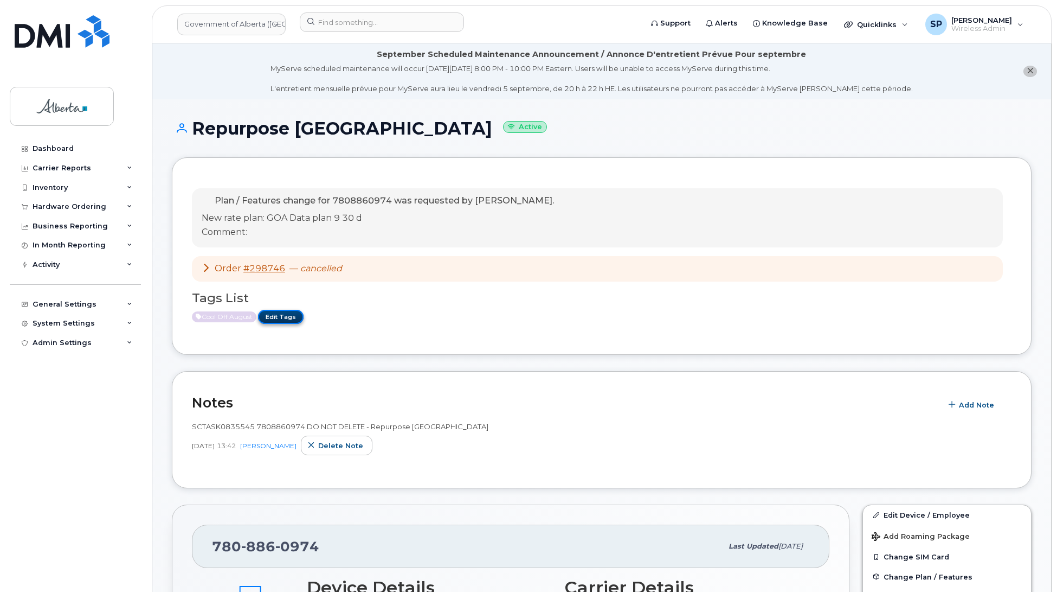
click at [294, 315] on link "Edit Tags" at bounding box center [281, 317] width 46 height 14
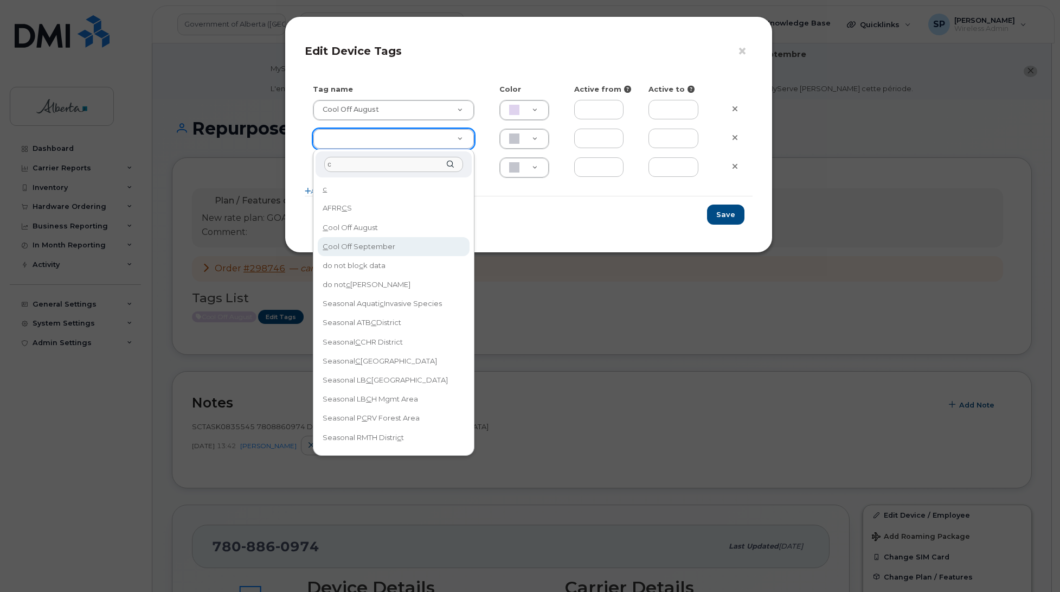
type input "c"
type input "Cool Off September"
type input "D6CDC1"
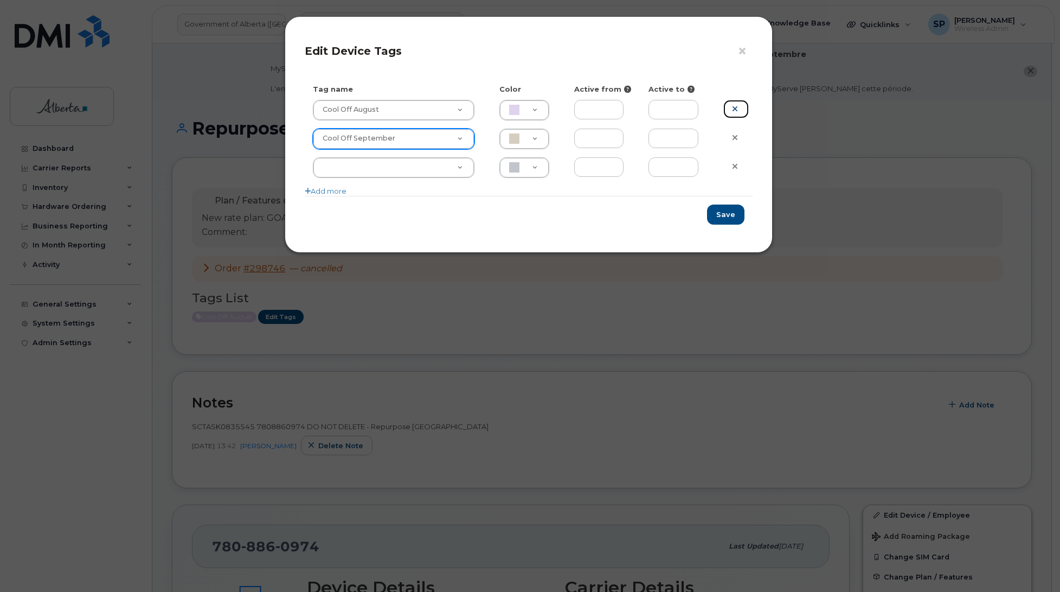
click at [736, 107] on icon at bounding box center [735, 109] width 6 height 8
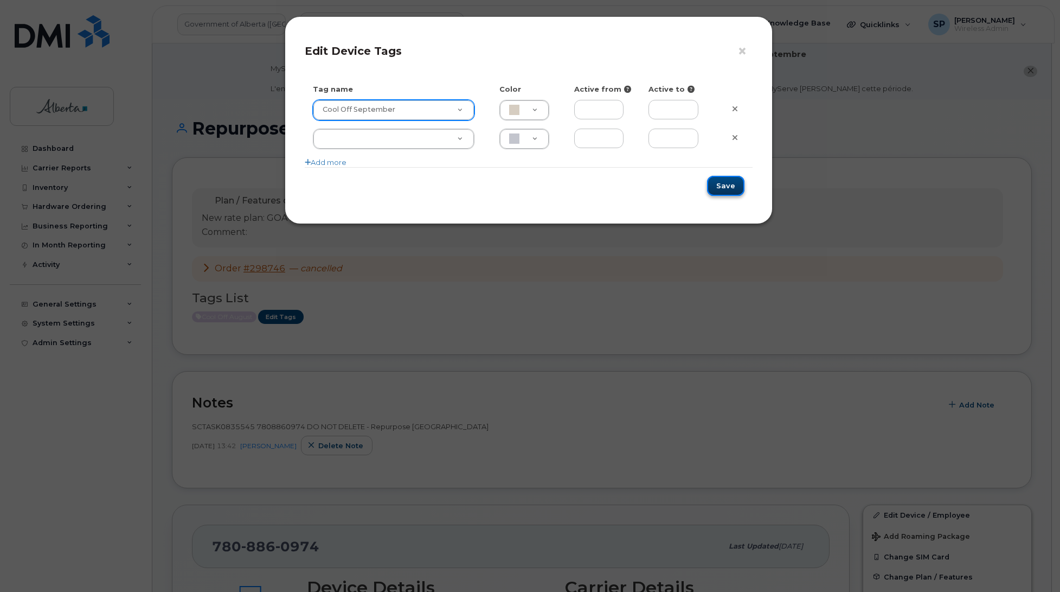
click at [722, 189] on button "Save" at bounding box center [725, 186] width 37 height 20
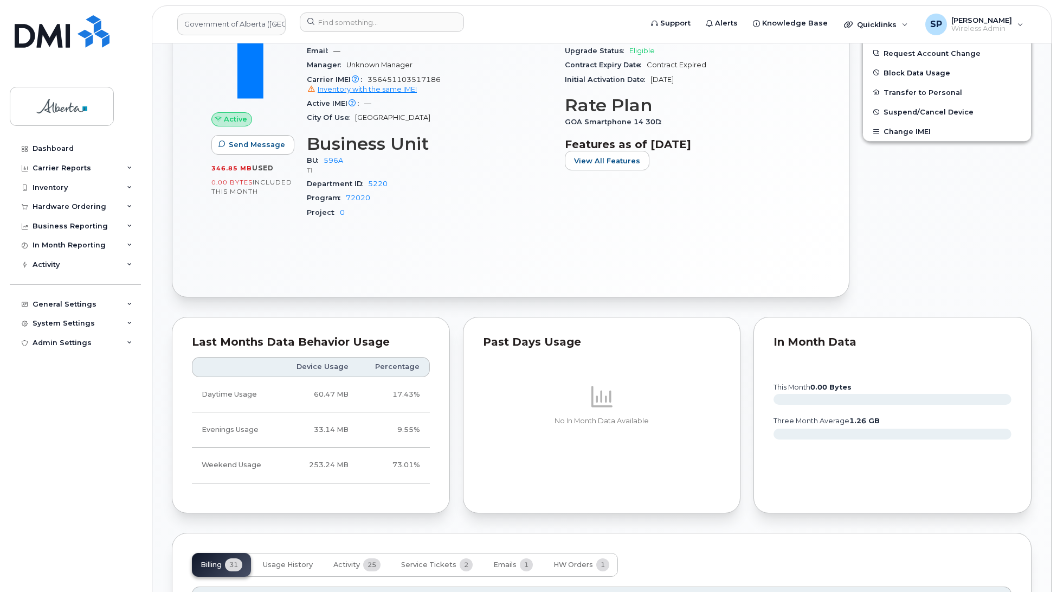
scroll to position [820, 0]
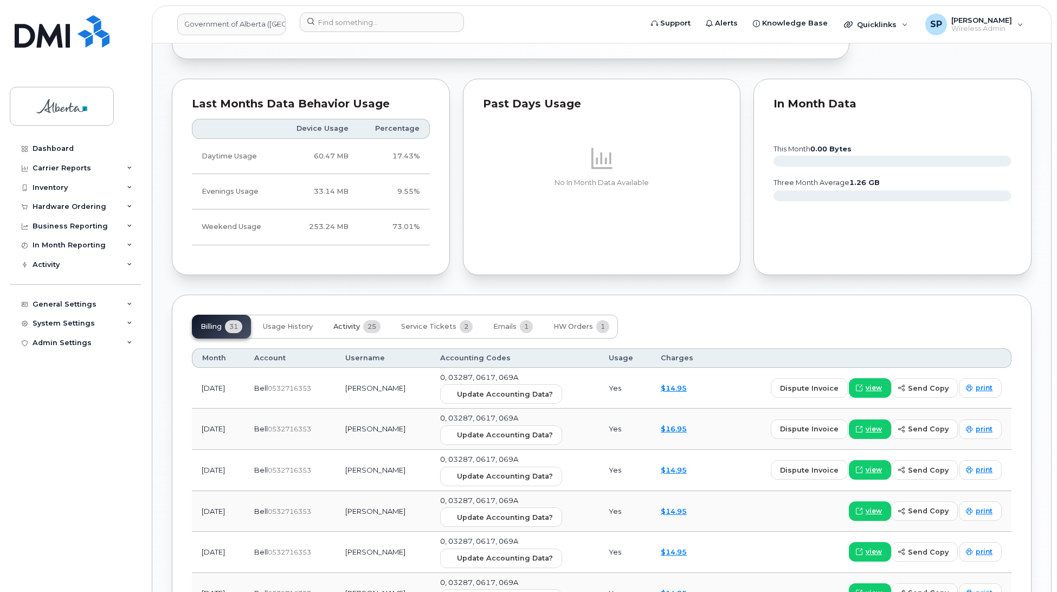
click at [355, 328] on span "Activity" at bounding box center [347, 326] width 27 height 9
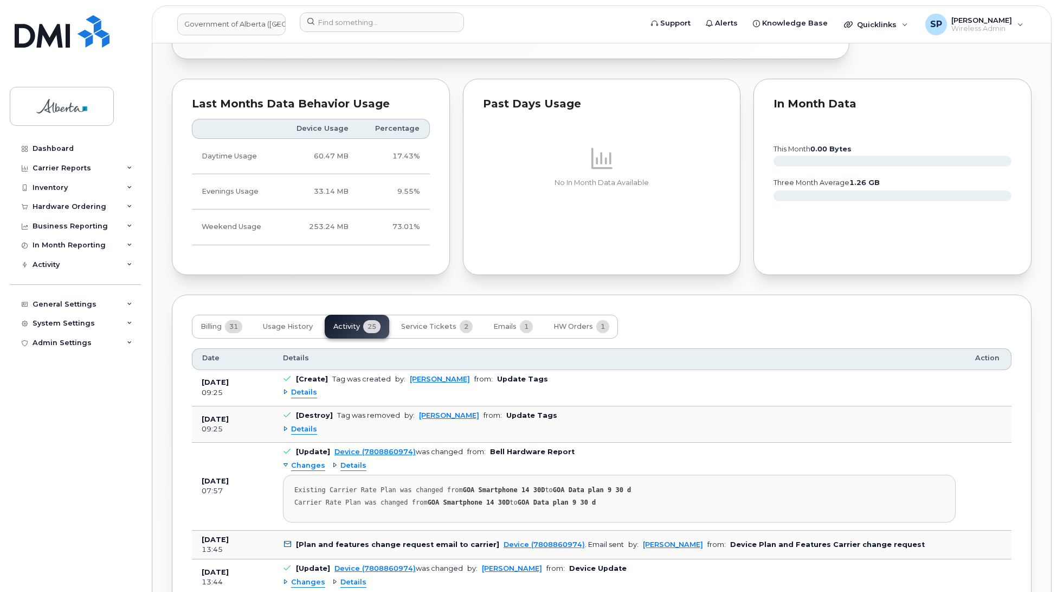
click at [49, 438] on div "Dashboard Carrier Reports Monthly Billing Data Daily Data Pooling Data Behavior…" at bounding box center [77, 357] width 134 height 437
click at [336, 22] on input at bounding box center [382, 22] width 164 height 20
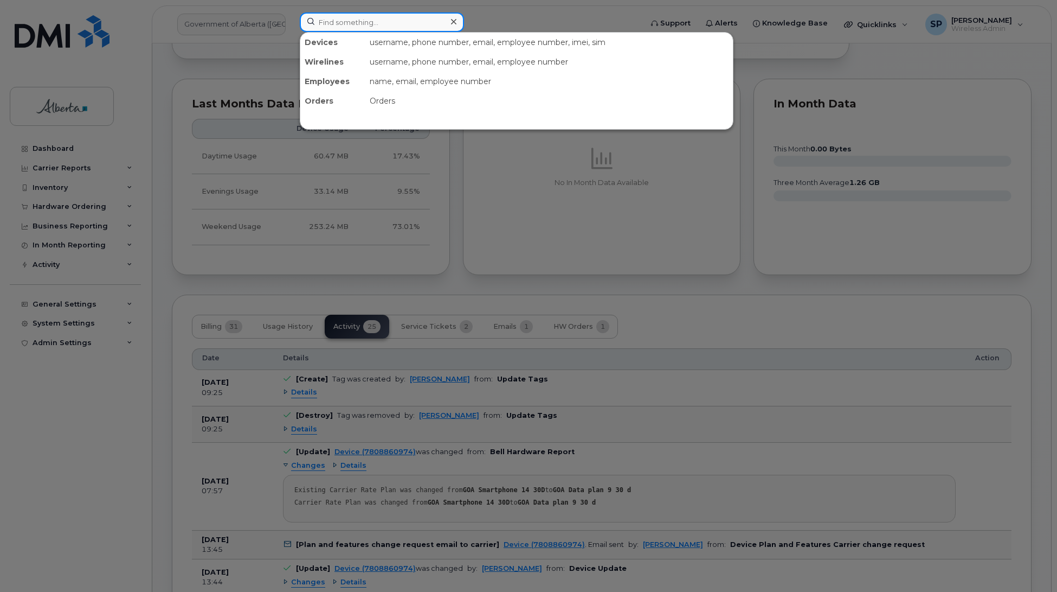
paste input "7808860974"
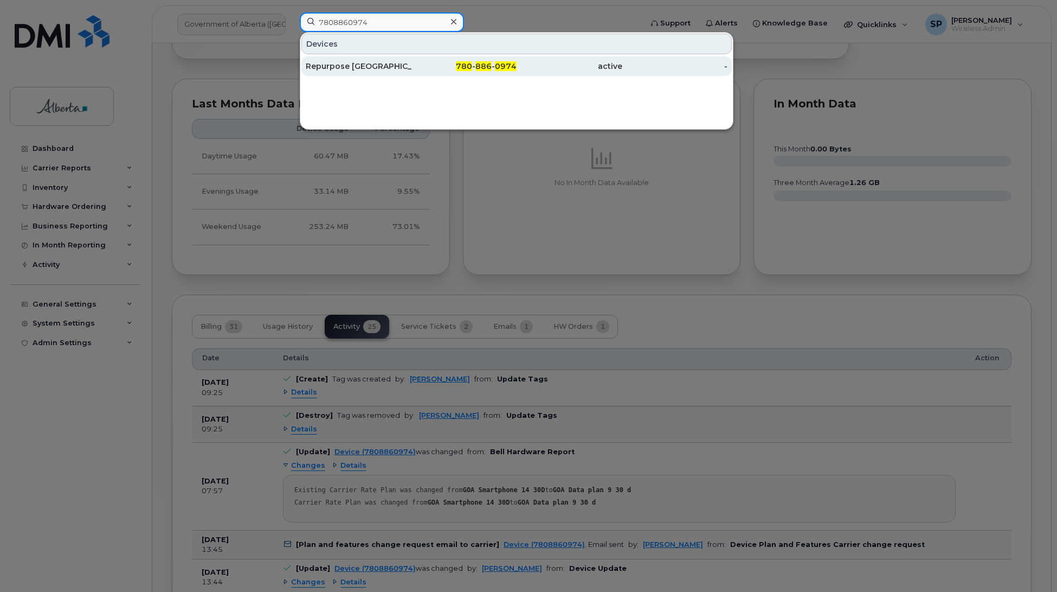
type input "7808860974"
click at [332, 69] on div "Repurpose [GEOGRAPHIC_DATA]" at bounding box center [359, 66] width 106 height 11
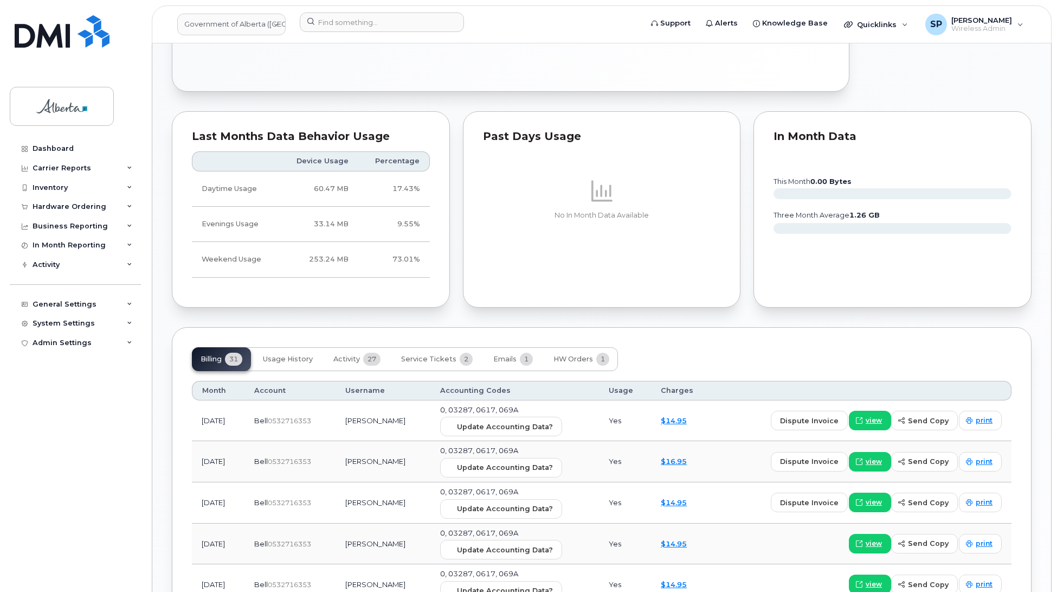
scroll to position [857, 0]
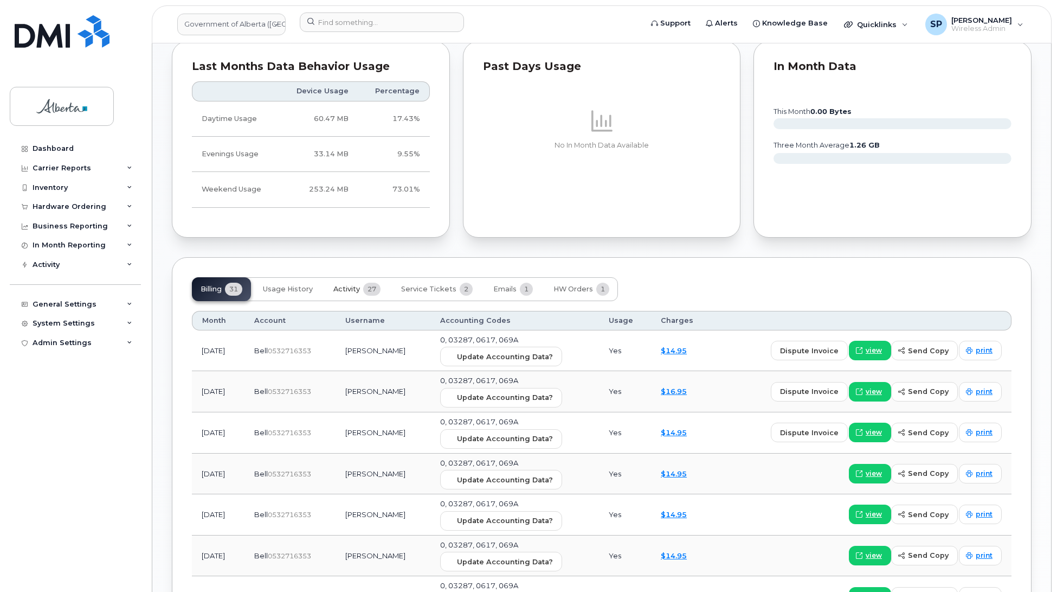
click at [351, 291] on span "Activity" at bounding box center [347, 289] width 27 height 9
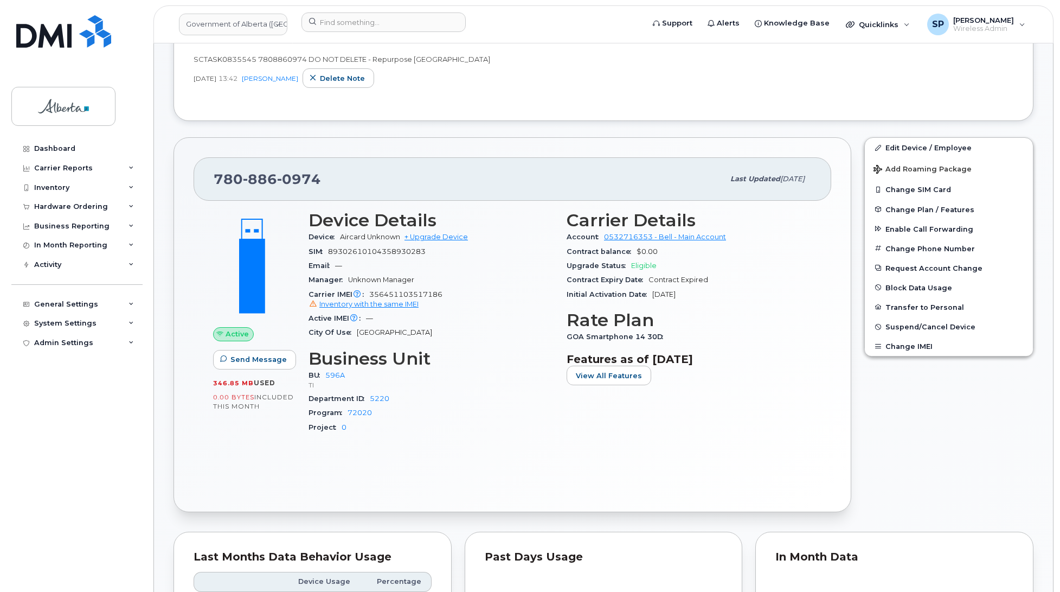
scroll to position [301, 0]
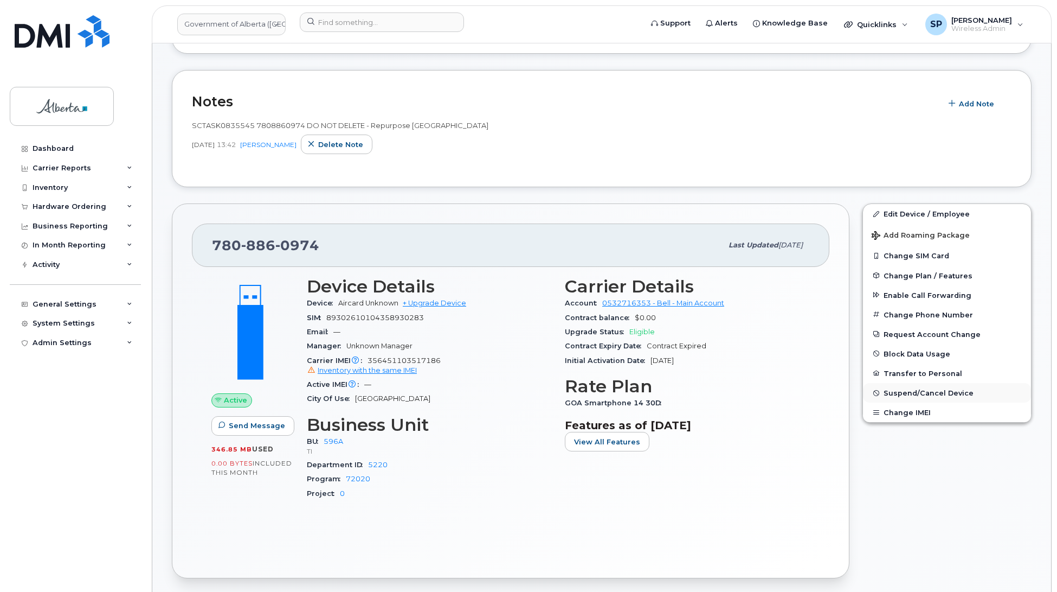
click at [898, 394] on span "Suspend/Cancel Device" at bounding box center [929, 393] width 90 height 8
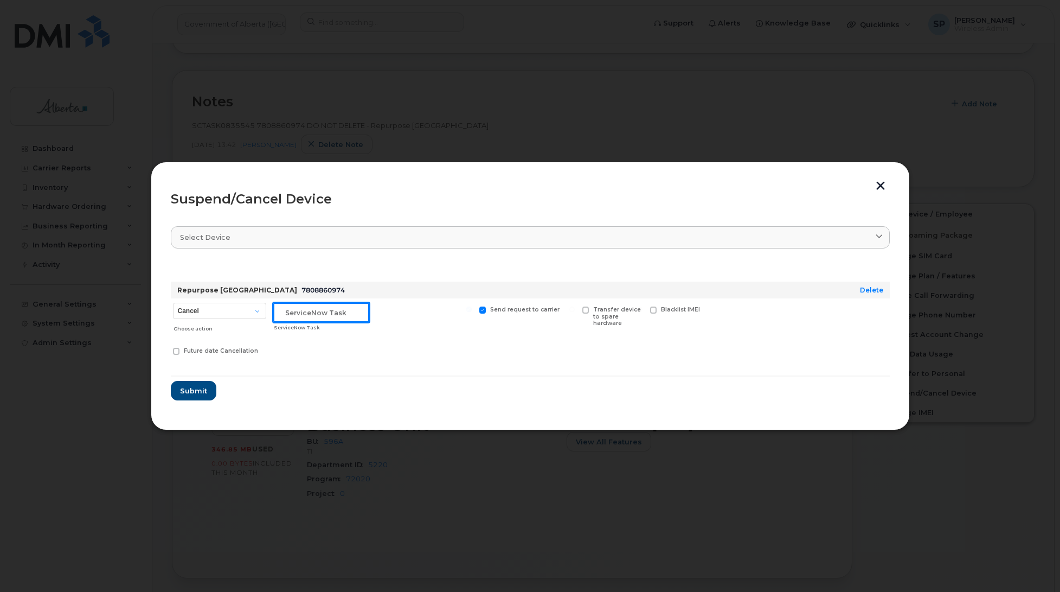
drag, startPoint x: 349, startPoint y: 310, endPoint x: 210, endPoint y: 320, distance: 139.2
click at [210, 320] on div "Cancel Suspend - Extend Suspension Suspend - Reduced Rate Suspend - Lost Device…" at bounding box center [530, 330] width 719 height 64
paste input "SCTASK0835545"
type input "SCTASK0835545 Suspended"
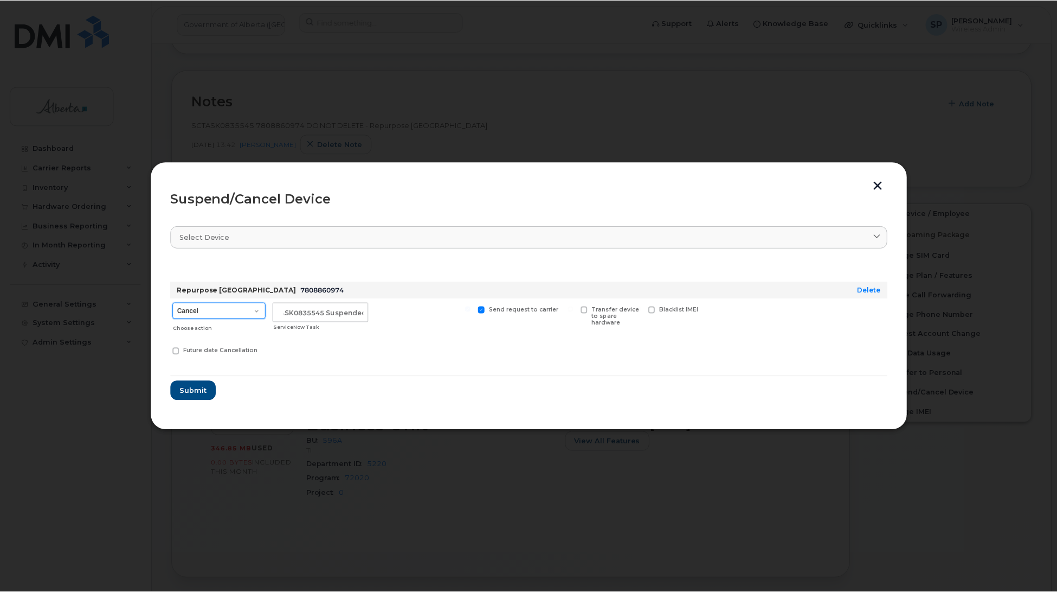
scroll to position [0, 0]
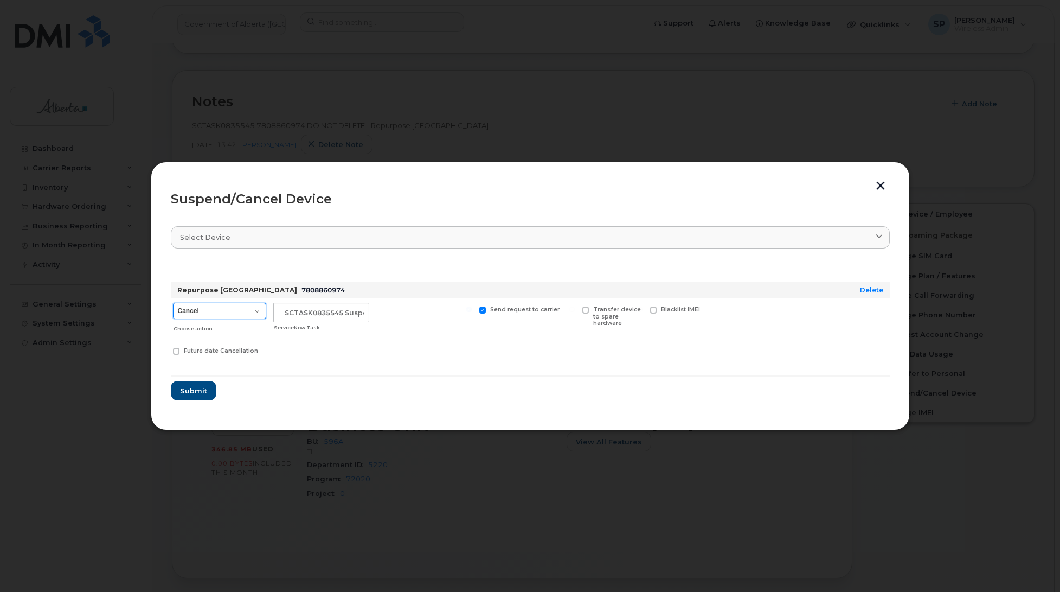
click at [220, 316] on select "Cancel Suspend - Extend Suspension Suspend - Reduced Rate Suspend - Lost Device…" at bounding box center [219, 311] width 93 height 16
select select "[object Object]"
click at [173, 303] on select "Cancel Suspend - Extend Suspension Suspend - Reduced Rate Suspend - Lost Device…" at bounding box center [219, 311] width 93 height 16
click at [190, 393] on span "Submit" at bounding box center [193, 391] width 27 height 10
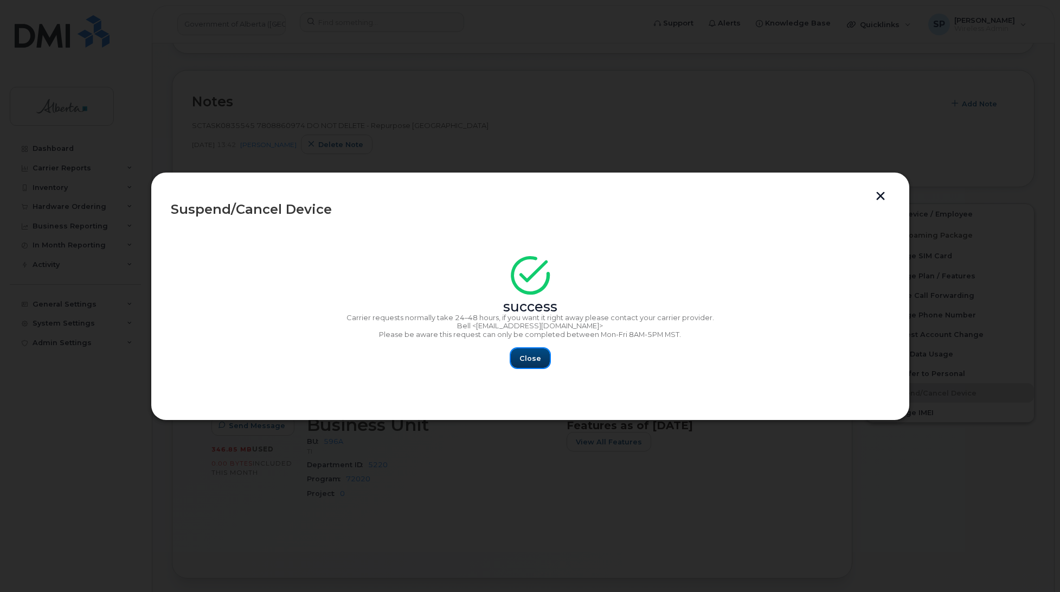
click at [537, 358] on span "Close" at bounding box center [531, 358] width 22 height 10
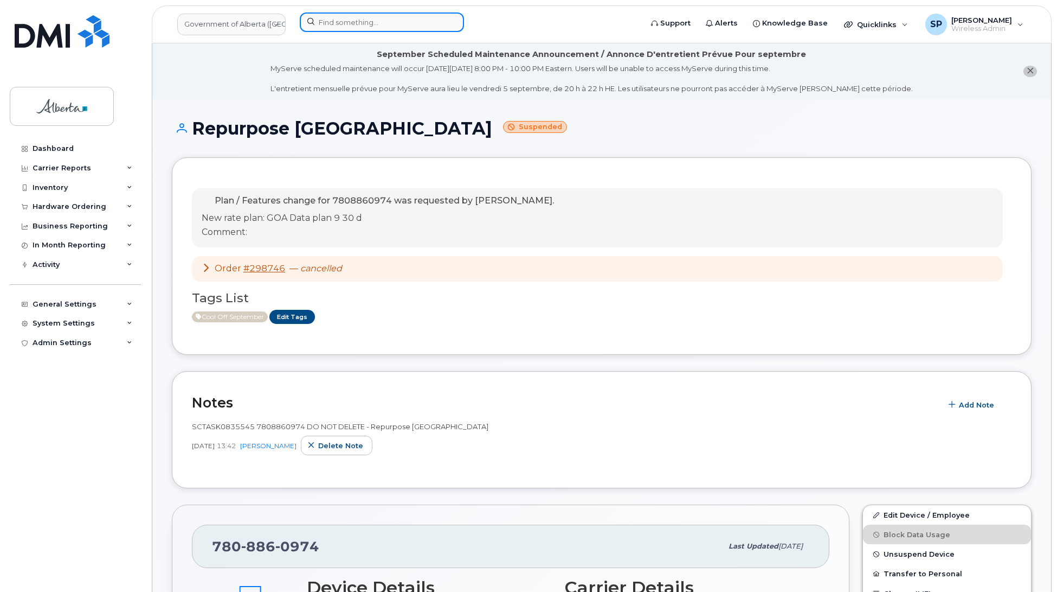
click at [345, 25] on input at bounding box center [382, 22] width 164 height 20
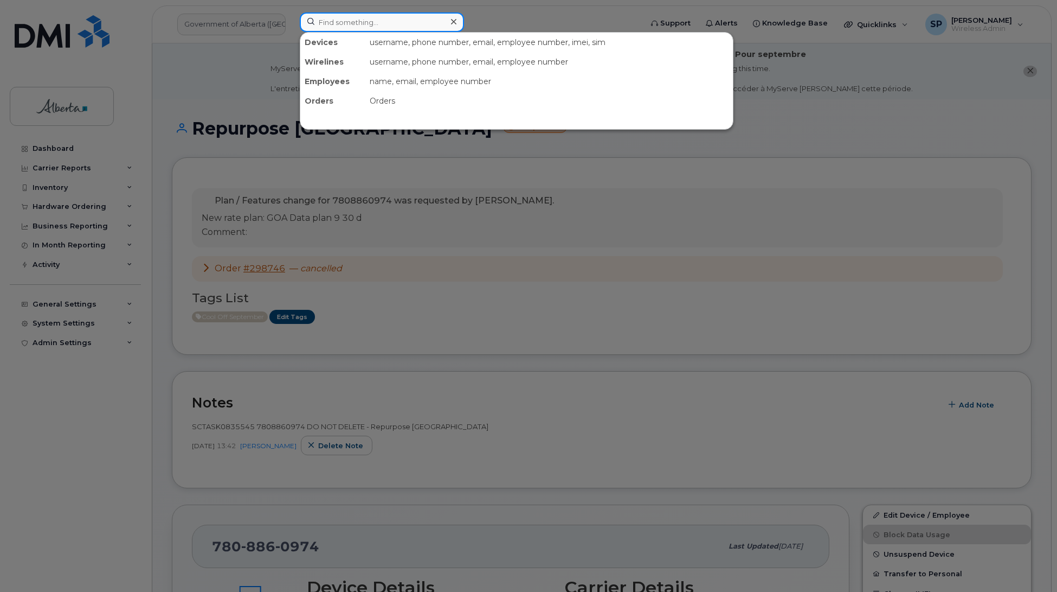
paste input "7802989438"
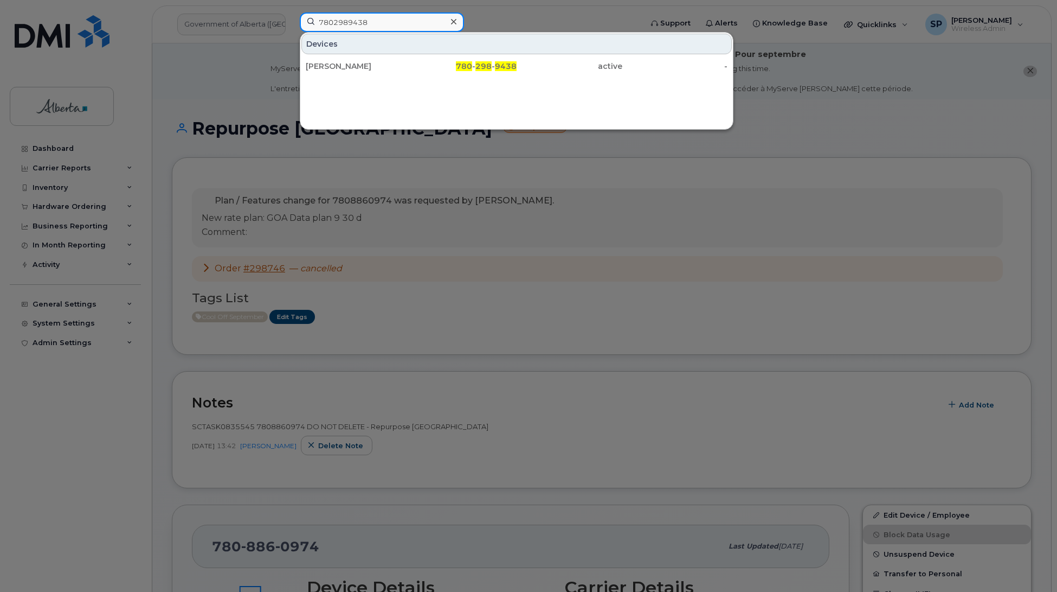
type input "7802989438"
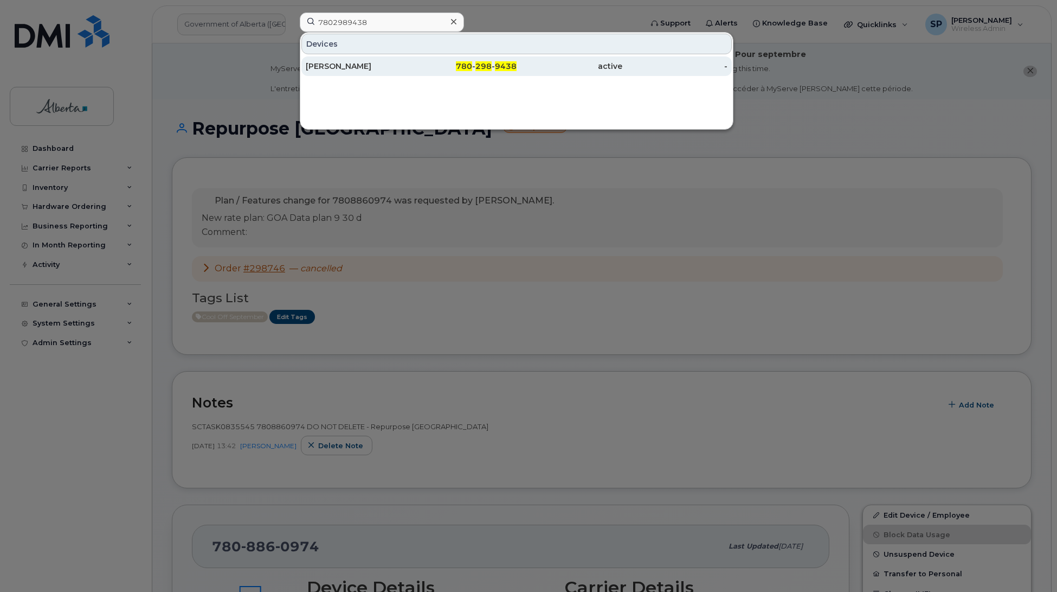
click at [346, 70] on div "[PERSON_NAME]" at bounding box center [359, 66] width 106 height 11
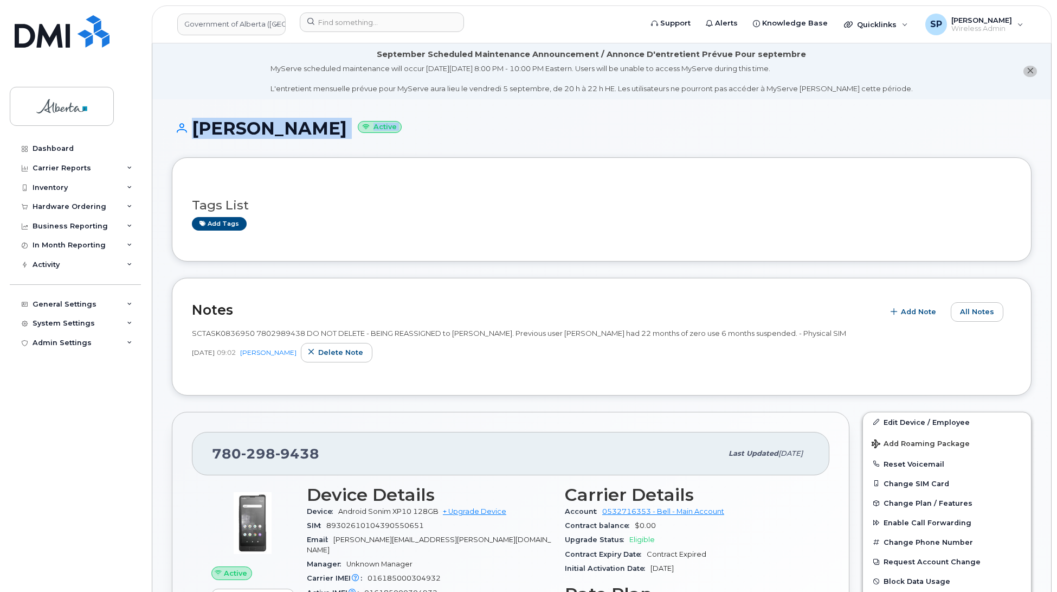
drag, startPoint x: 1056, startPoint y: 98, endPoint x: 1069, endPoint y: 174, distance: 77.6
click at [795, 190] on div "Tags List Add tags" at bounding box center [600, 210] width 816 height 42
click at [53, 352] on div "Admin Settings" at bounding box center [75, 343] width 131 height 20
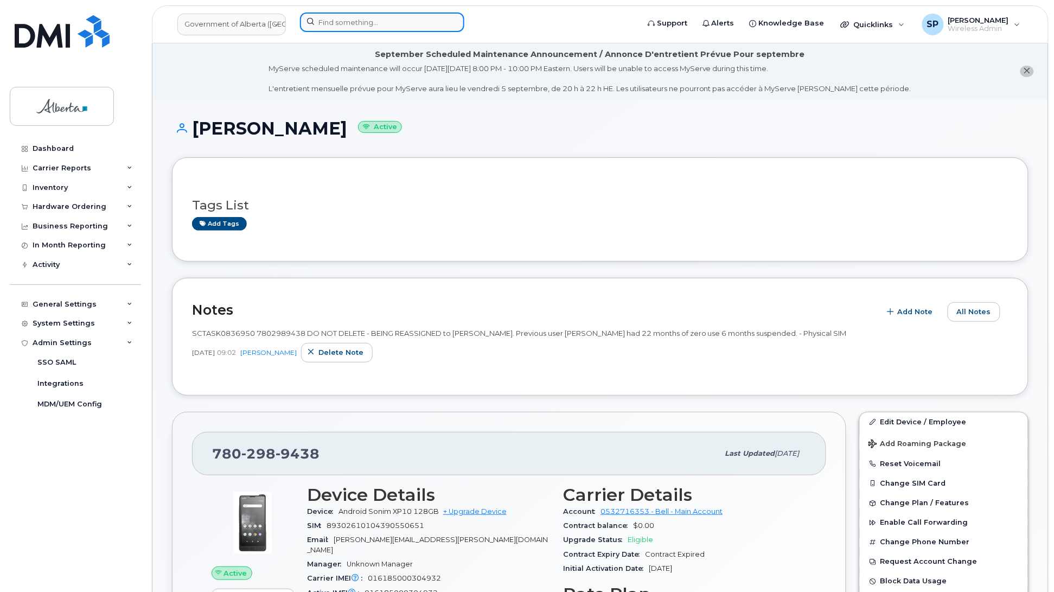
click at [320, 22] on input at bounding box center [382, 22] width 164 height 20
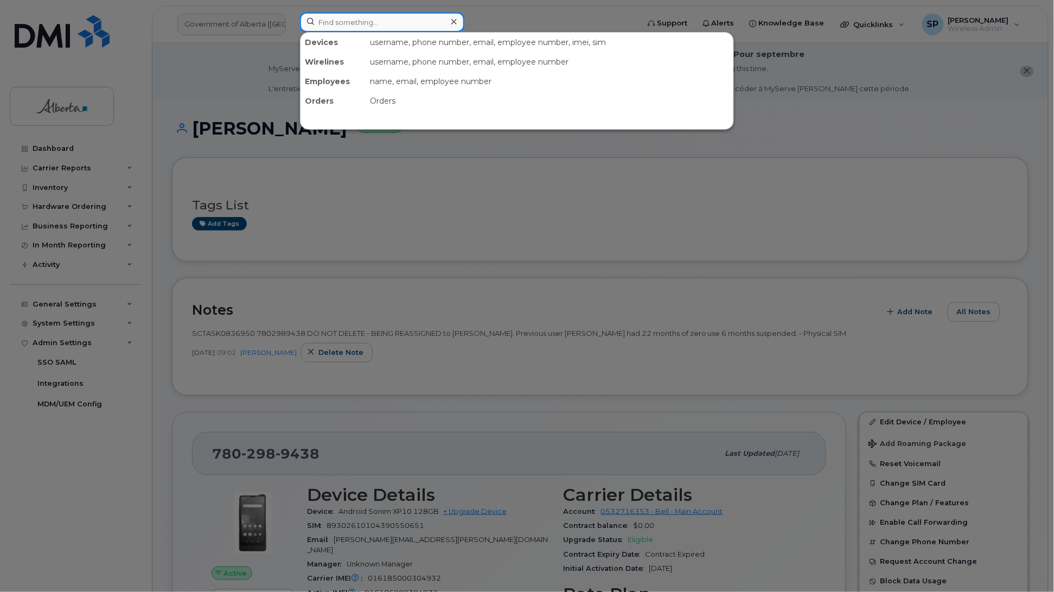
paste input "7802370134"
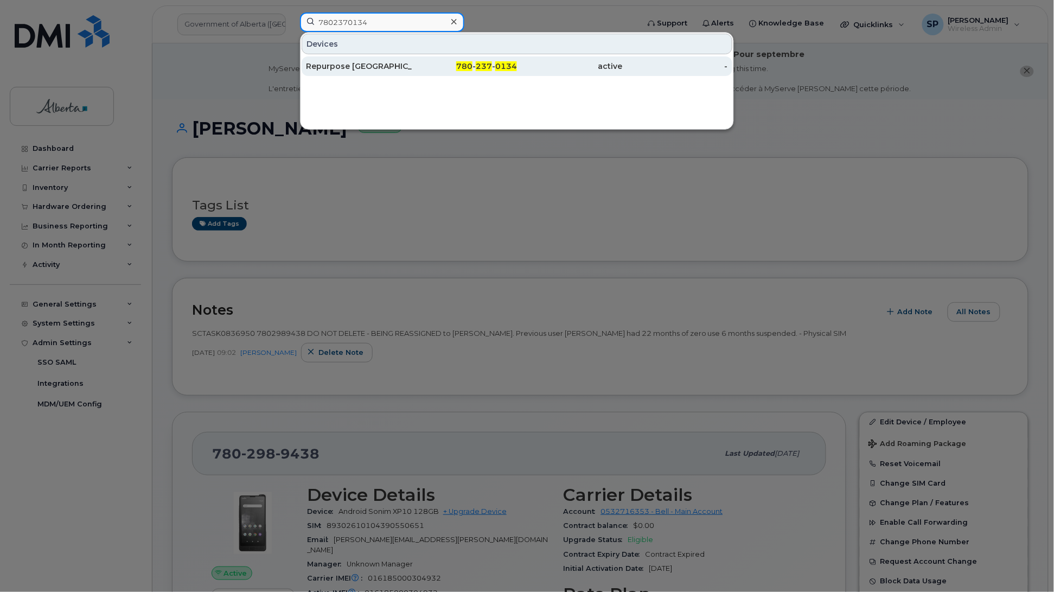
type input "7802370134"
click at [364, 67] on div "Repurpose [GEOGRAPHIC_DATA]" at bounding box center [359, 66] width 106 height 11
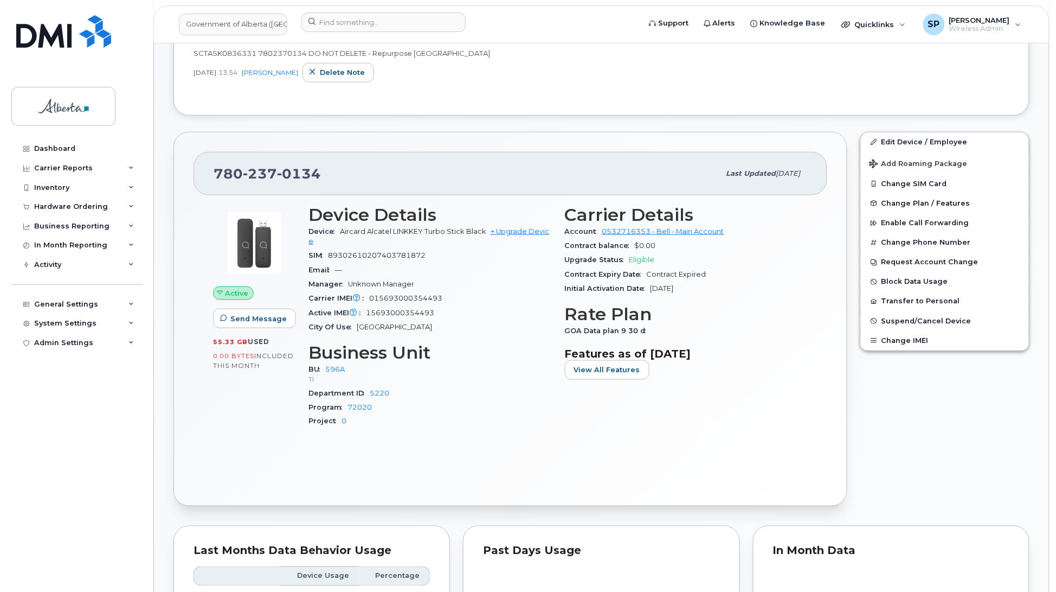
scroll to position [287, 0]
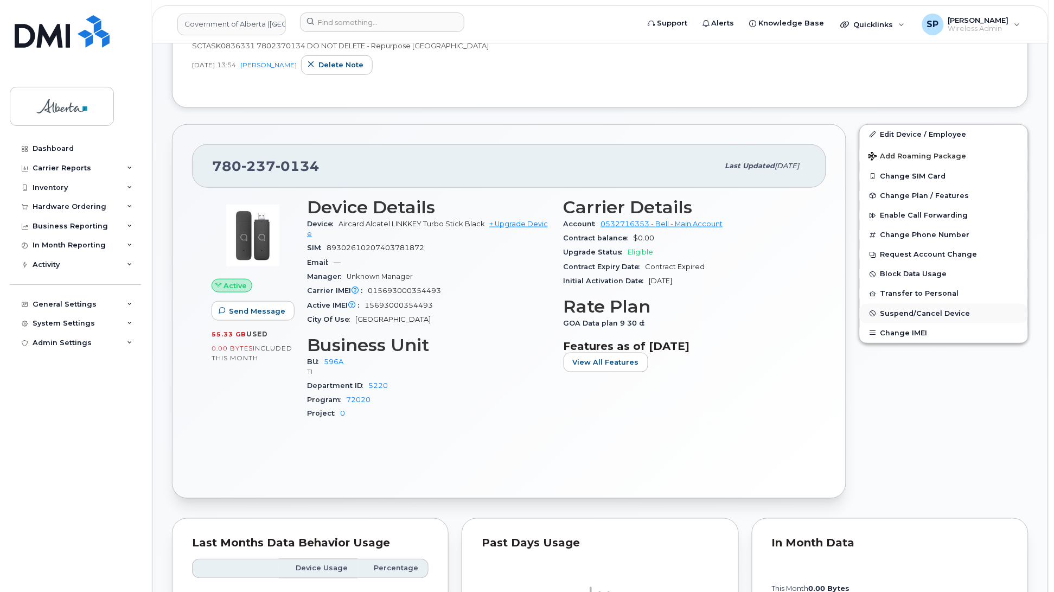
click at [903, 313] on span "Suspend/Cancel Device" at bounding box center [925, 313] width 90 height 8
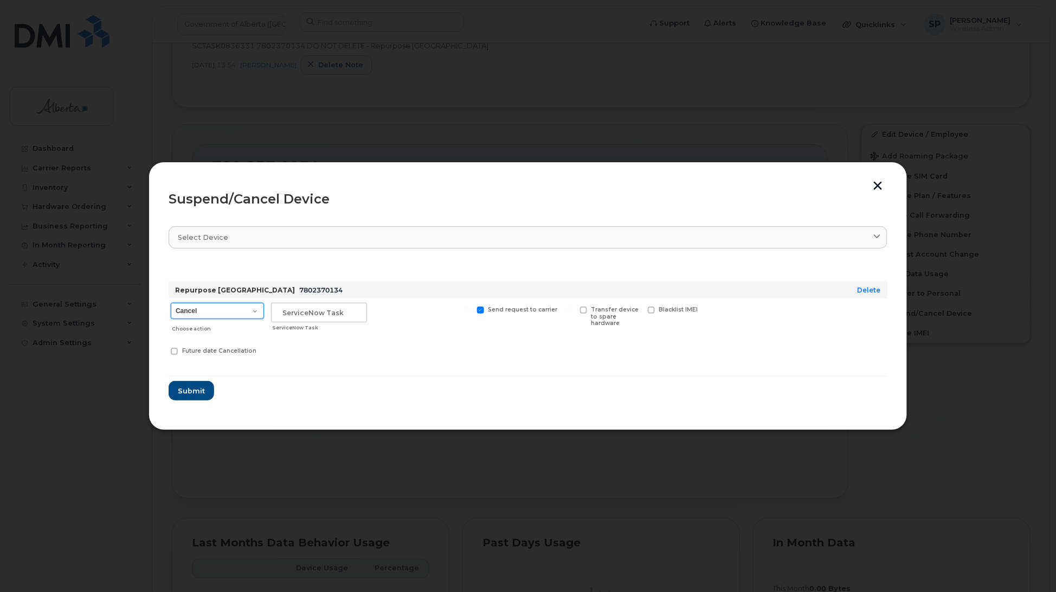
click at [196, 315] on select "Cancel Suspend - Extend Suspension Suspend - Reduced Rate Suspend - Lost Device…" at bounding box center [217, 311] width 93 height 16
select select "[object Object]"
click at [171, 303] on select "Cancel Suspend - Extend Suspension Suspend - Reduced Rate Suspend - Lost Device…" at bounding box center [217, 311] width 93 height 16
click at [311, 316] on input "text" at bounding box center [319, 313] width 96 height 20
paste input "SCTASK0836331"
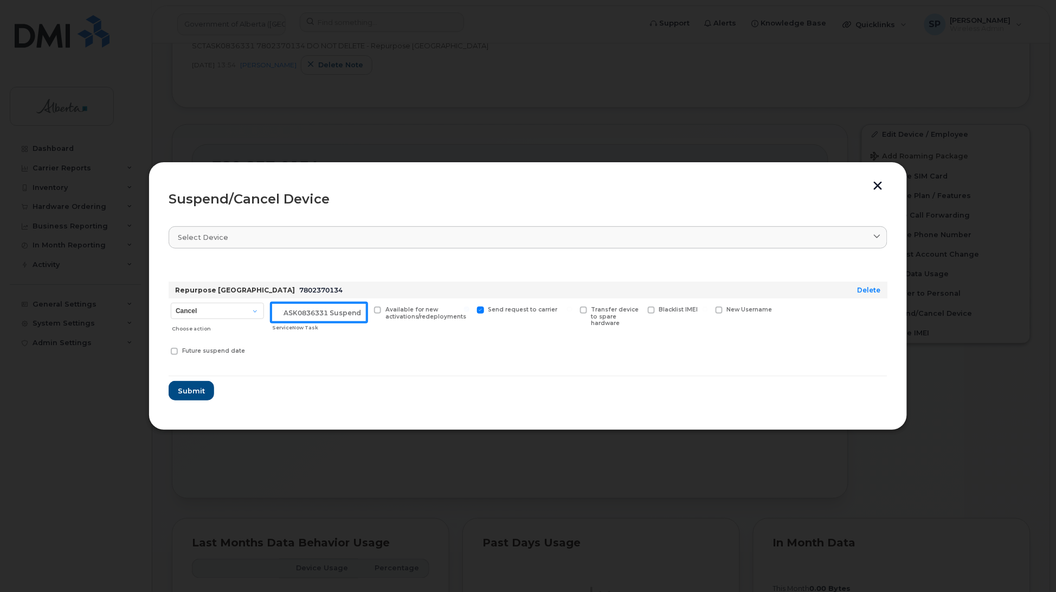
scroll to position [0, 18]
type input "SCTASK0836331 Suspended"
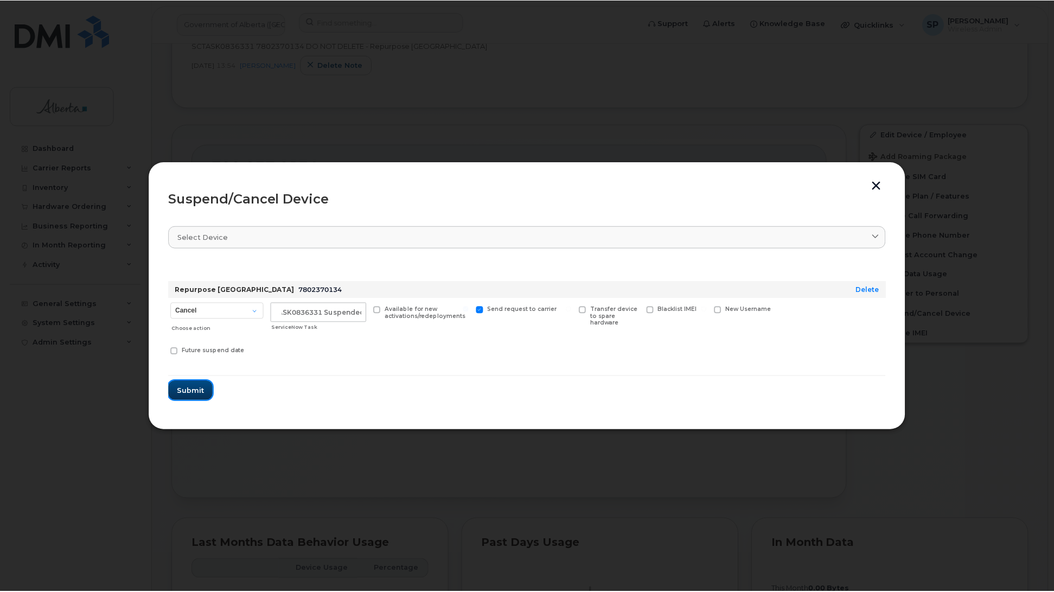
scroll to position [0, 0]
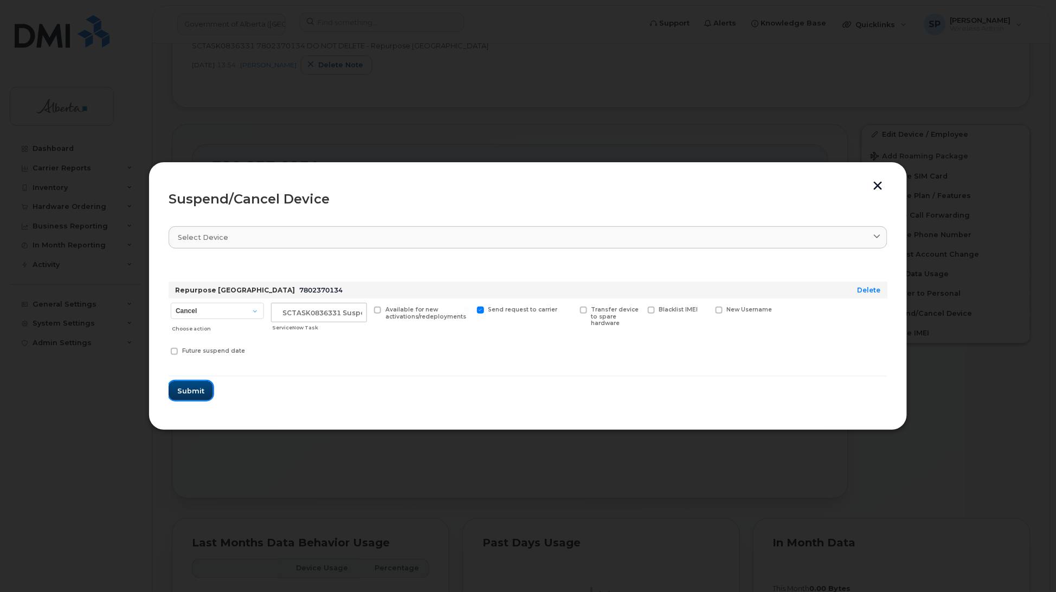
click at [183, 398] on button "Submit" at bounding box center [191, 391] width 44 height 20
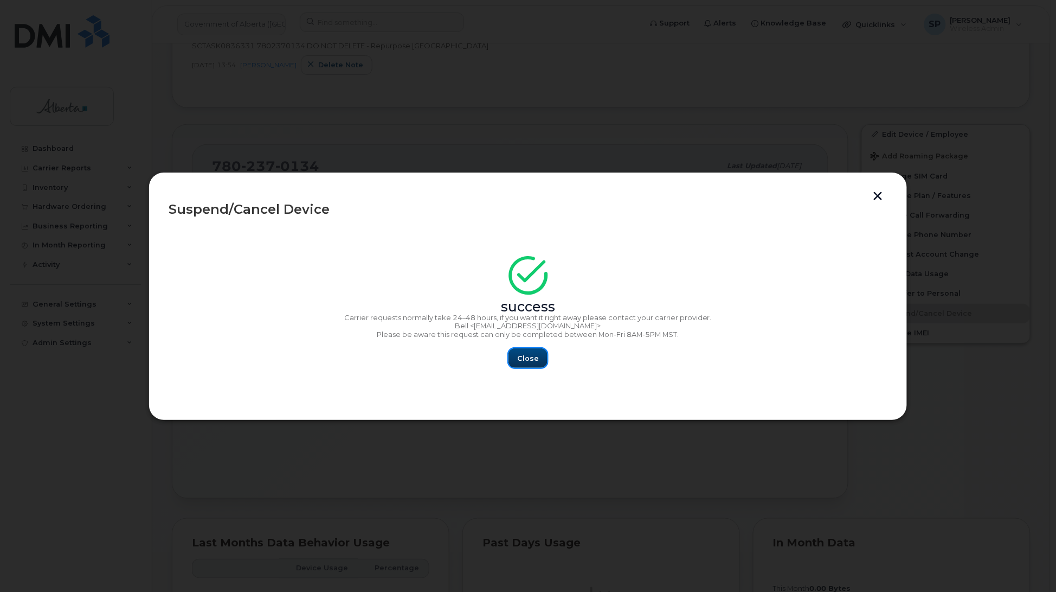
click at [530, 358] on span "Close" at bounding box center [528, 358] width 22 height 10
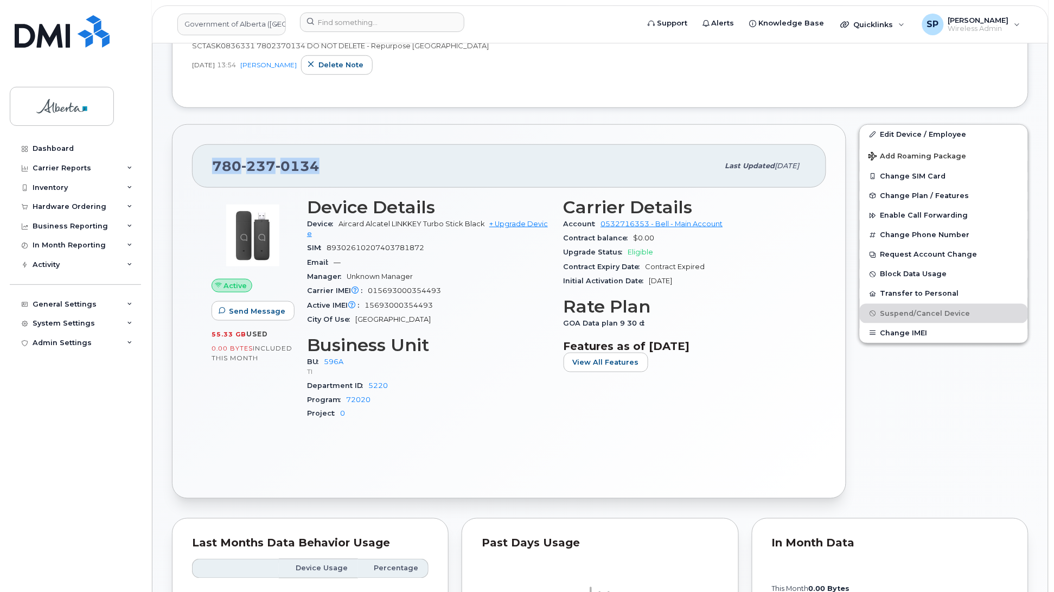
drag, startPoint x: 323, startPoint y: 166, endPoint x: 269, endPoint y: 166, distance: 53.7
click at [207, 171] on div "780 237 0134 Last updated Aug 22, 2025" at bounding box center [509, 165] width 634 height 43
copy span "780 237 0134"
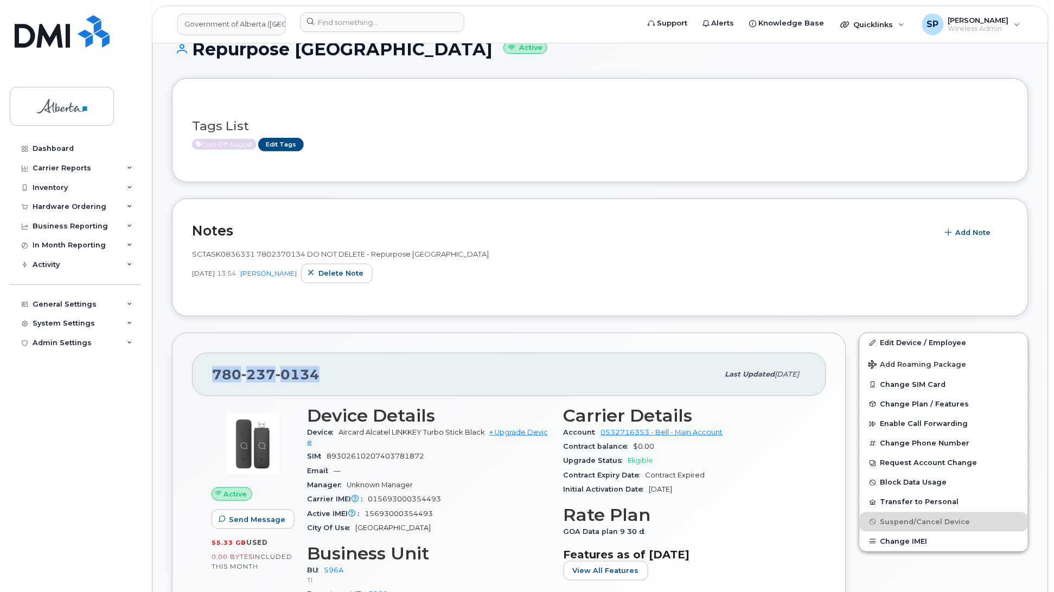
scroll to position [66, 0]
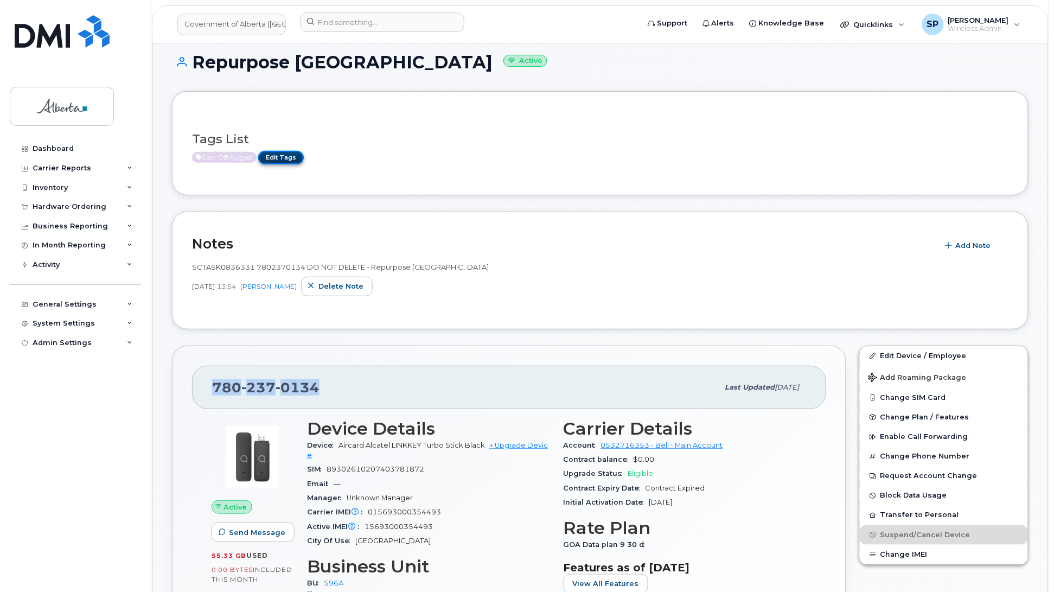
click at [280, 159] on link "Edit Tags" at bounding box center [281, 158] width 46 height 14
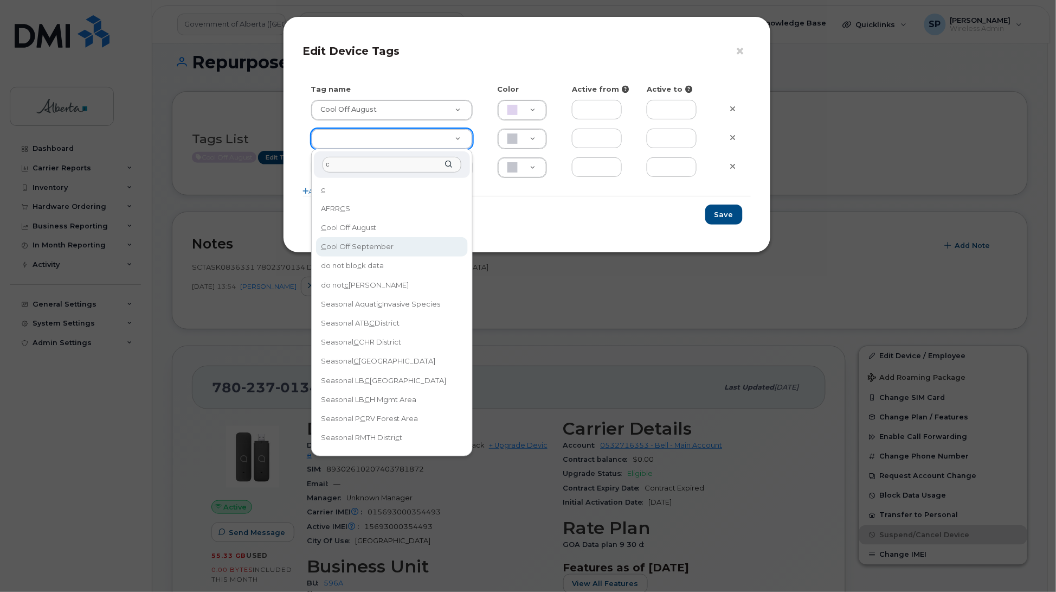
type input "c"
type input "Cool Off September"
type input "D6CDC1"
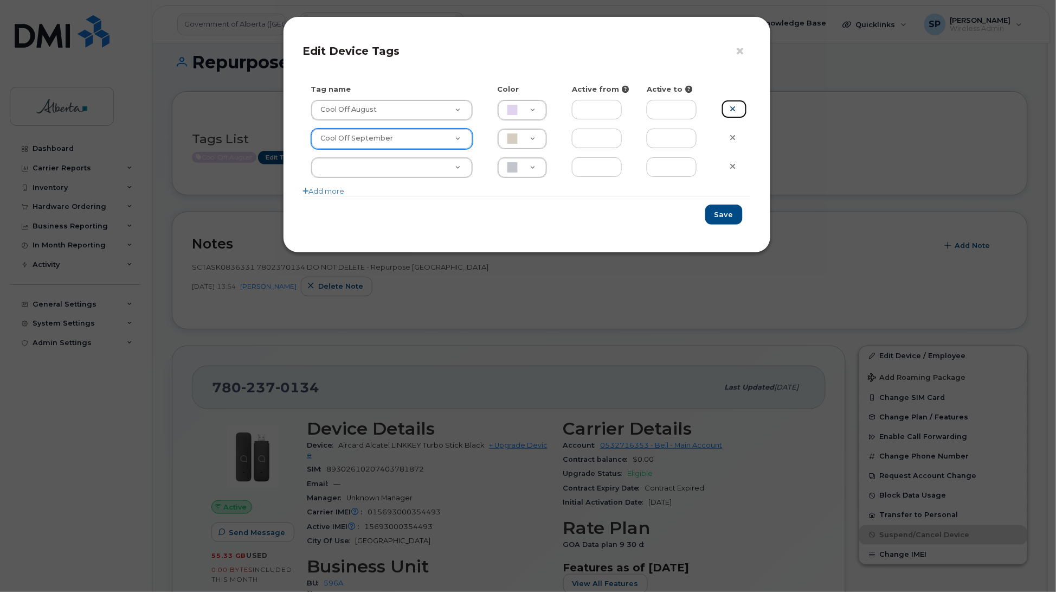
click at [733, 108] on icon at bounding box center [733, 109] width 6 height 8
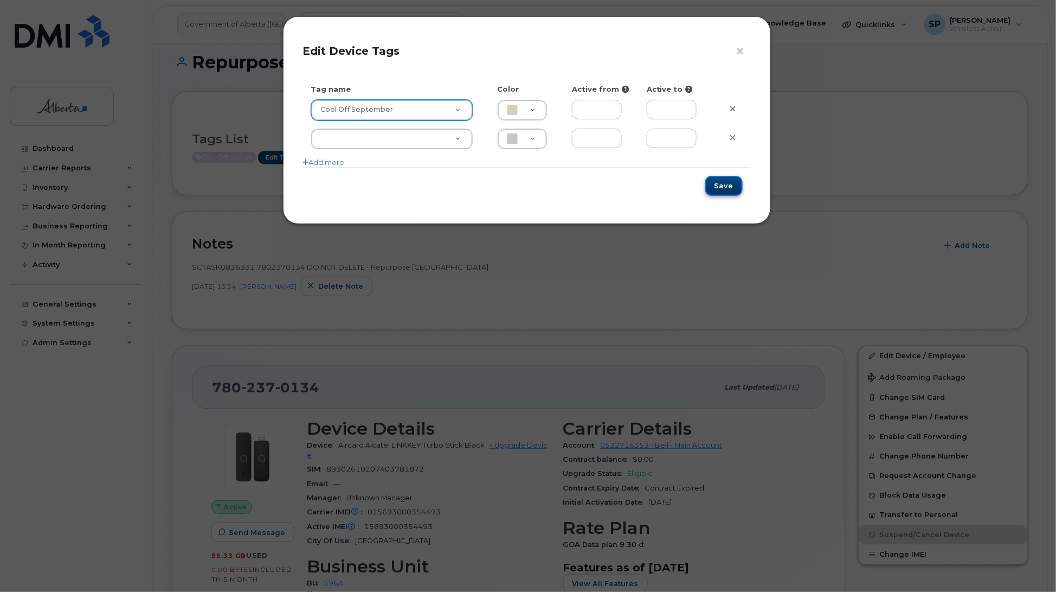
click at [726, 188] on button "Save" at bounding box center [724, 186] width 37 height 20
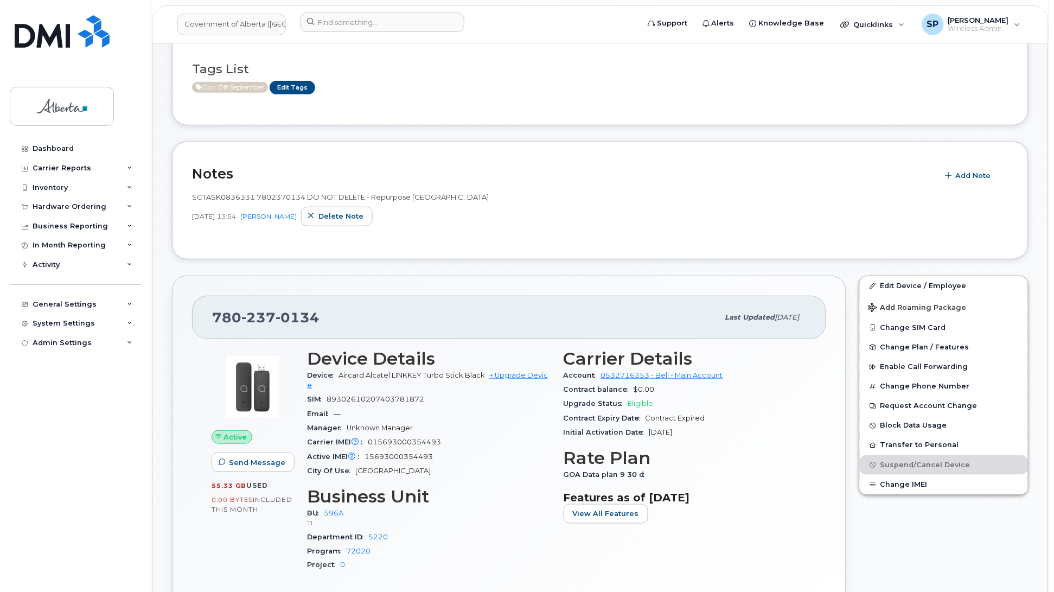
scroll to position [112, 0]
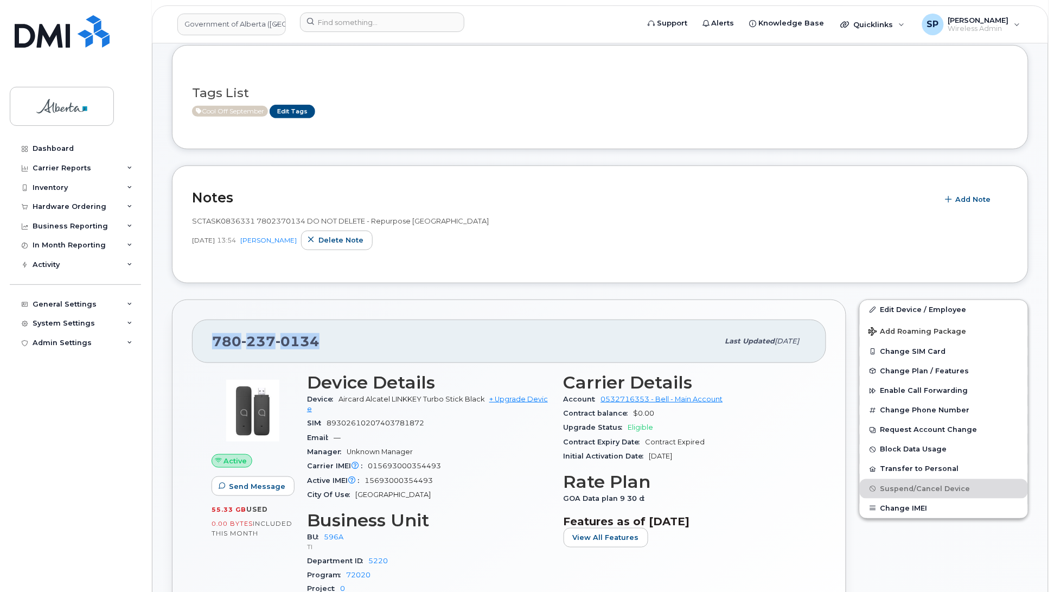
drag, startPoint x: 320, startPoint y: 341, endPoint x: 207, endPoint y: 345, distance: 113.4
click at [207, 345] on div "780 237 0134 Last updated Aug 22, 2025" at bounding box center [509, 340] width 634 height 43
copy span "780 237 0134"
click at [917, 312] on link "Edit Device / Employee" at bounding box center [944, 310] width 168 height 20
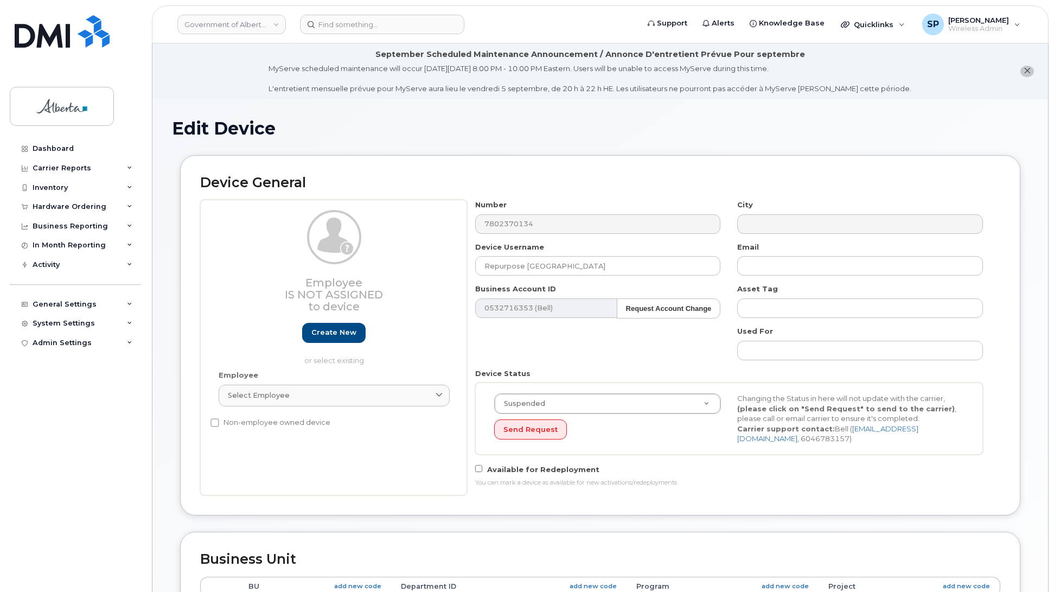
select select "4797729"
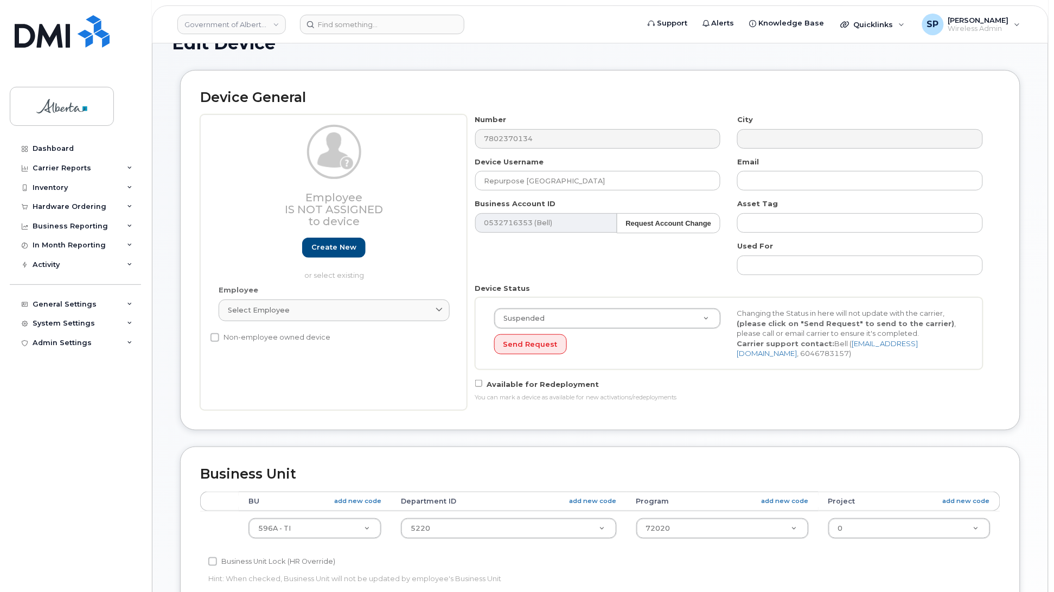
scroll to position [453, 0]
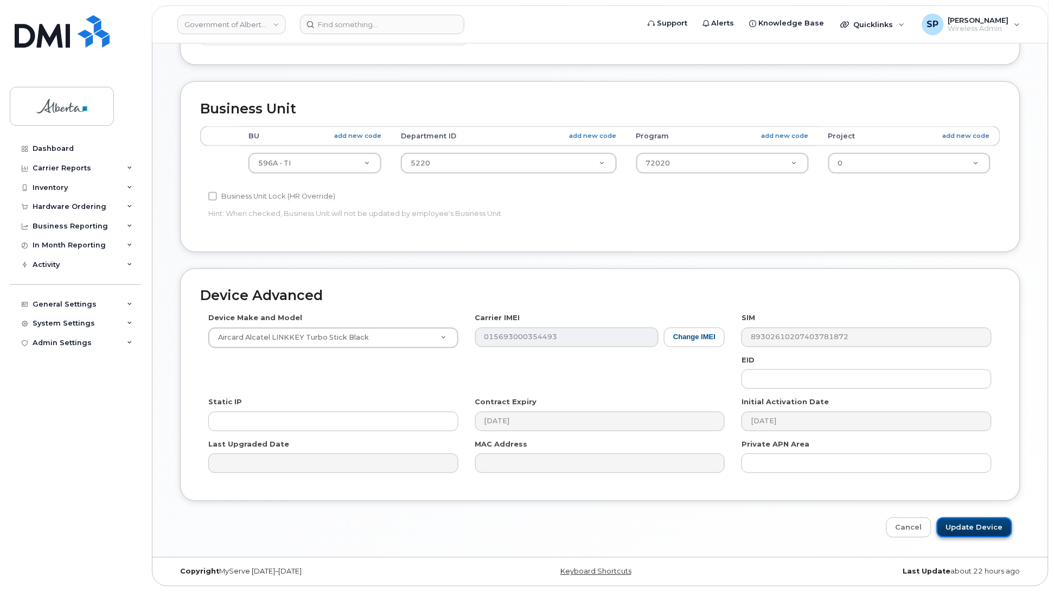
click at [973, 525] on input "Update Device" at bounding box center [974, 527] width 75 height 20
type input "Saving..."
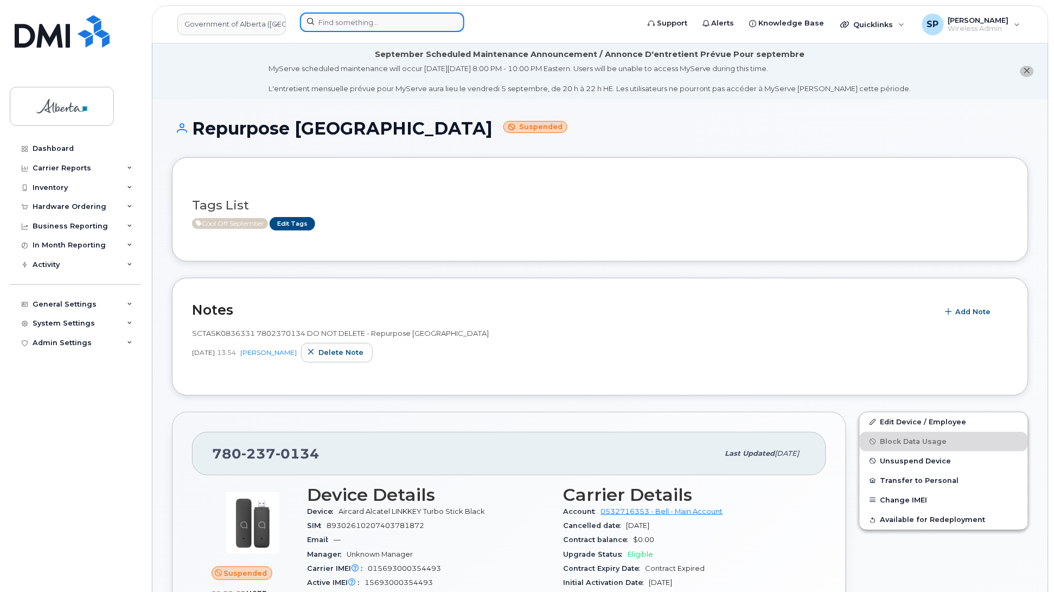
click at [377, 22] on input at bounding box center [382, 22] width 164 height 20
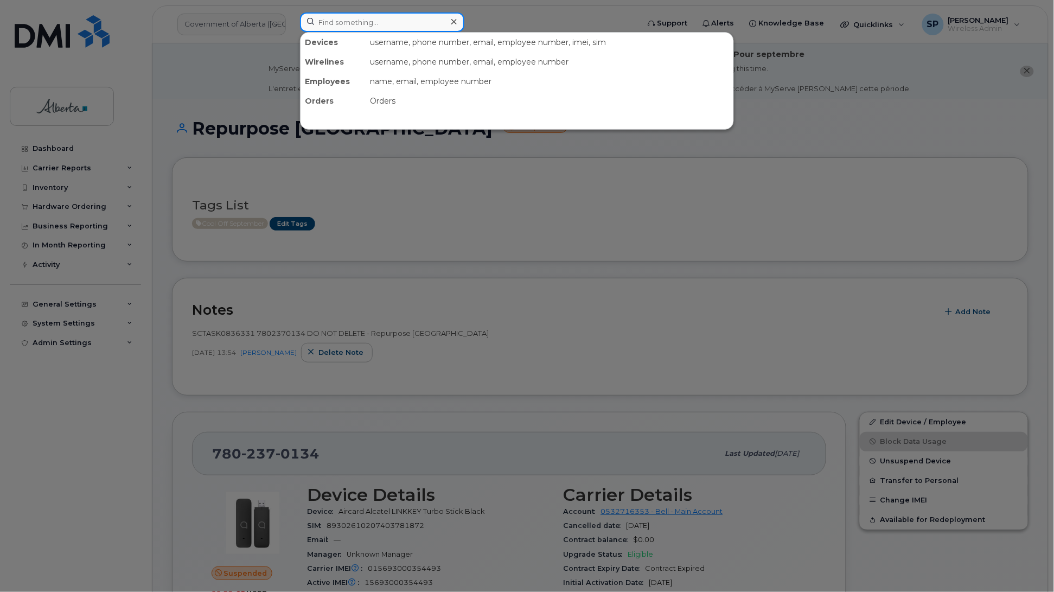
paste input "5879906507"
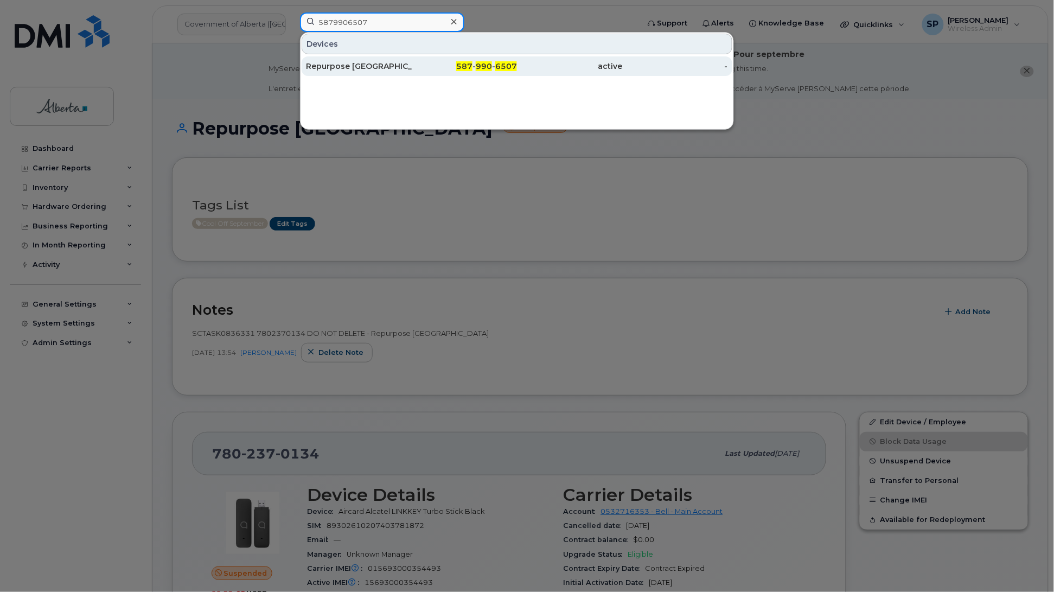
type input "5879906507"
click at [378, 68] on div "Repurpose [GEOGRAPHIC_DATA]" at bounding box center [359, 66] width 106 height 11
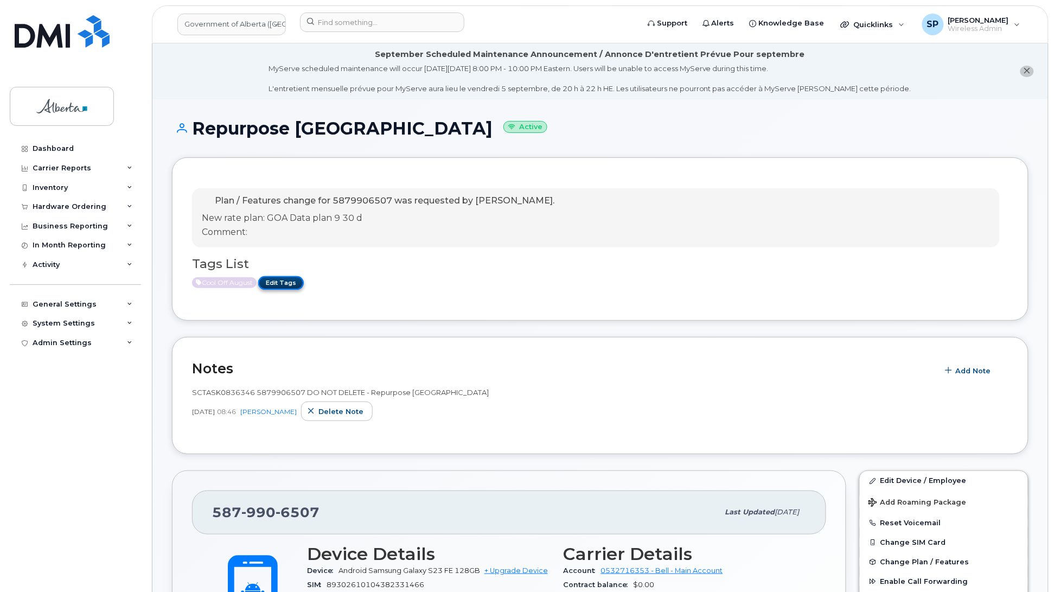
click at [280, 282] on link "Edit Tags" at bounding box center [281, 283] width 46 height 14
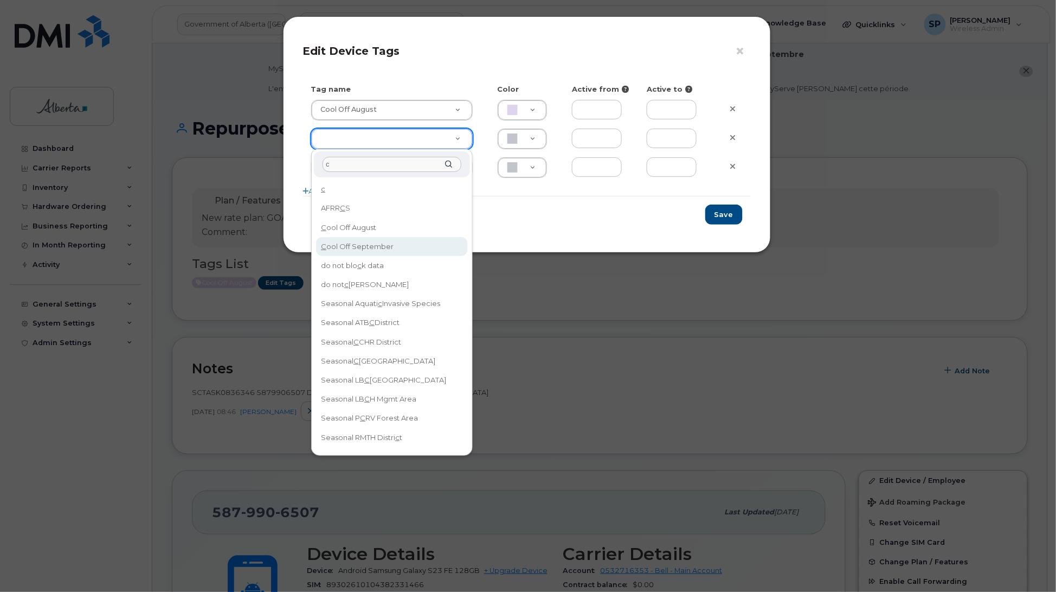
type input "c"
type input "Cool Off September"
type input "D6CDC1"
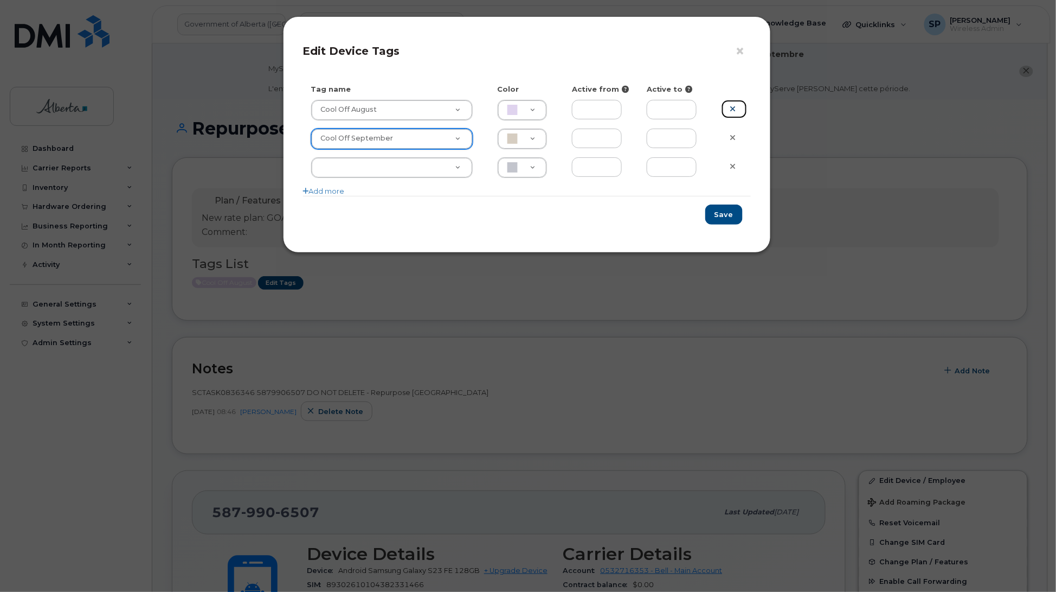
click at [733, 107] on icon at bounding box center [733, 109] width 6 height 8
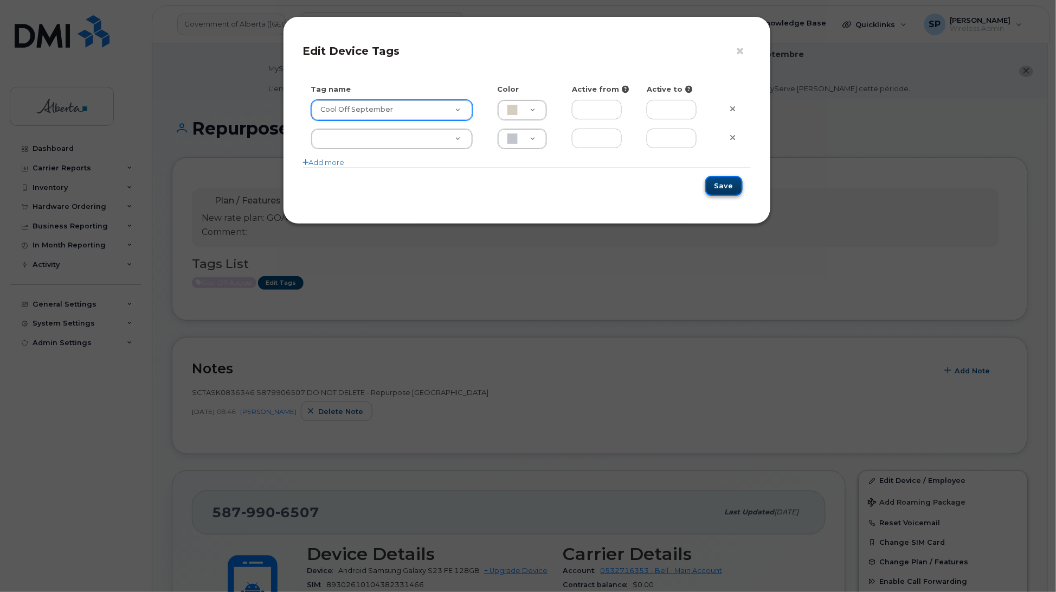
click at [724, 186] on button "Save" at bounding box center [724, 186] width 37 height 20
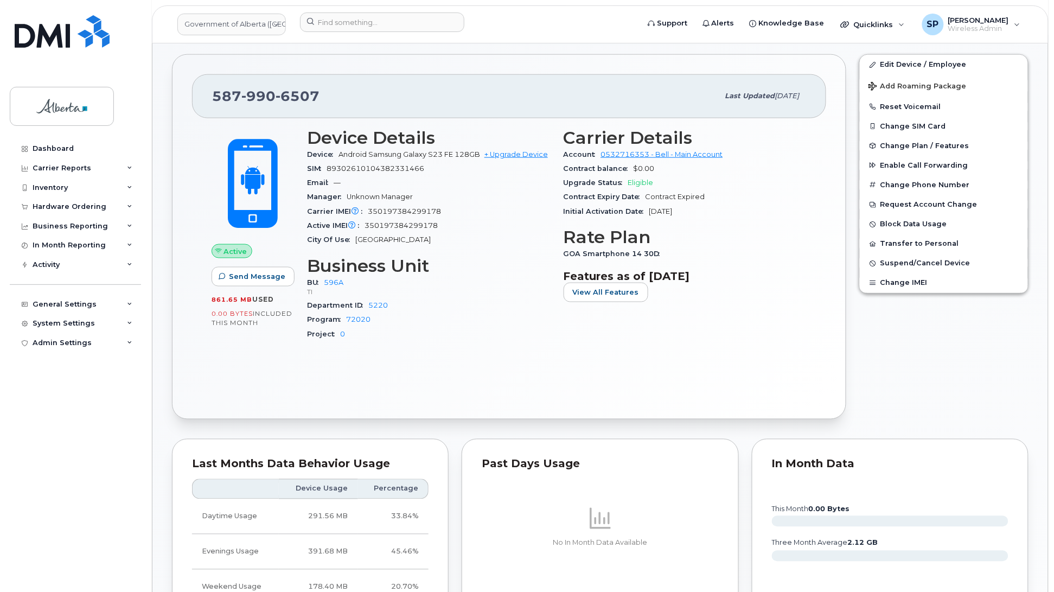
scroll to position [406, 0]
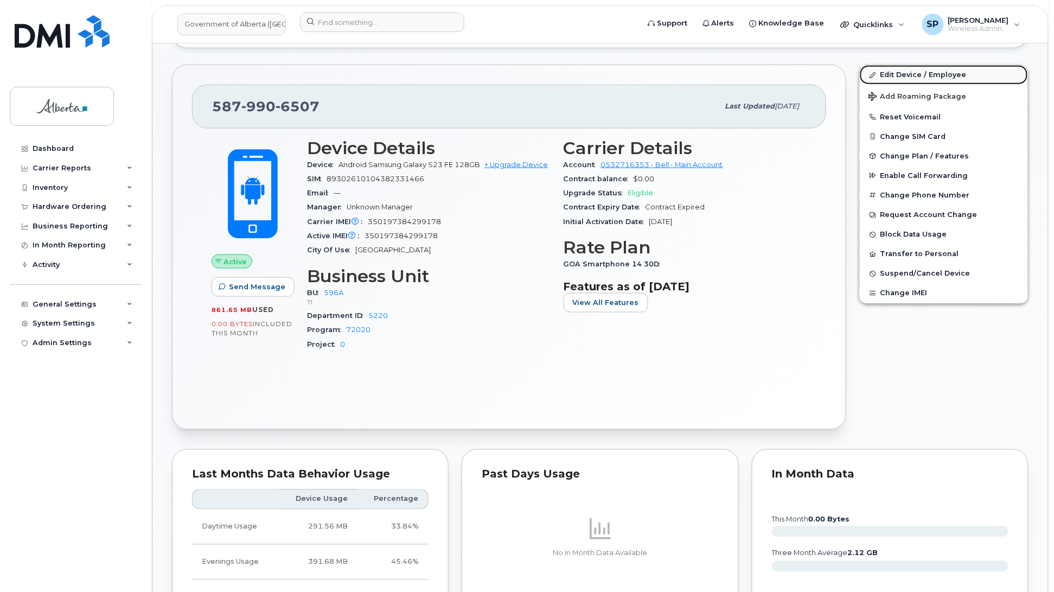
click at [898, 76] on link "Edit Device / Employee" at bounding box center [944, 75] width 168 height 20
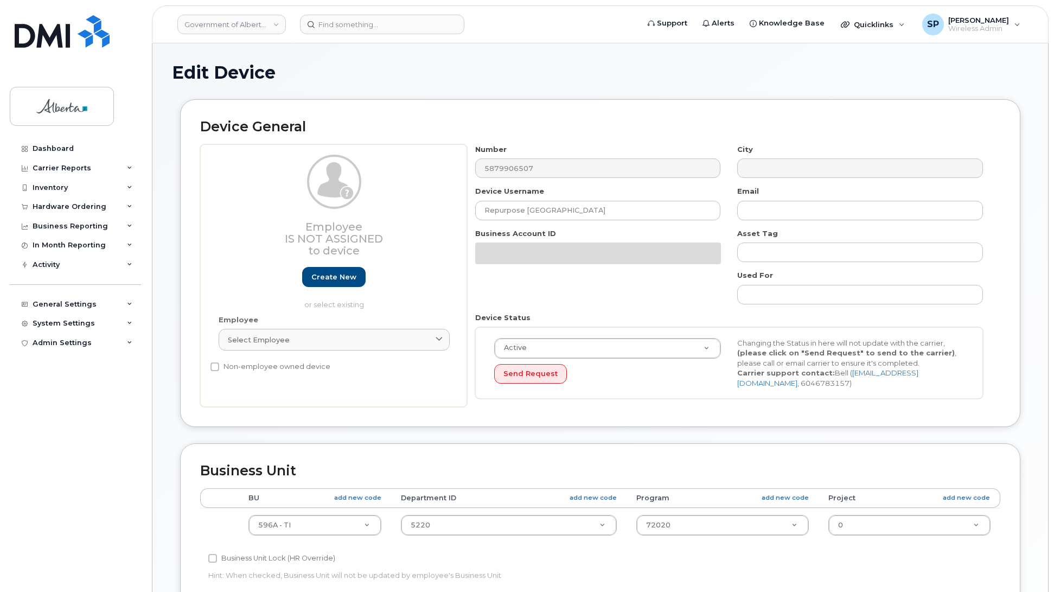
select select "4797729"
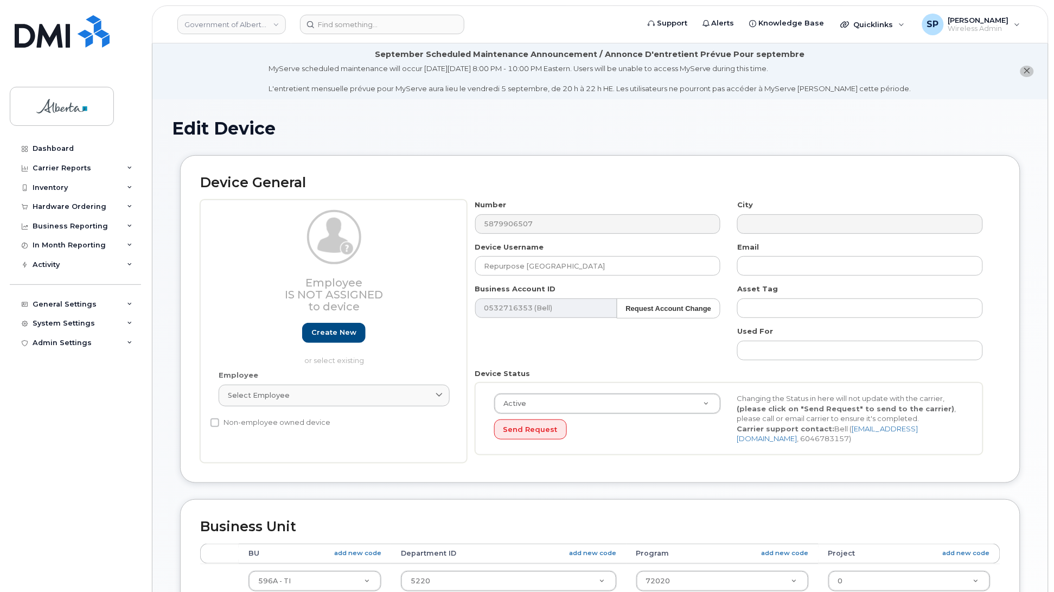
drag, startPoint x: 1050, startPoint y: 75, endPoint x: 1056, endPoint y: 79, distance: 6.6
click at [1053, 79] on html "Government of [GEOGRAPHIC_DATA] (GOA) Support Alerts Knowledge Base Quicklinks …" at bounding box center [527, 504] width 1054 height 1009
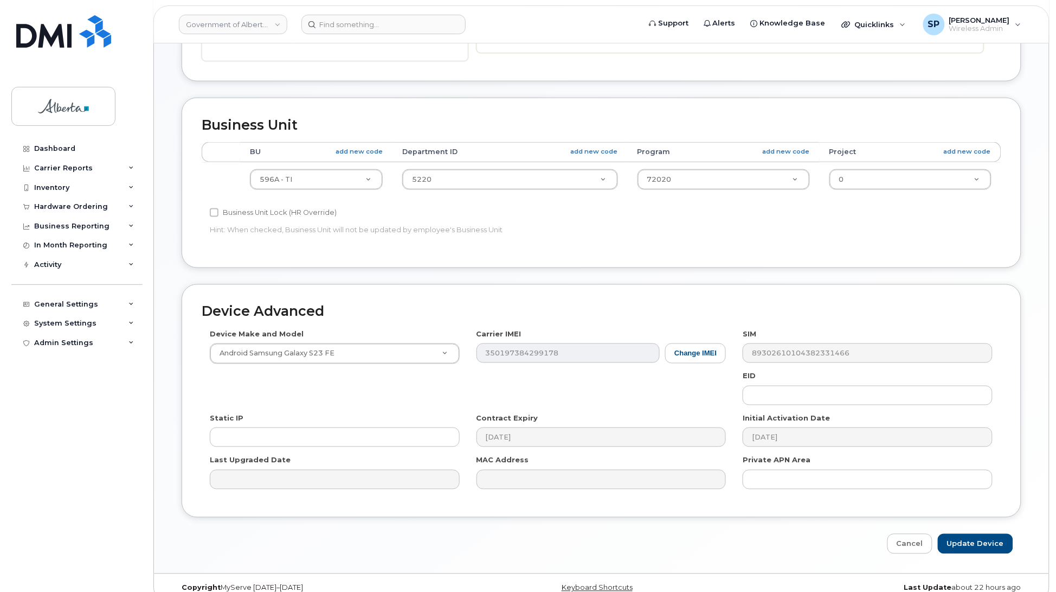
scroll to position [409, 0]
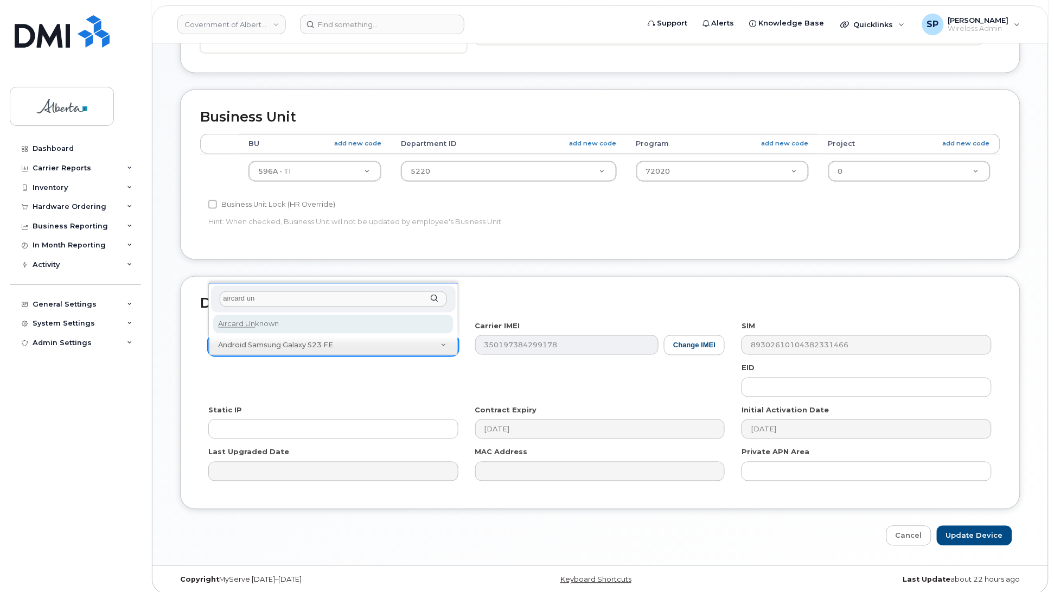
type input "aircard un"
select select "971"
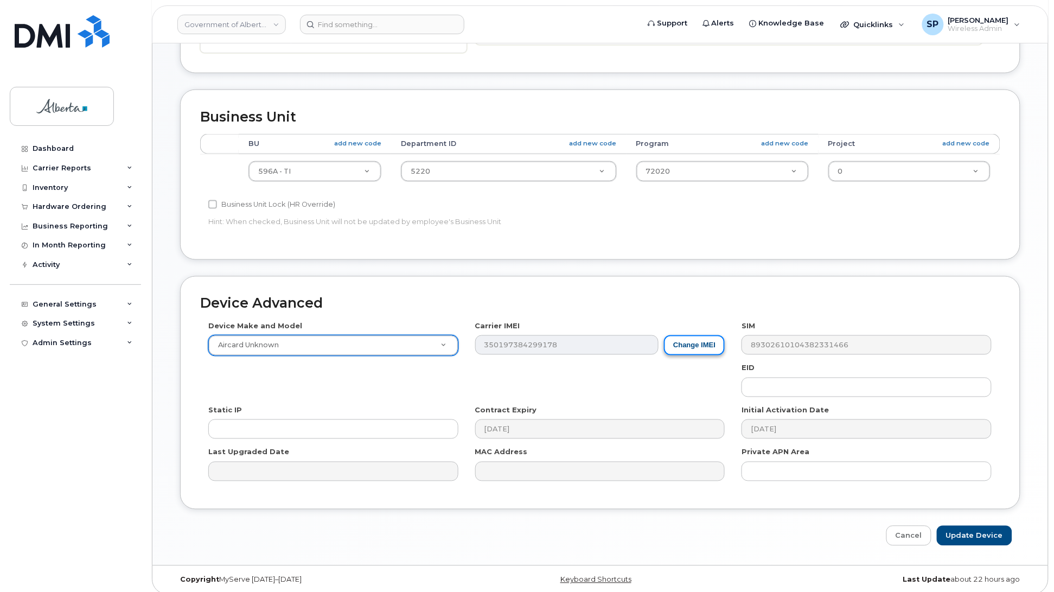
click at [685, 343] on button "Change IMEI" at bounding box center [694, 345] width 61 height 20
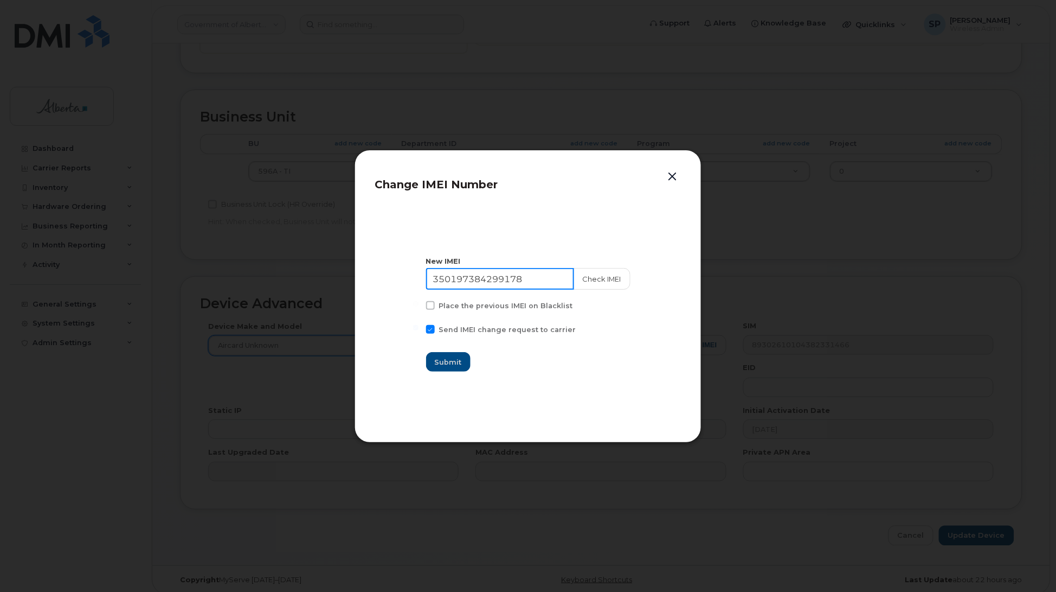
drag, startPoint x: 535, startPoint y: 275, endPoint x: 367, endPoint y: 279, distance: 168.7
click at [367, 279] on div "Change IMEI Number New IMEI [TECHNICAL_ID] Check IMEI Place the previous IMEI o…" at bounding box center [528, 296] width 347 height 293
type input "111111111111111111111"
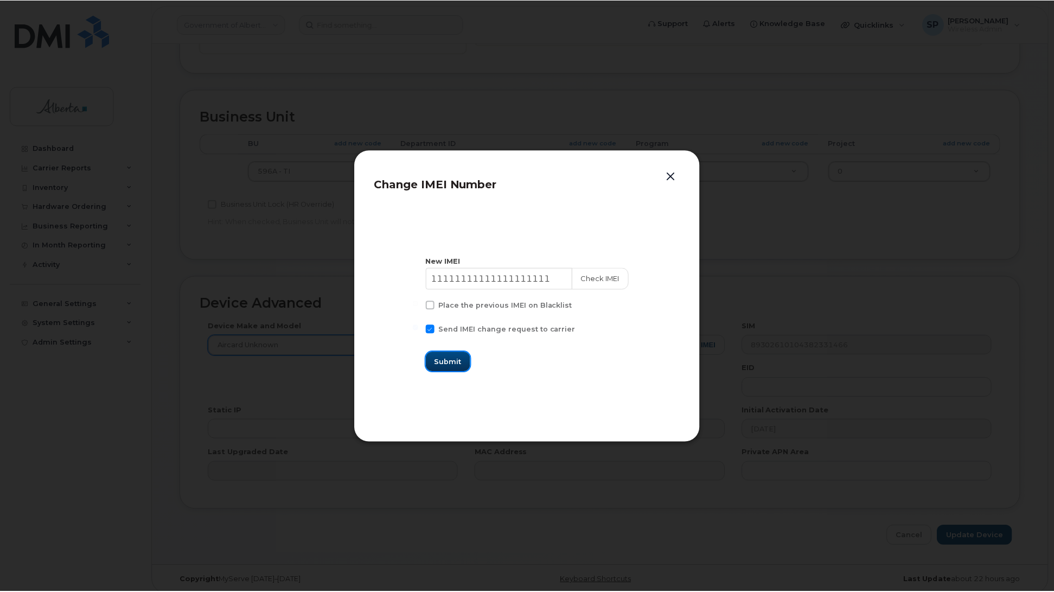
scroll to position [0, 0]
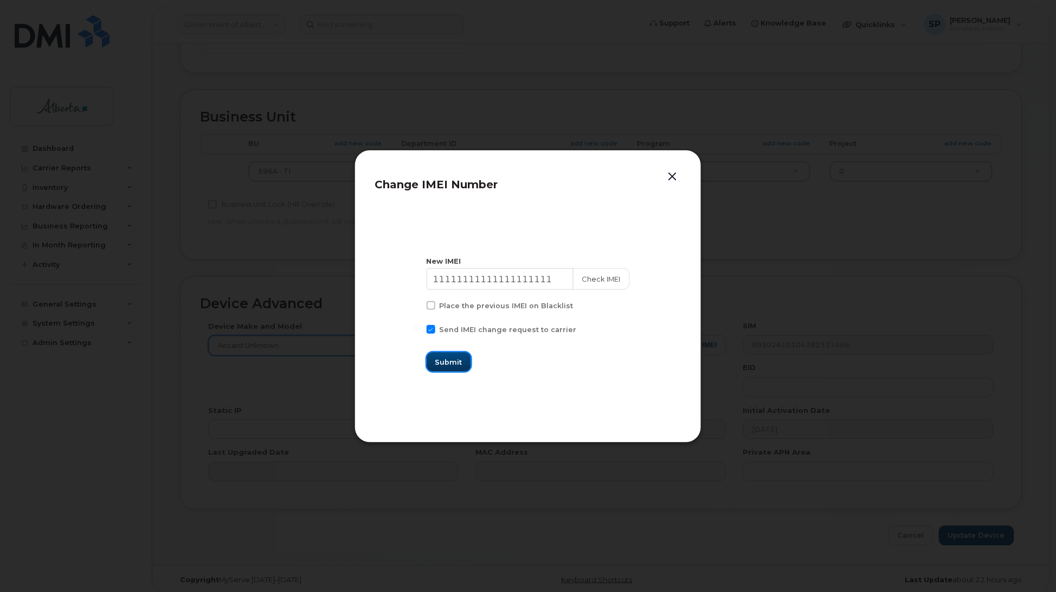
click at [443, 361] on span "Submit" at bounding box center [448, 362] width 27 height 10
type input "111111111111111111111"
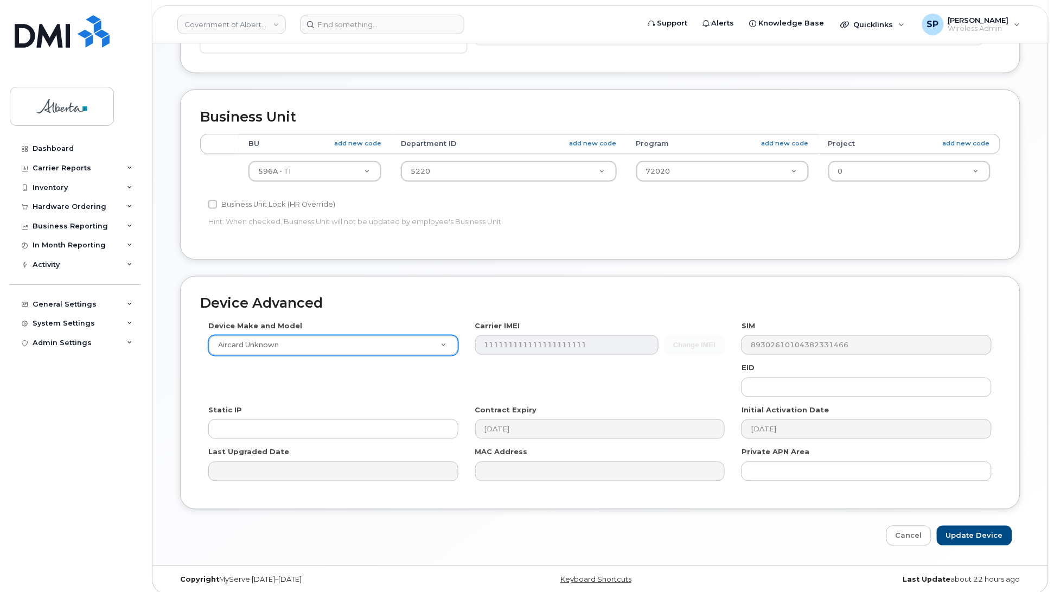
click at [47, 379] on div "Dashboard Carrier Reports Monthly Billing Data Daily Data Pooling Data Behavior…" at bounding box center [77, 357] width 134 height 437
click at [969, 536] on input "Update Device" at bounding box center [974, 535] width 75 height 20
type input "Saving..."
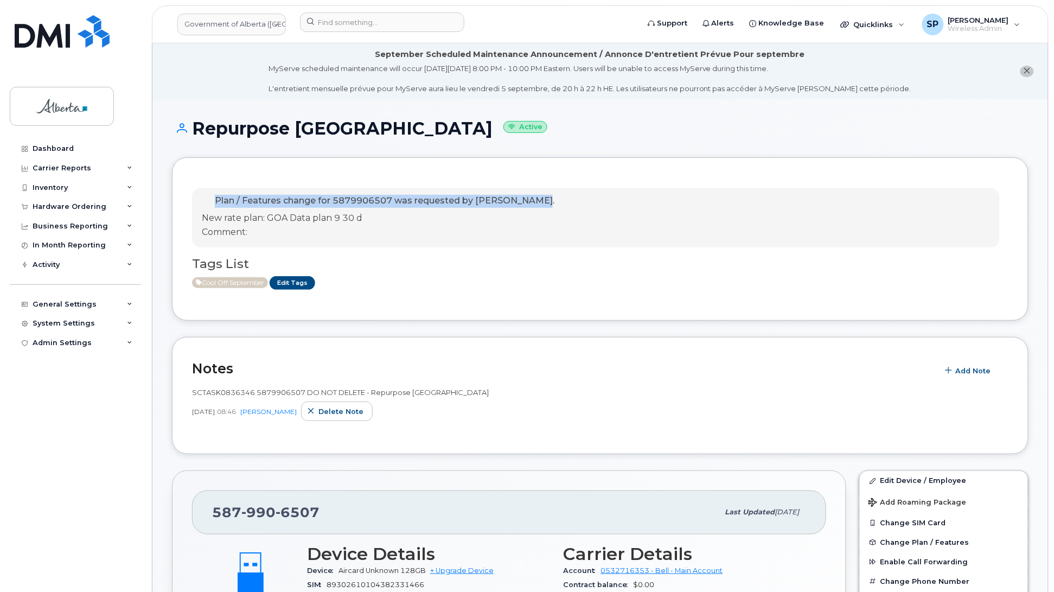
drag, startPoint x: 1053, startPoint y: 142, endPoint x: 1058, endPoint y: 182, distance: 41.0
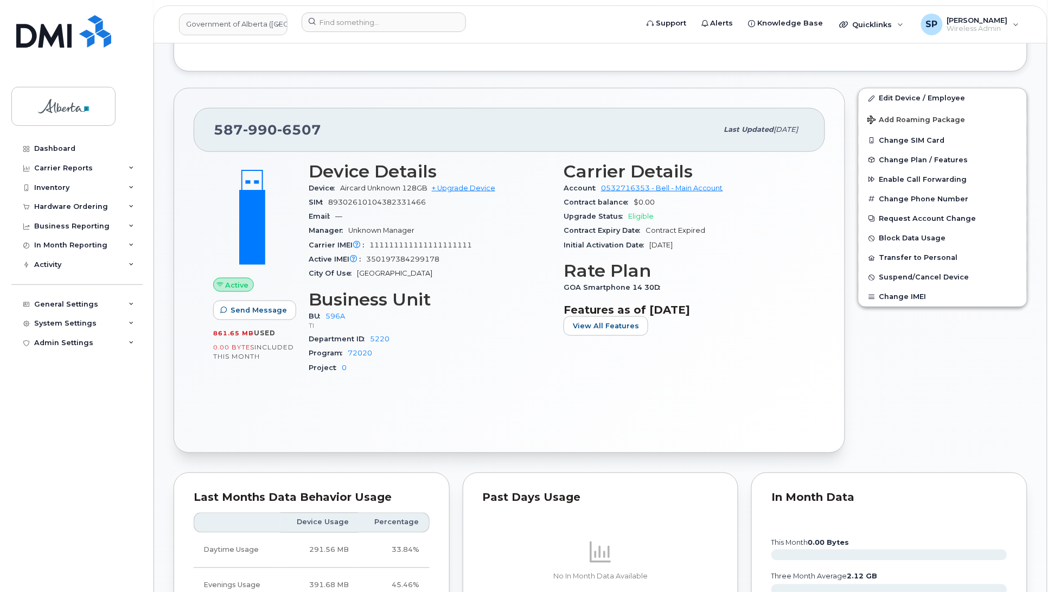
scroll to position [385, 0]
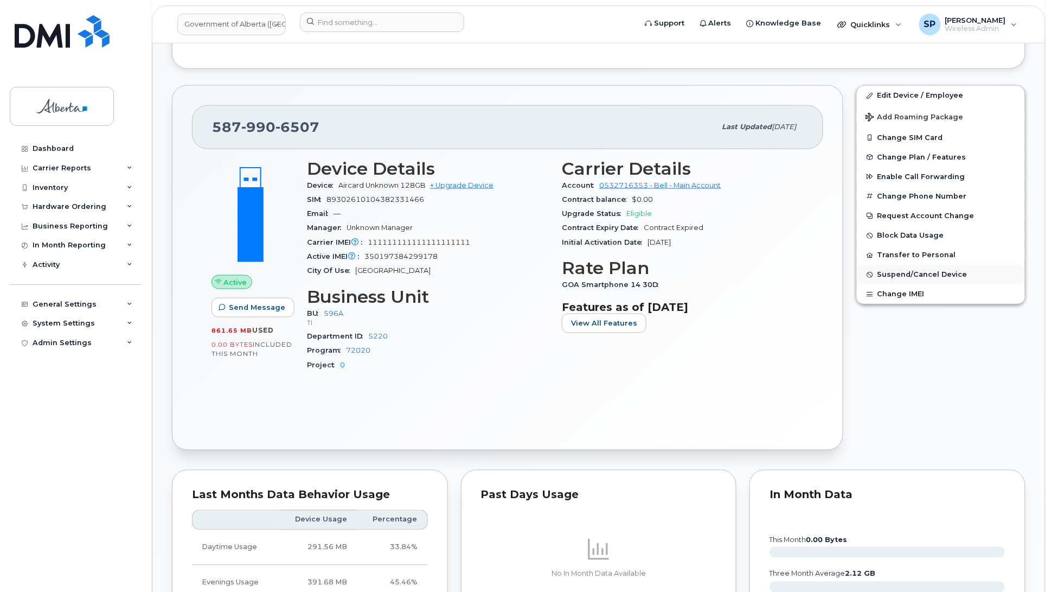
click at [909, 275] on span "Suspend/Cancel Device" at bounding box center [922, 275] width 90 height 8
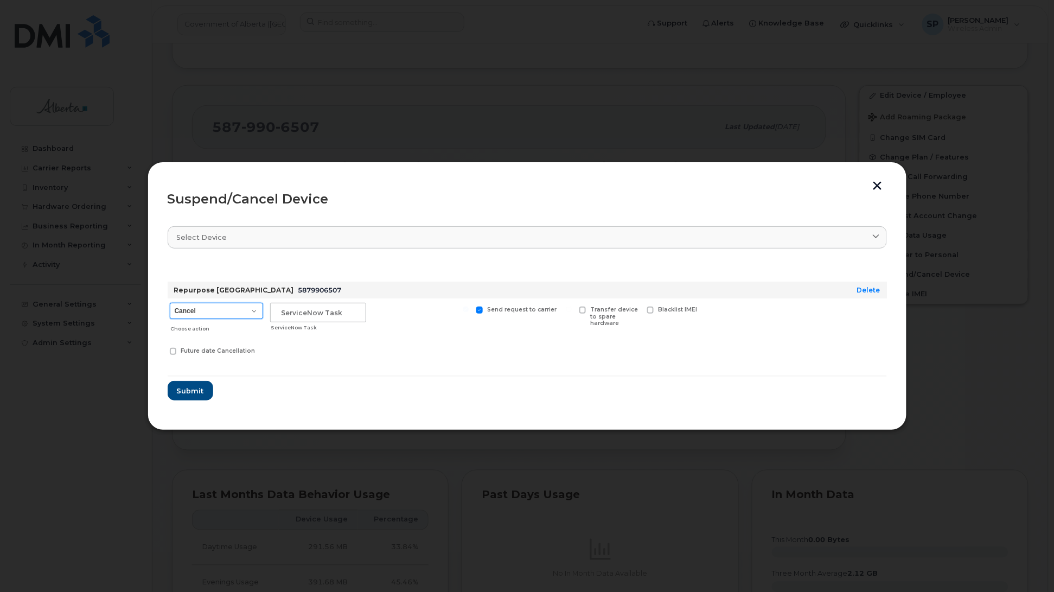
click at [210, 312] on select "Cancel Suspend - Extend Suspension Suspend - Reduced Rate Suspend - Lost Device…" at bounding box center [216, 311] width 93 height 16
select select "[object Object]"
click at [170, 303] on select "Cancel Suspend - Extend Suspension Suspend - Reduced Rate Suspend - Lost Device…" at bounding box center [216, 311] width 93 height 16
click at [315, 311] on input "text" at bounding box center [318, 313] width 96 height 20
paste input "SCTASK0836346"
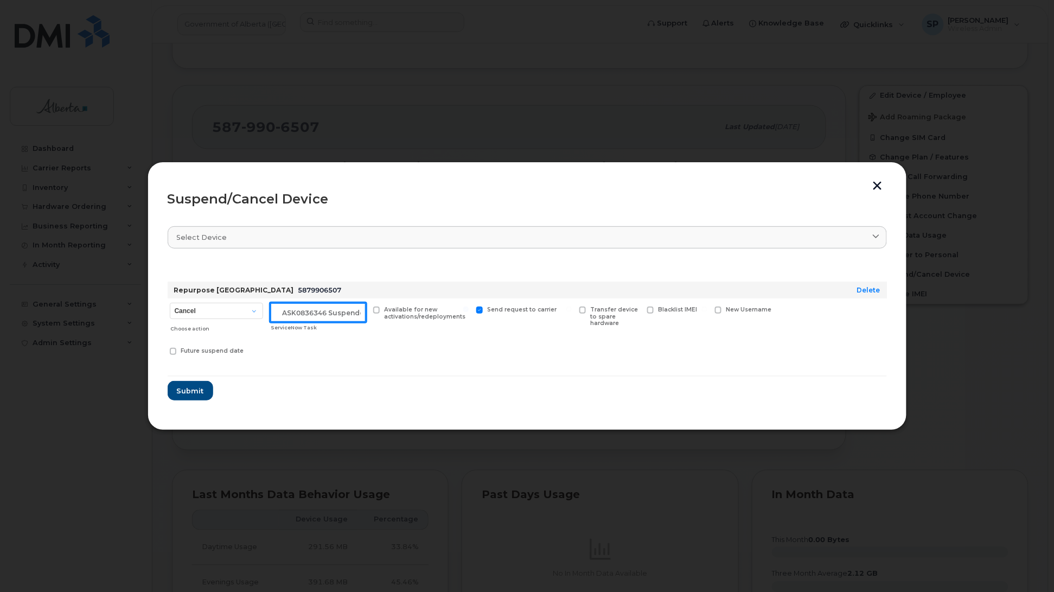
scroll to position [0, 18]
type input "SCTASK0836346 Suspended"
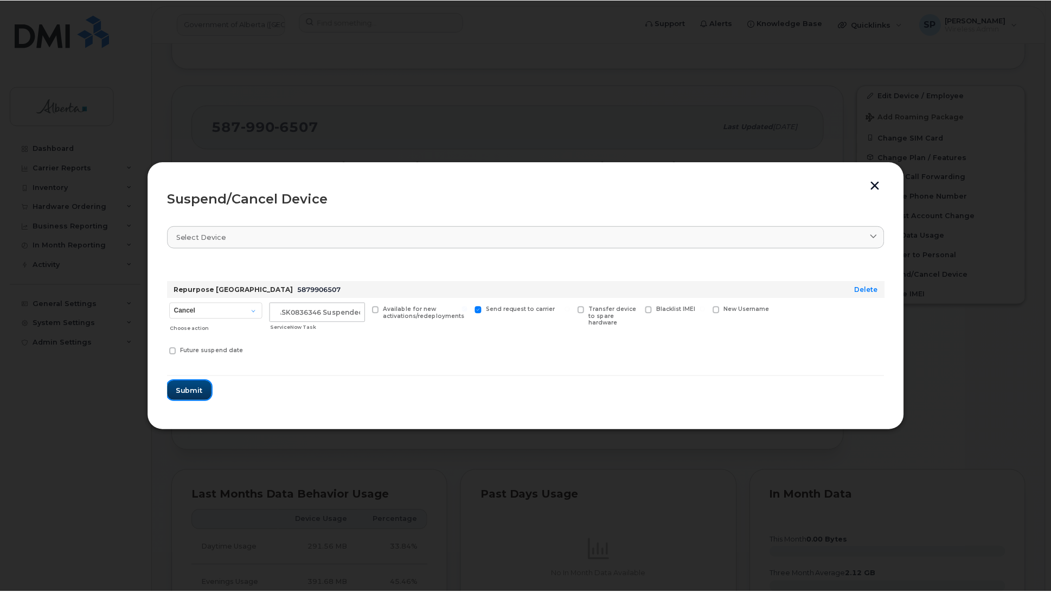
scroll to position [0, 0]
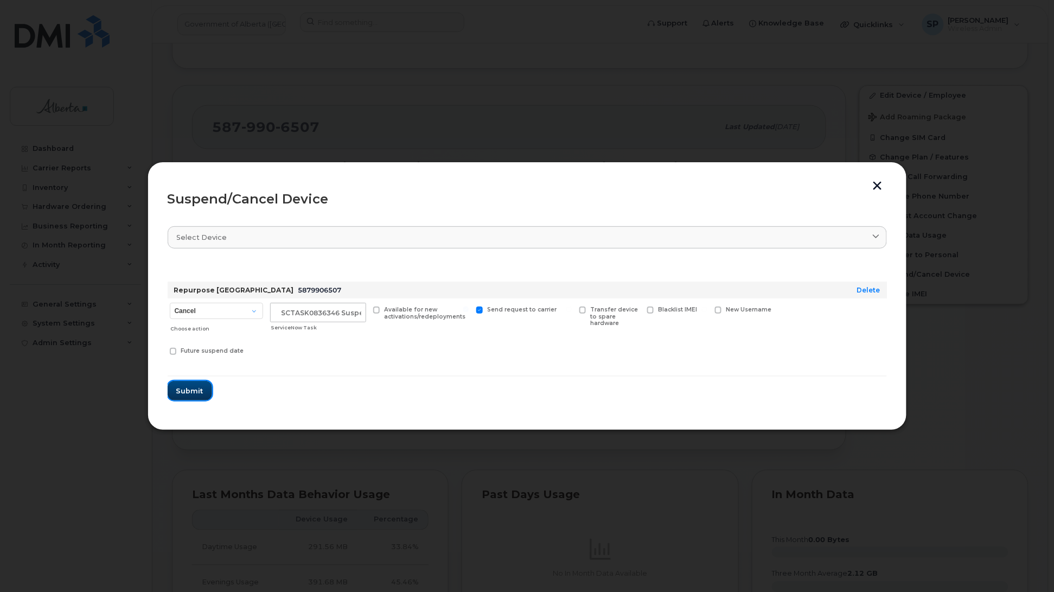
click at [191, 388] on span "Submit" at bounding box center [189, 391] width 27 height 10
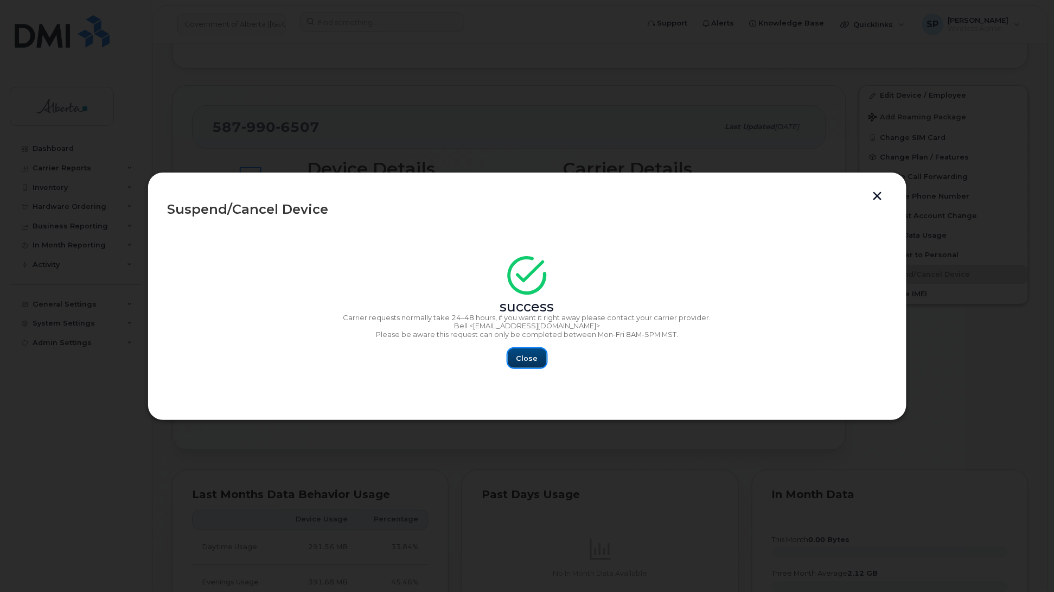
click at [533, 357] on span "Close" at bounding box center [527, 358] width 22 height 10
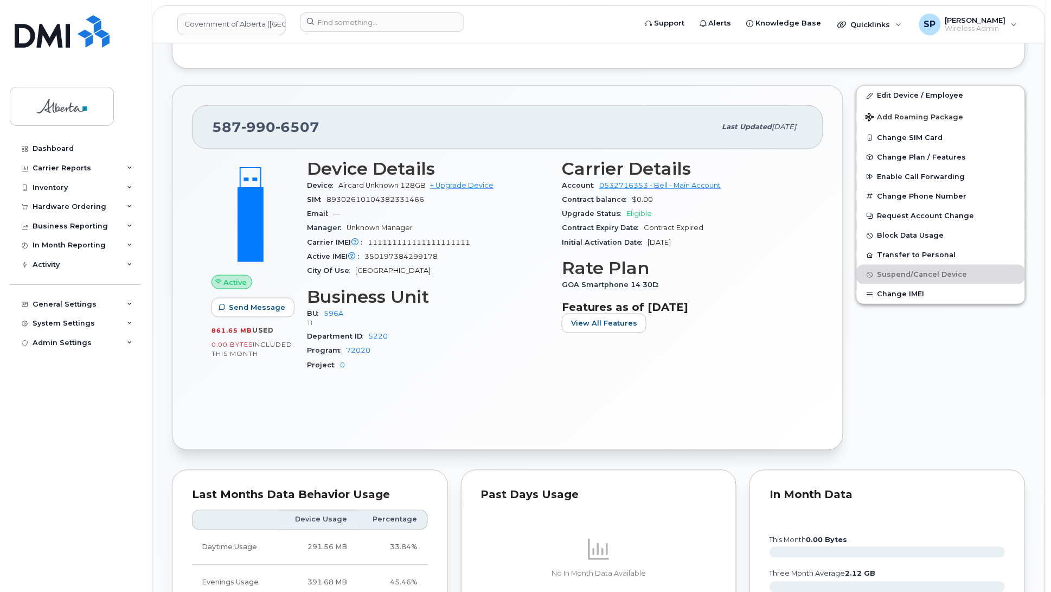
click at [597, 210] on span "Upgrade Status" at bounding box center [594, 213] width 65 height 8
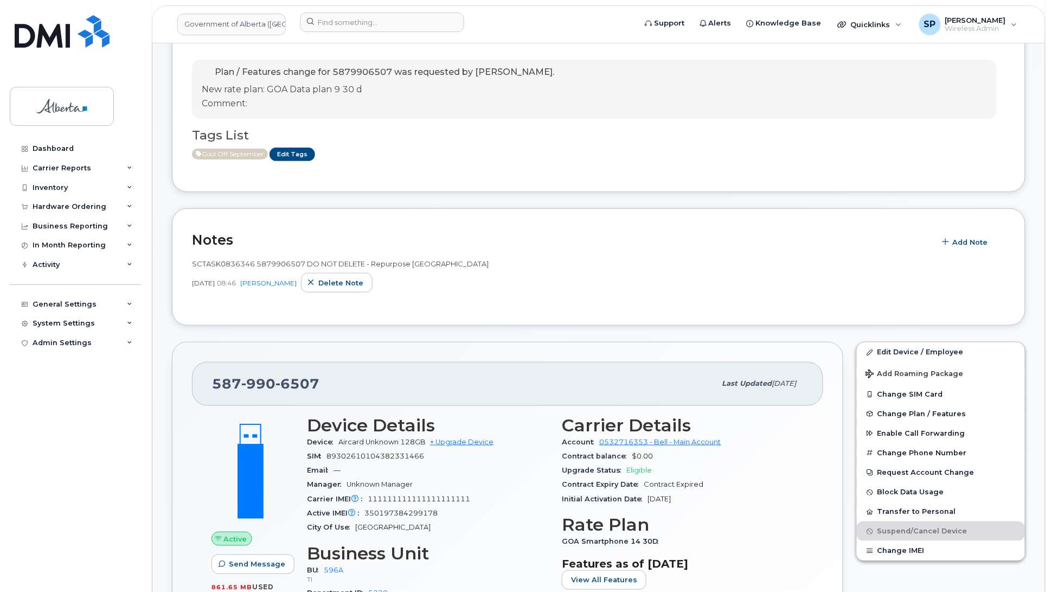
scroll to position [107, 0]
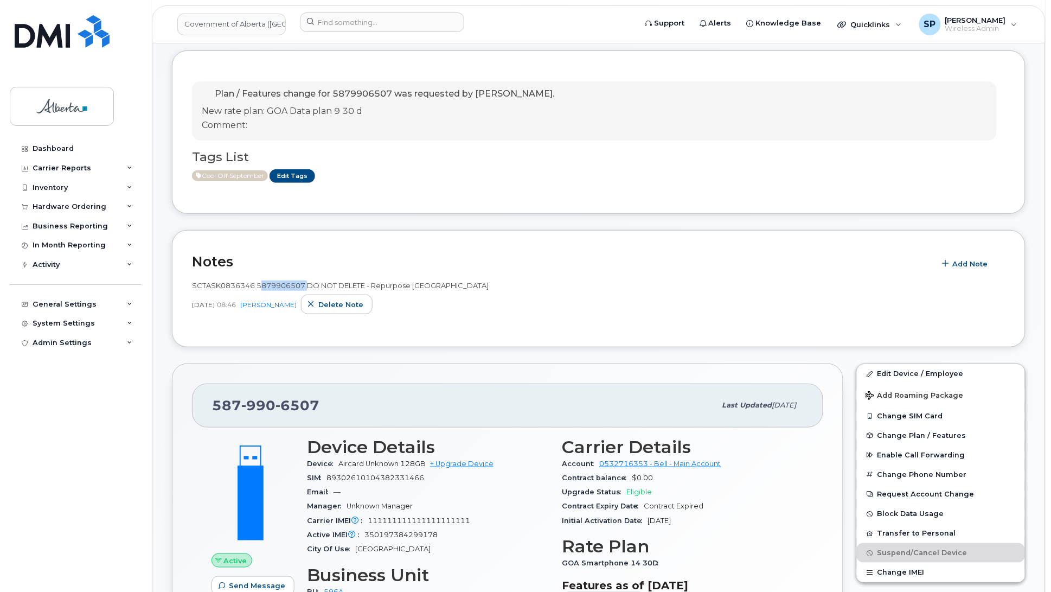
drag, startPoint x: 304, startPoint y: 285, endPoint x: 258, endPoint y: 288, distance: 46.2
click at [258, 288] on span "SCTASK0836346 5879906507 DO NOT DELETE - Repurpose Edmonton" at bounding box center [340, 285] width 297 height 9
copy span "5879906507"
click at [416, 182] on div "Cool Off September Edit Tags" at bounding box center [594, 176] width 805 height 14
drag, startPoint x: 1050, startPoint y: 171, endPoint x: 1056, endPoint y: 130, distance: 41.0
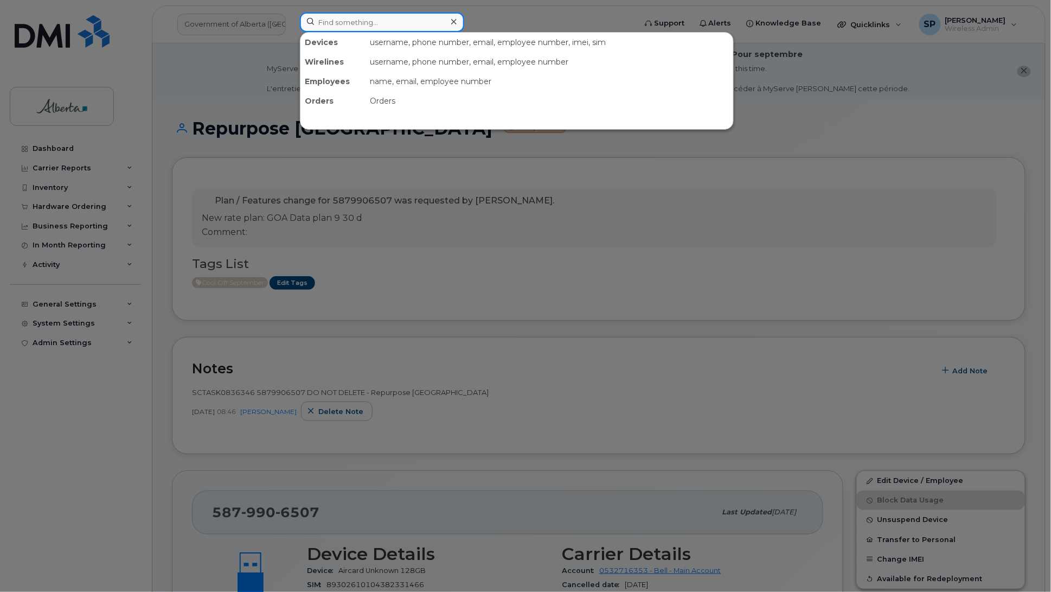
click at [339, 22] on input at bounding box center [382, 22] width 164 height 20
paste input "5879850121"
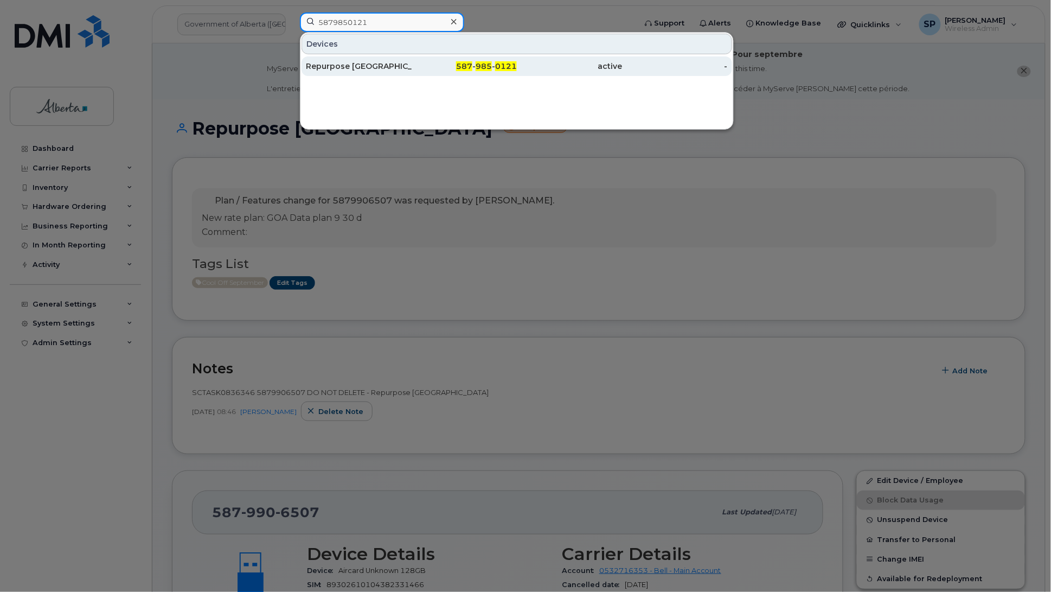
type input "5879850121"
click at [369, 66] on div "Repurpose [GEOGRAPHIC_DATA]" at bounding box center [359, 66] width 106 height 11
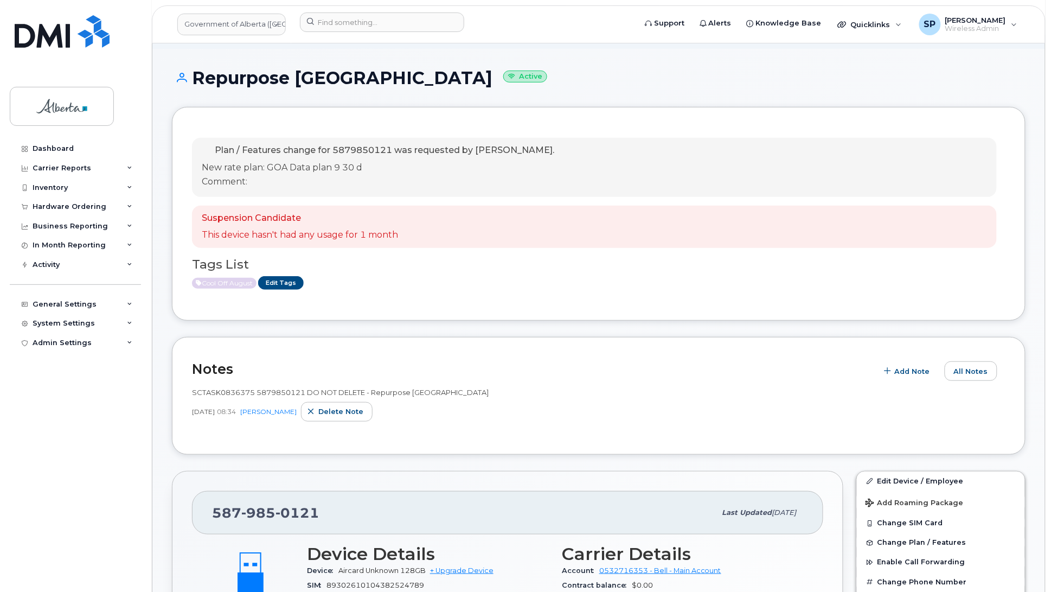
scroll to position [53, 0]
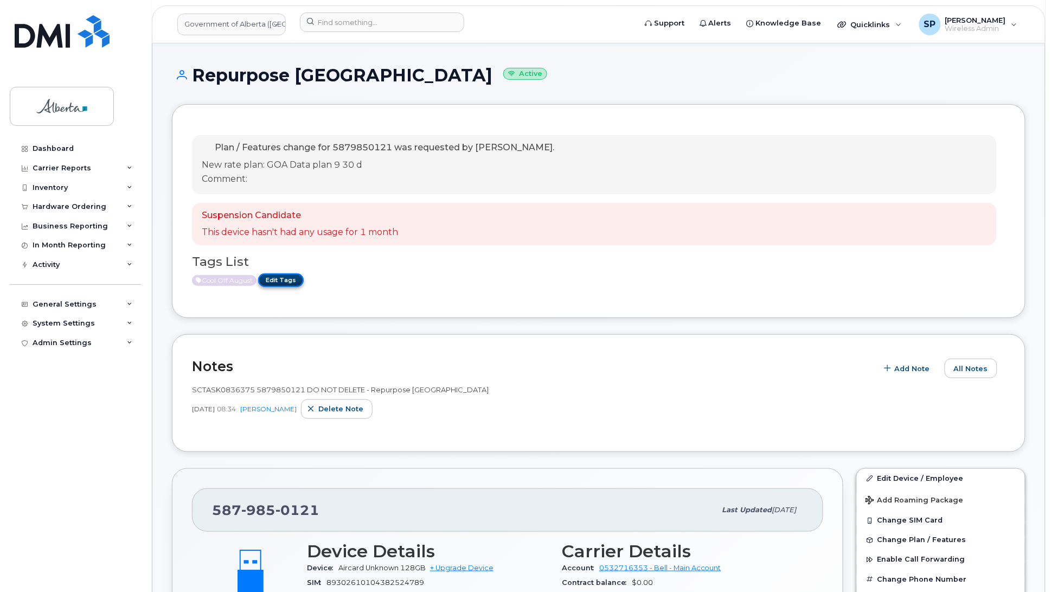
click at [290, 281] on link "Edit Tags" at bounding box center [281, 280] width 46 height 14
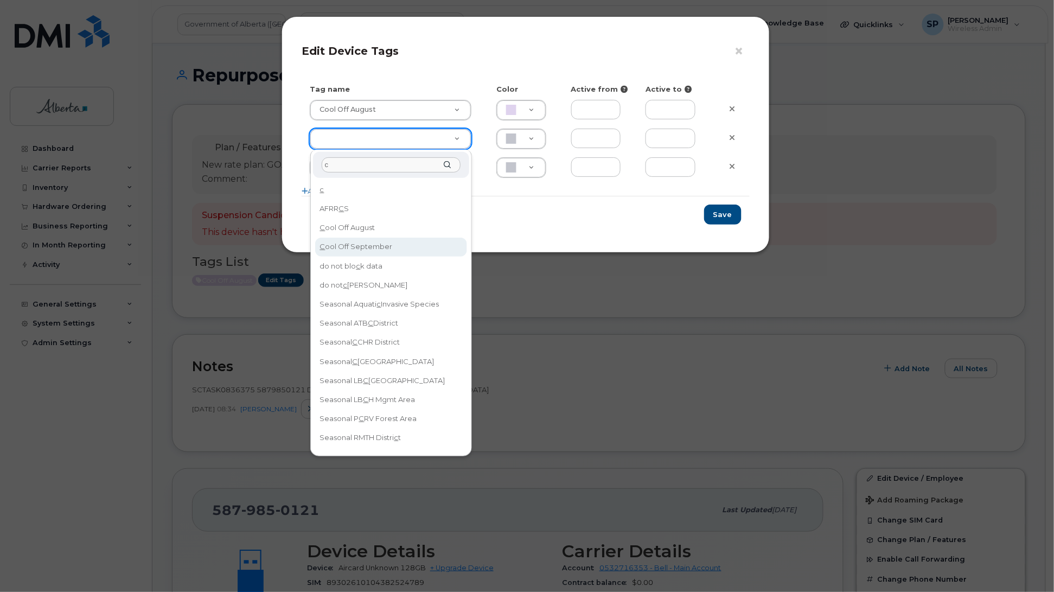
type input "c"
type input "Cool Off September"
type input "D6CDC1"
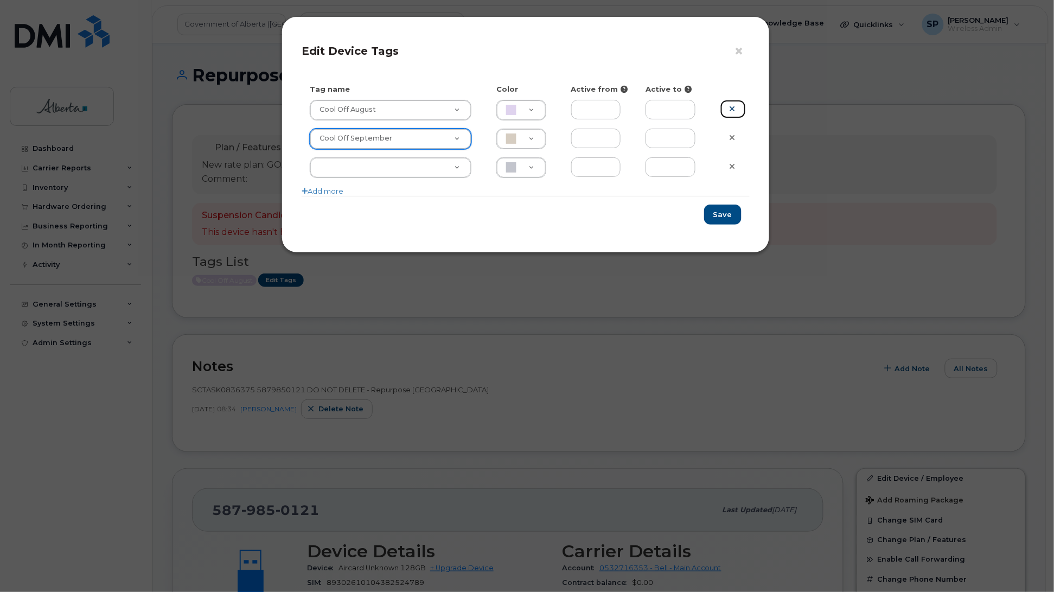
click at [734, 107] on icon at bounding box center [732, 109] width 6 height 8
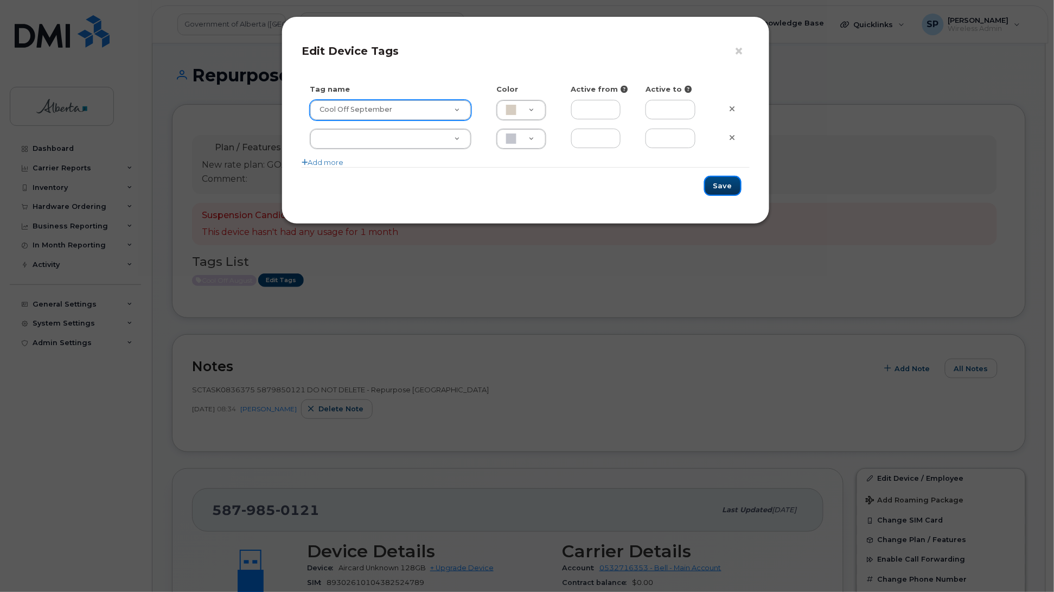
click at [725, 185] on button "Save" at bounding box center [722, 186] width 37 height 20
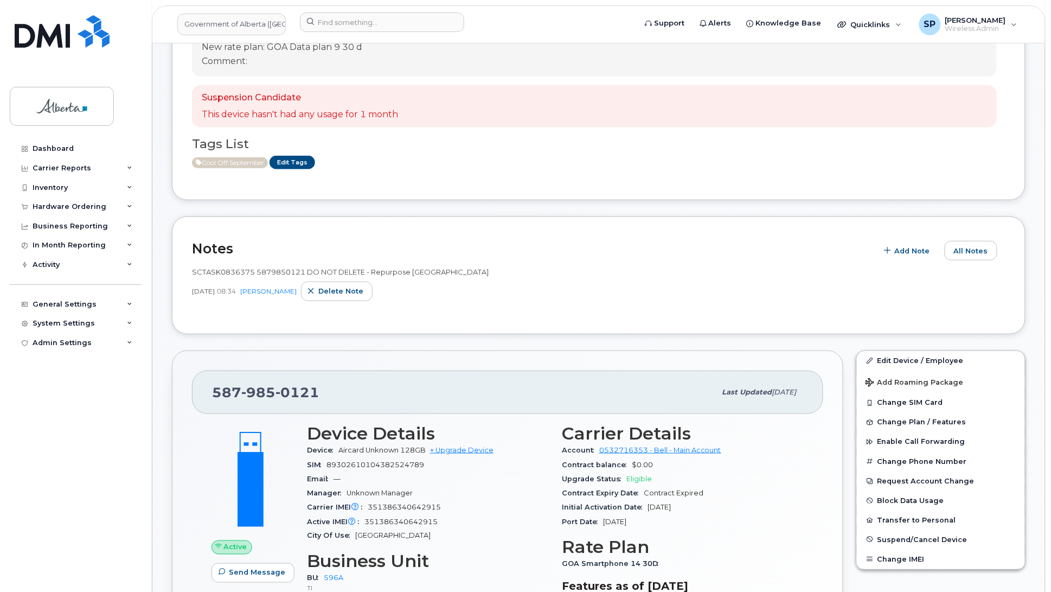
scroll to position [209, 0]
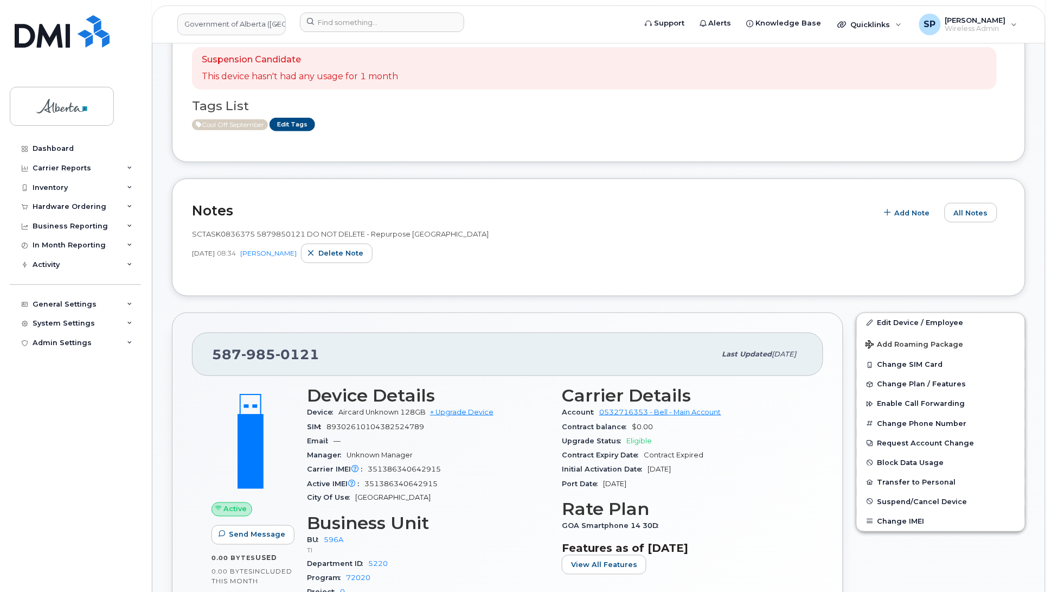
click at [60, 441] on div "Dashboard Carrier Reports Monthly Billing Data Daily Data Pooling Data Behavior…" at bounding box center [77, 357] width 134 height 437
click at [361, 20] on input at bounding box center [382, 22] width 164 height 20
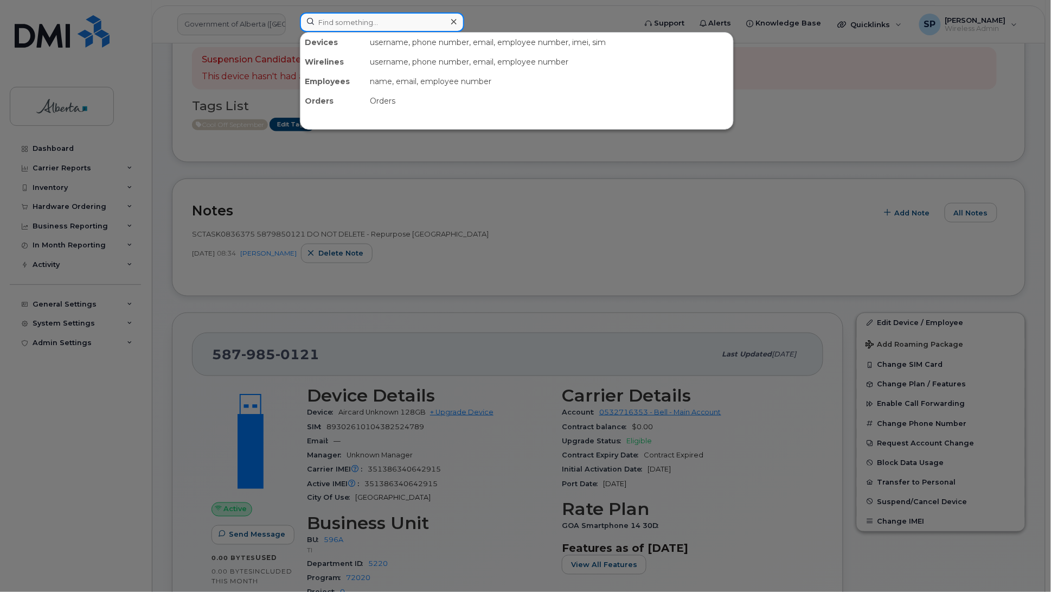
paste input "5879850121"
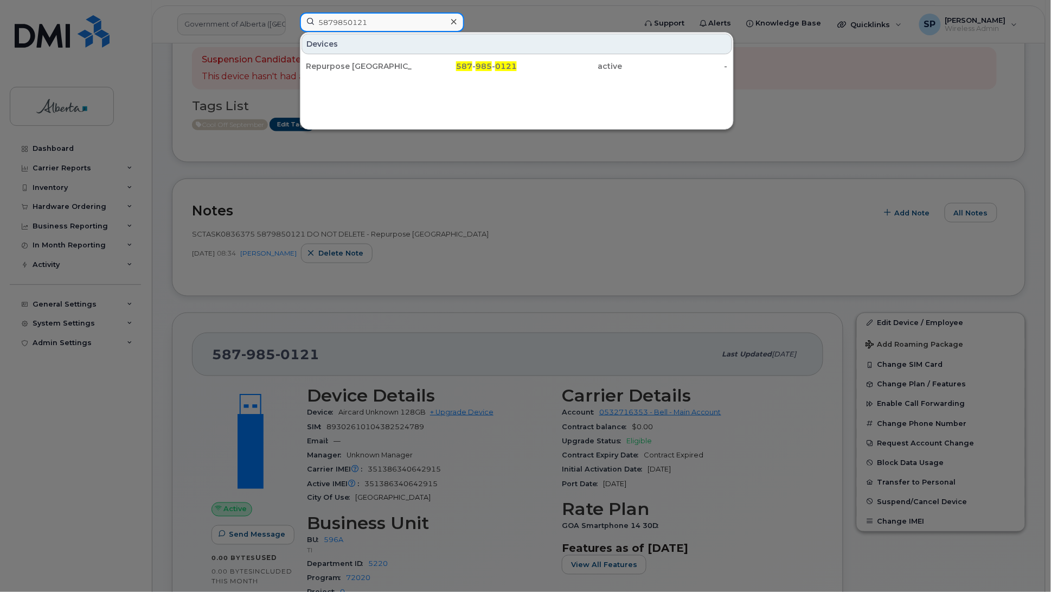
type input "5879850121"
click at [331, 68] on div "Repurpose [GEOGRAPHIC_DATA]" at bounding box center [359, 66] width 106 height 11
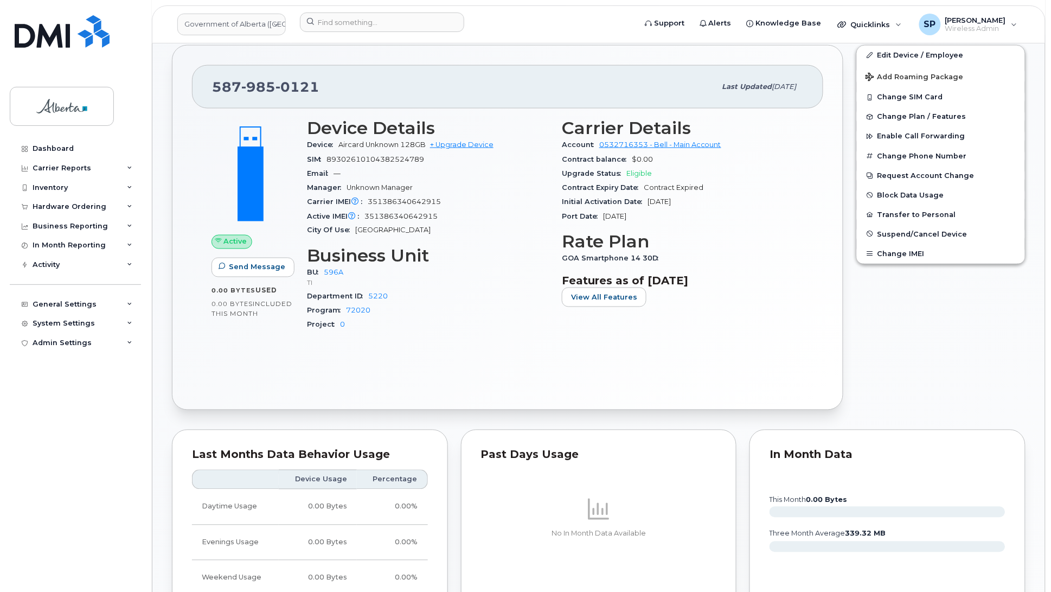
scroll to position [418, 0]
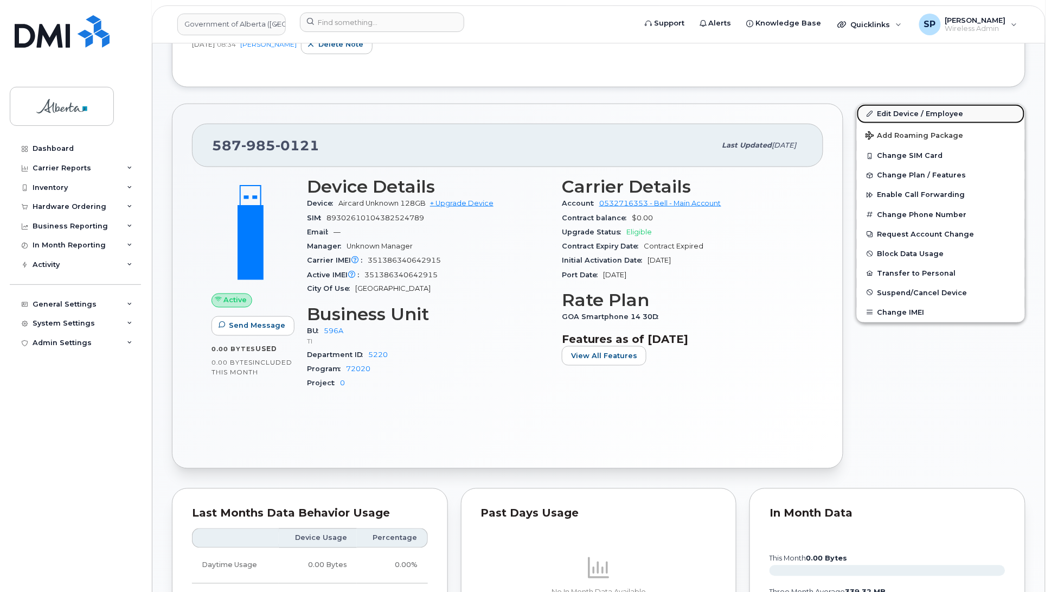
click at [880, 114] on link "Edit Device / Employee" at bounding box center [941, 114] width 168 height 20
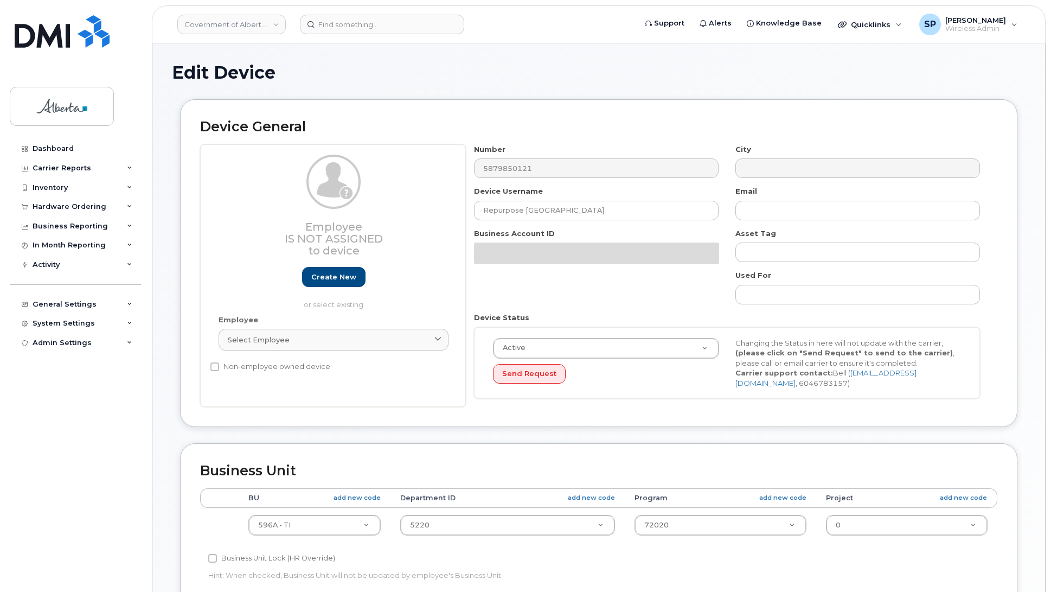
select select "4797729"
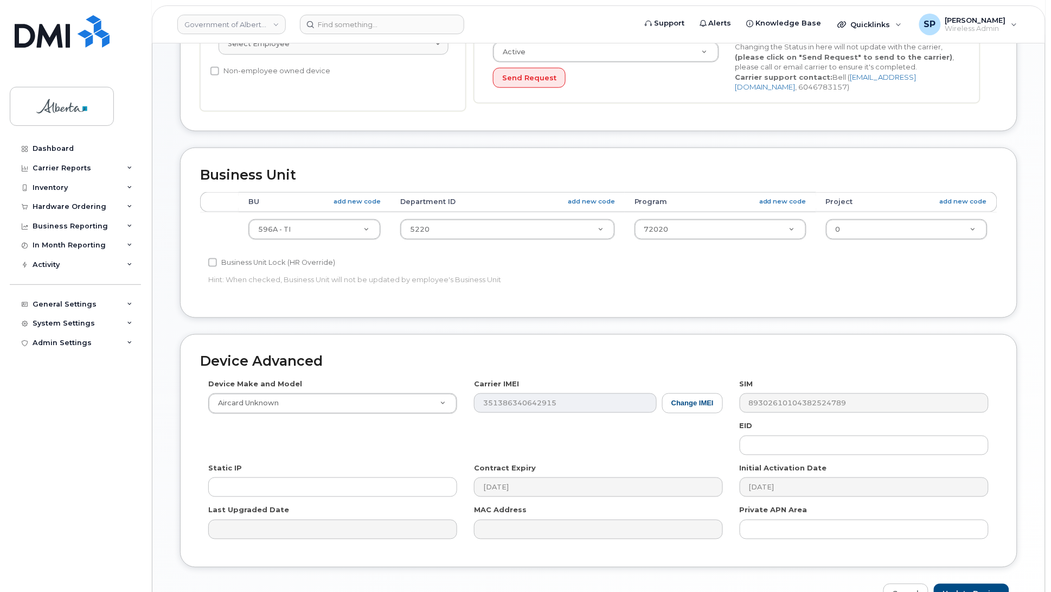
scroll to position [419, 0]
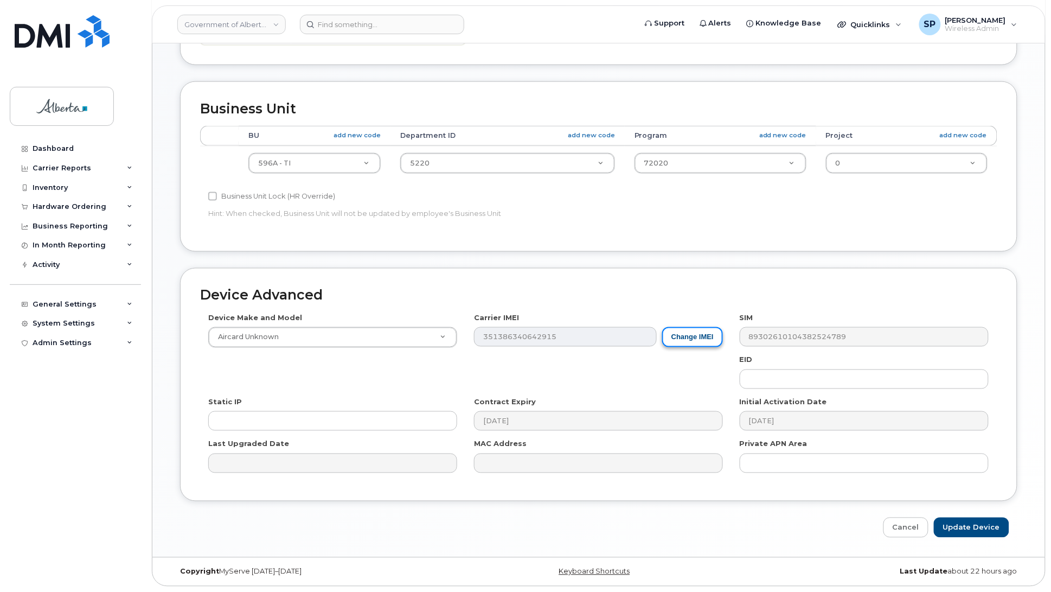
click at [670, 337] on button "Change IMEI" at bounding box center [692, 337] width 61 height 20
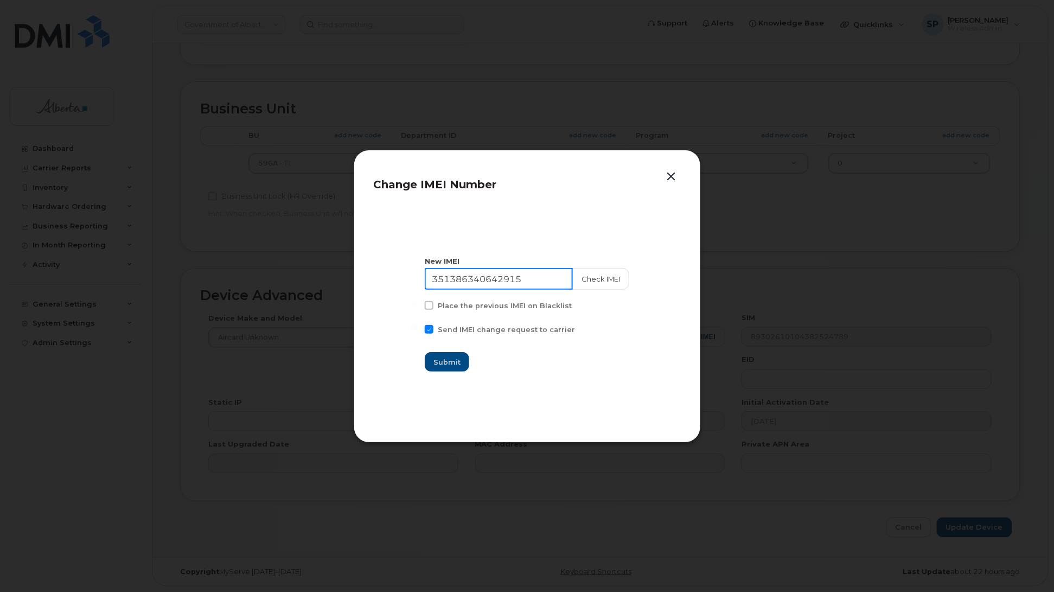
drag, startPoint x: 533, startPoint y: 281, endPoint x: 367, endPoint y: 307, distance: 168.0
click at [368, 307] on div "Change IMEI Number New IMEI 351386340642915 Check IMEI Place the previous IMEI …" at bounding box center [527, 296] width 347 height 293
type input "111111111111111"
click at [435, 362] on button "Submit" at bounding box center [447, 362] width 44 height 20
type input "111111111111111"
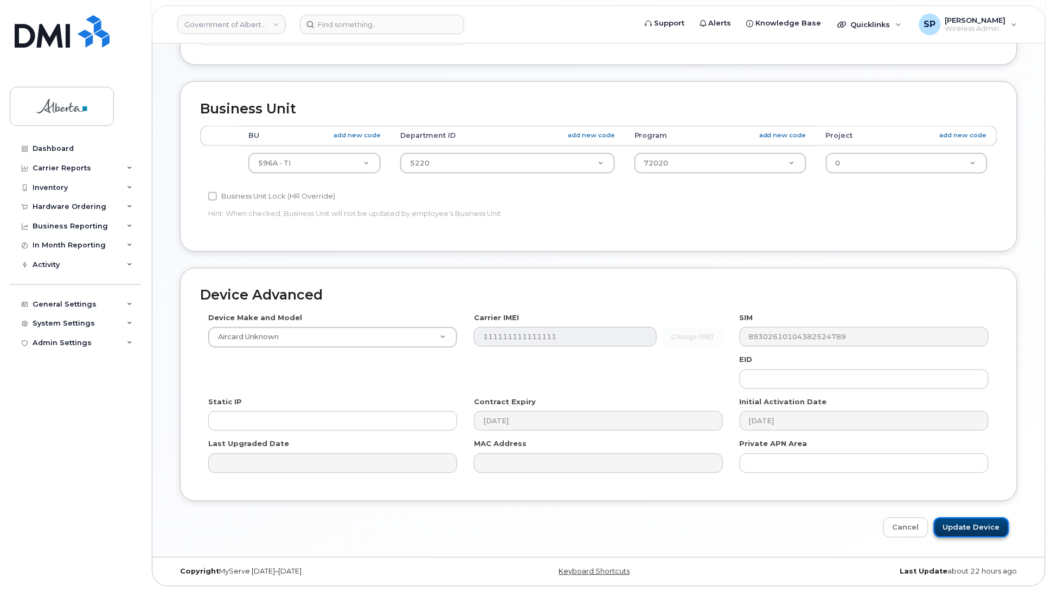
click at [993, 523] on input "Update Device" at bounding box center [971, 527] width 75 height 20
type input "Saving..."
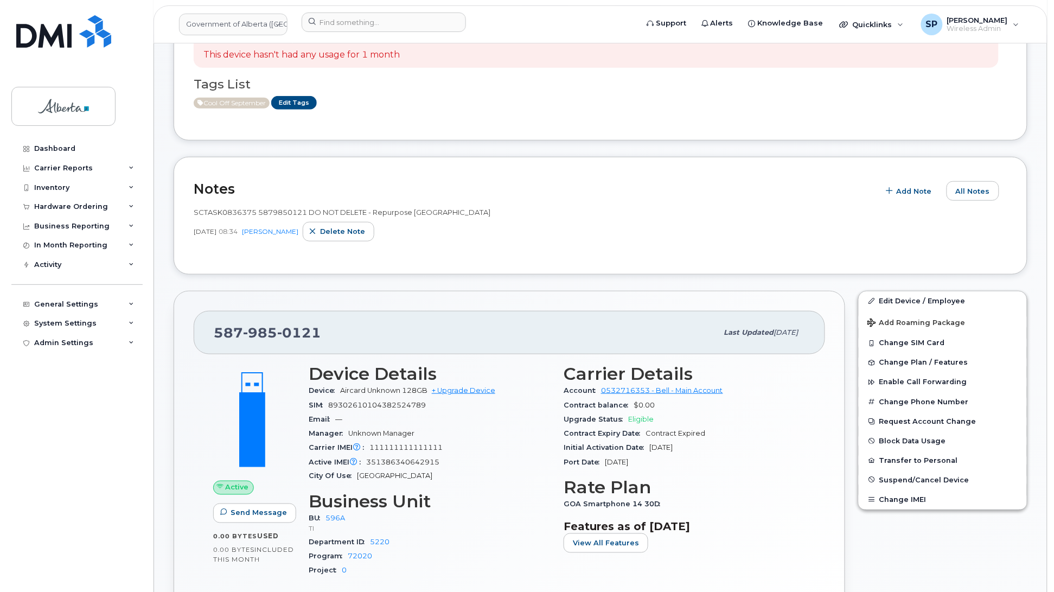
scroll to position [339, 0]
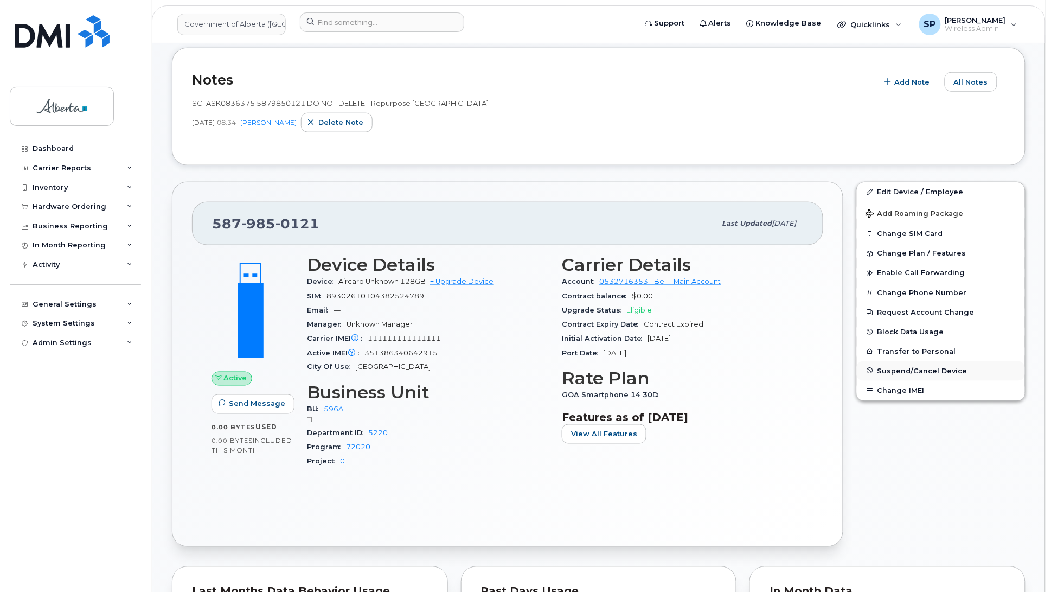
click at [902, 373] on span "Suspend/Cancel Device" at bounding box center [922, 371] width 90 height 8
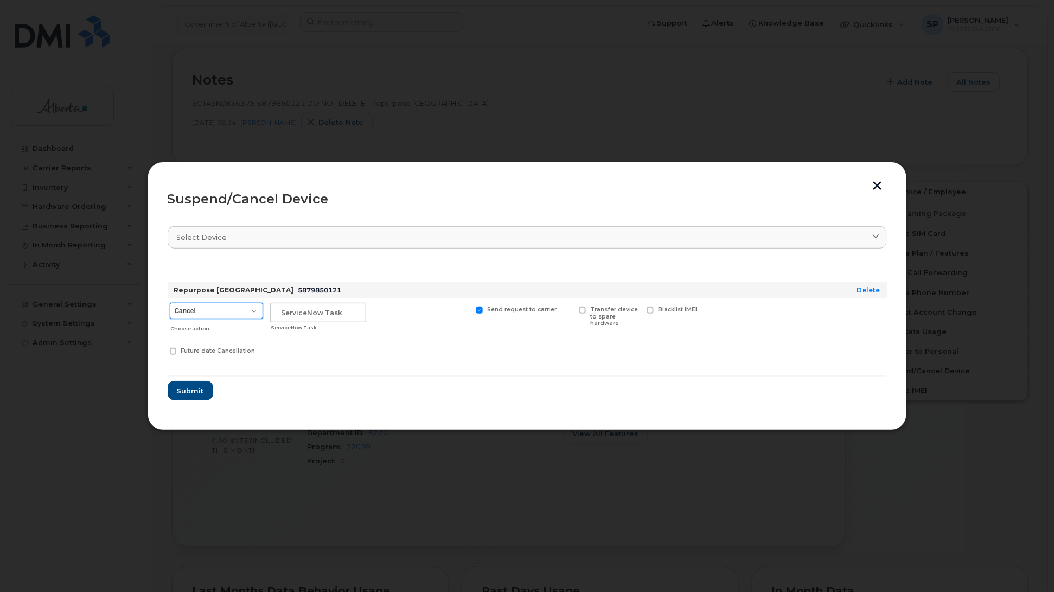
click at [205, 319] on select "Cancel Suspend - Extend Suspension Suspend - Reduced Rate Suspend - Lost Device…" at bounding box center [216, 311] width 93 height 16
select select "[object Object]"
click at [170, 303] on select "Cancel Suspend - Extend Suspension Suspend - Reduced Rate Suspend - Lost Device…" at bounding box center [216, 311] width 93 height 16
click at [313, 310] on input "text" at bounding box center [318, 313] width 96 height 20
drag, startPoint x: 337, startPoint y: 310, endPoint x: 243, endPoint y: 311, distance: 94.4
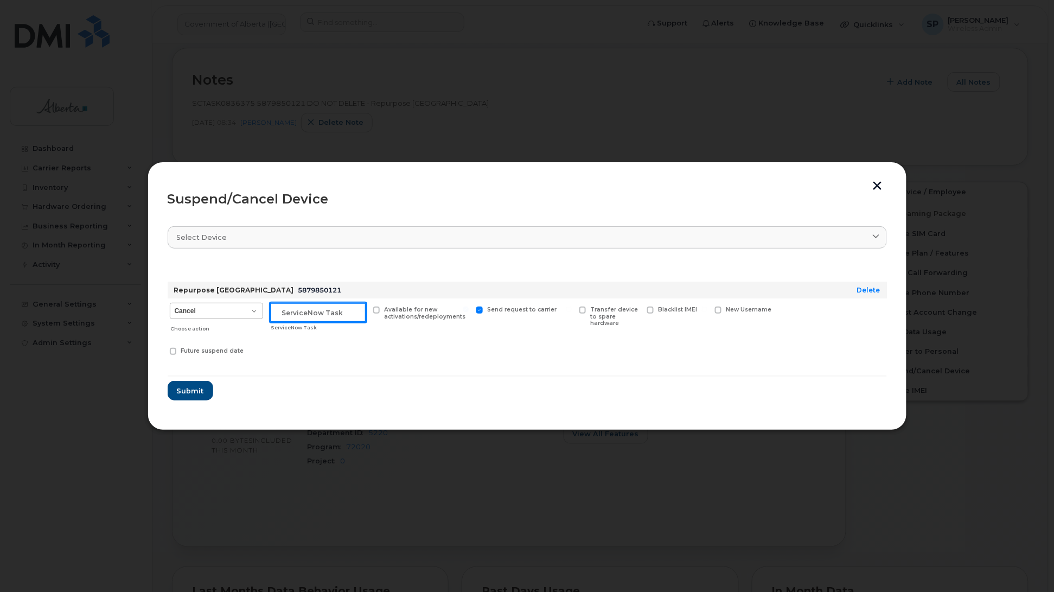
click at [243, 311] on div "Cancel Suspend - Extend Suspension Suspend - Reduced Rate Suspend - Lost Device…" at bounding box center [527, 330] width 719 height 64
paste input "SCTASK0836375"
type input "SCTASK0836375 Suspended"
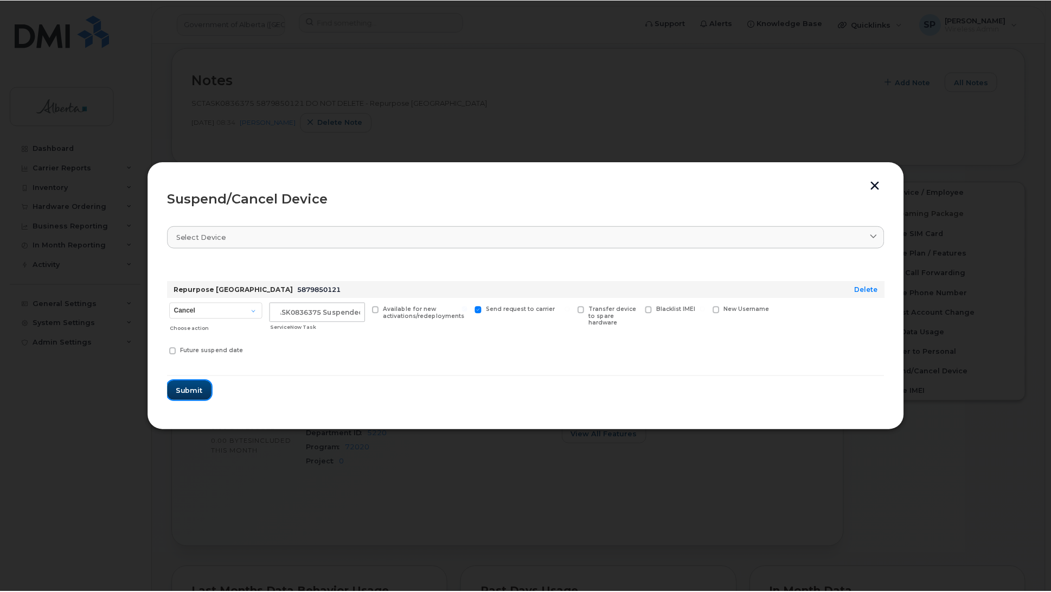
scroll to position [0, 0]
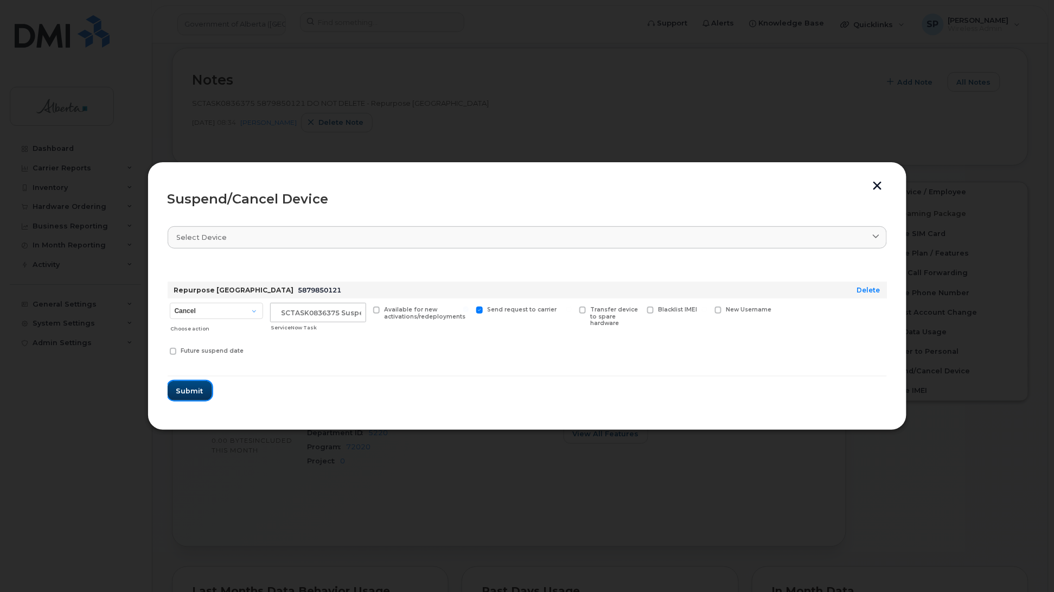
click at [194, 390] on span "Submit" at bounding box center [189, 391] width 27 height 10
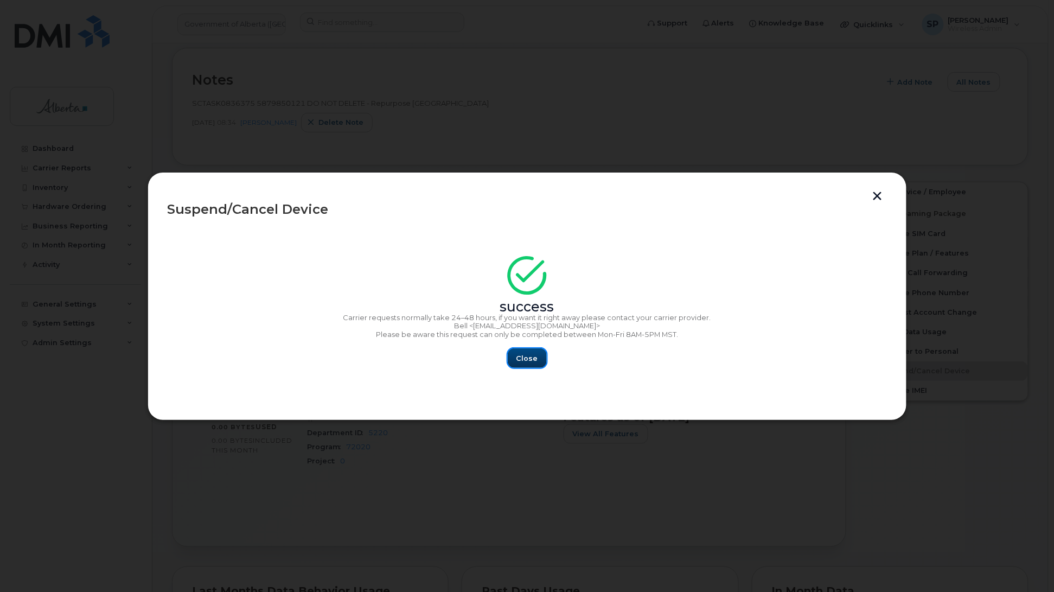
click at [527, 358] on span "Close" at bounding box center [527, 358] width 22 height 10
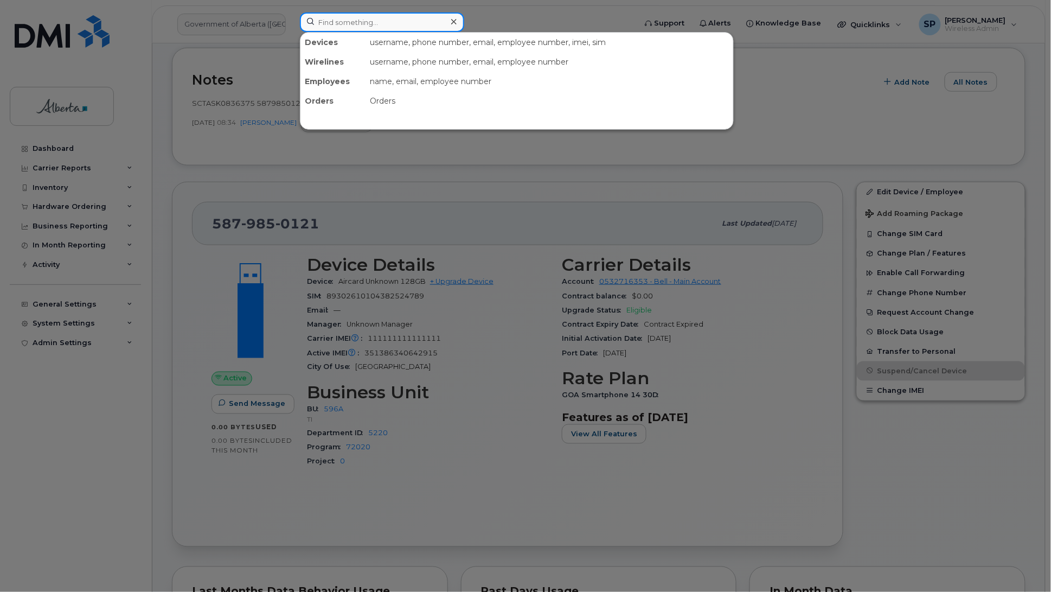
click at [375, 23] on input at bounding box center [382, 22] width 164 height 20
paste input "5874370019"
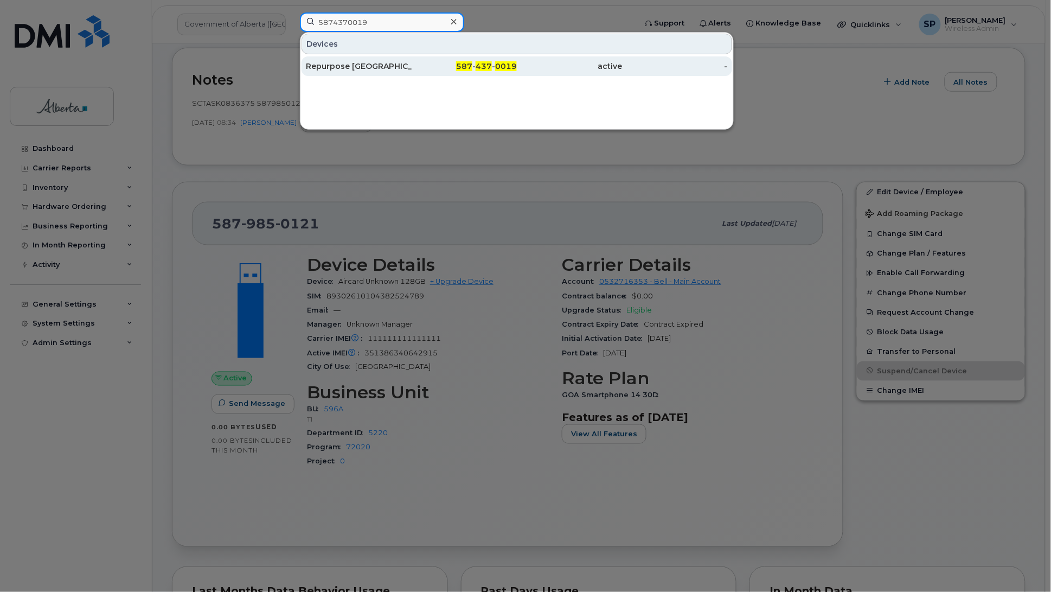
type input "5874370019"
click at [367, 67] on div "Repurpose [GEOGRAPHIC_DATA]" at bounding box center [359, 66] width 106 height 11
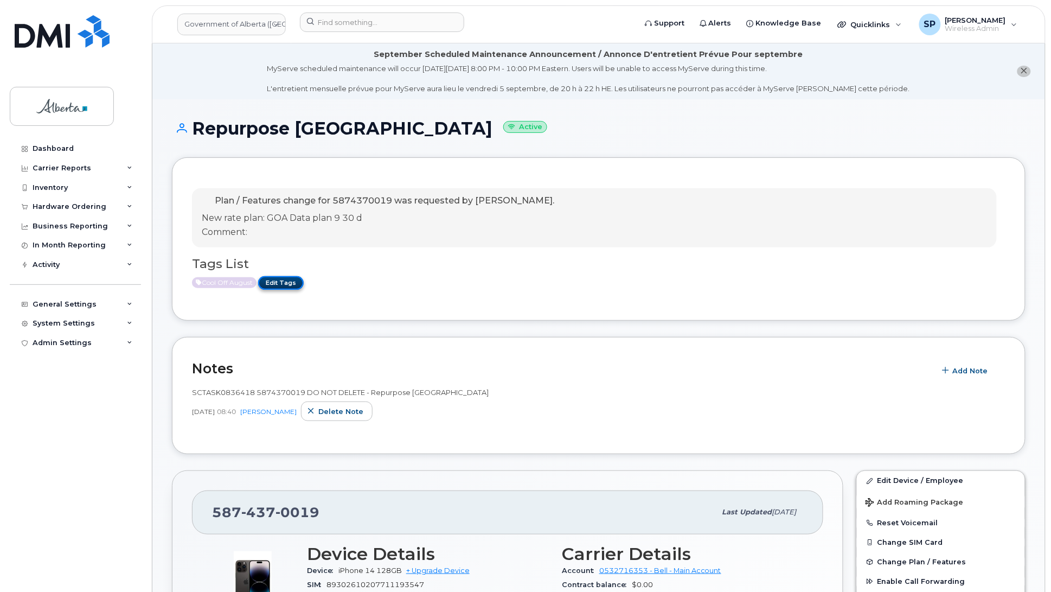
click at [287, 281] on link "Edit Tags" at bounding box center [281, 283] width 46 height 14
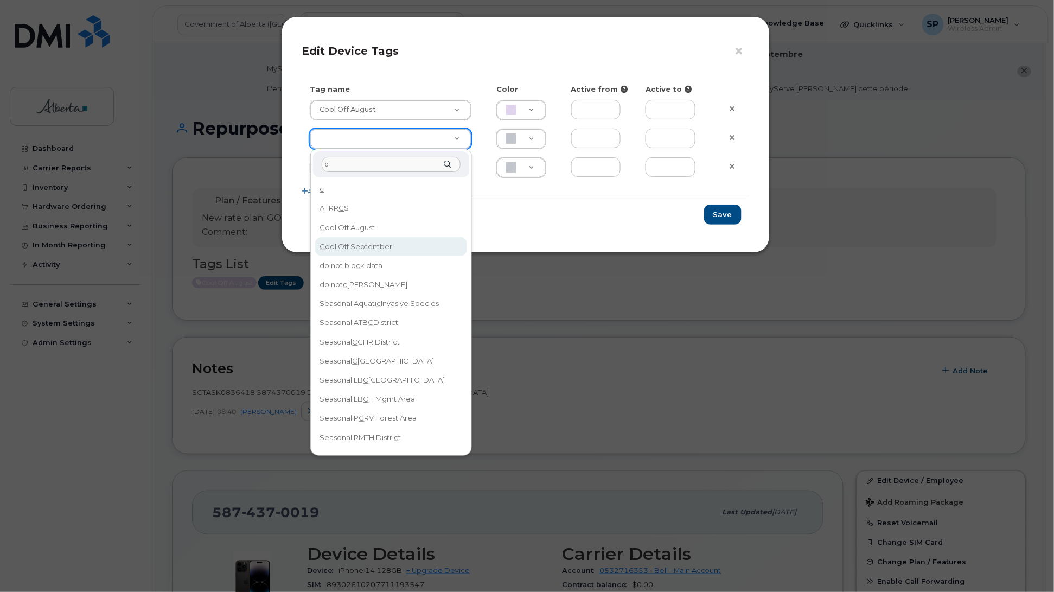
type input "c"
type input "Cool Off September"
type input "D6CDC1"
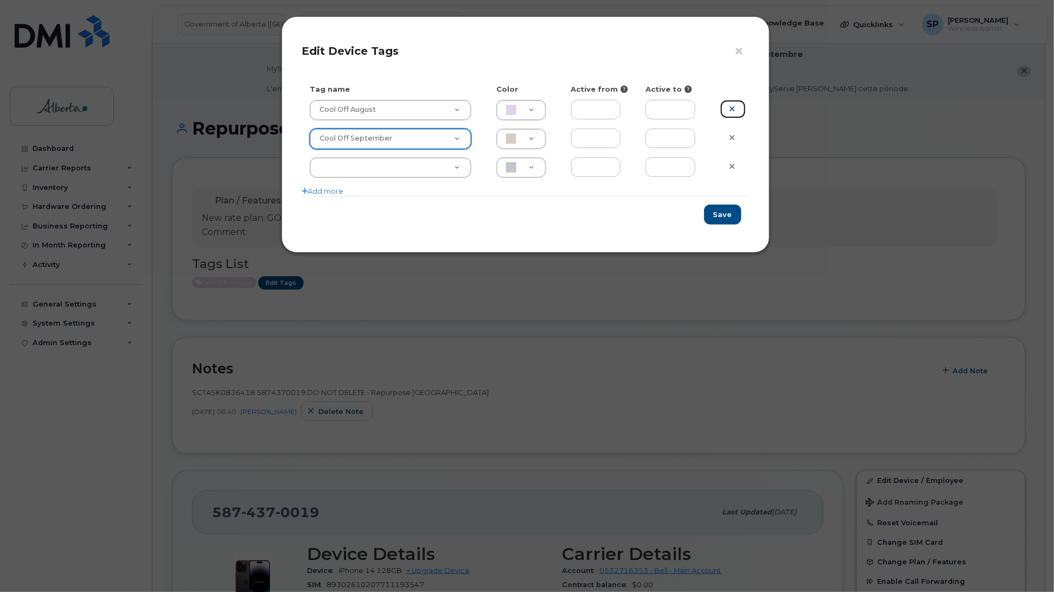
click at [730, 110] on icon at bounding box center [732, 109] width 6 height 8
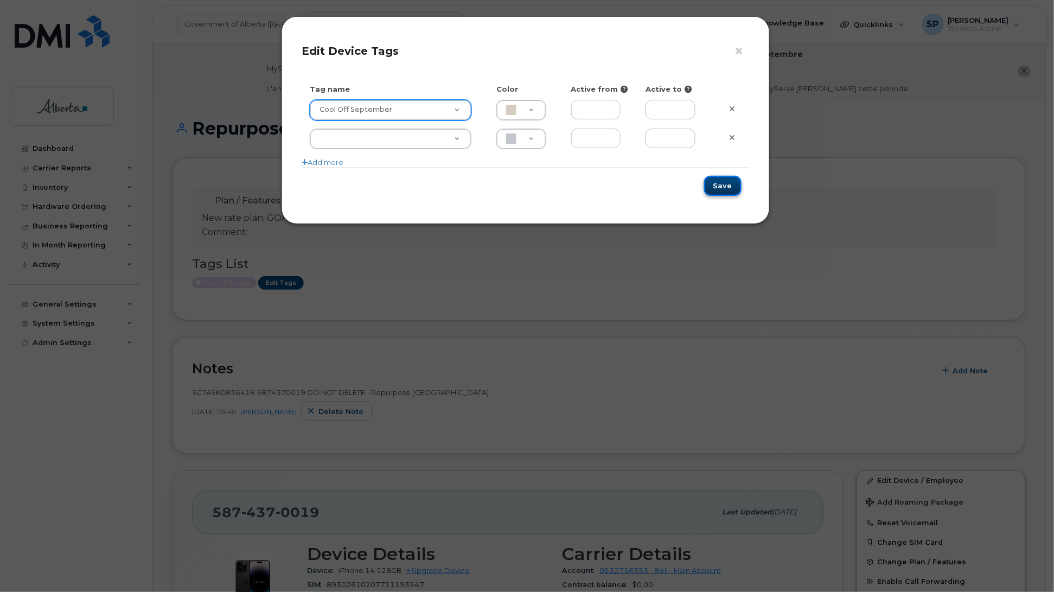
click at [727, 187] on button "Save" at bounding box center [722, 186] width 37 height 20
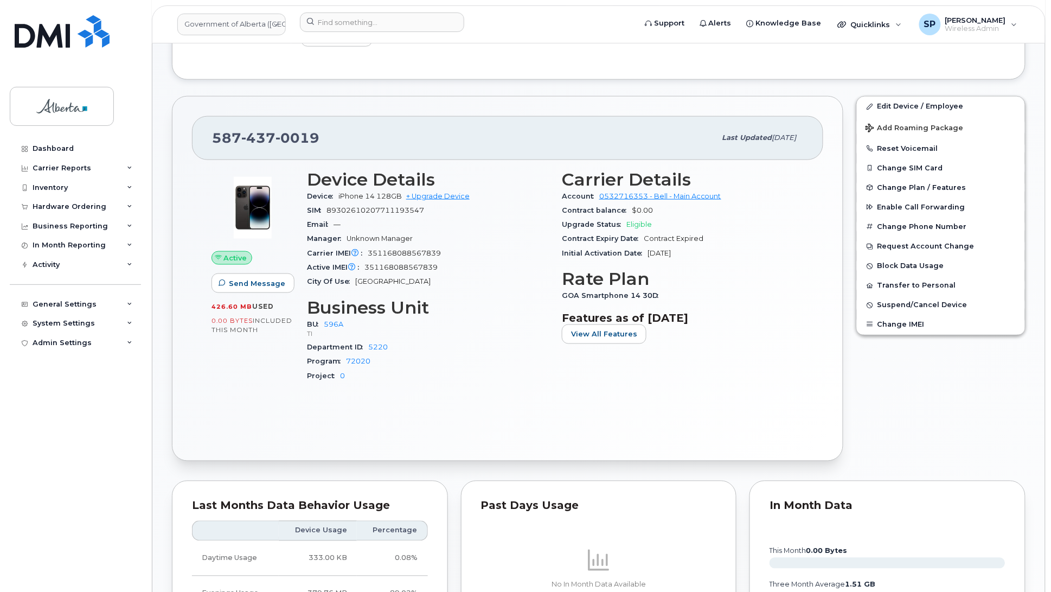
scroll to position [364, 0]
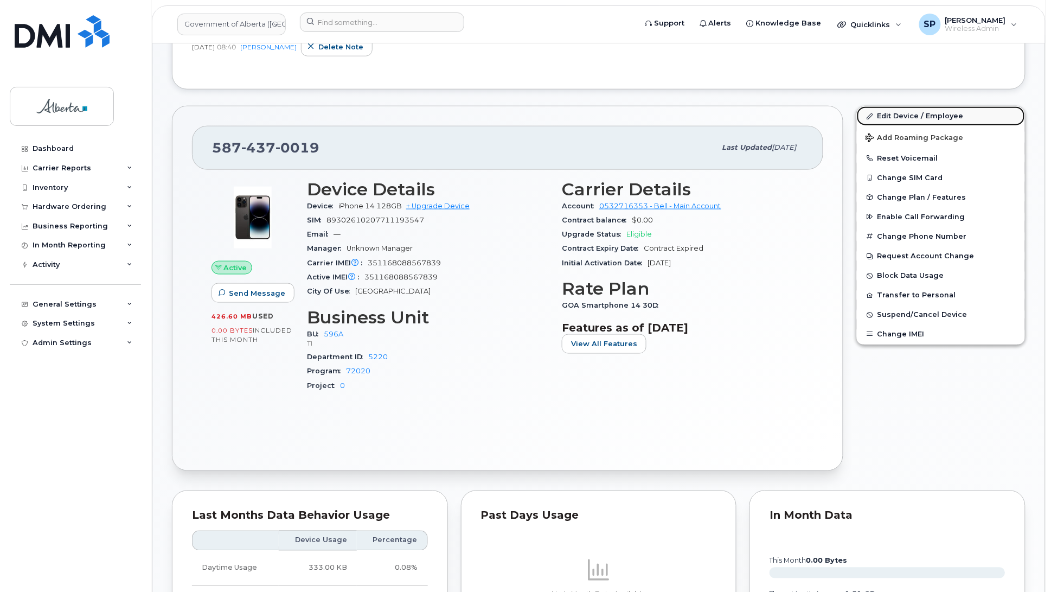
click at [889, 116] on link "Edit Device / Employee" at bounding box center [941, 116] width 168 height 20
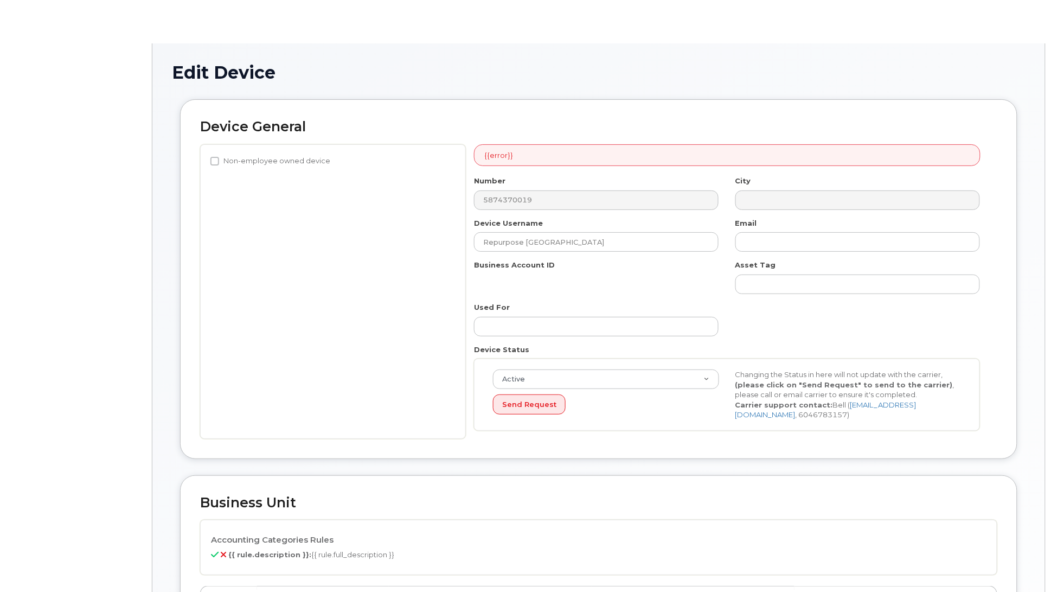
select select "4797729"
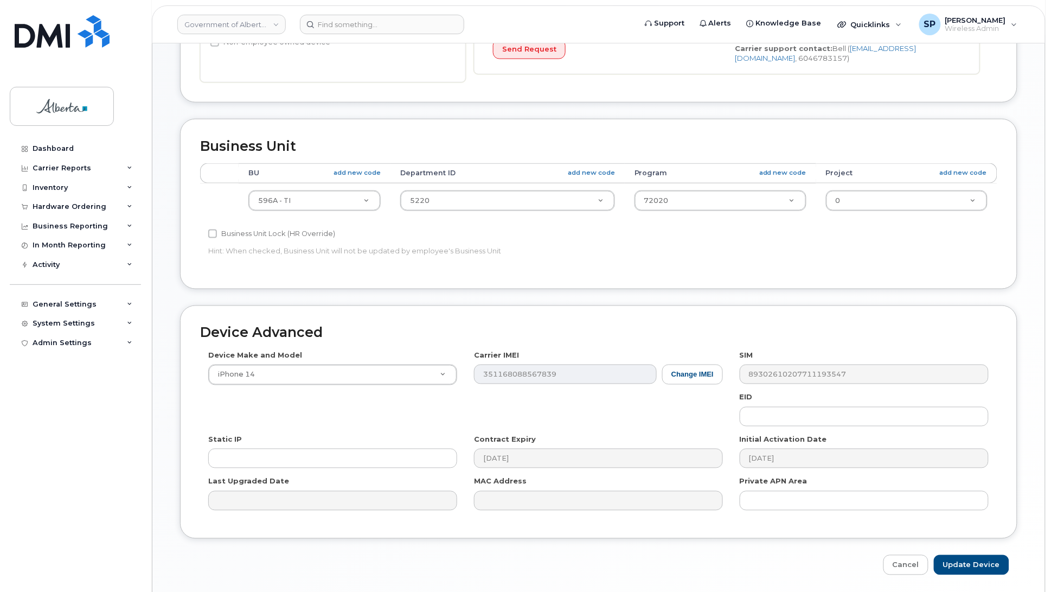
scroll to position [381, 0]
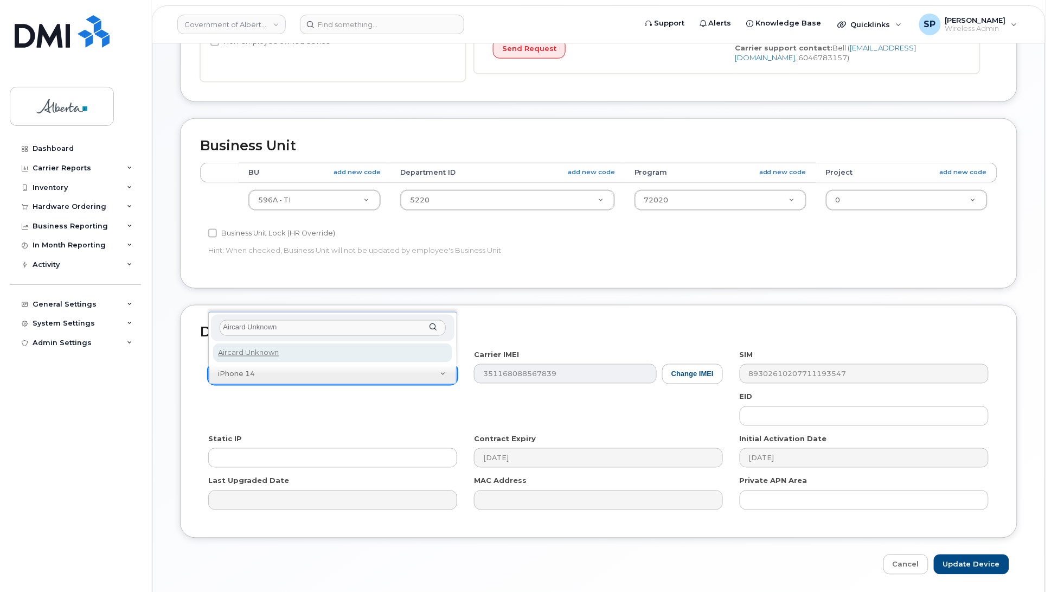
type input "Aircard Unknown"
select select "971"
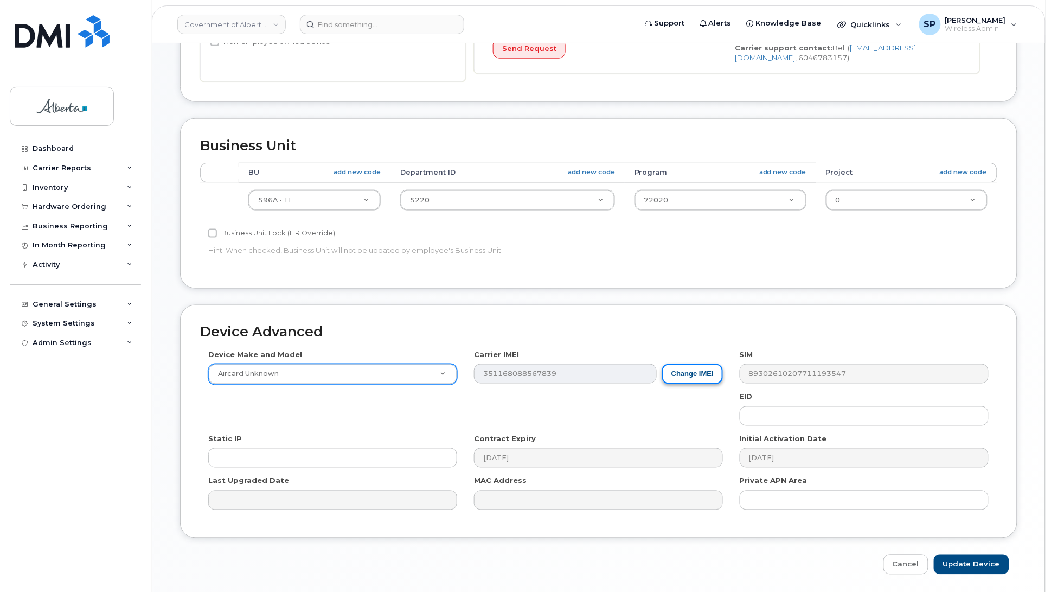
click at [701, 373] on button "Change IMEI" at bounding box center [692, 374] width 61 height 20
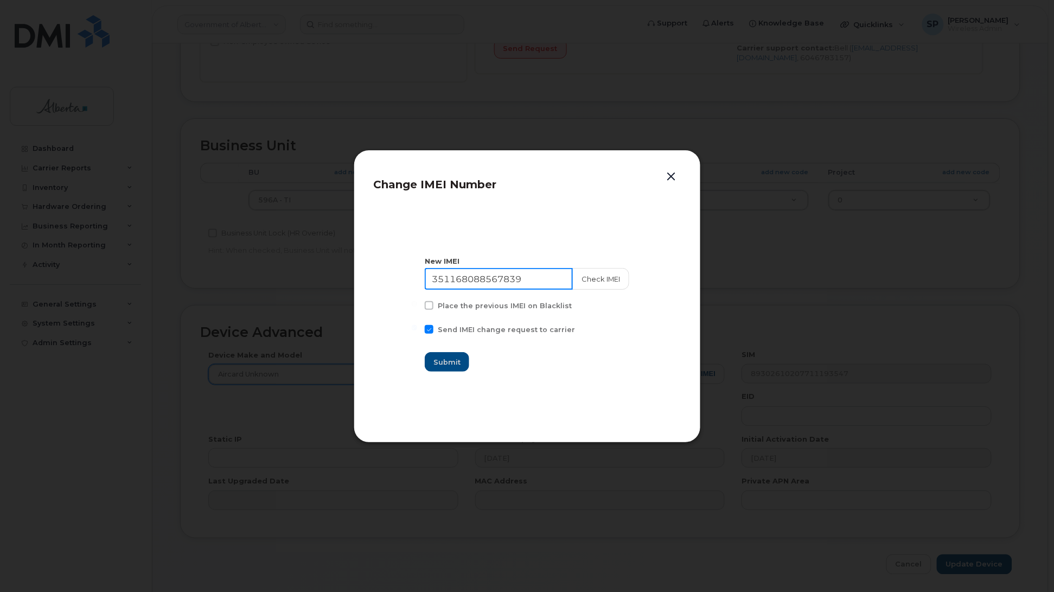
drag, startPoint x: 540, startPoint y: 281, endPoint x: 375, endPoint y: 289, distance: 165.6
click at [375, 289] on section "New IMEI 351168088567839 Check IMEI Place the previous IMEI on Blacklist Send I…" at bounding box center [527, 314] width 307 height 217
type input "111111111111111"
drag, startPoint x: 449, startPoint y: 364, endPoint x: 444, endPoint y: 366, distance: 5.8
click at [445, 366] on span "Submit" at bounding box center [447, 362] width 27 height 10
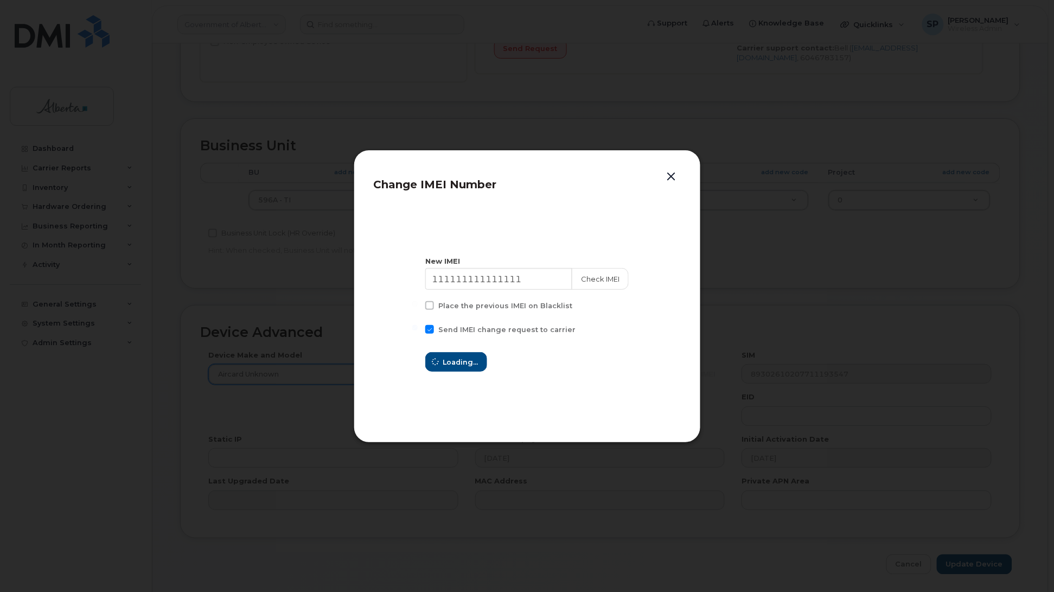
type input "111111111111111"
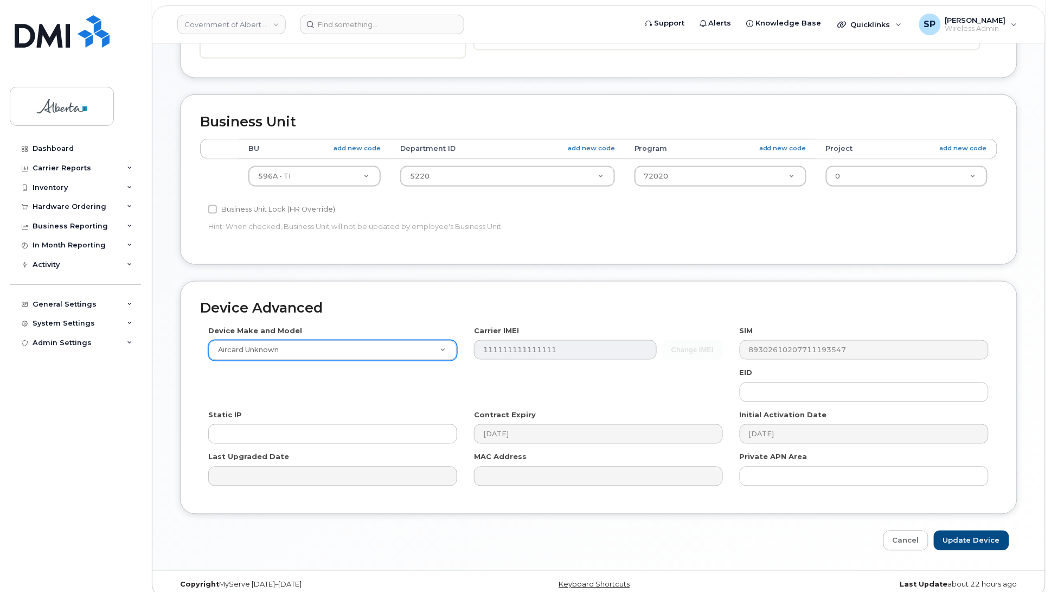
scroll to position [419, 0]
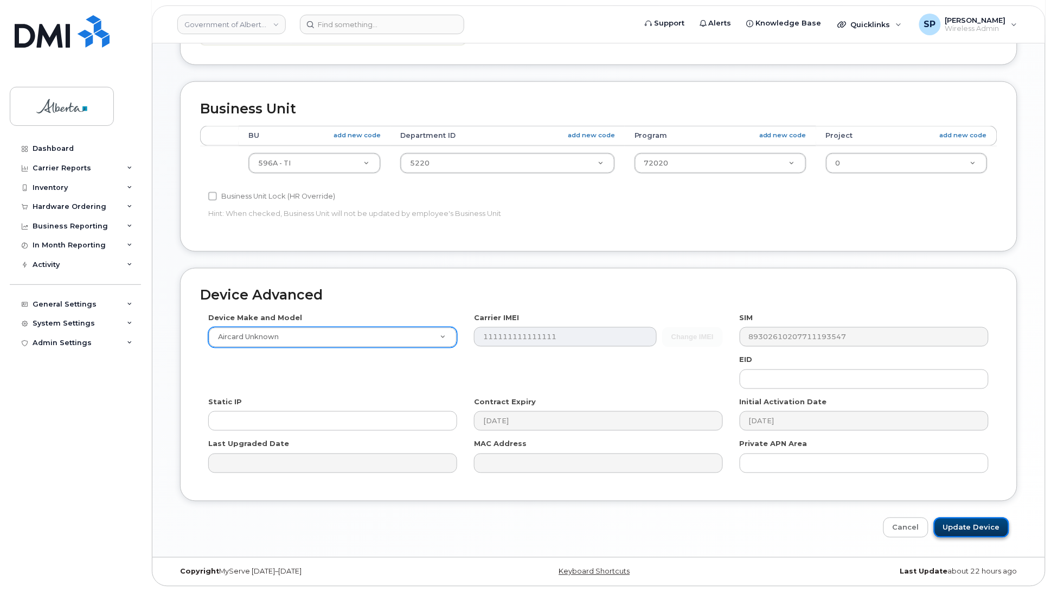
click at [979, 524] on input "Update Device" at bounding box center [971, 527] width 75 height 20
type input "Saving..."
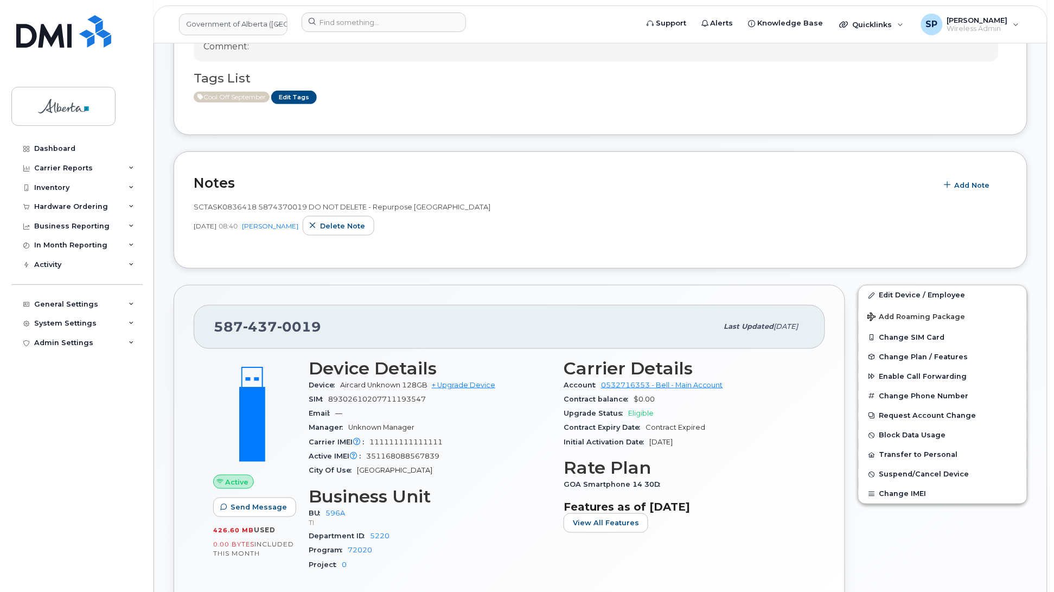
scroll to position [265, 0]
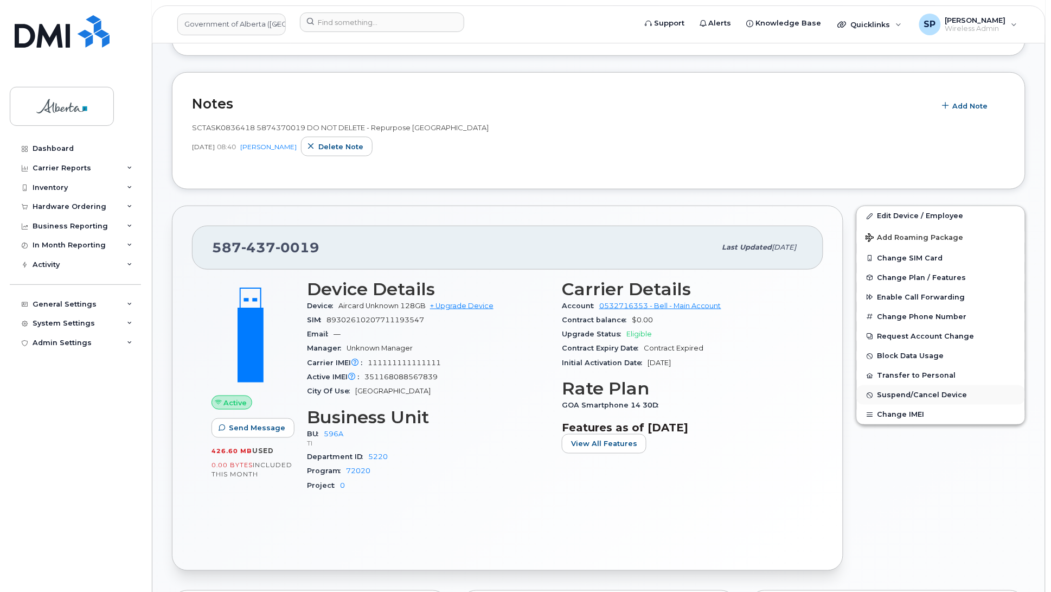
click at [913, 396] on span "Suspend/Cancel Device" at bounding box center [922, 395] width 90 height 8
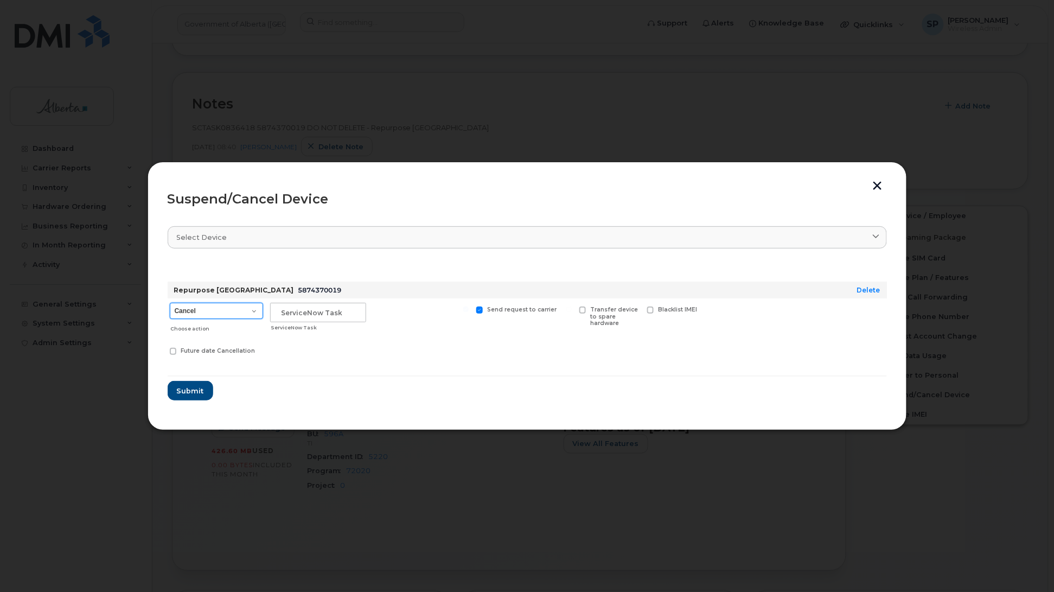
click at [202, 313] on select "Cancel Suspend - Extend Suspension Suspend - Reduced Rate Suspend - Lost Device…" at bounding box center [216, 311] width 93 height 16
select select "[object Object]"
click at [170, 303] on select "Cancel Suspend - Extend Suspension Suspend - Reduced Rate Suspend - Lost Device…" at bounding box center [216, 311] width 93 height 16
click at [286, 316] on input "text" at bounding box center [318, 313] width 96 height 20
paste input "SCTASK0836418"
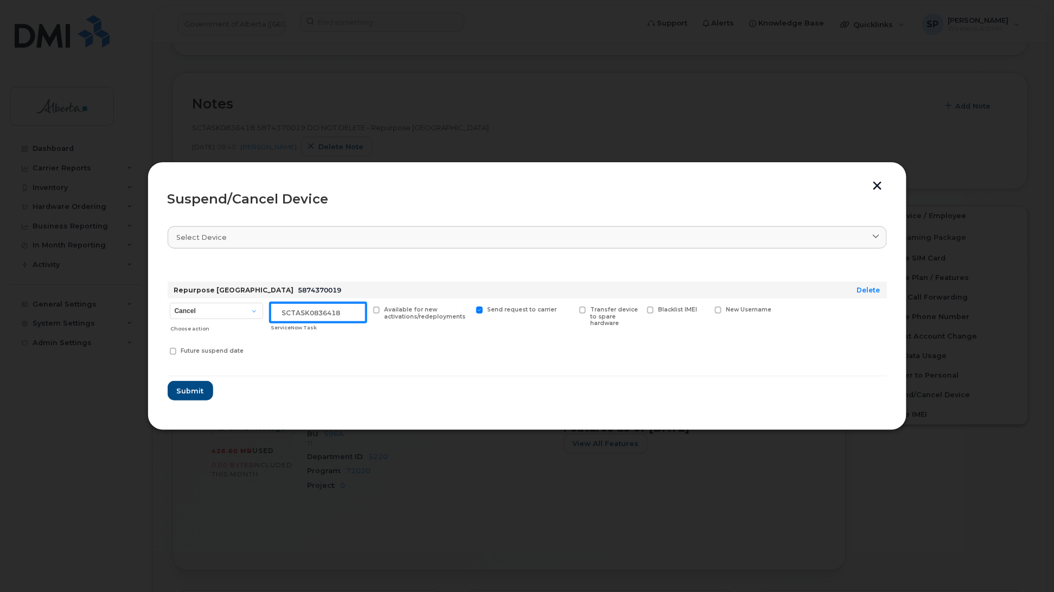
click at [346, 313] on input "SCTASK0836418" at bounding box center [318, 313] width 96 height 20
type input "SCTASK0836418 Suspended"
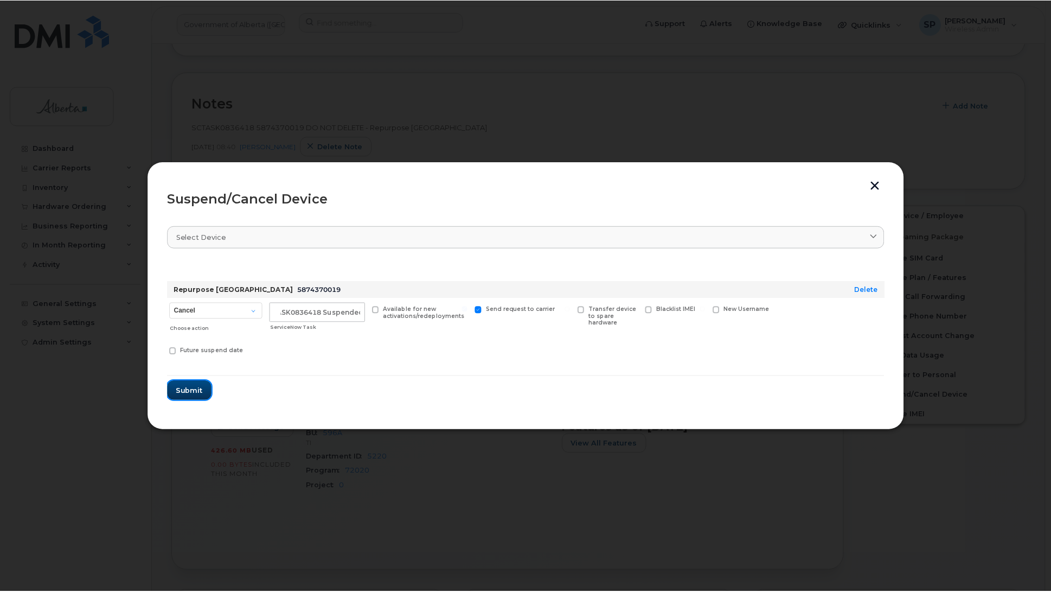
scroll to position [0, 0]
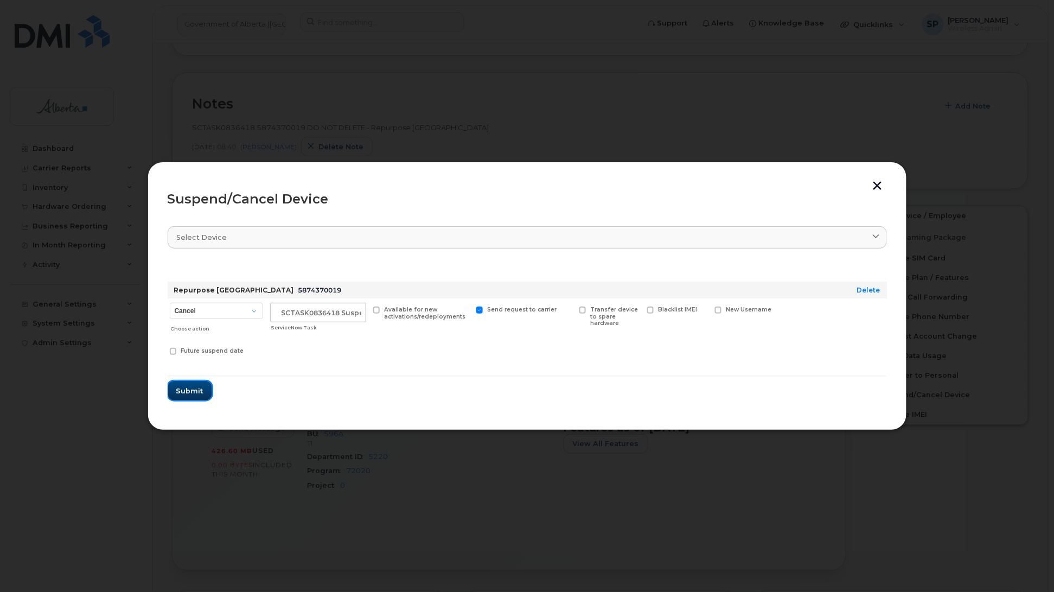
click at [190, 391] on span "Submit" at bounding box center [189, 391] width 27 height 10
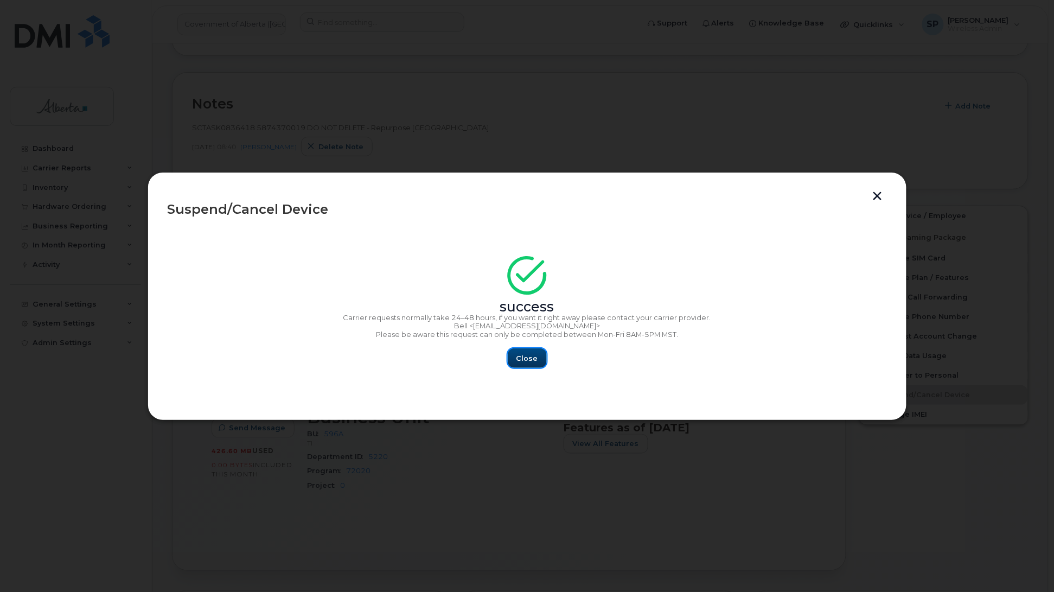
click at [533, 362] on span "Close" at bounding box center [527, 358] width 22 height 10
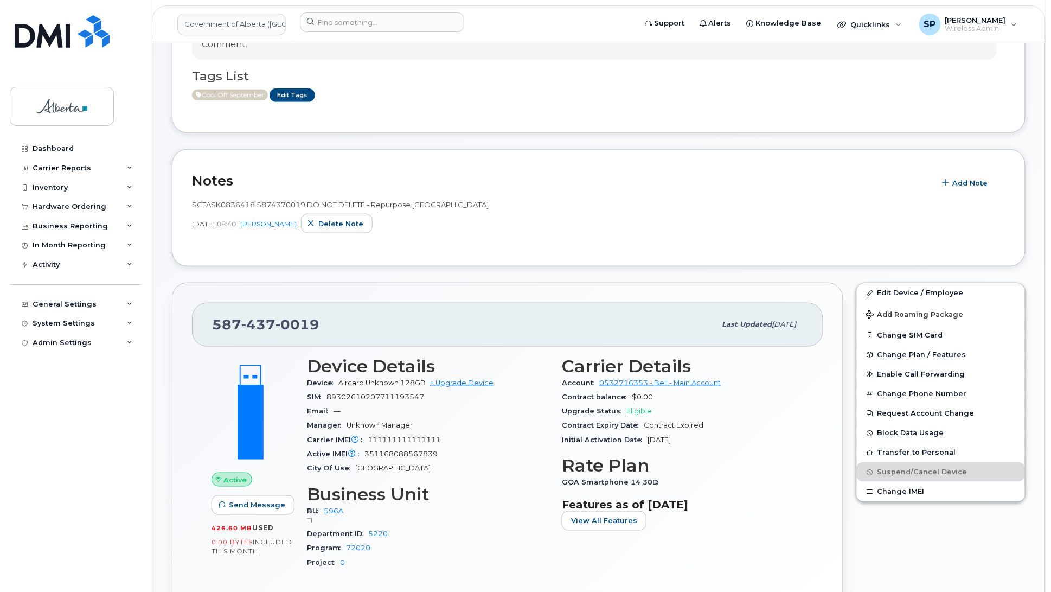
scroll to position [143, 0]
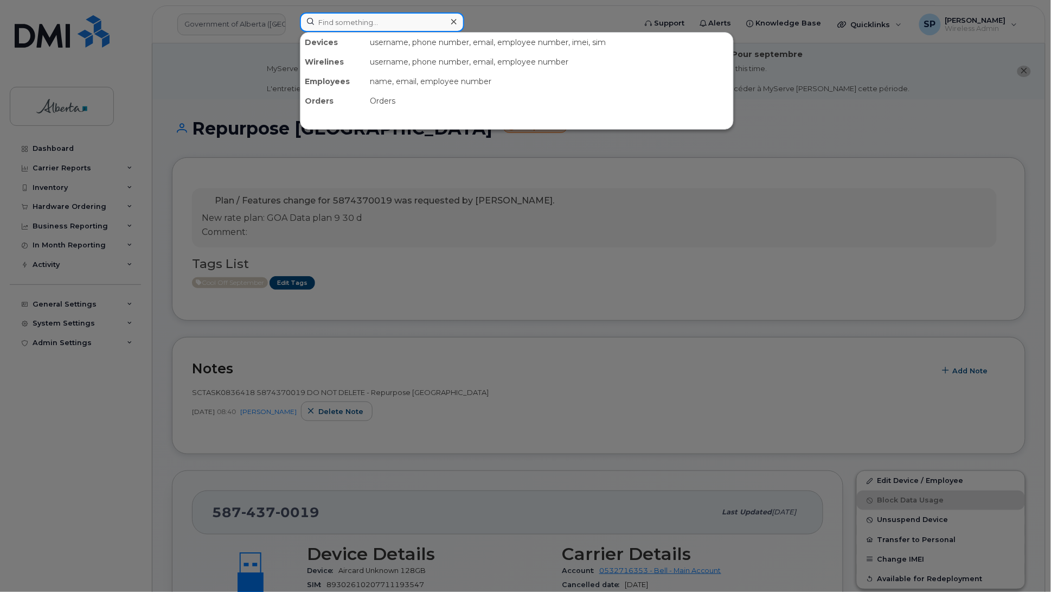
click at [337, 25] on input at bounding box center [382, 22] width 164 height 20
paste input "7802643692"
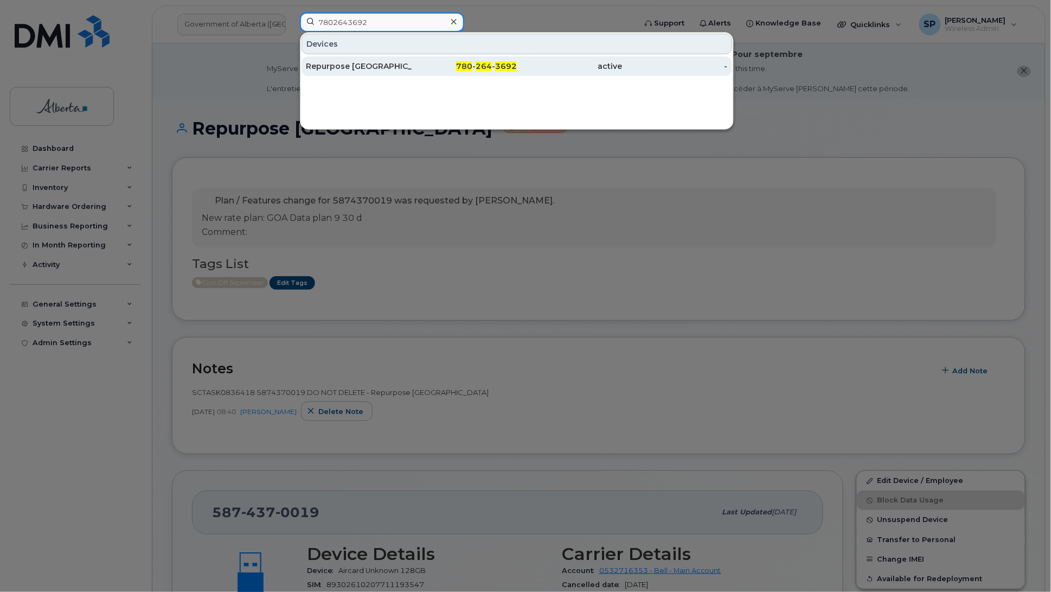
type input "7802643692"
click at [364, 66] on div "Repurpose [GEOGRAPHIC_DATA]" at bounding box center [359, 66] width 106 height 11
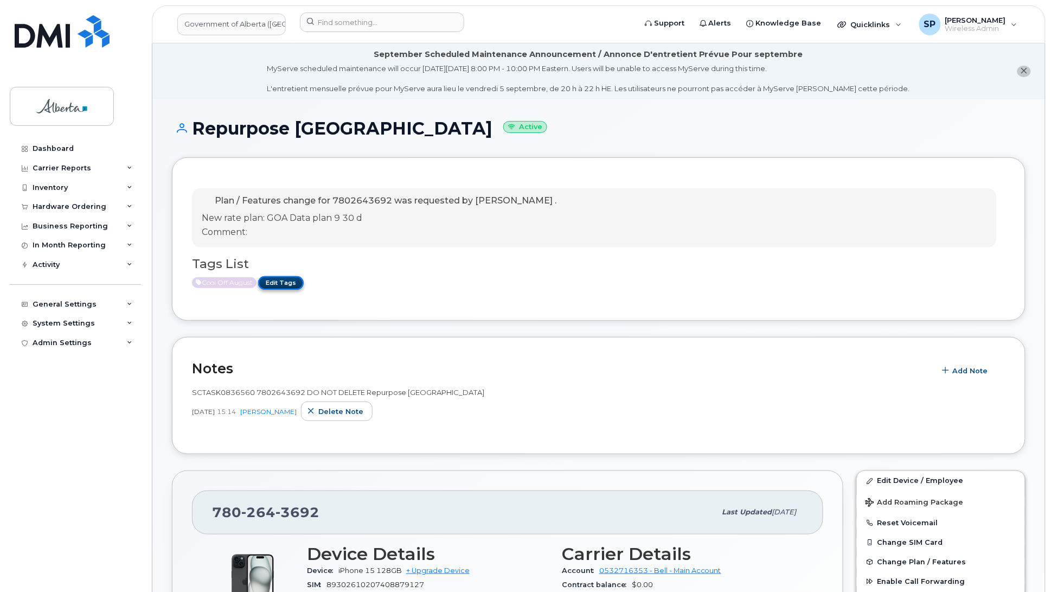
click at [273, 282] on link "Edit Tags" at bounding box center [281, 283] width 46 height 14
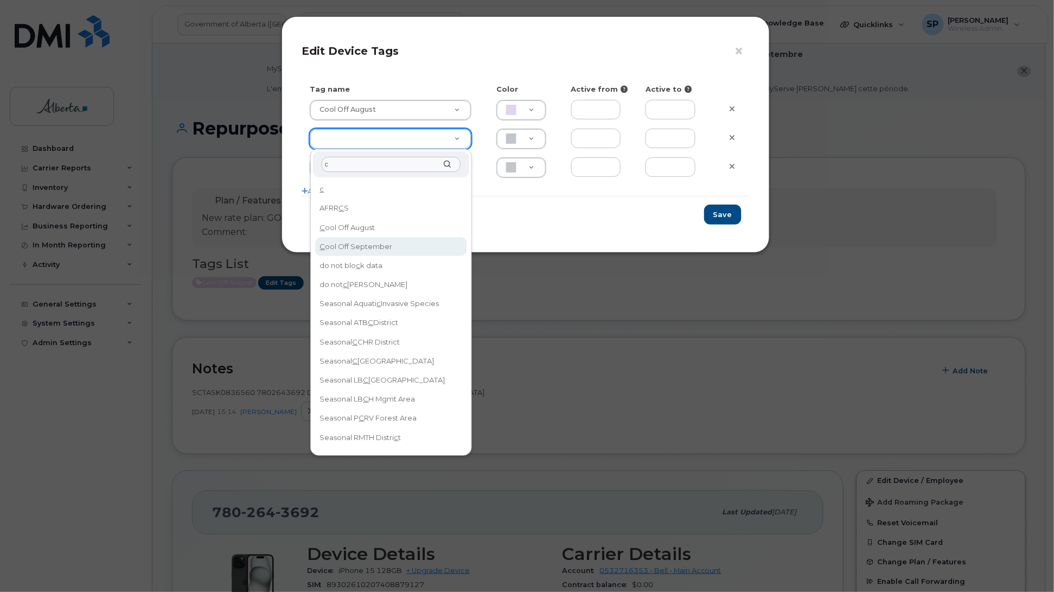
type input "c"
type input "Cool Off September"
type input "D6CDC1"
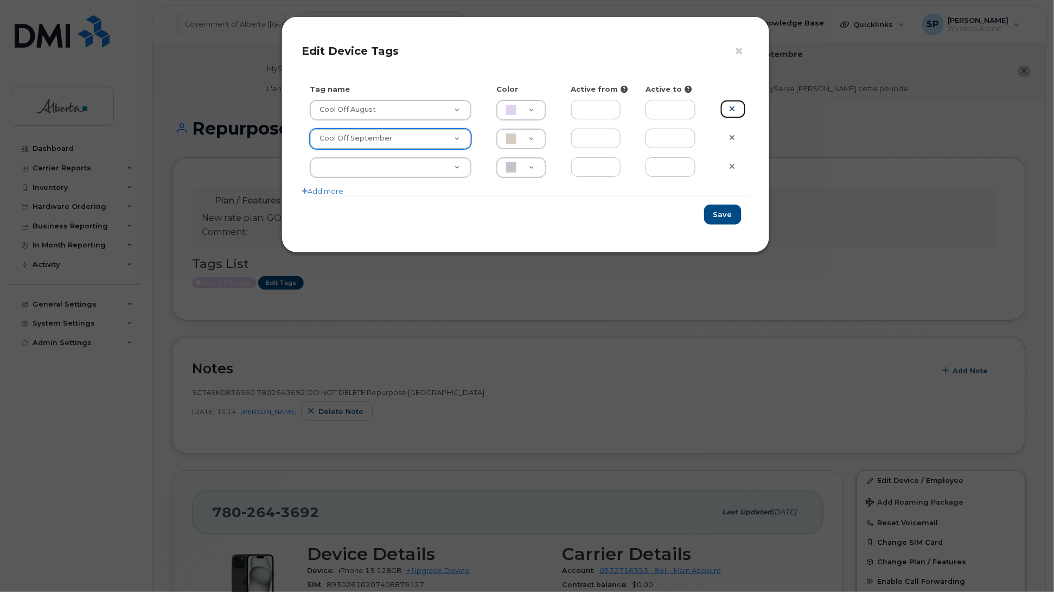
click at [732, 107] on icon at bounding box center [732, 109] width 6 height 8
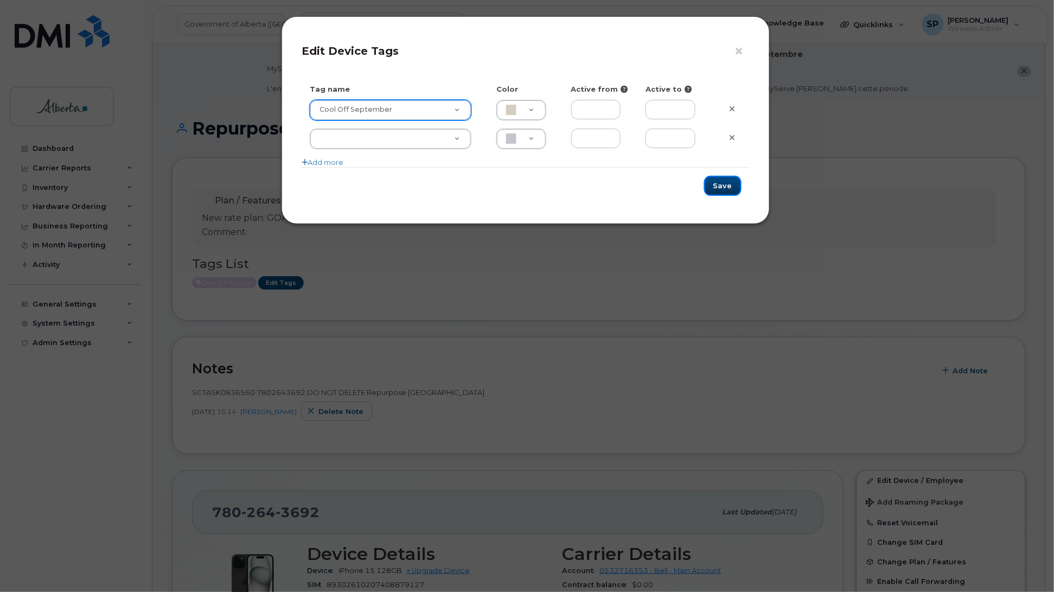
click at [730, 185] on button "Save" at bounding box center [722, 186] width 37 height 20
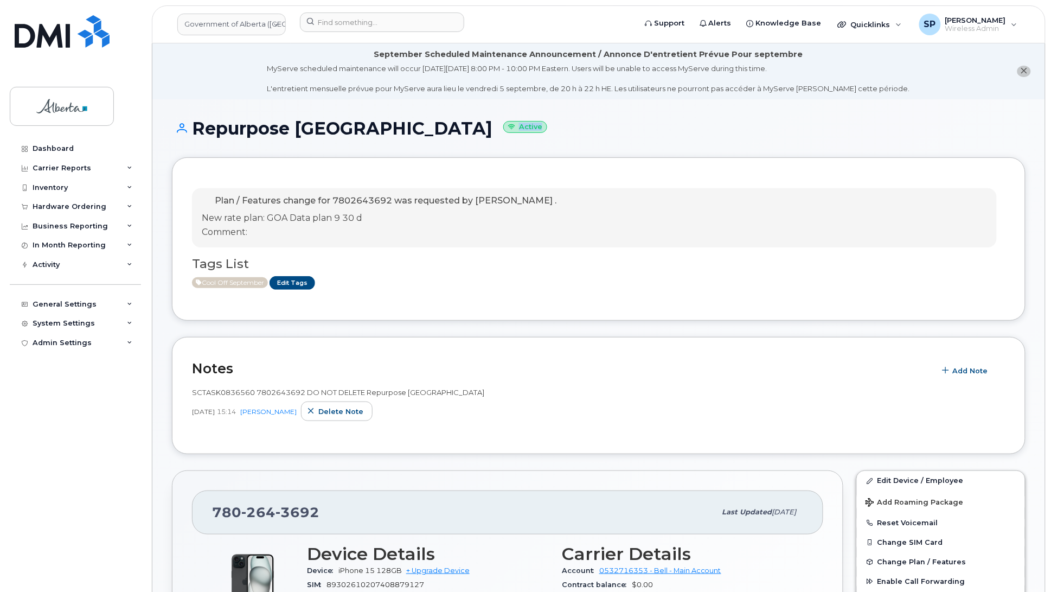
drag, startPoint x: 1050, startPoint y: 128, endPoint x: 1059, endPoint y: 156, distance: 29.5
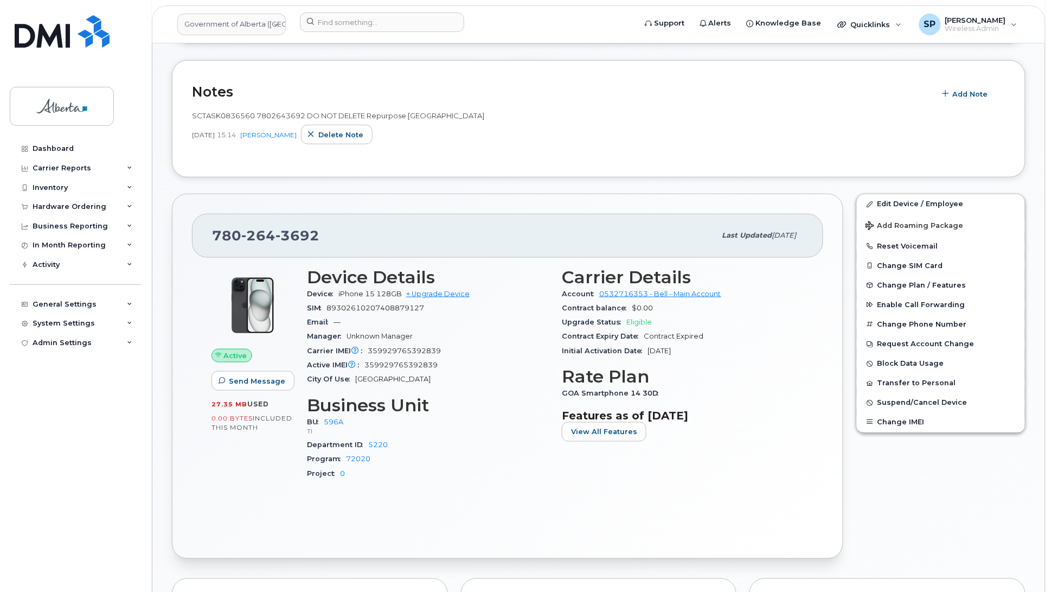
scroll to position [326, 0]
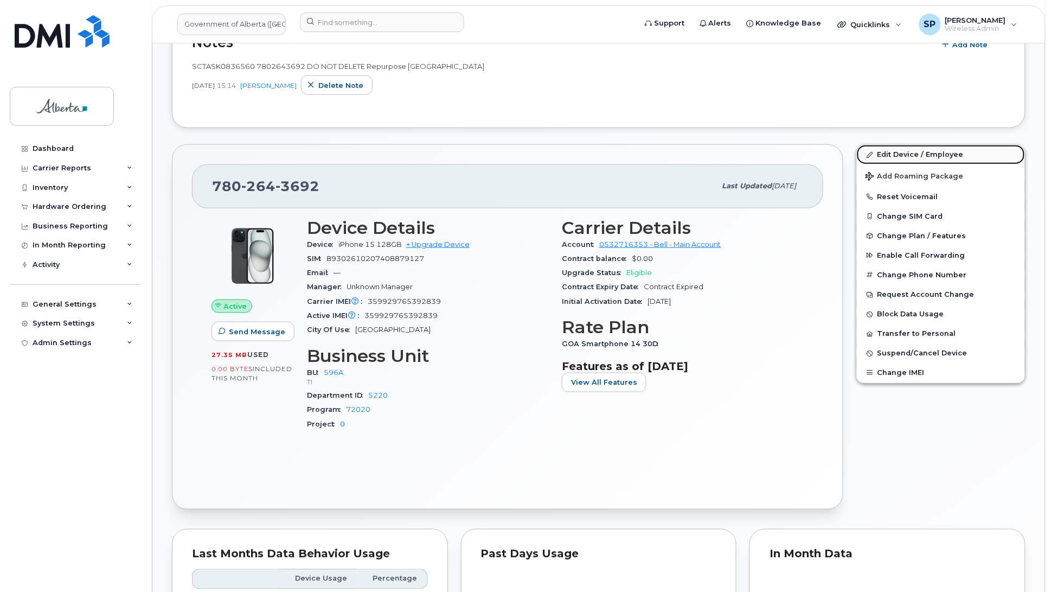
click at [909, 155] on link "Edit Device / Employee" at bounding box center [941, 155] width 168 height 20
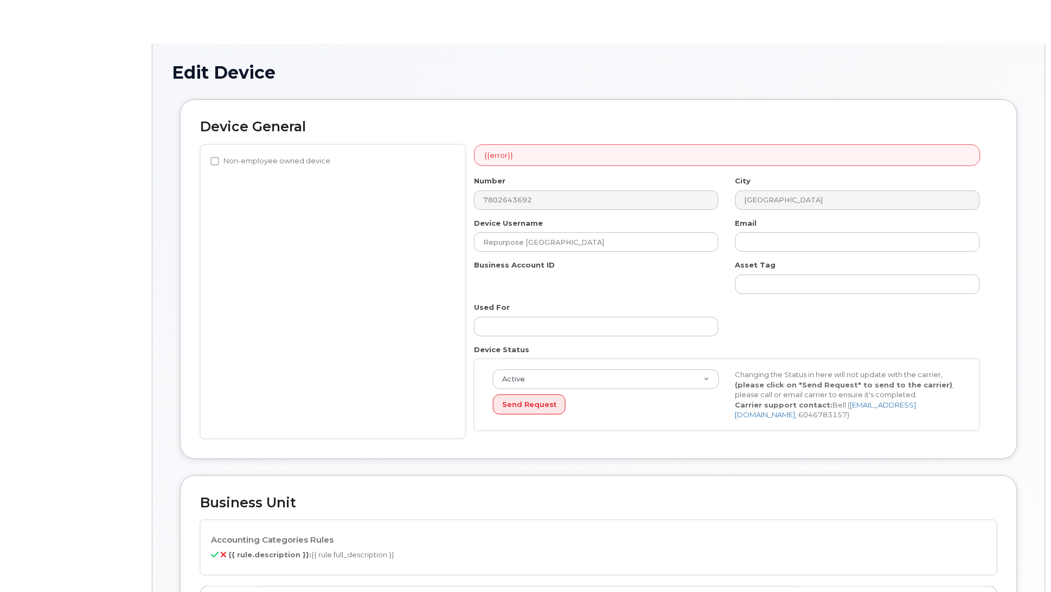
select select "4797729"
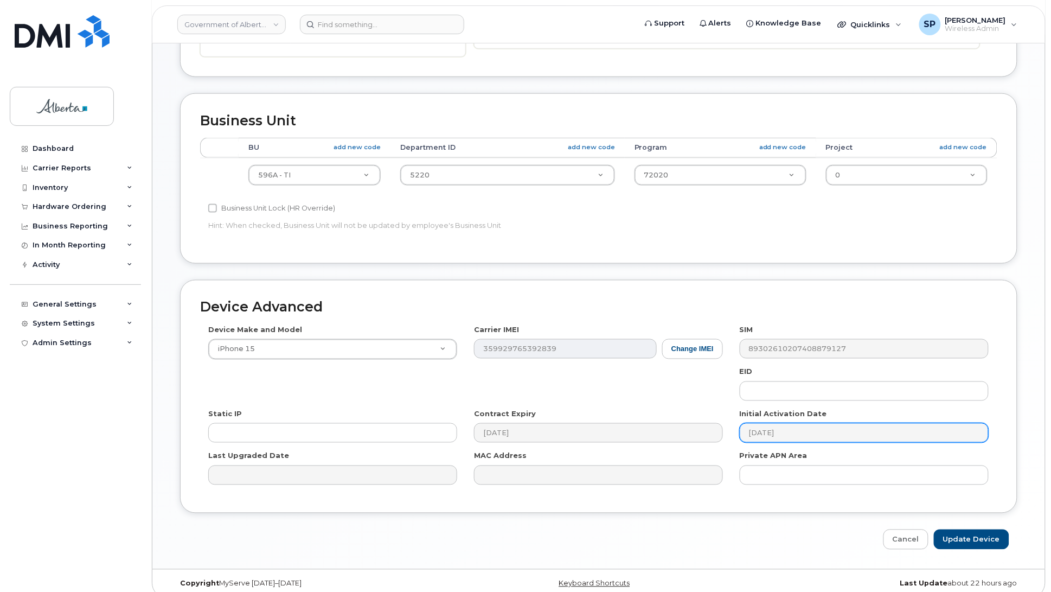
scroll to position [407, 0]
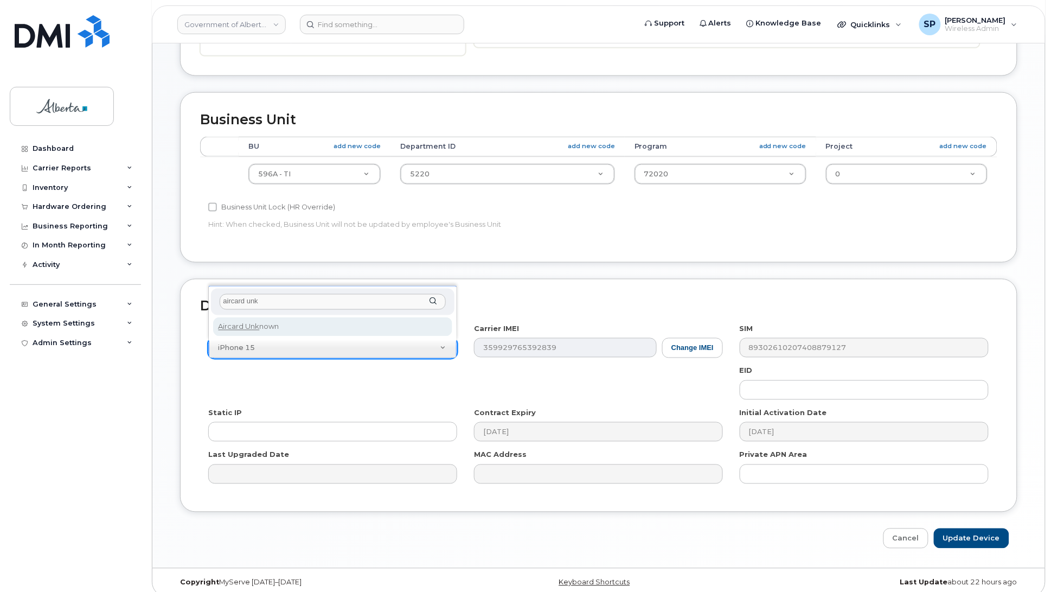
type input "aircard unk"
select select "971"
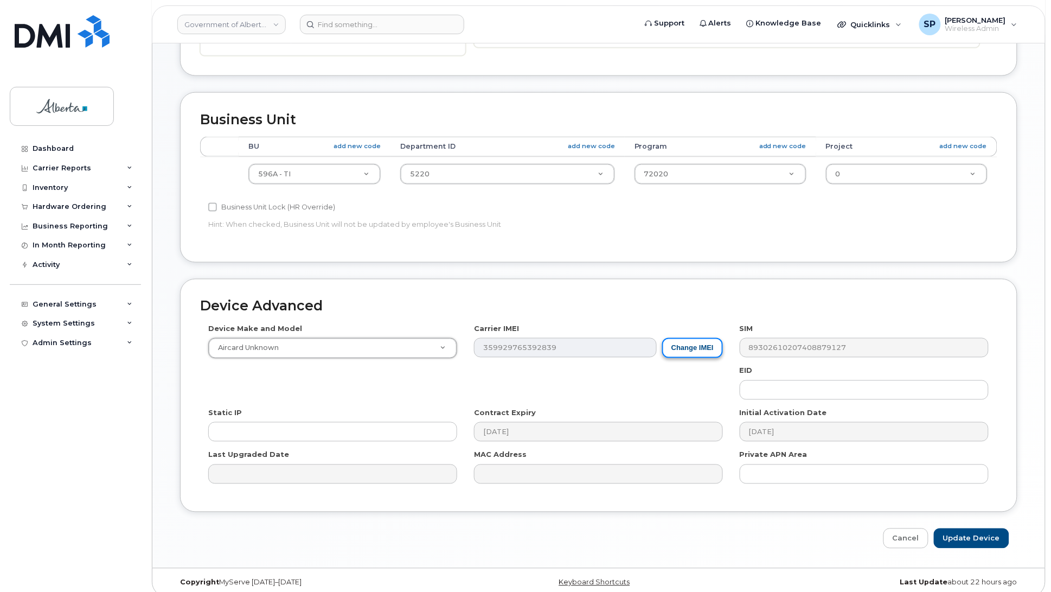
click at [681, 355] on button "Change IMEI" at bounding box center [692, 348] width 61 height 20
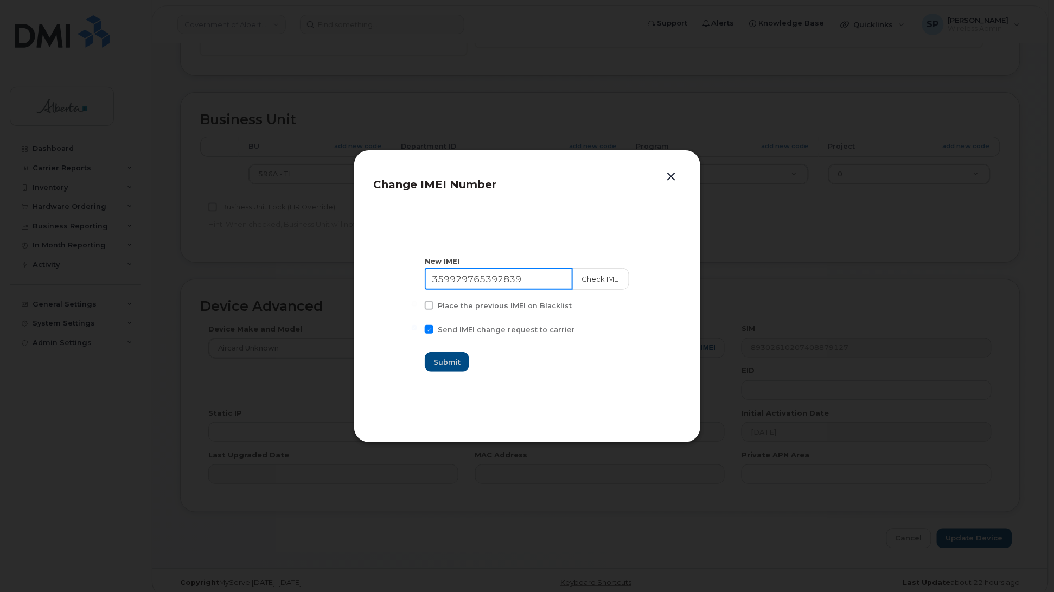
drag, startPoint x: 495, startPoint y: 278, endPoint x: 370, endPoint y: 281, distance: 124.8
click at [370, 281] on div "Change IMEI Number New IMEI 359929765392839 Check IMEI Place the previous IMEI …" at bounding box center [527, 296] width 347 height 293
type input "111111111111111"
click at [458, 361] on span "Submit" at bounding box center [447, 362] width 27 height 10
type input "111111111111111"
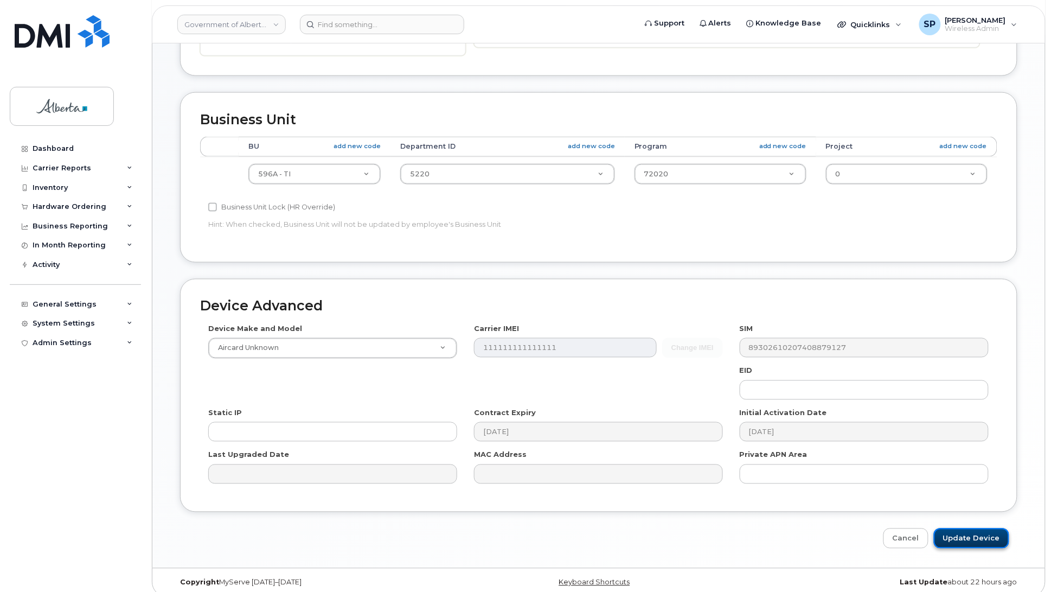
click at [1001, 536] on input "Update Device" at bounding box center [971, 538] width 75 height 20
type input "Saving..."
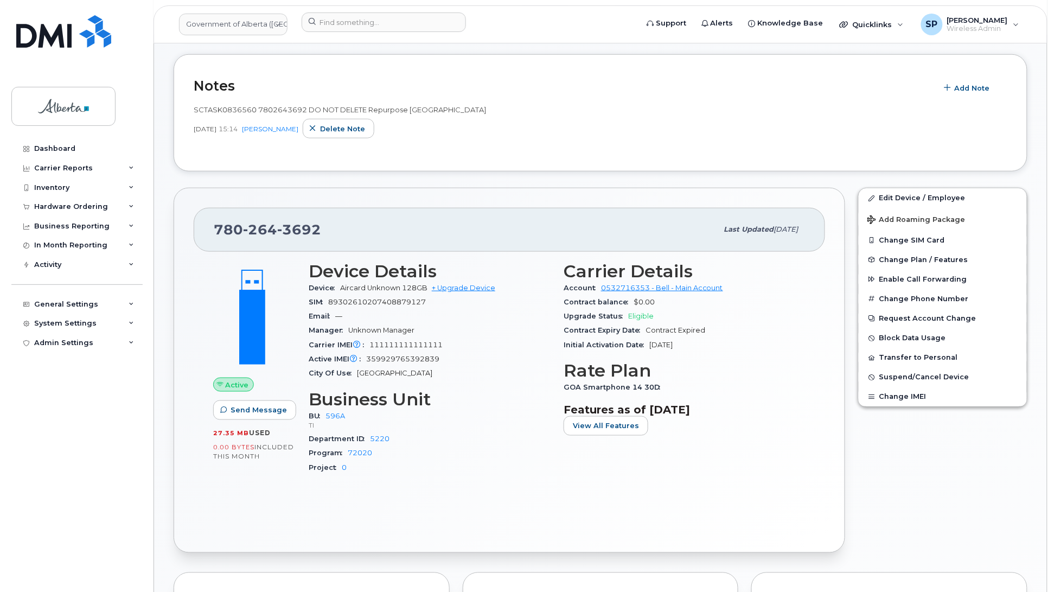
scroll to position [284, 0]
click at [896, 373] on span "Suspend/Cancel Device" at bounding box center [922, 376] width 90 height 8
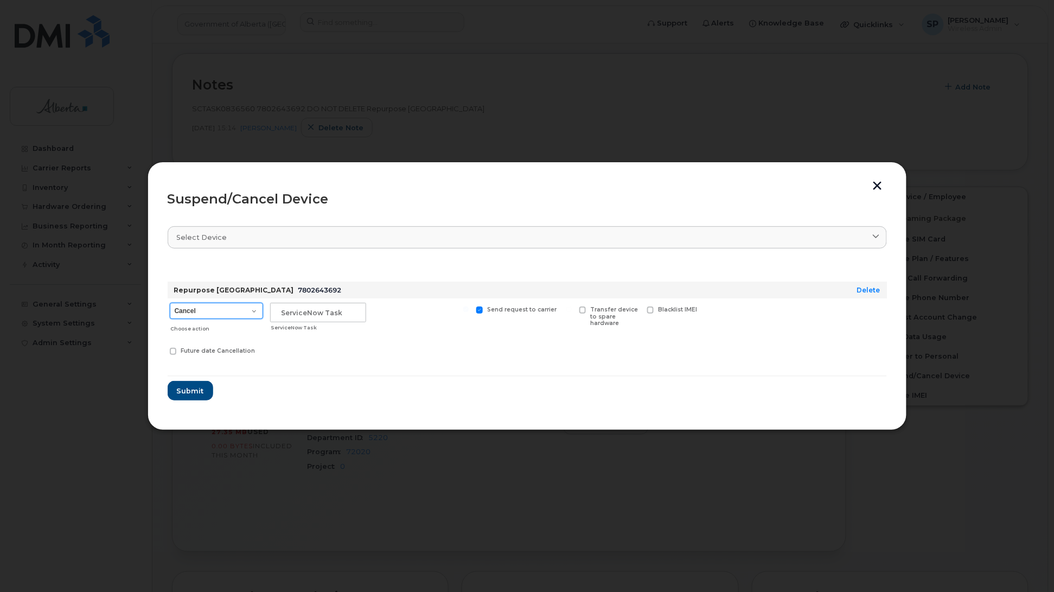
click at [229, 308] on select "Cancel Suspend - Extend Suspension Suspend - Reduced Rate Suspend - Lost Device…" at bounding box center [216, 311] width 93 height 16
select select "[object Object]"
click at [170, 303] on select "Cancel Suspend - Extend Suspension Suspend - Reduced Rate Suspend - Lost Device…" at bounding box center [216, 311] width 93 height 16
click at [354, 306] on input "text" at bounding box center [318, 313] width 96 height 20
paste input "SCTASK0836560"
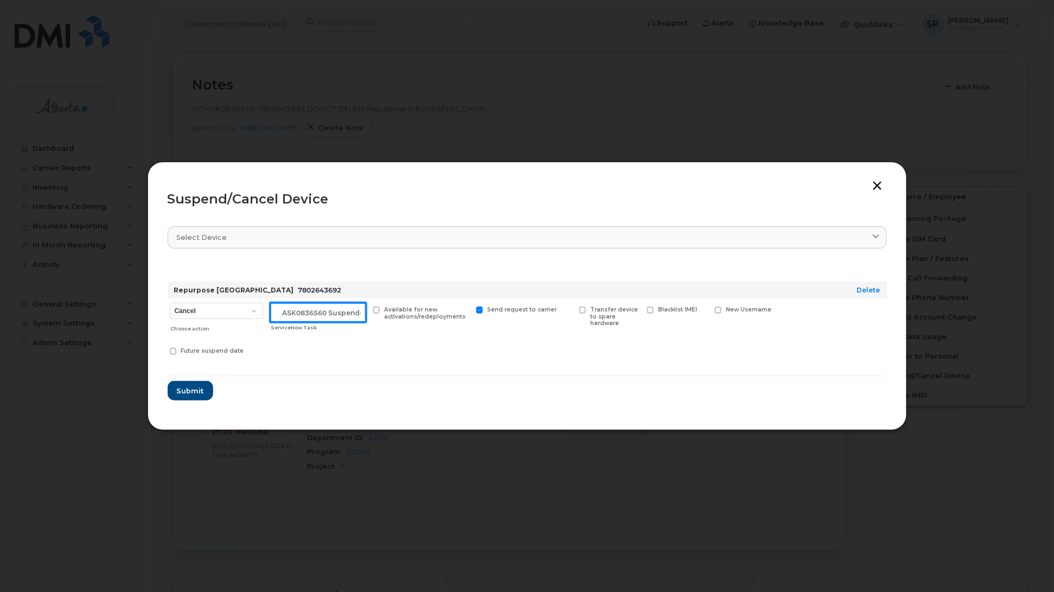
scroll to position [0, 18]
type input "SCTASK0836560 Suspended"
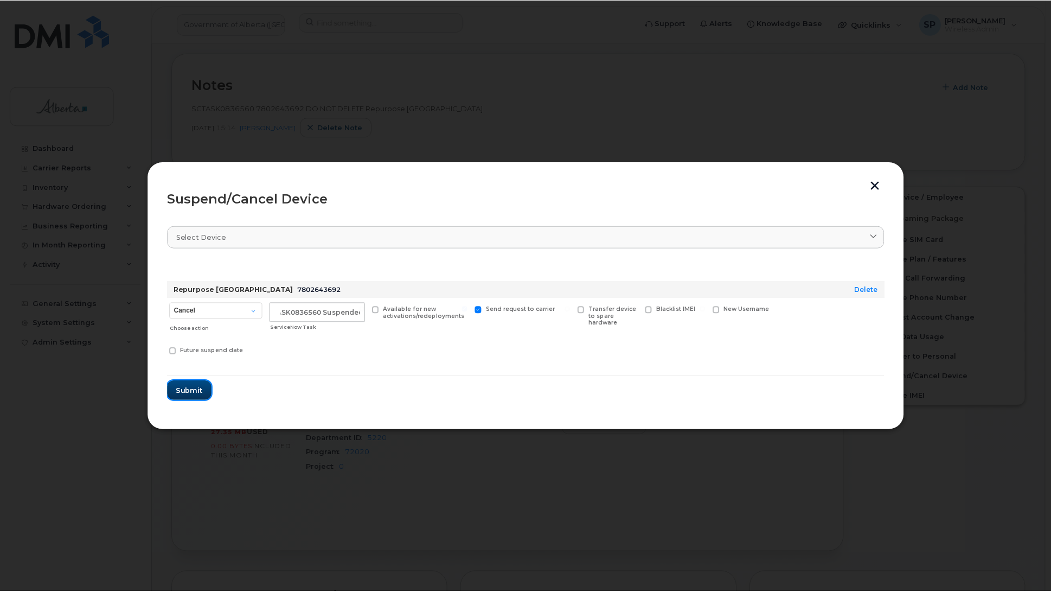
scroll to position [0, 0]
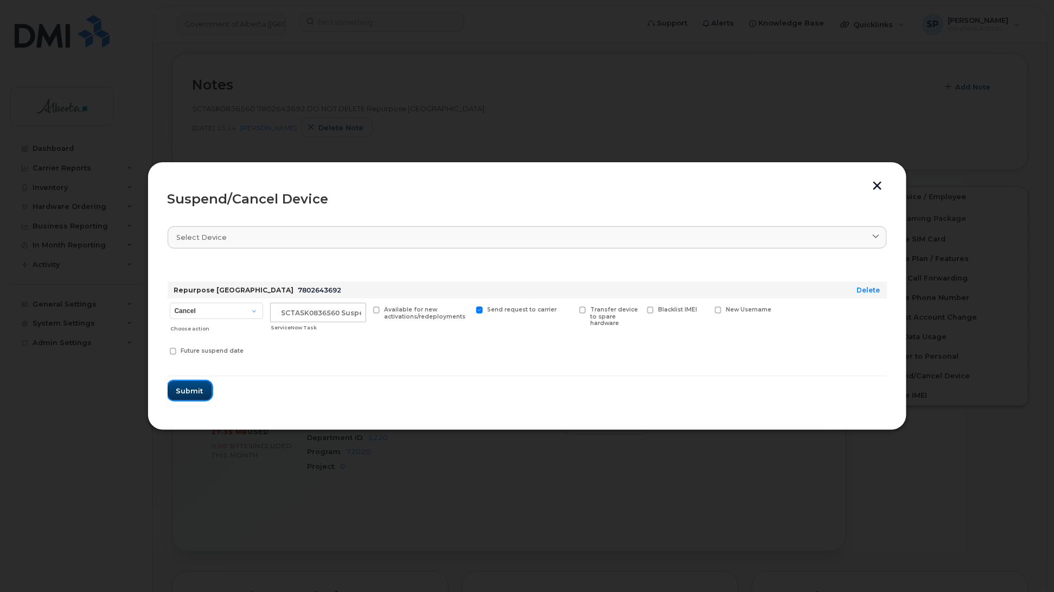
click at [190, 394] on span "Submit" at bounding box center [189, 391] width 27 height 10
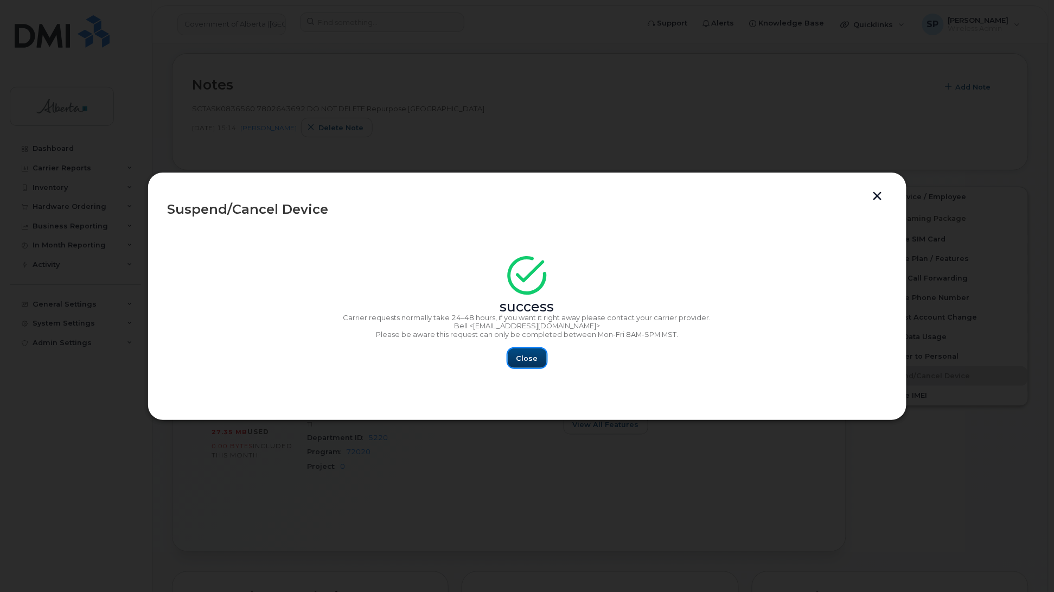
click at [529, 358] on span "Close" at bounding box center [527, 358] width 22 height 10
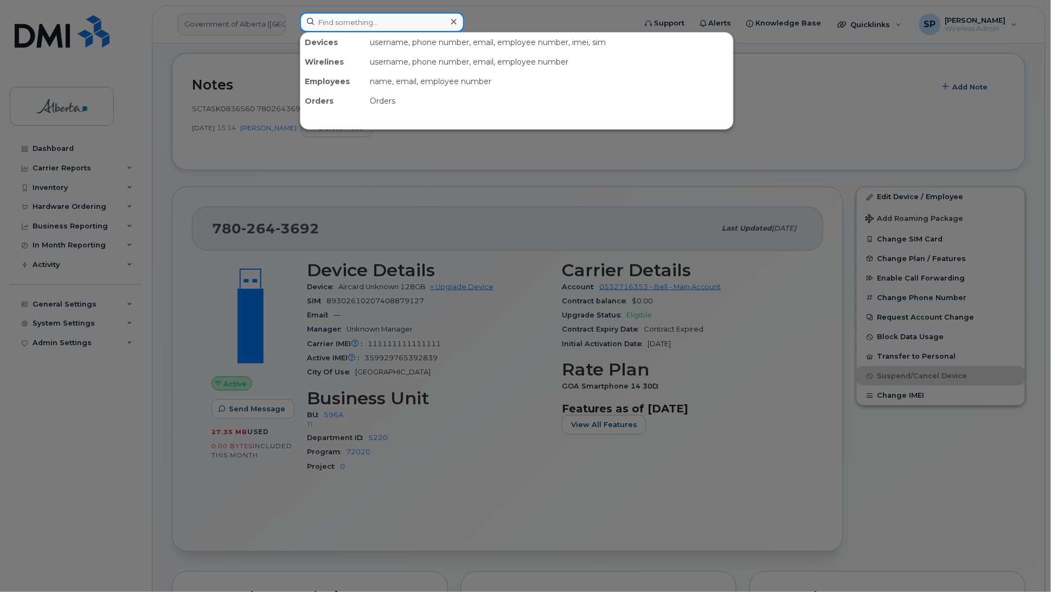
click at [342, 21] on input at bounding box center [382, 22] width 164 height 20
paste input "7802885378"
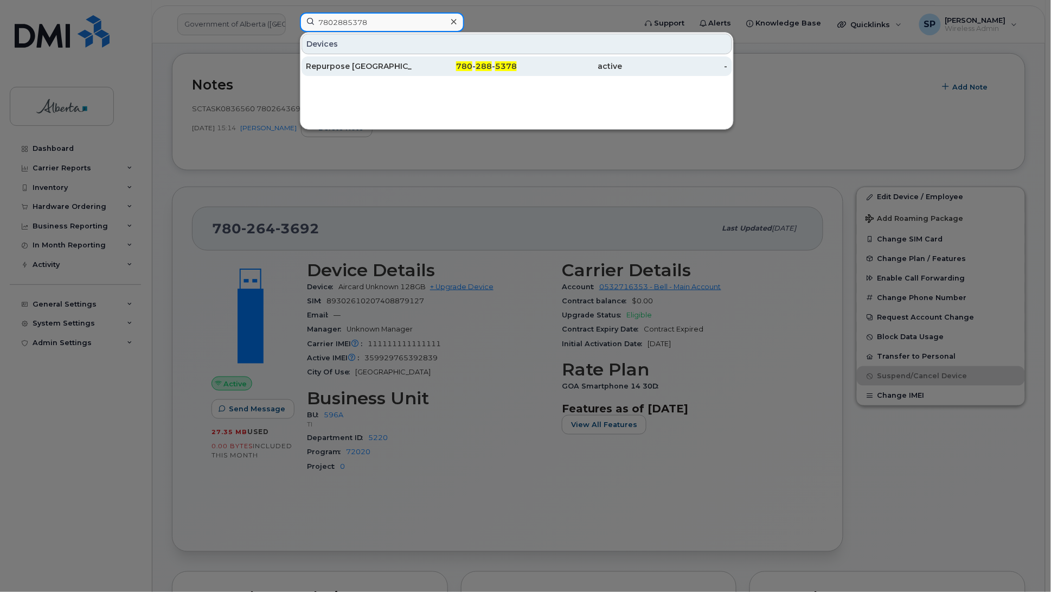
type input "7802885378"
click at [364, 69] on div "Repurpose [GEOGRAPHIC_DATA]" at bounding box center [359, 66] width 106 height 11
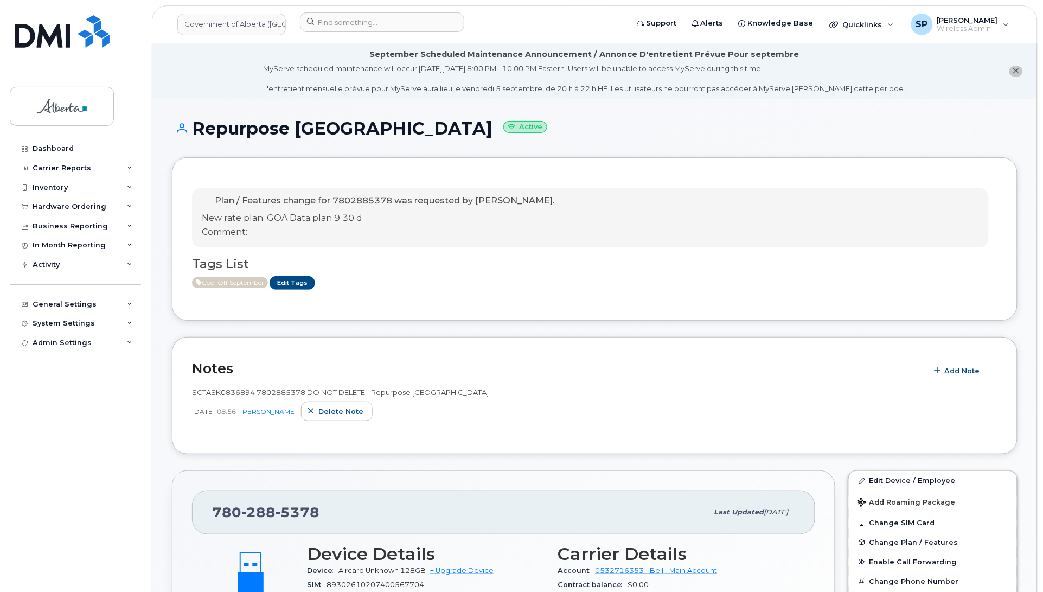
click at [29, 408] on div "Dashboard Carrier Reports Monthly Billing Data Daily Data Pooling Data Behavior…" at bounding box center [77, 357] width 134 height 437
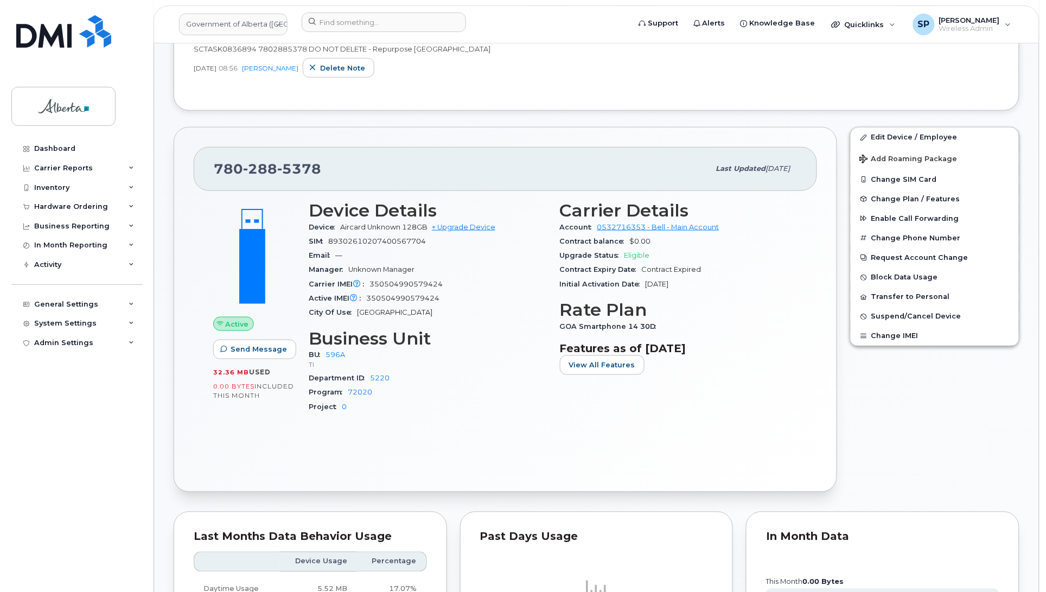
scroll to position [340, 0]
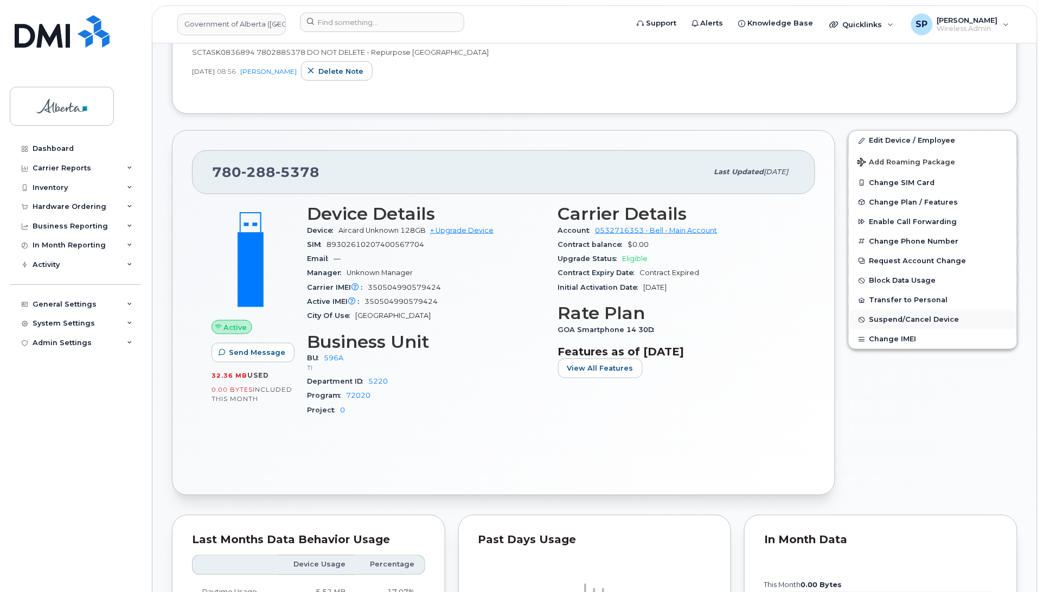
click at [899, 318] on span "Suspend/Cancel Device" at bounding box center [914, 320] width 90 height 8
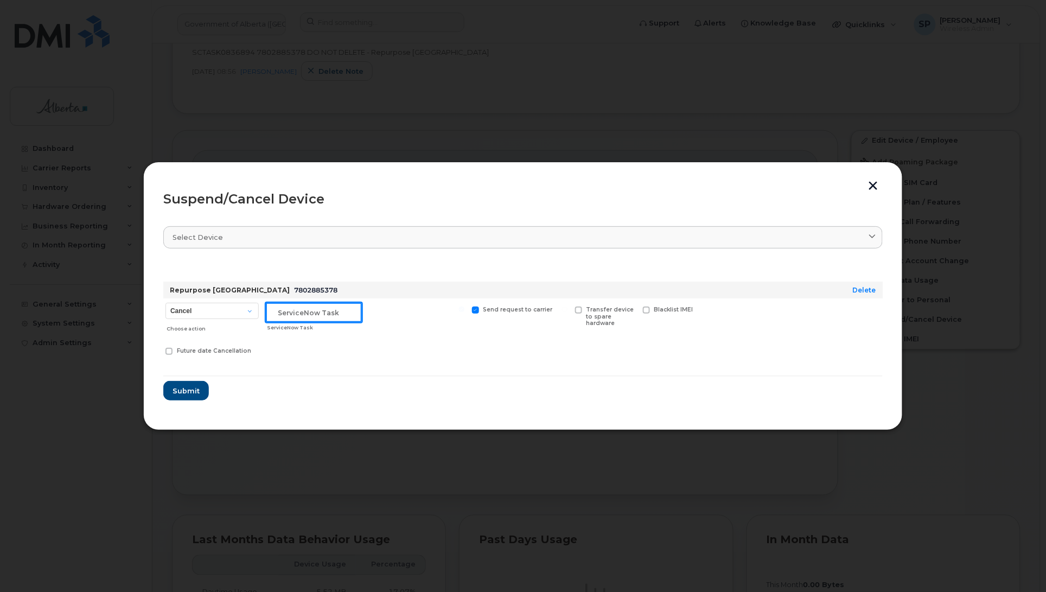
click at [277, 313] on input "text" at bounding box center [314, 313] width 96 height 20
paste input "SCTASK0836894"
type input "SCTASK0836894 Suspended"
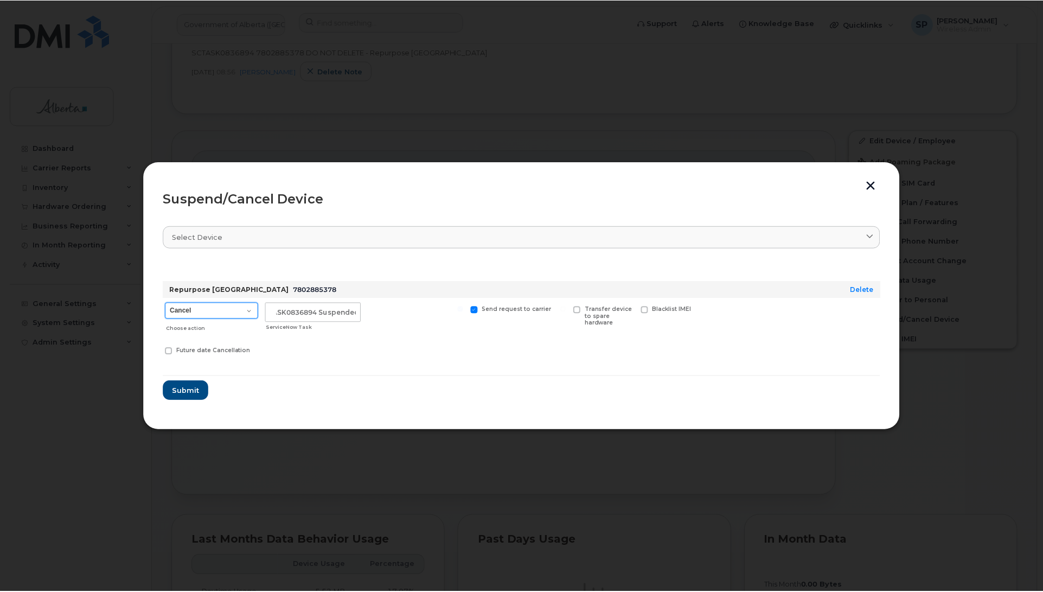
scroll to position [0, 0]
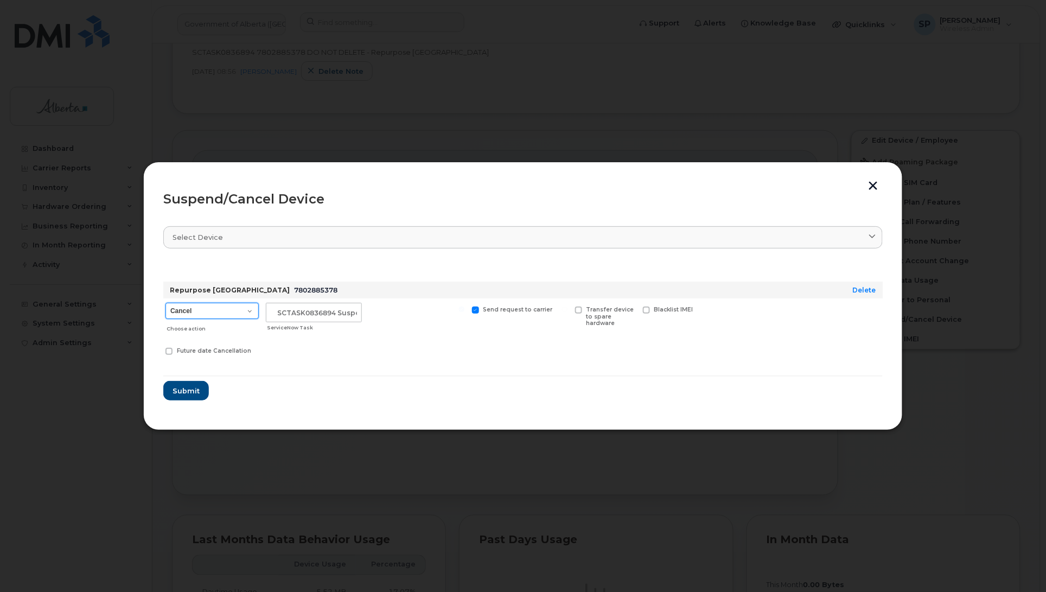
click at [230, 309] on select "Cancel Suspend - Extend Suspension Suspend - Reduced Rate Suspend - Lost Device…" at bounding box center [211, 311] width 93 height 16
select select "[object Object]"
click at [165, 303] on select "Cancel Suspend - Extend Suspension Suspend - Reduced Rate Suspend - Lost Device…" at bounding box center [211, 311] width 93 height 16
click at [193, 389] on span "Submit" at bounding box center [185, 391] width 27 height 10
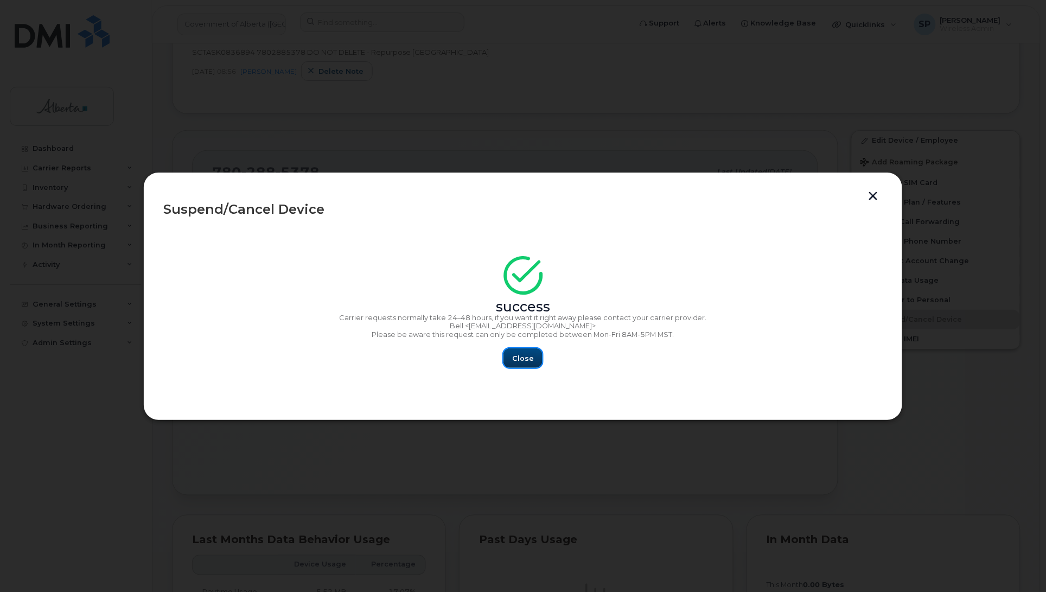
click at [525, 361] on span "Close" at bounding box center [523, 358] width 22 height 10
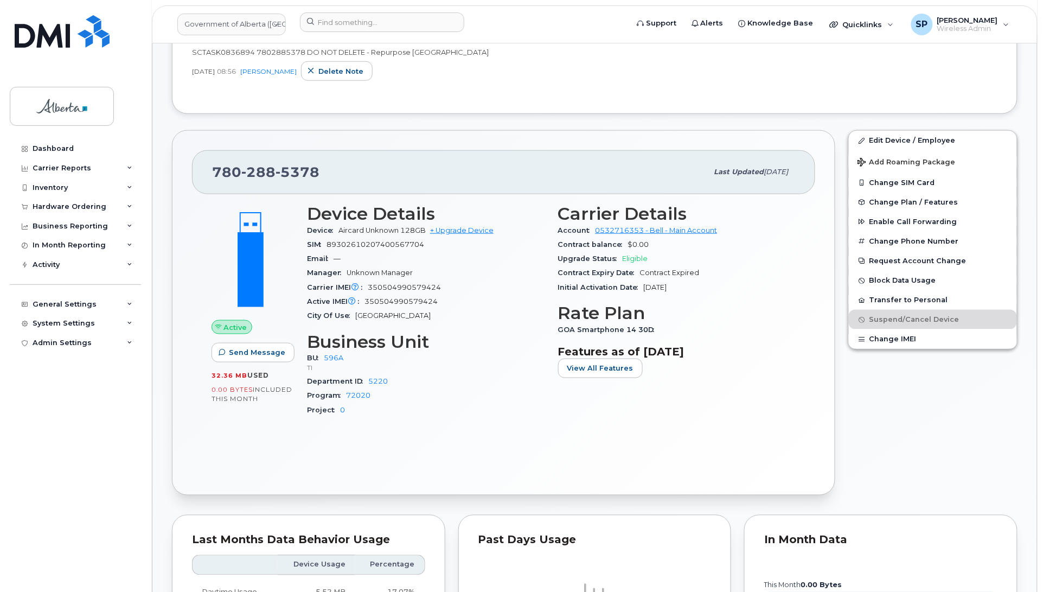
click at [25, 405] on div "Dashboard Carrier Reports Monthly Billing Data Daily Data Pooling Data Behavior…" at bounding box center [77, 357] width 134 height 437
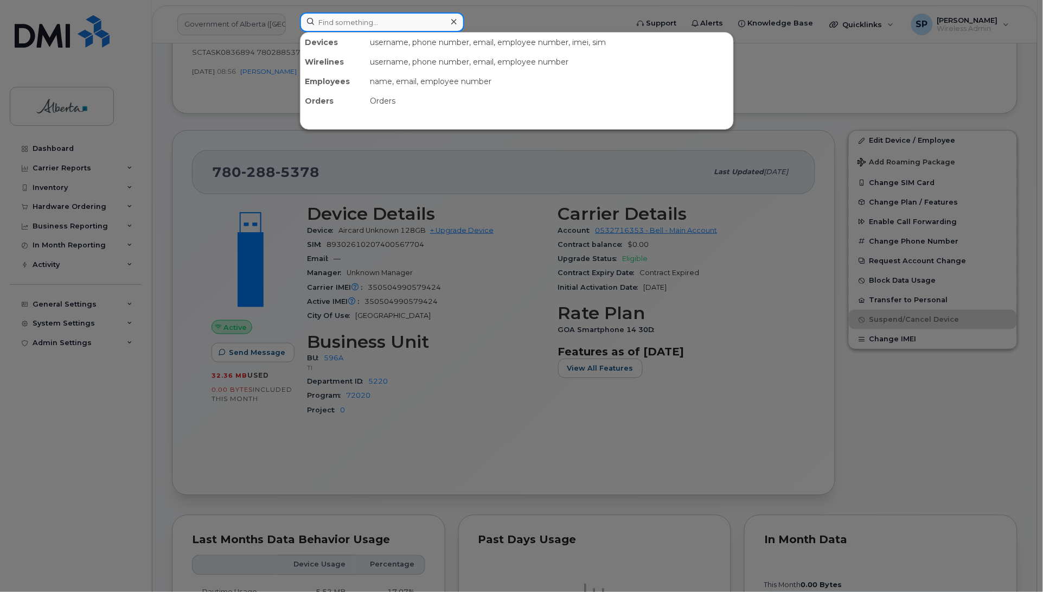
click at [400, 21] on input at bounding box center [382, 22] width 164 height 20
paste input "7802372774"
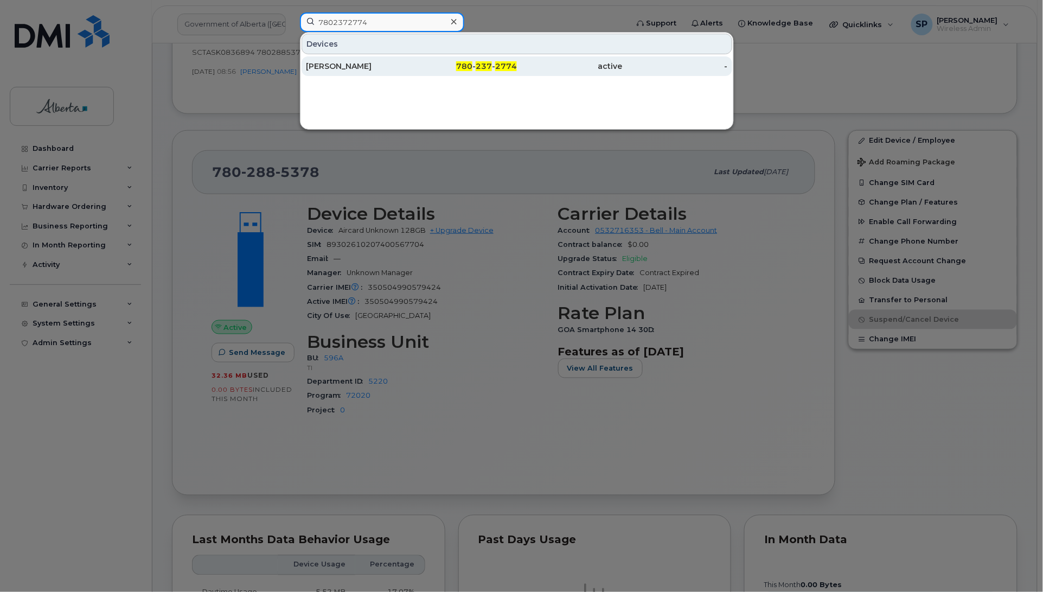
type input "7802372774"
click at [342, 66] on div "Kevin Wiens" at bounding box center [359, 66] width 106 height 11
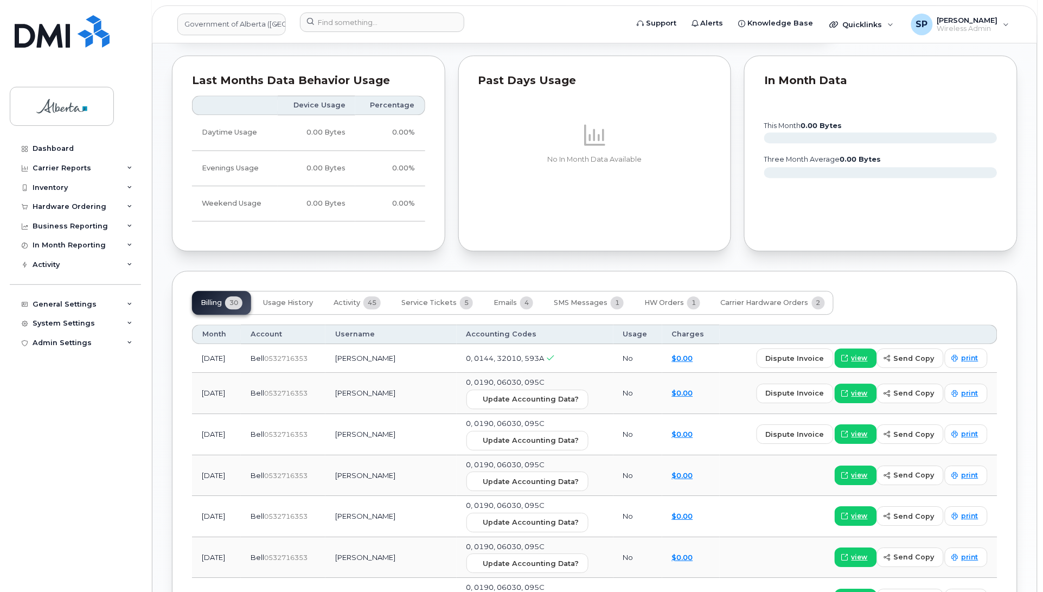
scroll to position [899, 0]
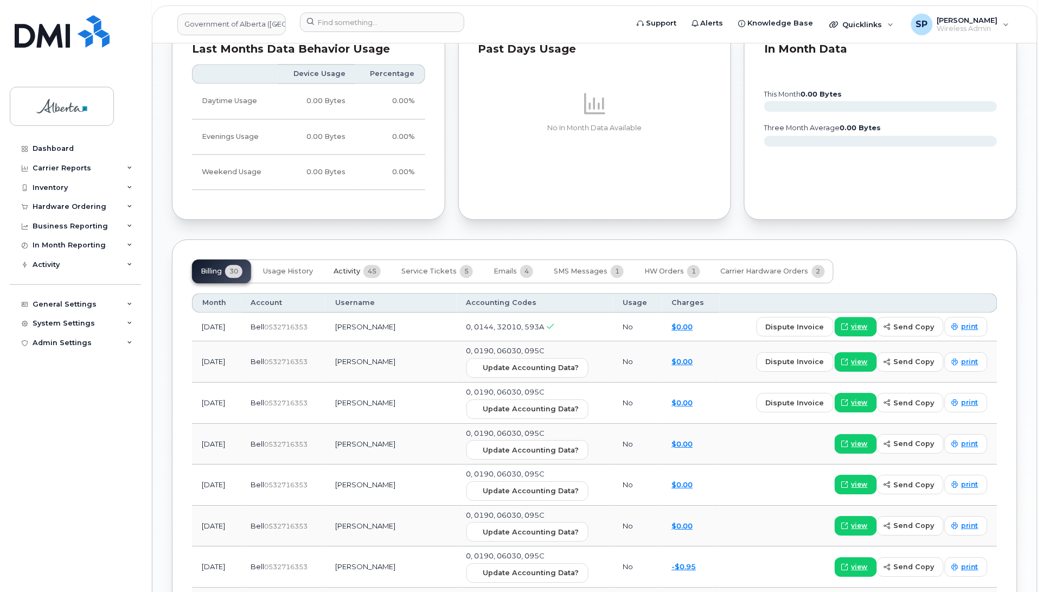
click at [349, 267] on span "Activity" at bounding box center [347, 271] width 27 height 9
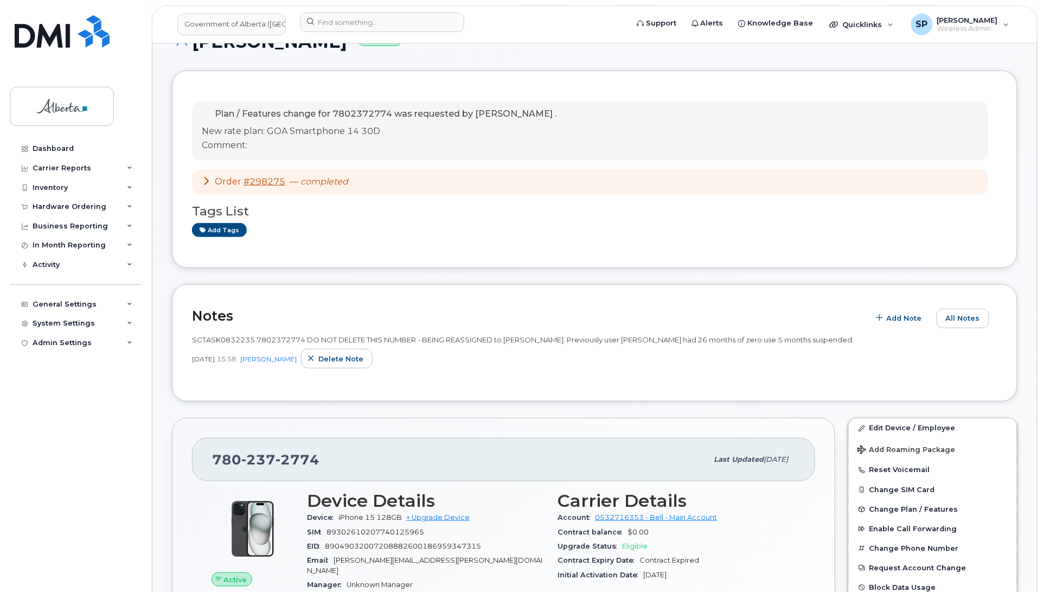
scroll to position [34, 0]
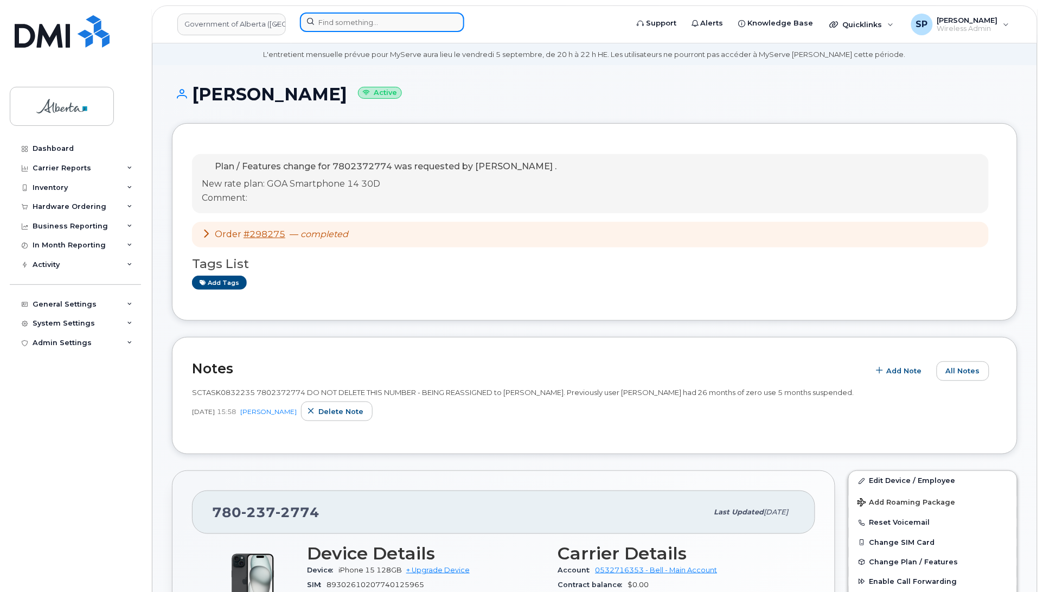
click at [348, 20] on input at bounding box center [382, 22] width 164 height 20
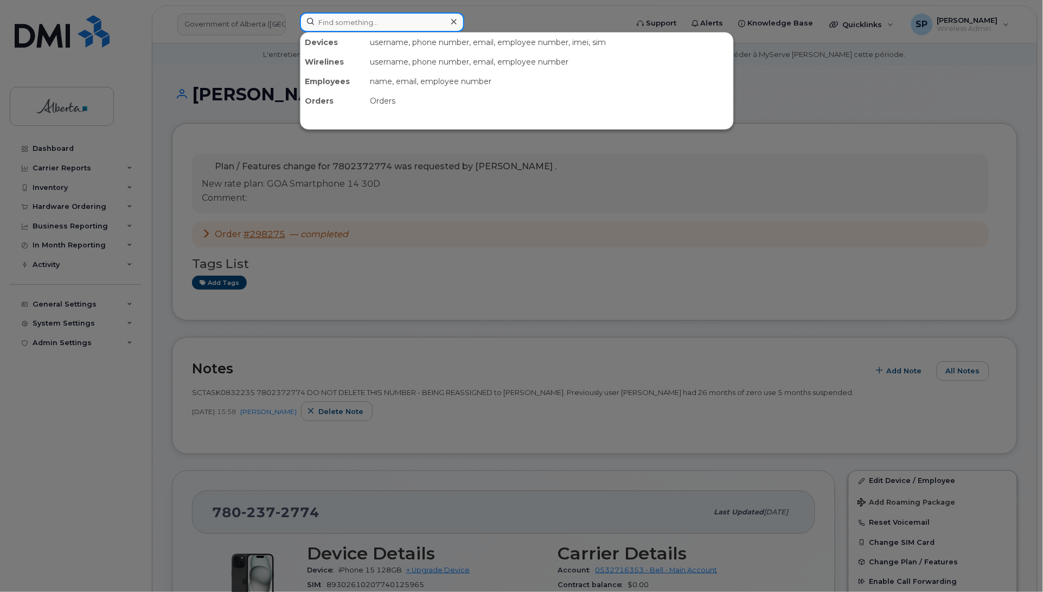
paste input "7809130331"
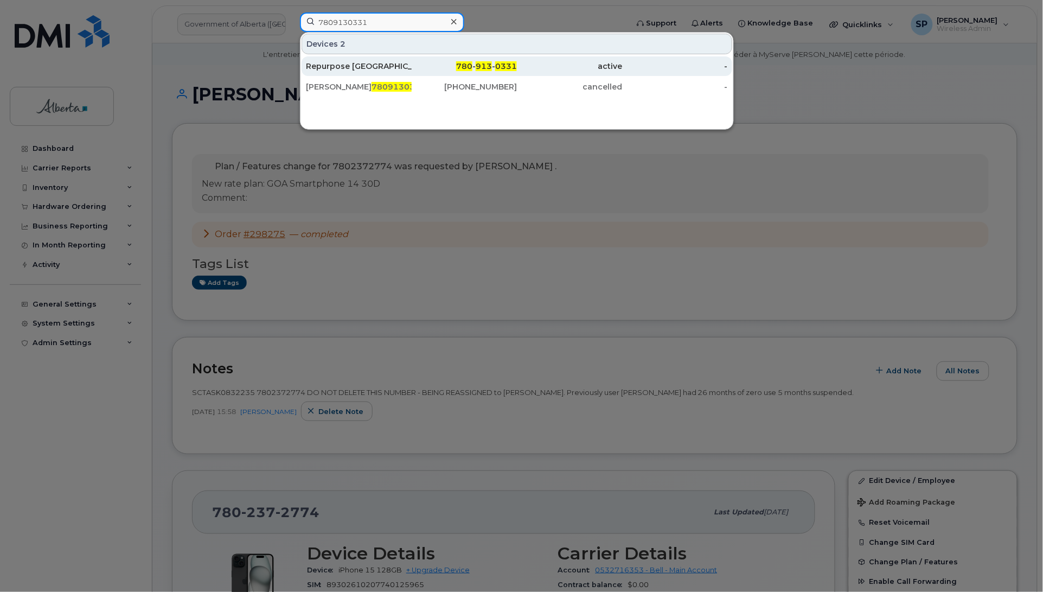
type input "7809130331"
click at [353, 69] on div "Repurpose Edmonton" at bounding box center [359, 66] width 106 height 11
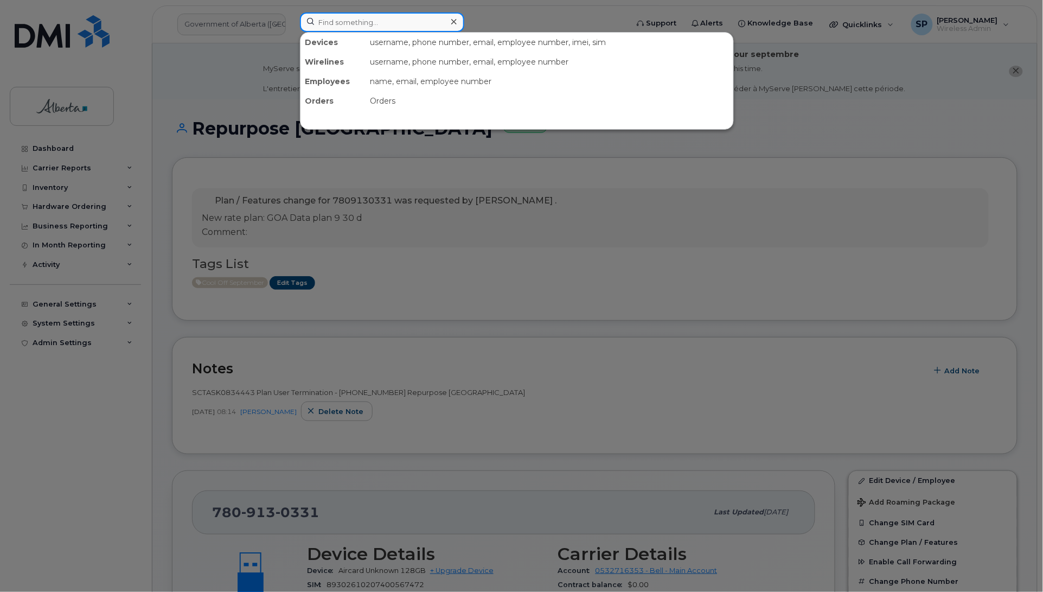
click at [348, 27] on input at bounding box center [382, 22] width 164 height 20
paste input "4374534607"
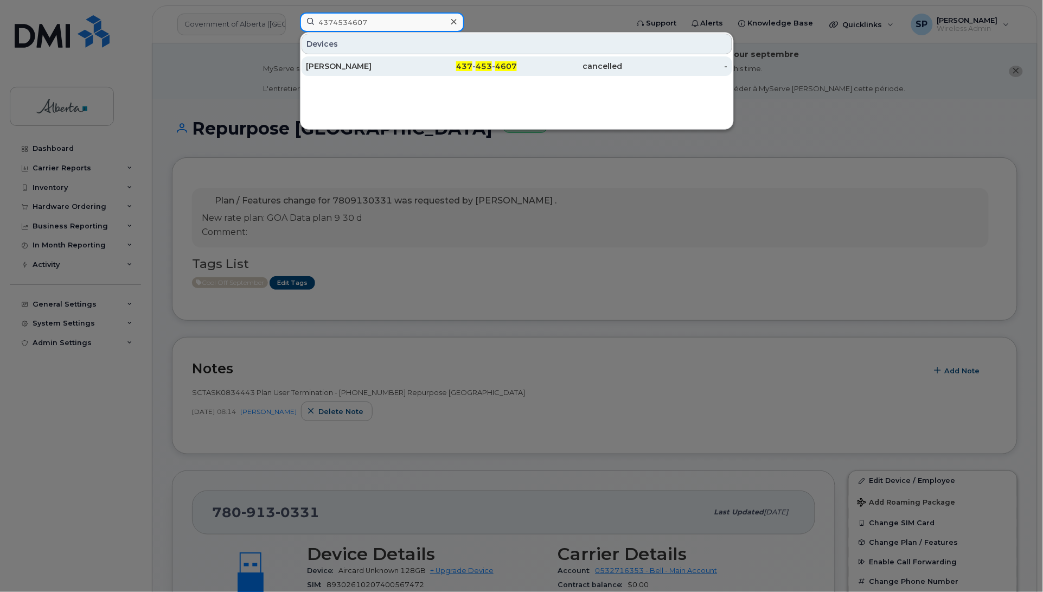
type input "4374534607"
click at [362, 66] on div "Wendy Mccormick" at bounding box center [359, 66] width 106 height 11
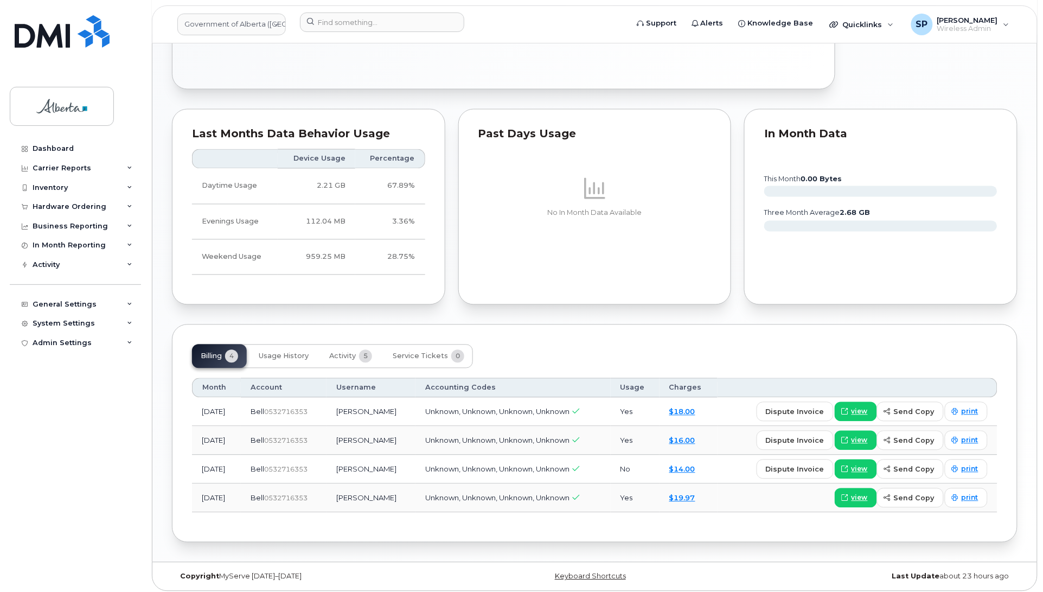
scroll to position [594, 0]
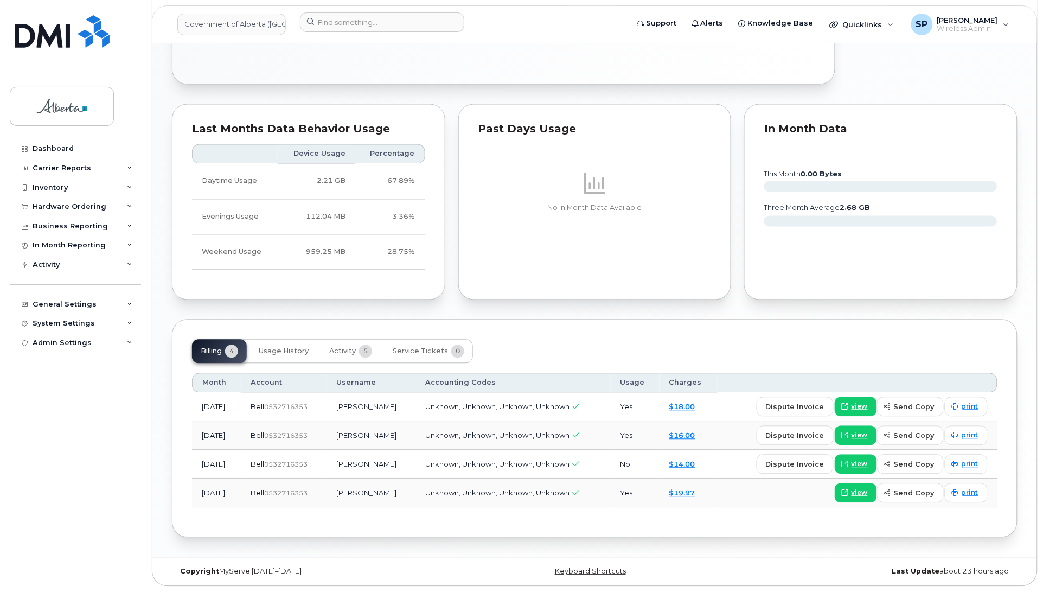
click at [37, 483] on div "Dashboard Carrier Reports Monthly Billing Data Daily Data Pooling Data Behavior…" at bounding box center [77, 357] width 134 height 437
click at [354, 19] on input at bounding box center [382, 22] width 164 height 20
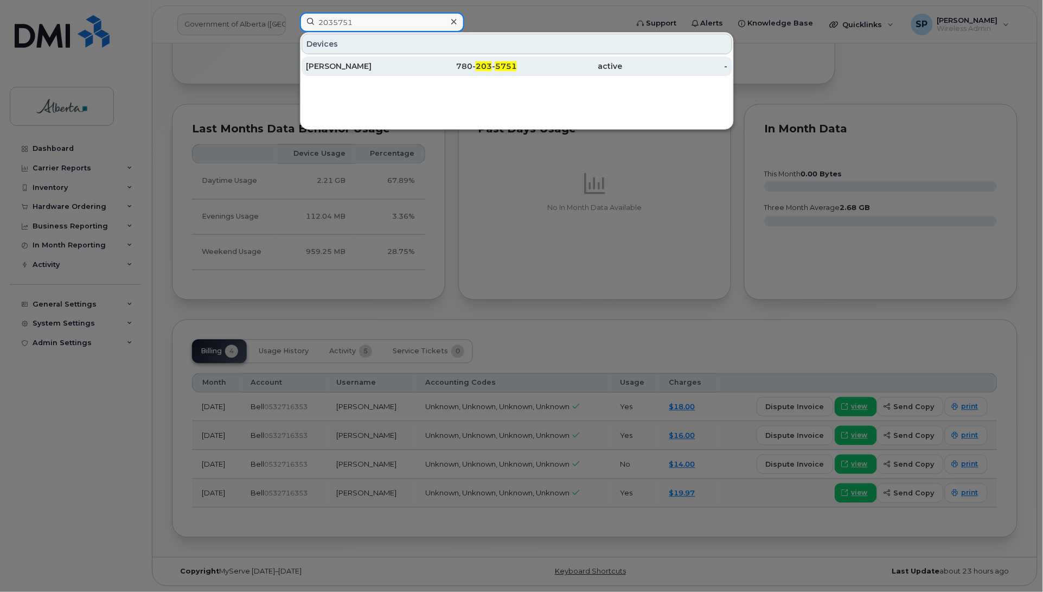
type input "2035751"
click at [337, 68] on div "[PERSON_NAME]" at bounding box center [359, 66] width 106 height 11
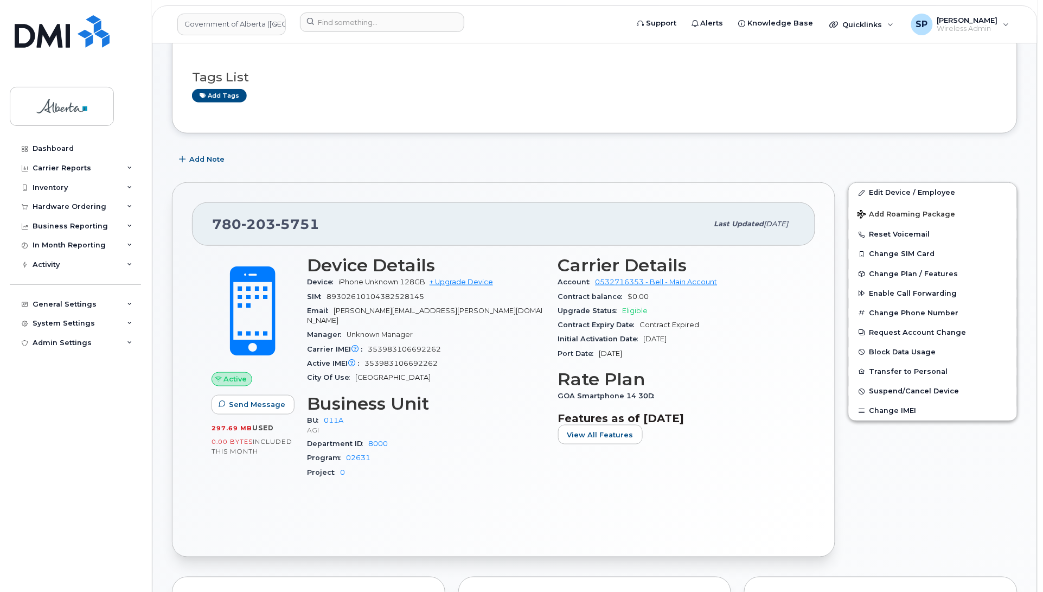
scroll to position [215, 0]
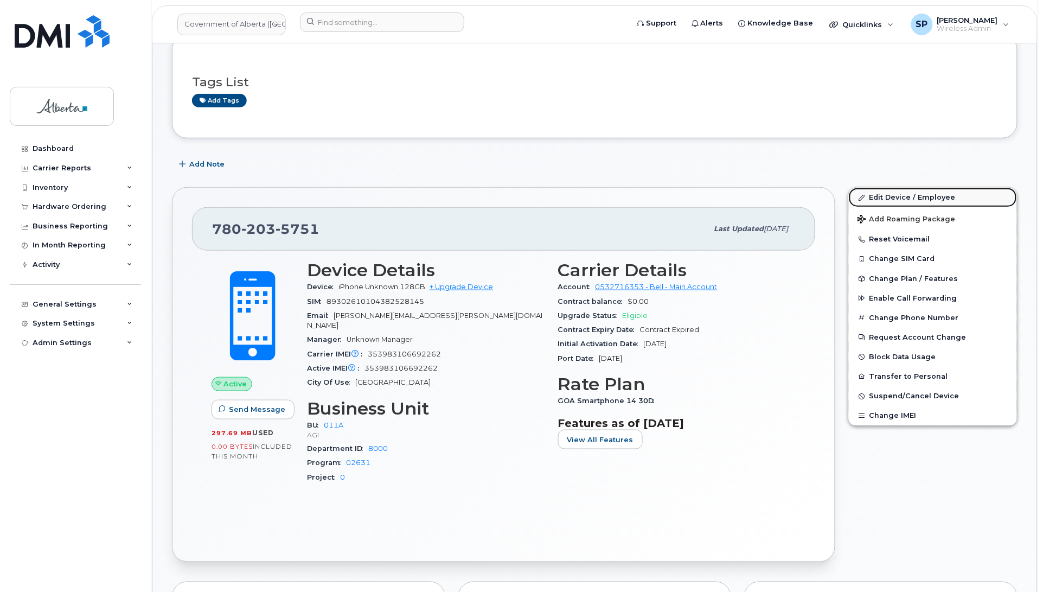
click at [874, 196] on link "Edit Device / Employee" at bounding box center [933, 198] width 168 height 20
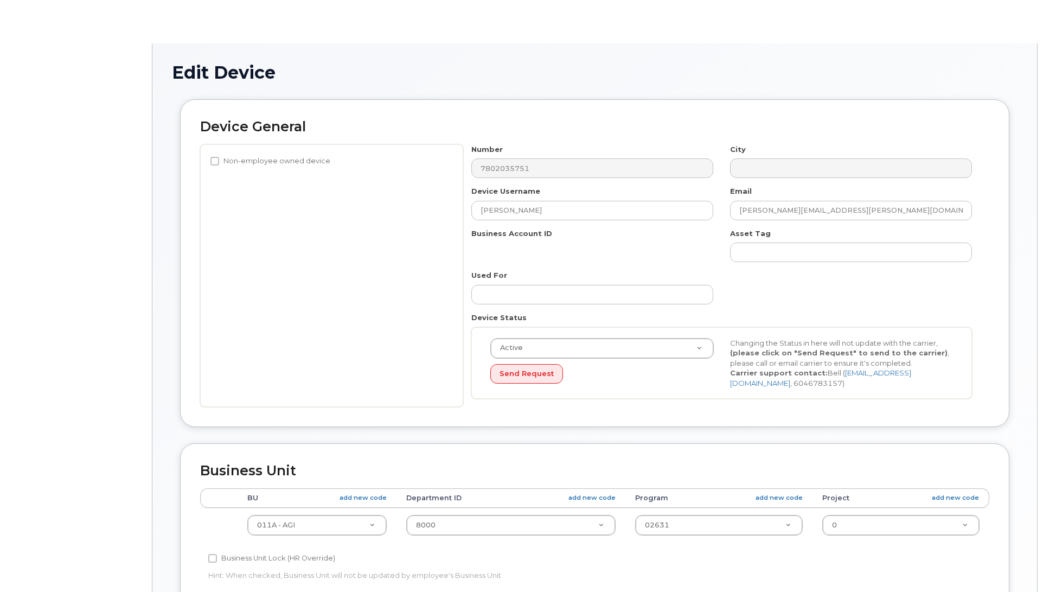
select select "4120336"
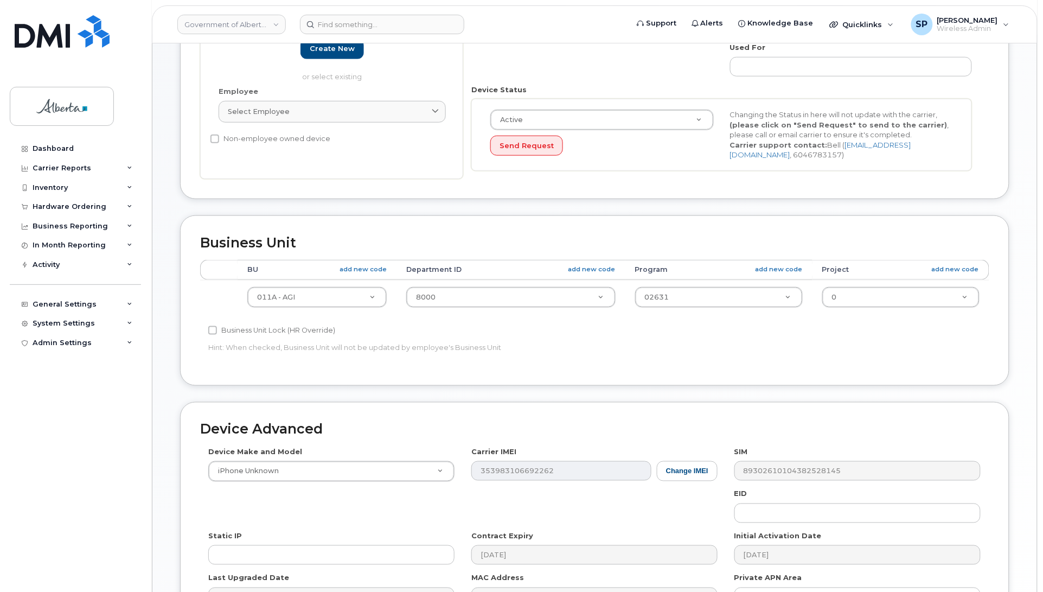
scroll to position [342, 0]
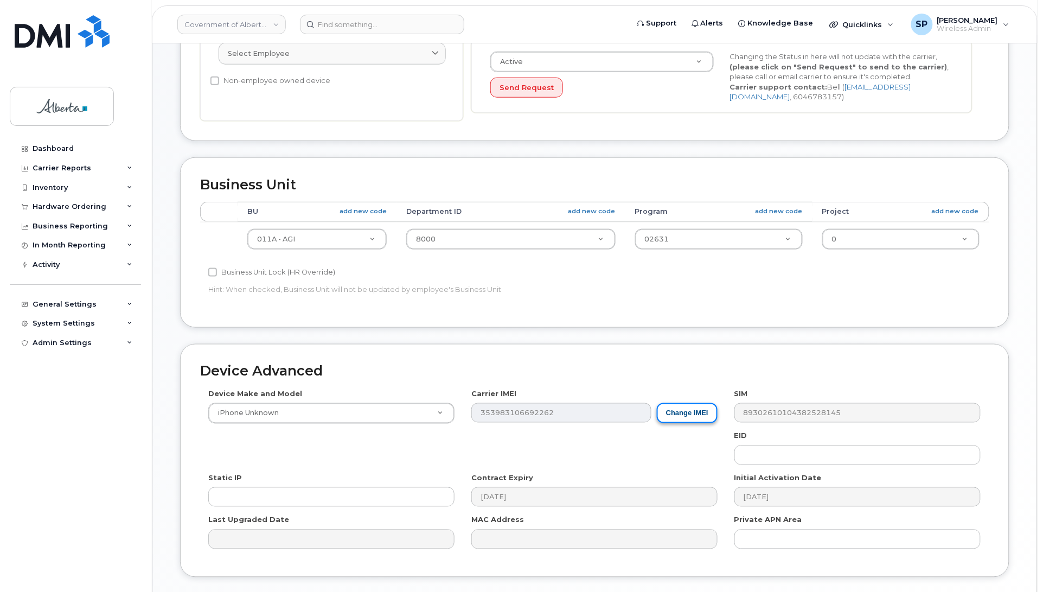
click at [676, 419] on button "Change IMEI" at bounding box center [687, 413] width 61 height 20
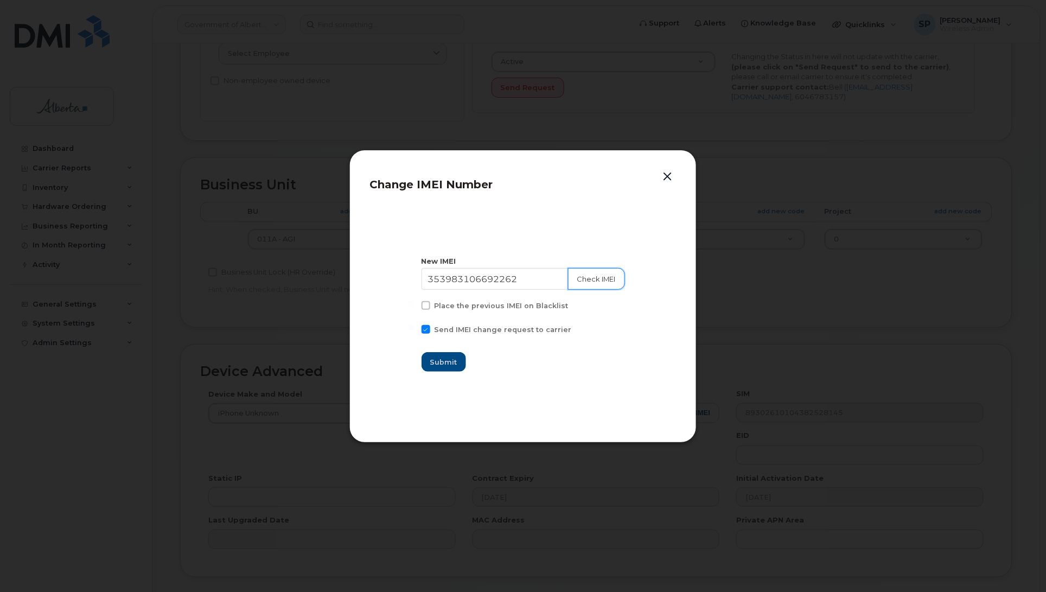
click at [589, 278] on button "Check IMEI" at bounding box center [596, 279] width 57 height 22
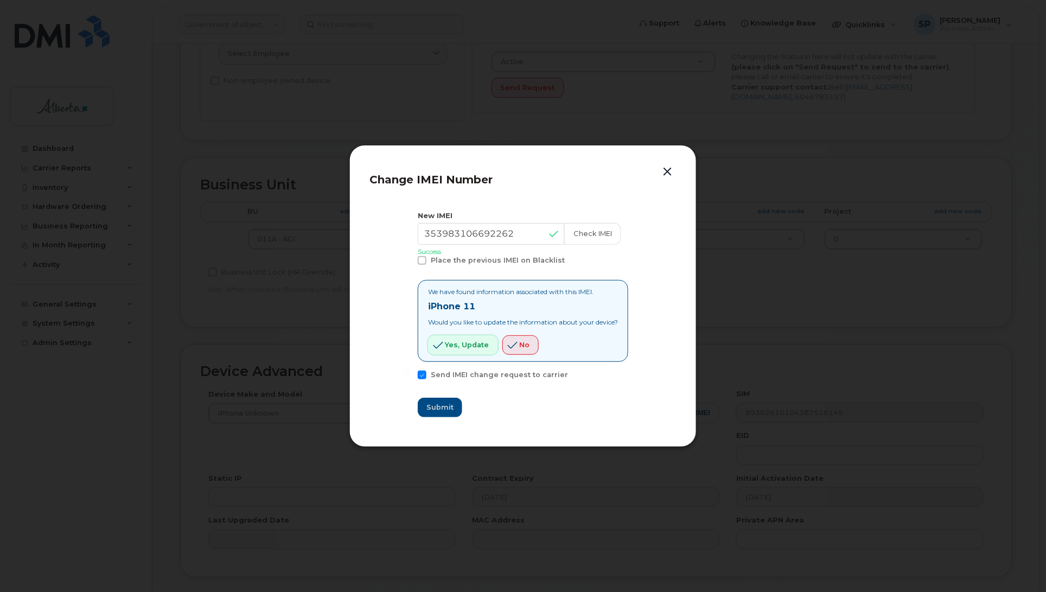
click at [456, 346] on span "Yes, update" at bounding box center [467, 344] width 44 height 10
click at [668, 168] on button "button" at bounding box center [667, 171] width 16 height 15
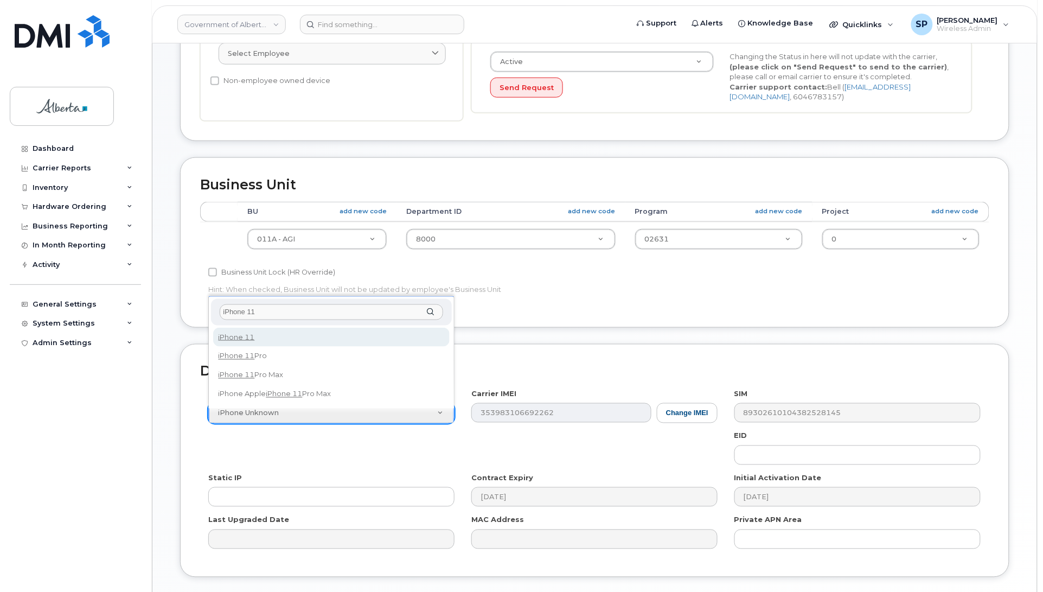
type input "iPhone 11"
select select "1698"
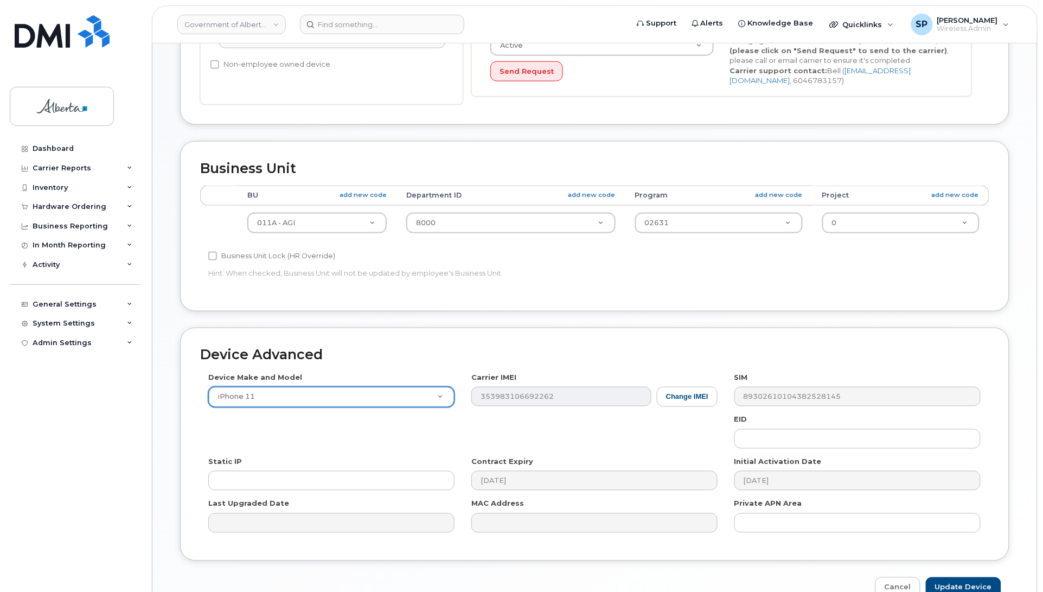
scroll to position [419, 0]
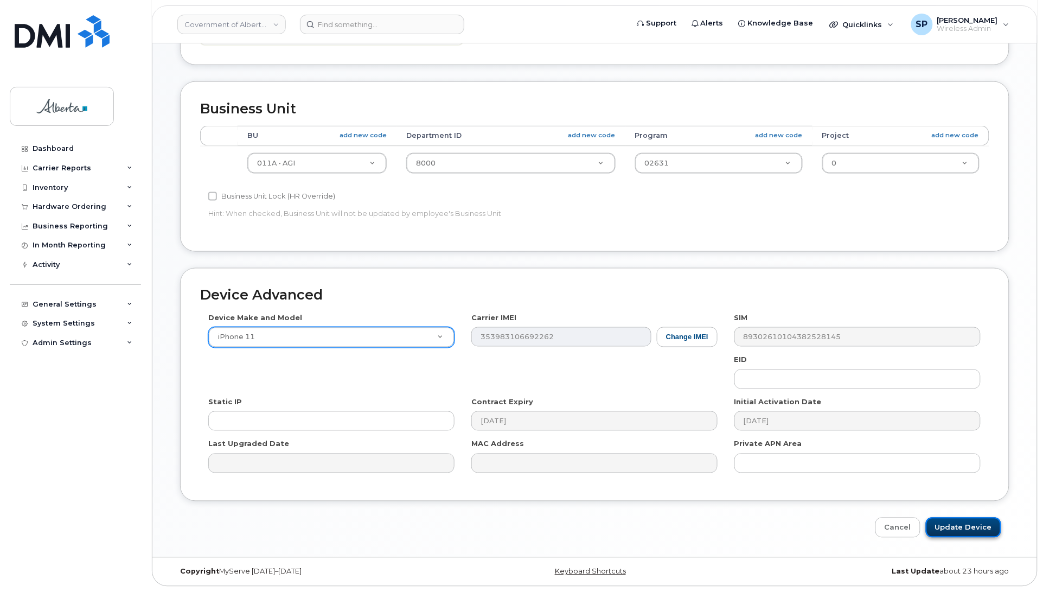
click at [977, 529] on input "Update Device" at bounding box center [963, 527] width 75 height 20
type input "Saving..."
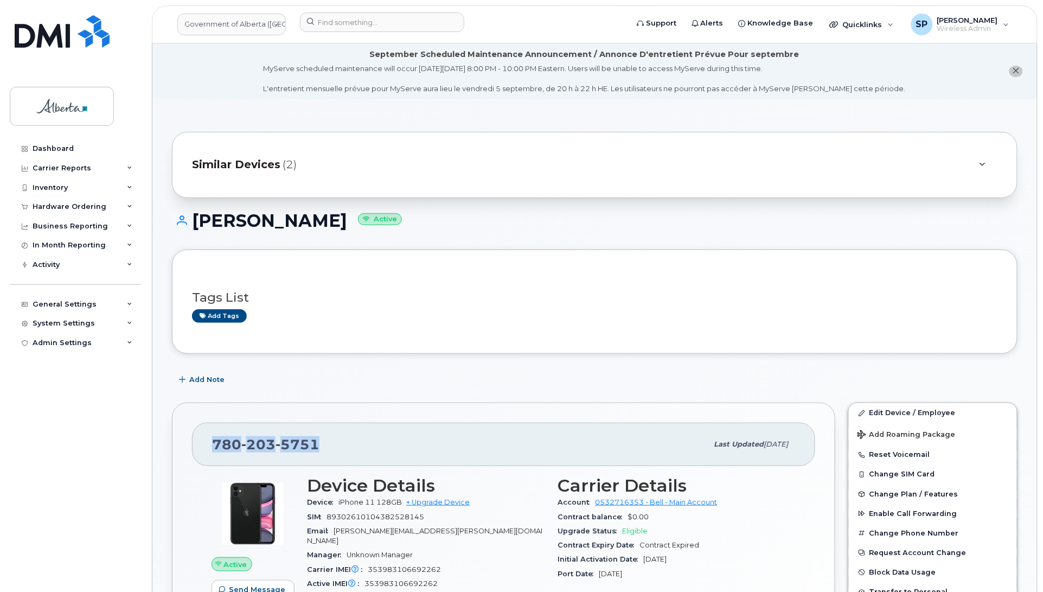
drag, startPoint x: 319, startPoint y: 446, endPoint x: 193, endPoint y: 444, distance: 125.8
click at [193, 444] on div "[PHONE_NUMBER] Last updated [DATE]" at bounding box center [503, 443] width 623 height 43
copy span "[PHONE_NUMBER]"
